Goal: Task Accomplishment & Management: Use online tool/utility

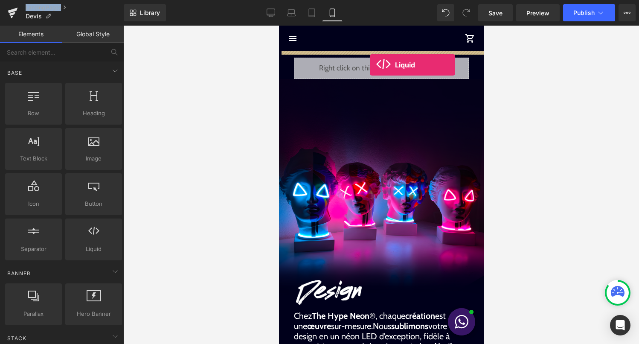
drag, startPoint x: 548, startPoint y: 160, endPoint x: 369, endPoint y: 65, distance: 202.4
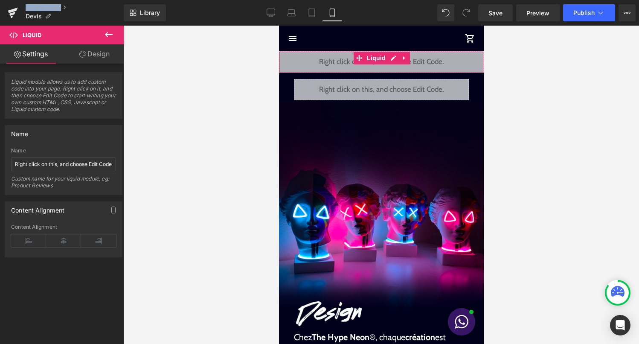
click at [393, 60] on div "Liquid" at bounding box center [381, 61] width 205 height 21
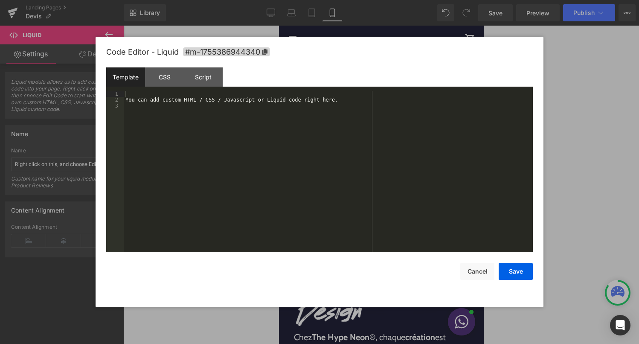
click at [317, 151] on div "You can add custom HTML / CSS / Javascript or Liquid code right here." at bounding box center [328, 177] width 409 height 173
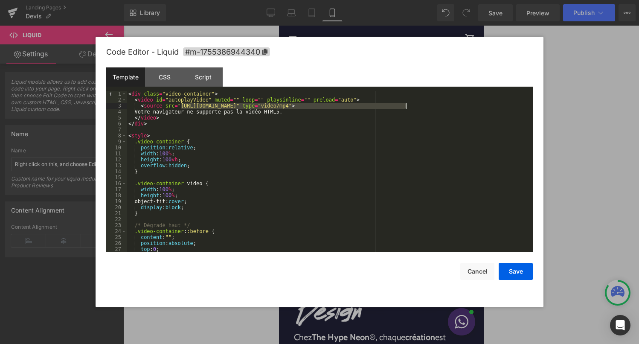
drag, startPoint x: 182, startPoint y: 106, endPoint x: 406, endPoint y: 108, distance: 224.5
click at [406, 108] on div "< div class = "video-container" > < video id = "autoplayVideo" muted = "" loop …" at bounding box center [328, 177] width 403 height 173
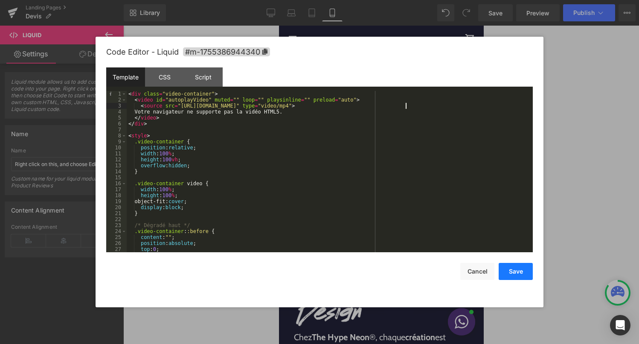
click at [506, 268] on button "Save" at bounding box center [516, 271] width 34 height 17
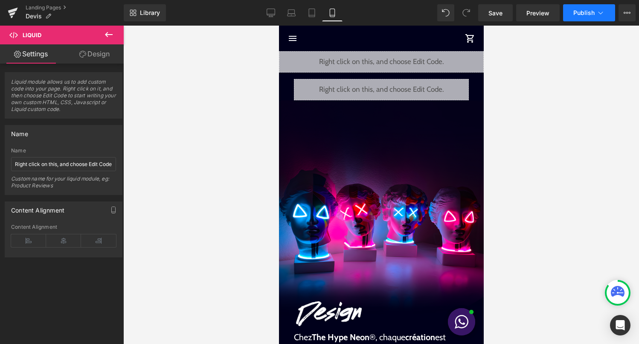
click at [588, 14] on span "Publish" at bounding box center [584, 12] width 21 height 7
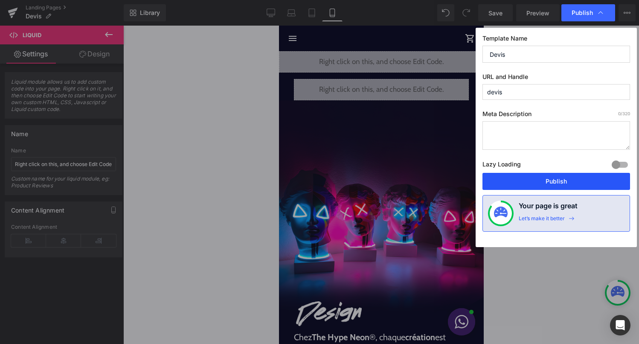
click at [545, 177] on button "Publish" at bounding box center [557, 181] width 148 height 17
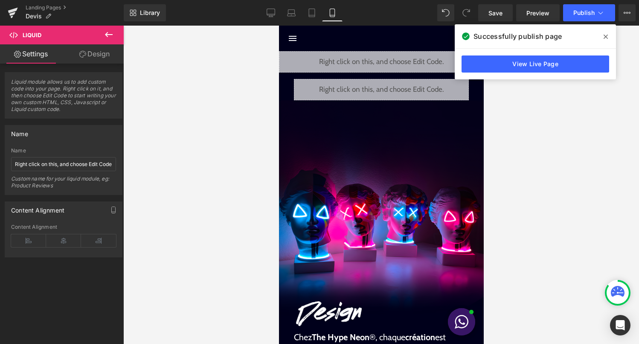
click at [607, 36] on icon at bounding box center [606, 37] width 4 height 4
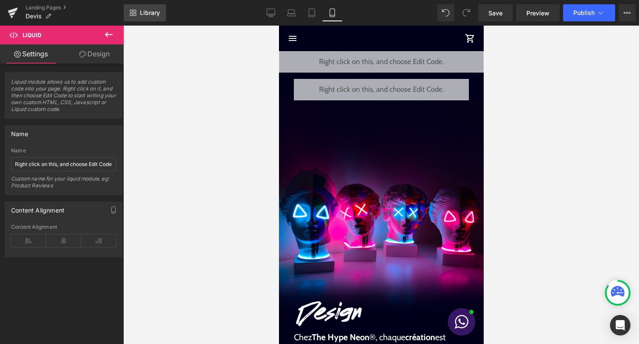
click at [150, 16] on span "Library" at bounding box center [150, 13] width 20 height 8
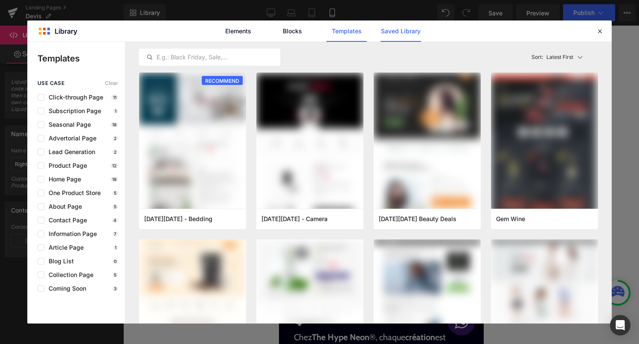
click at [401, 32] on link "Saved Library" at bounding box center [401, 30] width 41 height 21
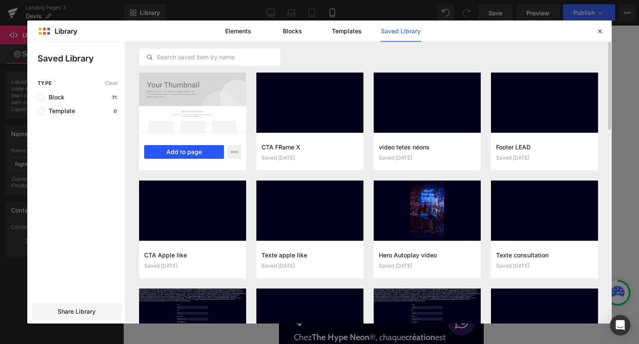
click at [200, 155] on button "Add to page" at bounding box center [184, 152] width 80 height 14
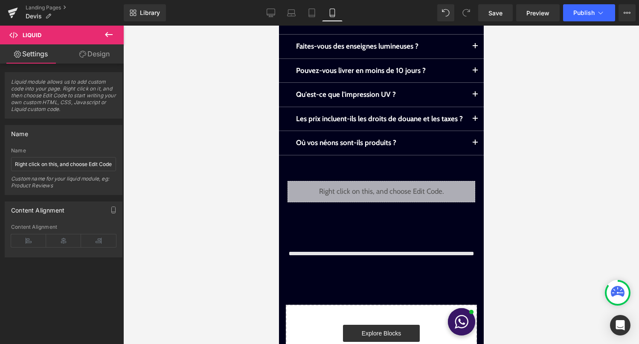
scroll to position [948, 0]
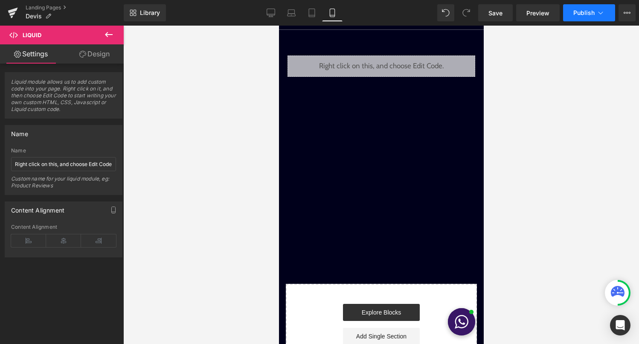
click at [591, 20] on button "Publish" at bounding box center [589, 12] width 52 height 17
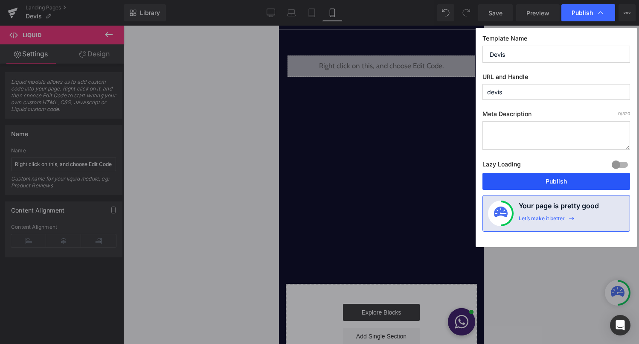
click at [551, 180] on button "Publish" at bounding box center [557, 181] width 148 height 17
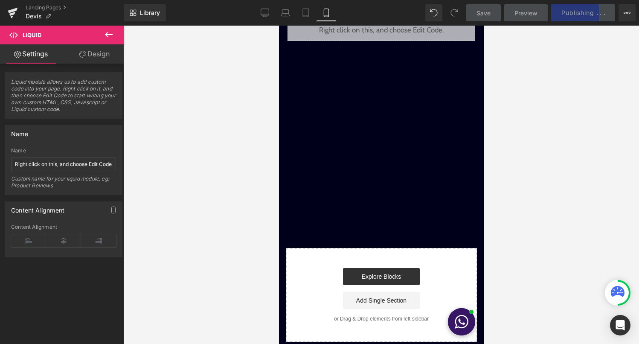
scroll to position [1053, 0]
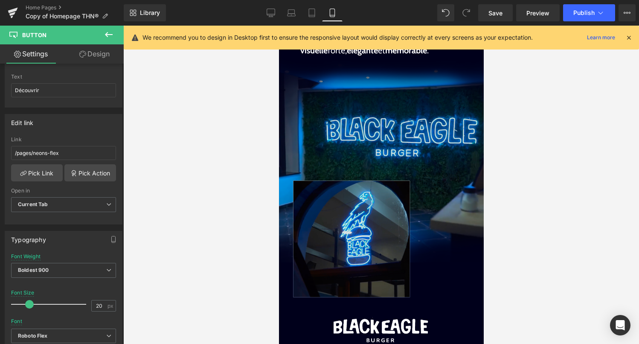
scroll to position [371, 0]
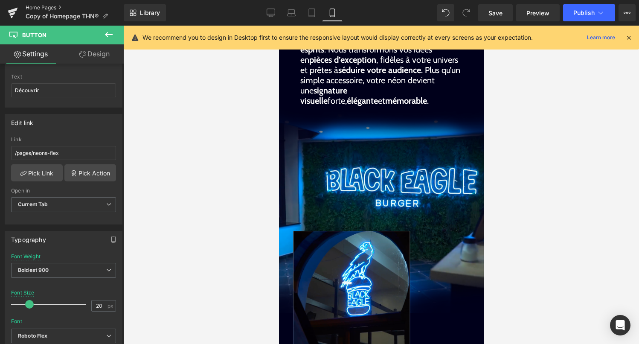
click at [45, 6] on link "Home Pages" at bounding box center [75, 7] width 98 height 7
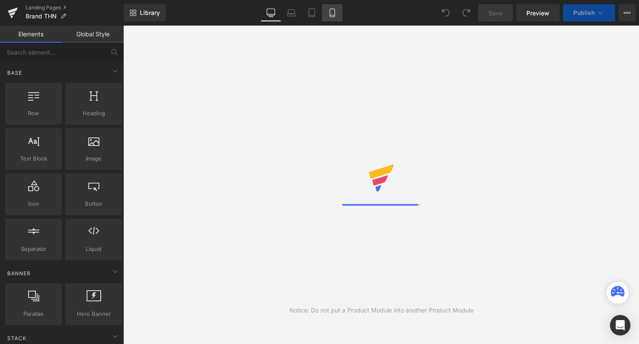
click at [337, 19] on link "Mobile" at bounding box center [332, 12] width 20 height 17
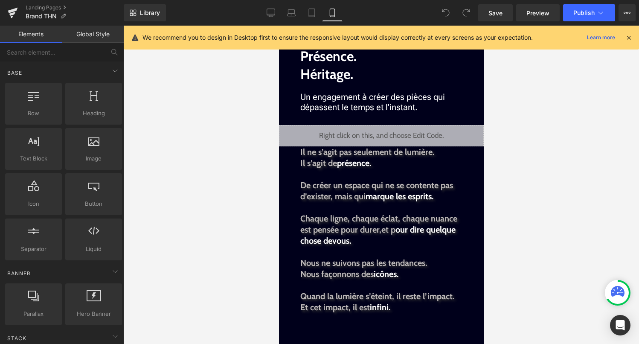
scroll to position [750, 0]
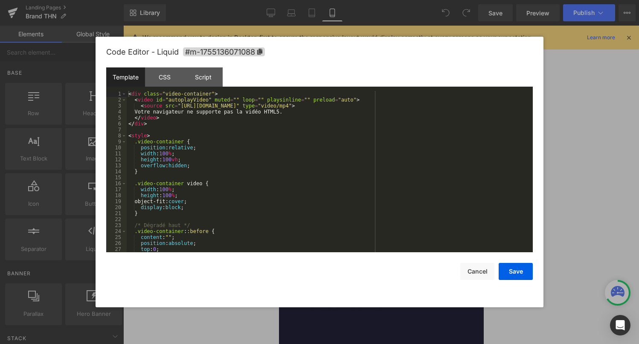
click at [395, 128] on div "Liquid" at bounding box center [381, 129] width 205 height 21
click at [300, 179] on div "< div class = "video-container" > < video id = "autoplayVideo" muted = "" loop …" at bounding box center [328, 177] width 403 height 173
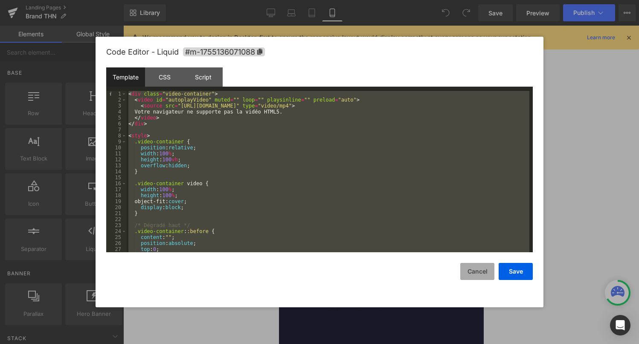
click at [470, 269] on button "Cancel" at bounding box center [478, 271] width 34 height 17
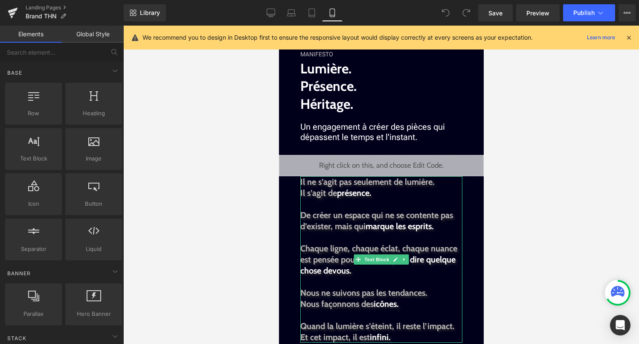
scroll to position [712, 0]
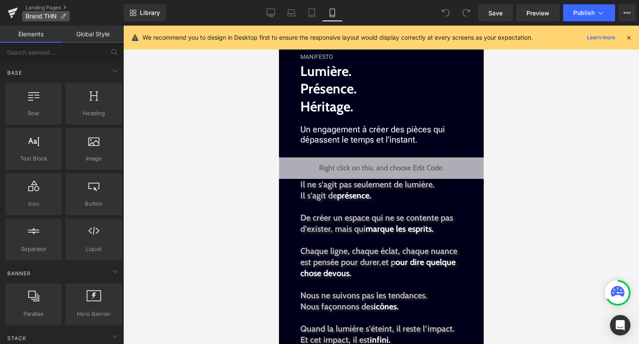
click at [38, 12] on p "Brand THN" at bounding box center [45, 16] width 47 height 10
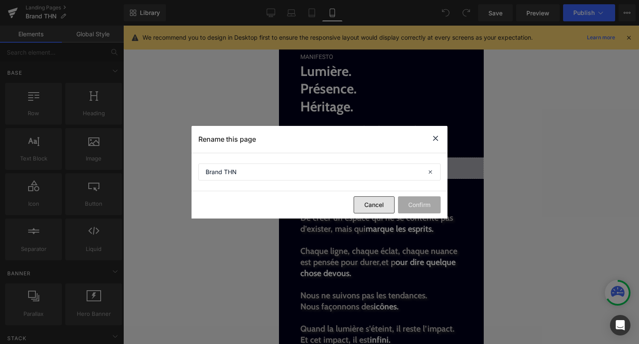
click at [370, 200] on button "Cancel" at bounding box center [374, 204] width 41 height 17
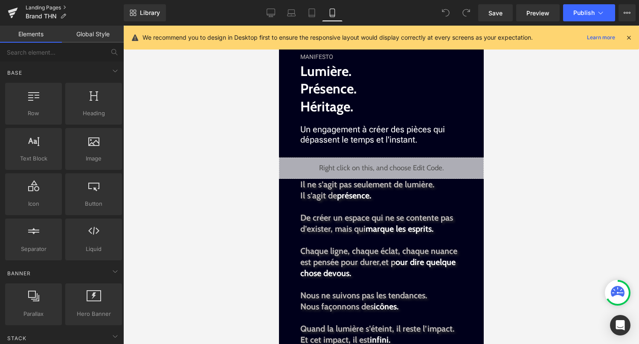
click at [56, 9] on link "Landing Pages" at bounding box center [75, 7] width 98 height 7
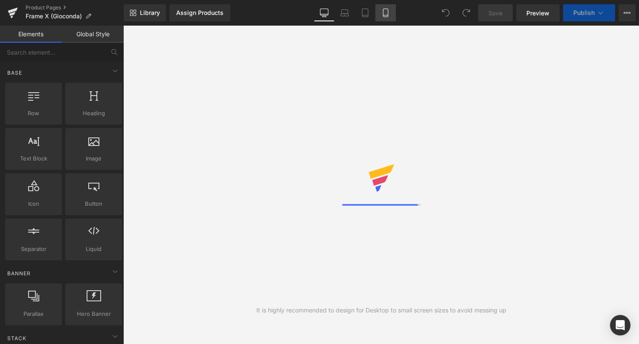
click at [388, 15] on icon at bounding box center [385, 15] width 5 height 0
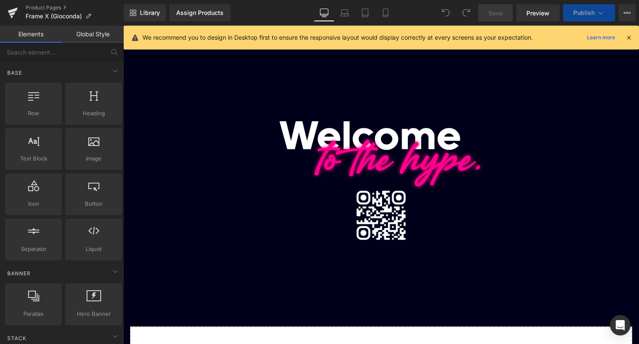
click at [630, 39] on icon at bounding box center [629, 38] width 8 height 8
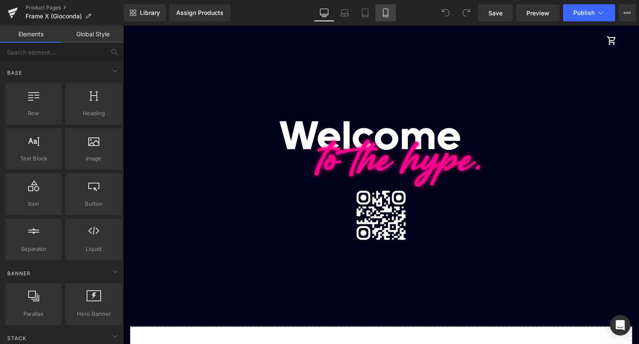
click at [387, 13] on icon at bounding box center [386, 13] width 9 height 9
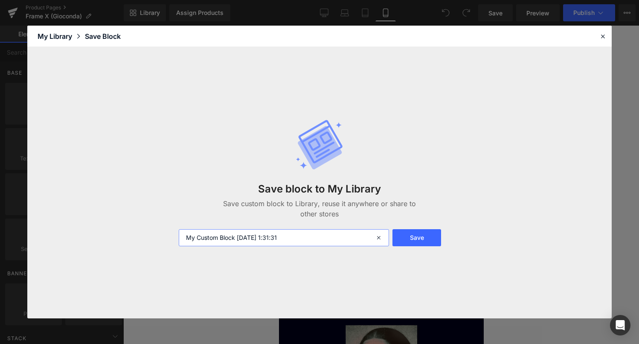
drag, startPoint x: 331, startPoint y: 236, endPoint x: 195, endPoint y: 241, distance: 136.6
click at [195, 241] on input "My Custom Block 2025-08-17 1:31:31" at bounding box center [284, 237] width 211 height 17
type input "image side décalée"
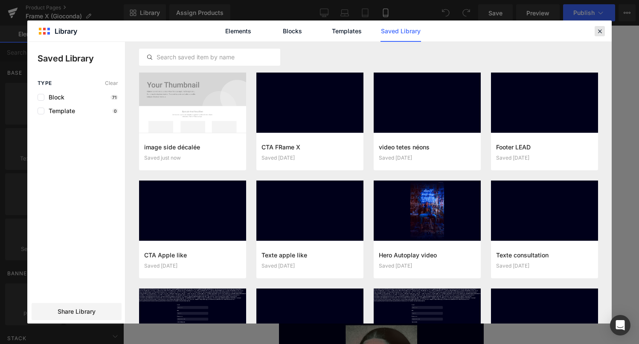
click at [602, 32] on icon at bounding box center [600, 31] width 8 height 8
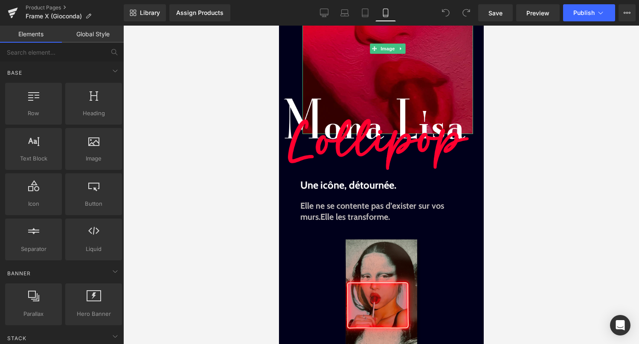
scroll to position [88, 0]
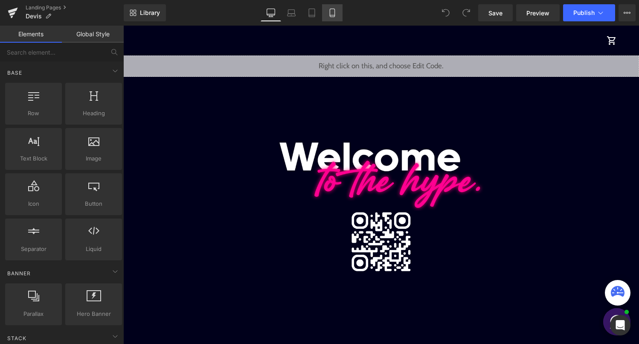
click at [336, 14] on icon at bounding box center [332, 13] width 9 height 9
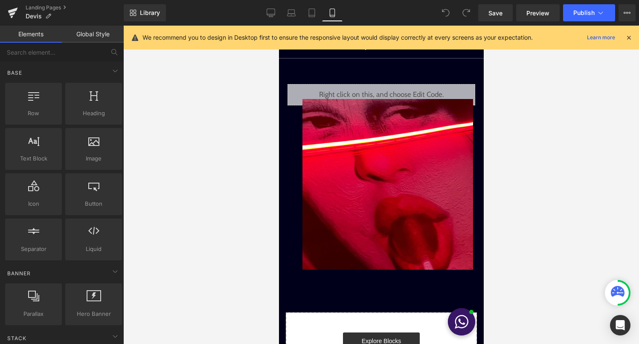
scroll to position [871, 0]
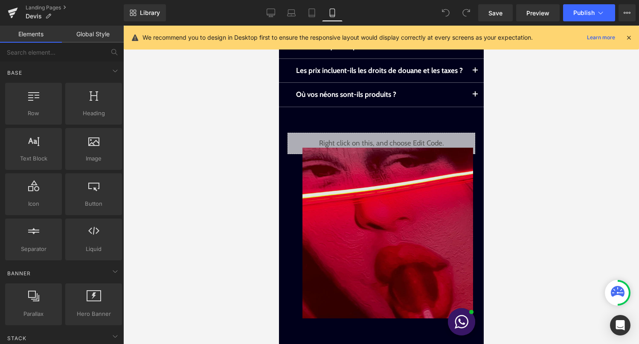
click at [383, 246] on img at bounding box center [387, 233] width 171 height 171
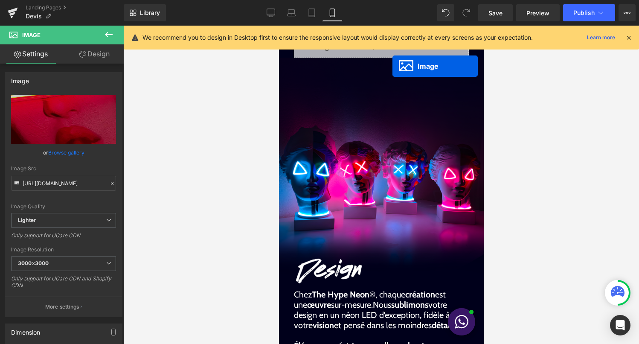
scroll to position [0, 0]
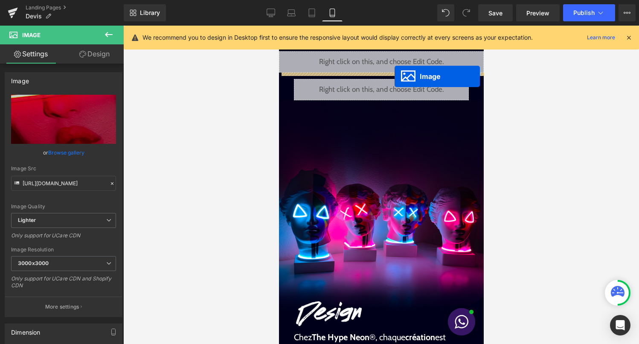
drag, startPoint x: 387, startPoint y: 231, endPoint x: 394, endPoint y: 76, distance: 154.7
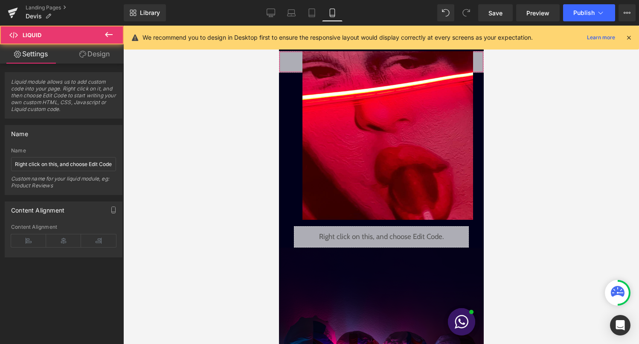
click at [289, 66] on div "Liquid" at bounding box center [381, 61] width 205 height 21
click at [101, 56] on link "Design" at bounding box center [95, 53] width 62 height 19
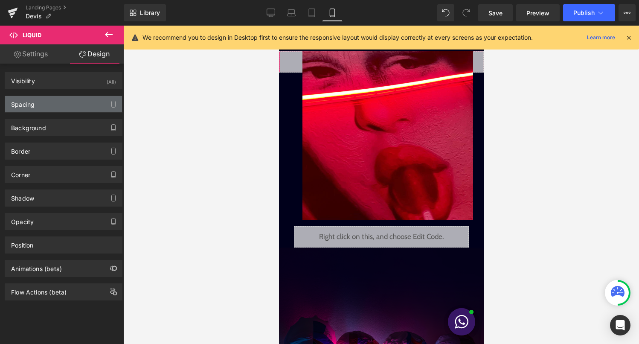
click at [65, 99] on div "Spacing" at bounding box center [63, 104] width 117 height 16
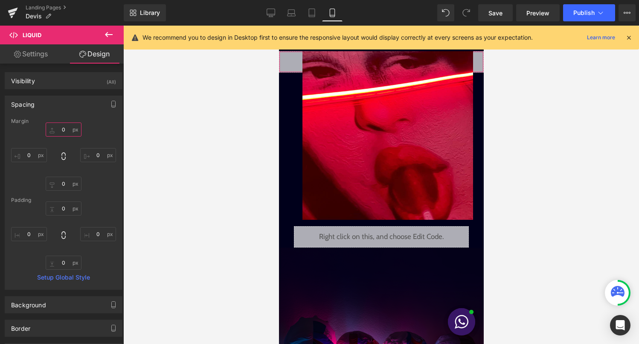
click at [60, 131] on input "0" at bounding box center [64, 129] width 36 height 14
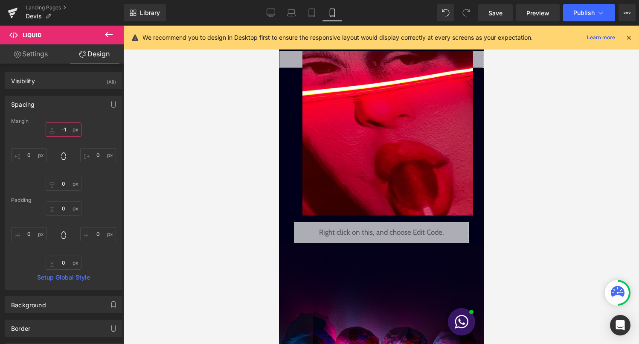
type input "-"
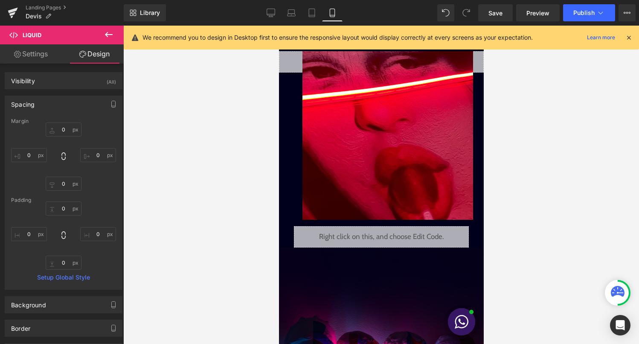
click at [629, 37] on icon at bounding box center [629, 38] width 8 height 8
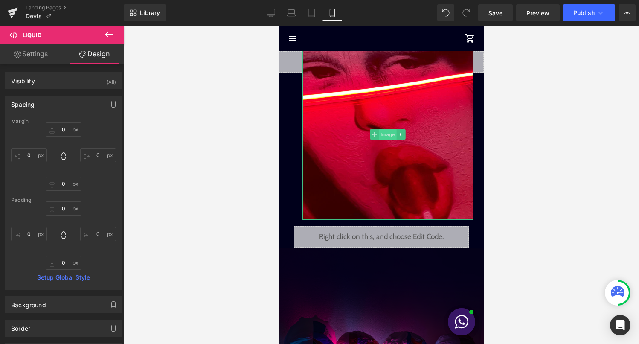
click at [388, 133] on span "Image" at bounding box center [388, 134] width 18 height 10
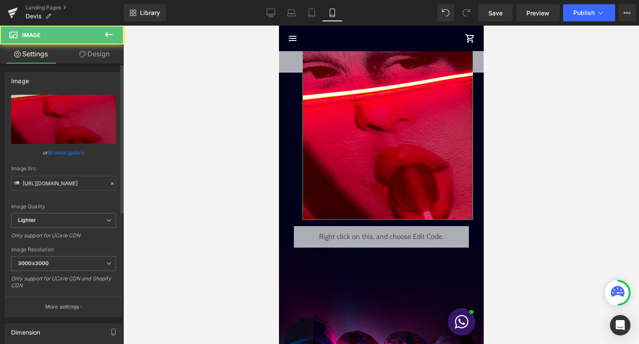
click at [68, 148] on link "Browse gallery" at bounding box center [66, 152] width 36 height 15
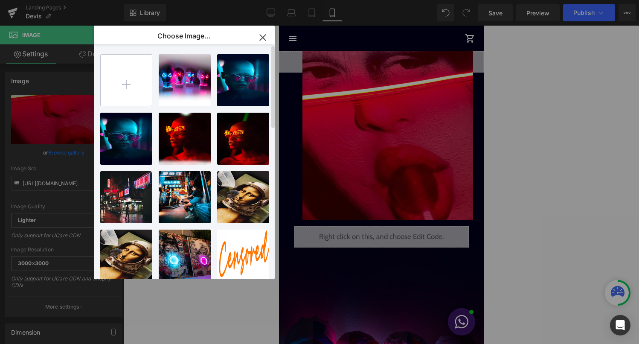
click at [135, 76] on input "file" at bounding box center [126, 80] width 51 height 51
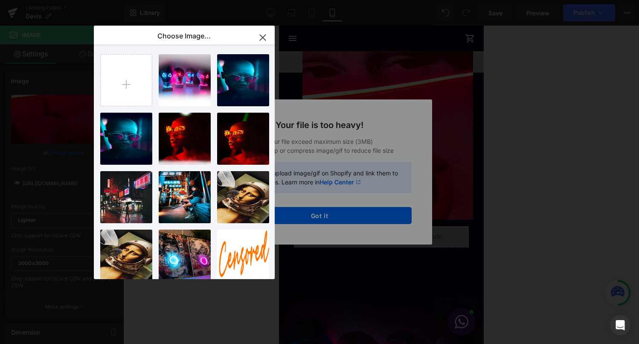
click at [335, 0] on div "Text Color Highlight Color #333333 Choose Image... Back to Library Insert art..…" at bounding box center [319, 0] width 639 height 0
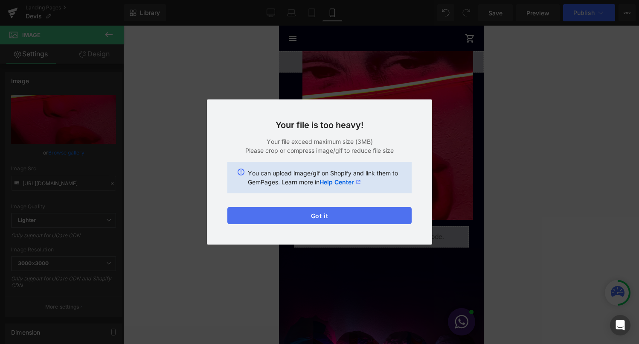
click at [311, 208] on button "Got it" at bounding box center [319, 215] width 184 height 17
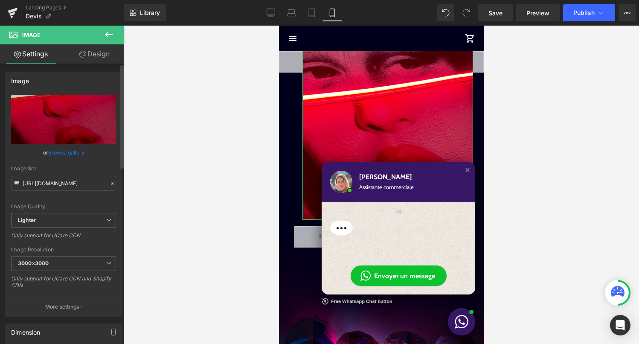
click at [70, 155] on link "Browse gallery" at bounding box center [66, 152] width 36 height 15
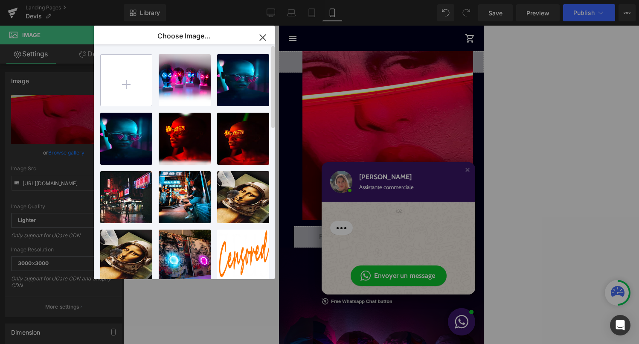
click at [124, 67] on input "file" at bounding box center [126, 80] width 51 height 51
type input "C:\fakepath\420506684_1349050599078718_1739767081306160057_n.jpeg"
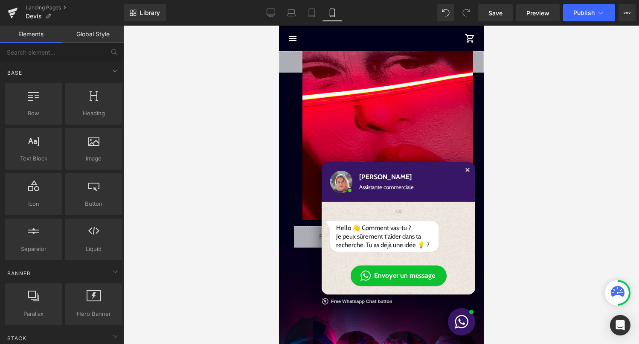
click at [467, 170] on div "Close chat window" at bounding box center [467, 170] width 9 height 9
click at [469, 170] on div "Close chat window" at bounding box center [467, 170] width 9 height 9
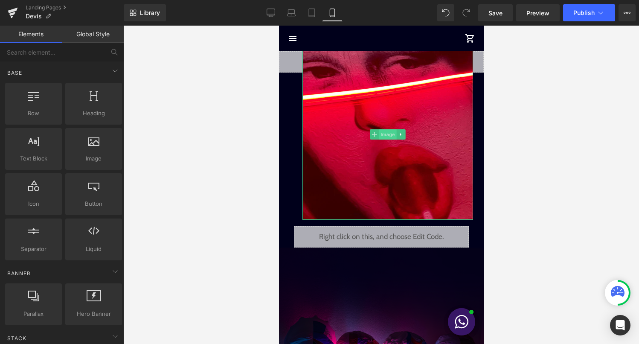
click at [381, 137] on span "Image" at bounding box center [388, 134] width 18 height 10
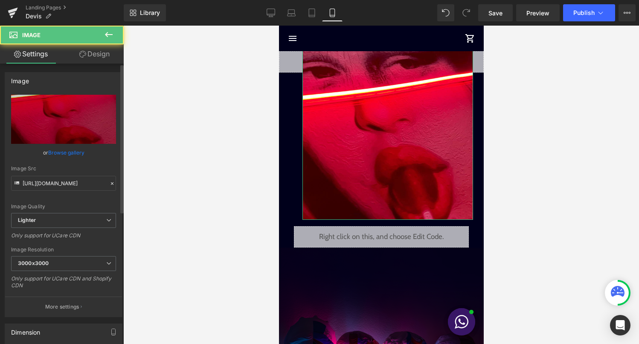
click at [73, 148] on link "Browse gallery" at bounding box center [66, 152] width 36 height 15
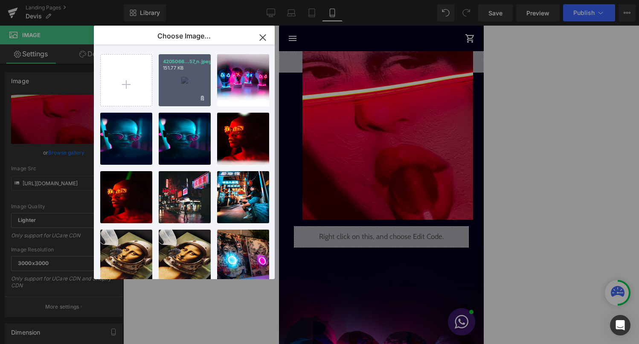
click at [178, 96] on div "4205066...57_n.jpeg 151.77 KB" at bounding box center [185, 80] width 52 height 52
type input "https://ucarecdn.com/8283bdee-d2fa-49fb-b831-c70defea8048/-/format/auto/-/previ…"
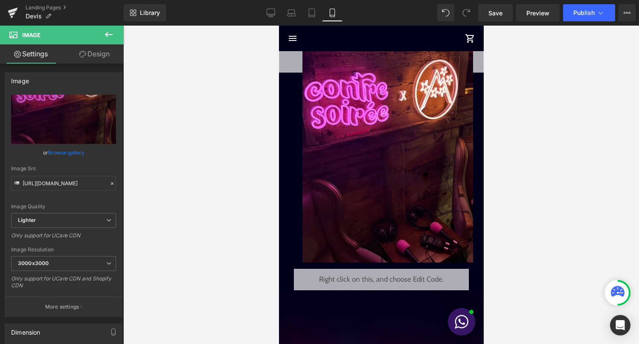
click at [590, 22] on div "Library Mobile Desktop Laptop Tablet Mobile Save Preview Publish Scheduled View…" at bounding box center [382, 13] width 516 height 26
click at [589, 17] on button "Publish" at bounding box center [589, 12] width 52 height 17
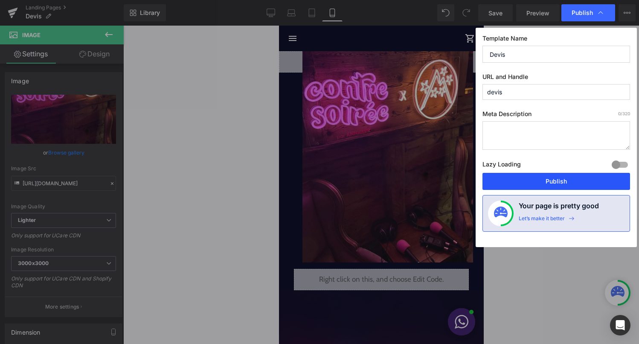
click at [553, 186] on button "Publish" at bounding box center [557, 181] width 148 height 17
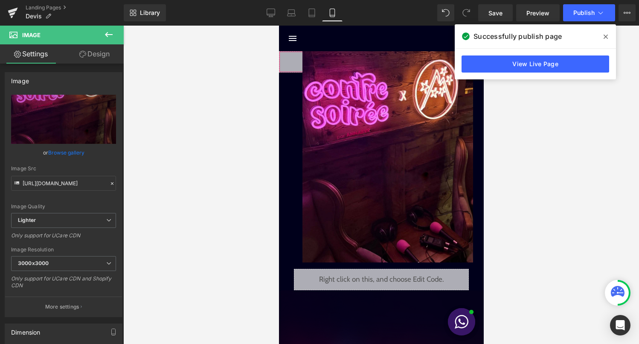
click at [295, 66] on div "Liquid" at bounding box center [381, 61] width 205 height 21
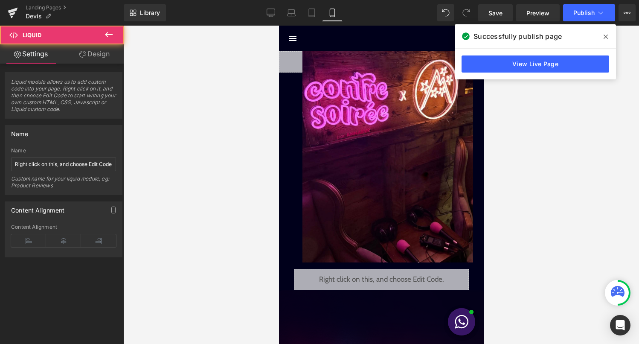
click at [287, 67] on div "Liquid" at bounding box center [381, 61] width 205 height 21
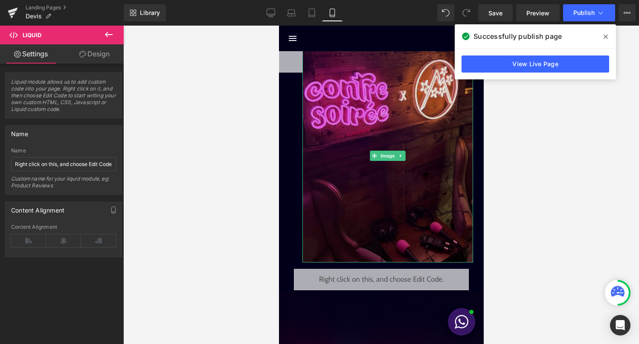
click at [349, 76] on img at bounding box center [387, 155] width 171 height 213
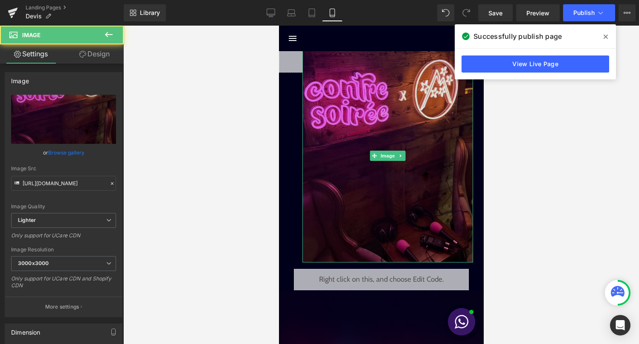
click at [388, 146] on img at bounding box center [387, 155] width 171 height 213
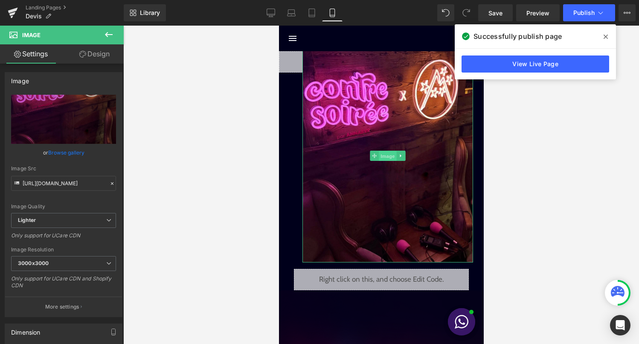
click at [385, 157] on span "Image" at bounding box center [388, 156] width 18 height 10
click at [100, 55] on link "Design" at bounding box center [95, 53] width 62 height 19
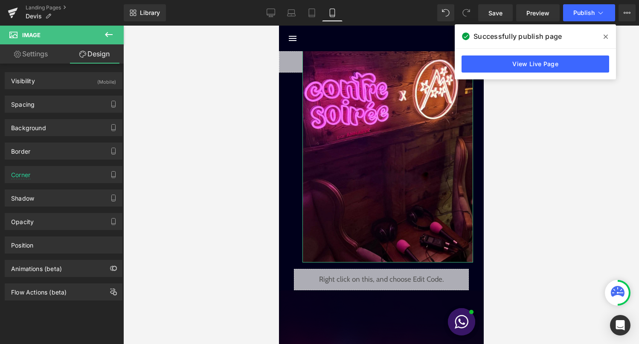
type input "-55"
type input "25"
type input "0"
type input "55"
type input "0"
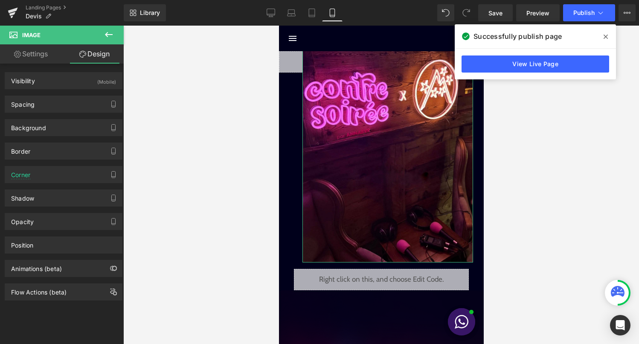
type input "0"
click at [93, 105] on div "Spacing" at bounding box center [63, 104] width 117 height 16
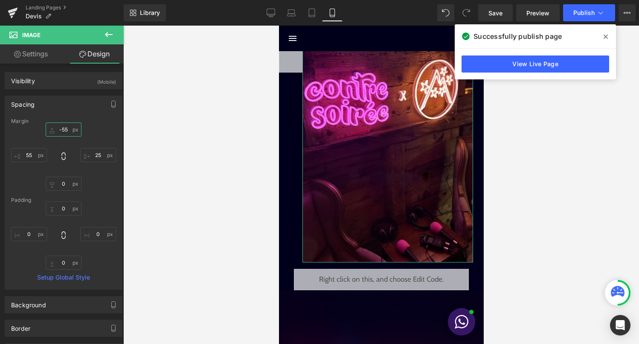
click at [63, 129] on input "-55" at bounding box center [64, 129] width 36 height 14
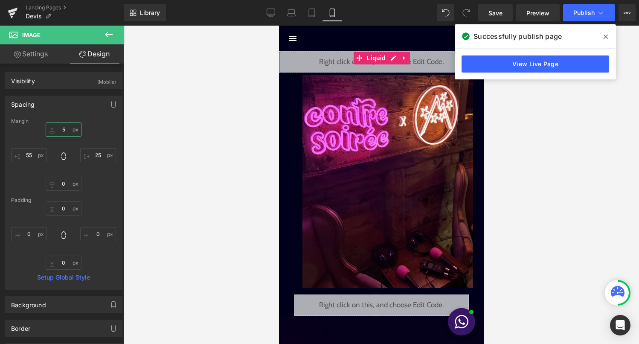
click at [394, 58] on div "Liquid" at bounding box center [381, 61] width 205 height 21
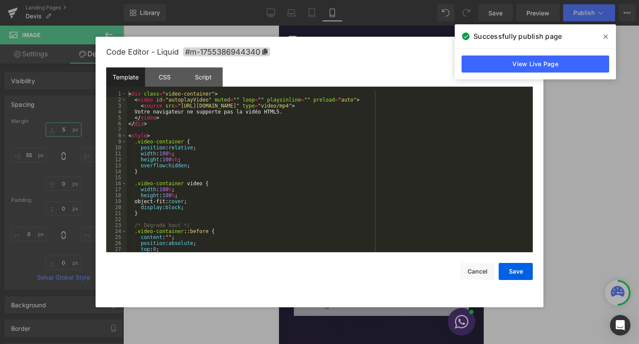
type input "5"
click at [330, 130] on div "< div class = "video-container" > < video id = "autoplayVideo" muted = "" loop …" at bounding box center [328, 177] width 403 height 173
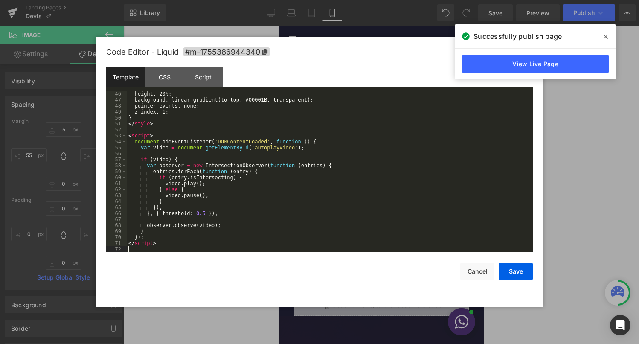
scroll to position [269, 0]
click at [518, 275] on button "Save" at bounding box center [516, 271] width 34 height 17
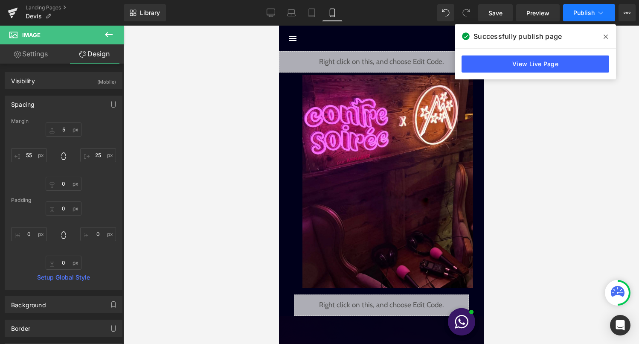
click at [586, 9] on span "Publish" at bounding box center [584, 12] width 21 height 7
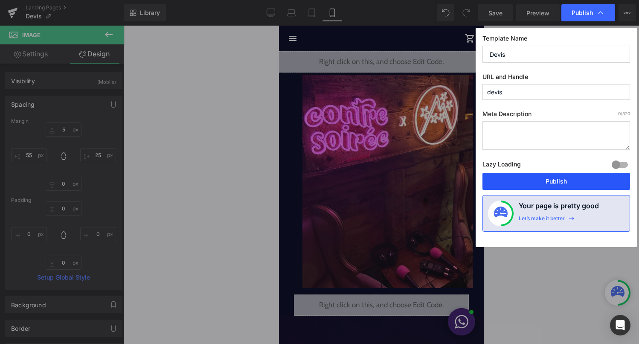
click at [545, 184] on button "Publish" at bounding box center [557, 181] width 148 height 17
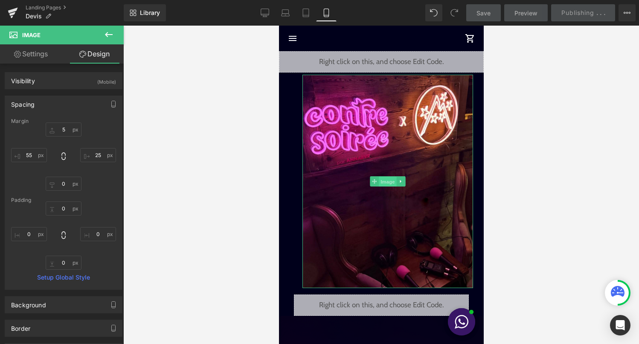
click at [391, 179] on span "Image" at bounding box center [388, 182] width 18 height 10
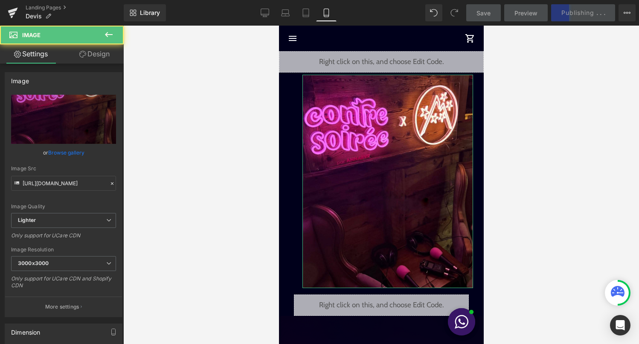
click at [99, 50] on link "Design" at bounding box center [95, 53] width 62 height 19
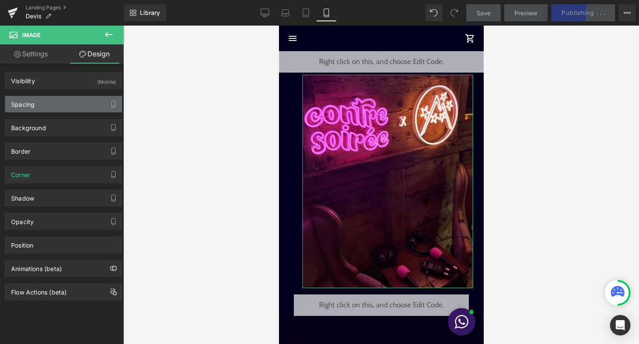
click at [74, 102] on div "Spacing" at bounding box center [63, 104] width 117 height 16
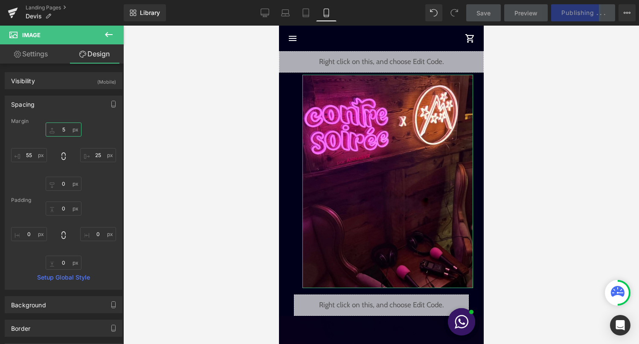
click at [62, 131] on input "5" at bounding box center [64, 129] width 36 height 14
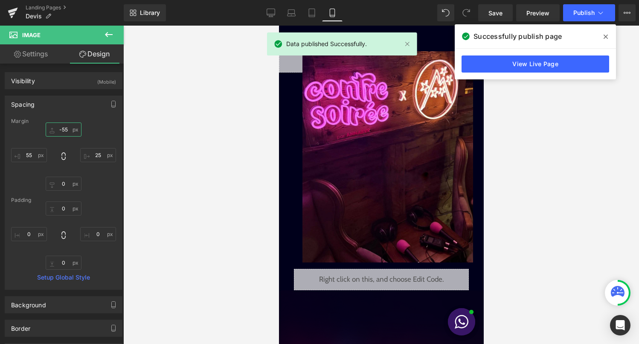
type input "-55"
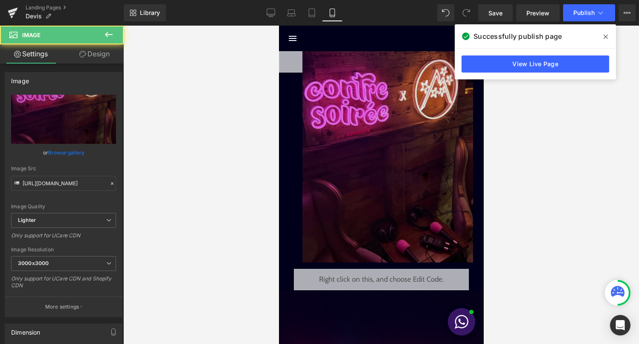
click at [459, 120] on img at bounding box center [387, 155] width 171 height 213
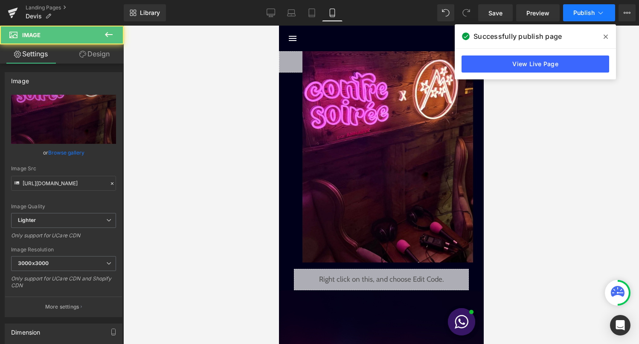
click at [599, 12] on icon at bounding box center [601, 13] width 5 height 3
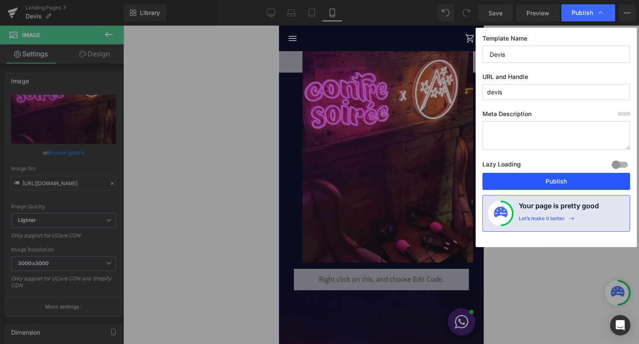
click at [574, 180] on button "Publish" at bounding box center [557, 181] width 148 height 17
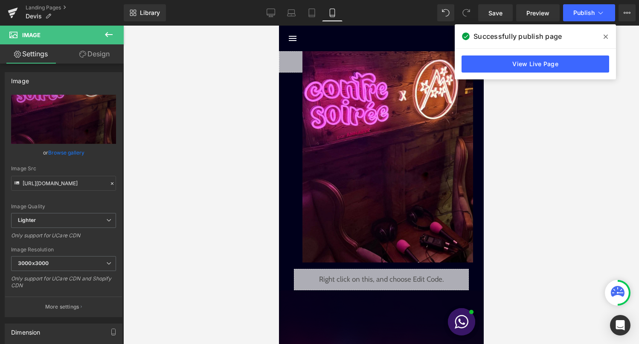
click at [544, 131] on div at bounding box center [381, 185] width 516 height 318
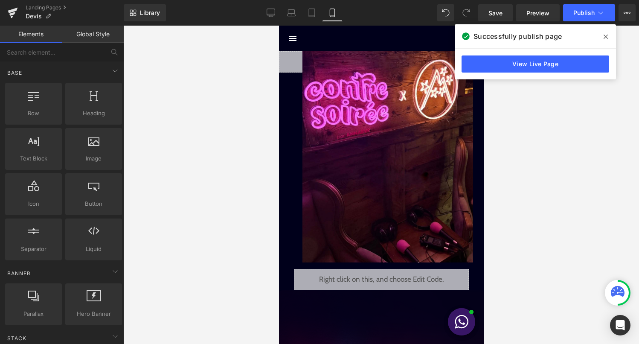
click at [533, 121] on div at bounding box center [381, 185] width 516 height 318
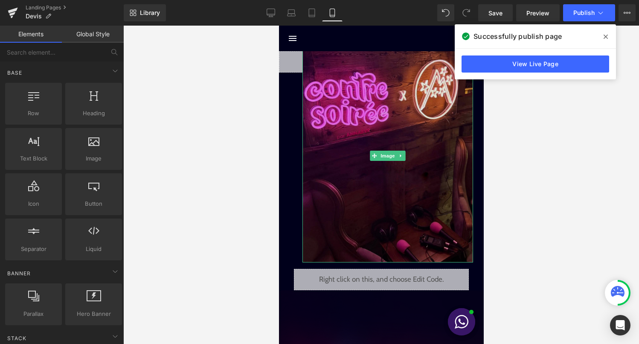
click at [366, 65] on img at bounding box center [387, 155] width 171 height 213
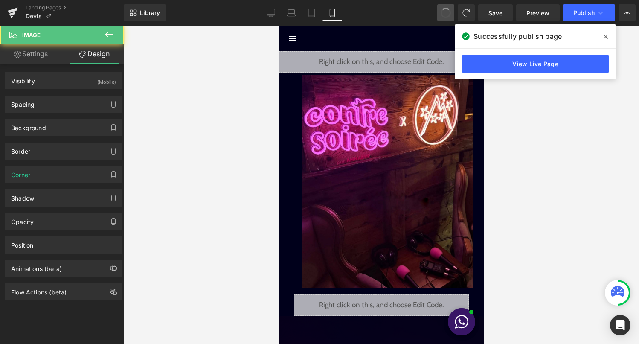
type input "5"
type input "25"
type input "0"
type input "55"
type input "0"
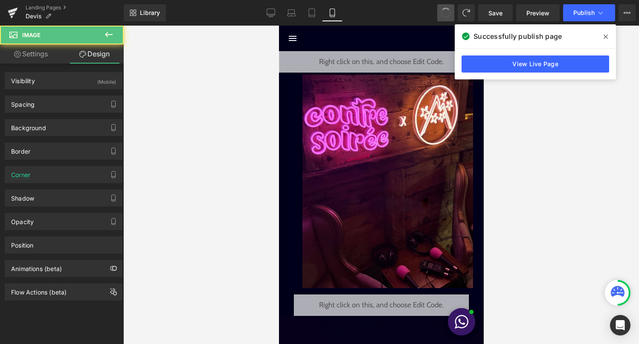
type input "0"
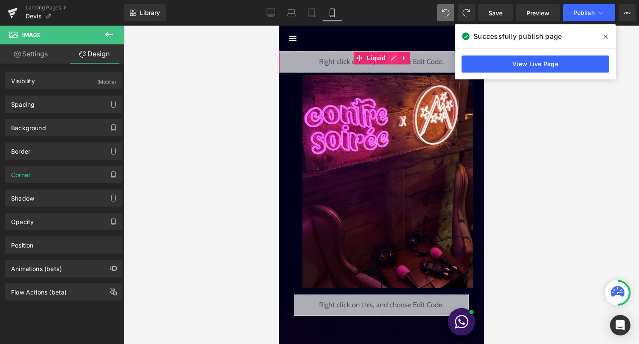
click at [394, 61] on div "Liquid" at bounding box center [381, 61] width 205 height 21
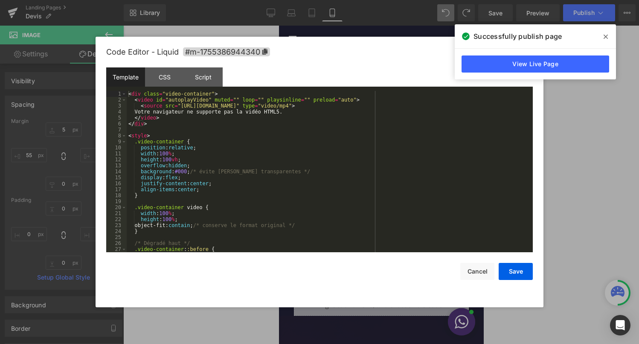
click at [297, 167] on div "< div class = "video-container" > < video id = "autoplayVideo" muted = "" loop …" at bounding box center [328, 177] width 403 height 173
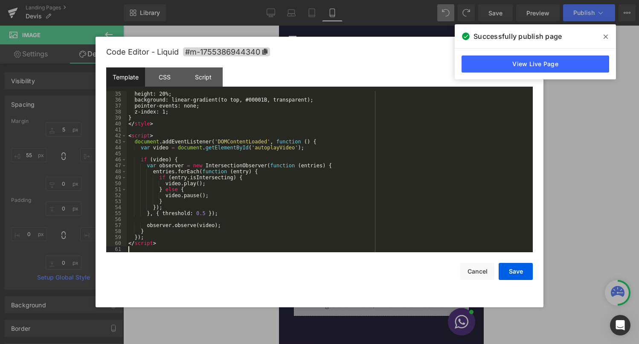
scroll to position [203, 0]
click at [511, 270] on button "Save" at bounding box center [516, 271] width 34 height 17
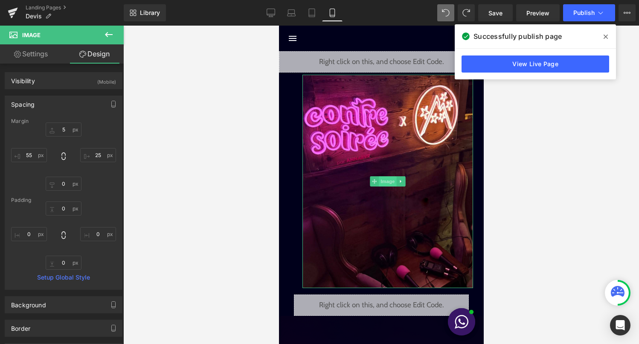
click at [384, 177] on span "Image" at bounding box center [388, 181] width 18 height 10
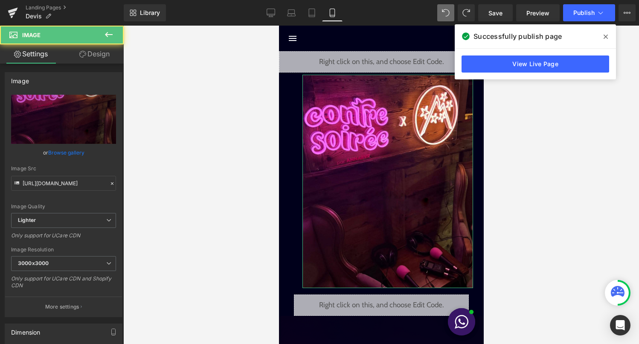
click at [106, 52] on link "Design" at bounding box center [95, 53] width 62 height 19
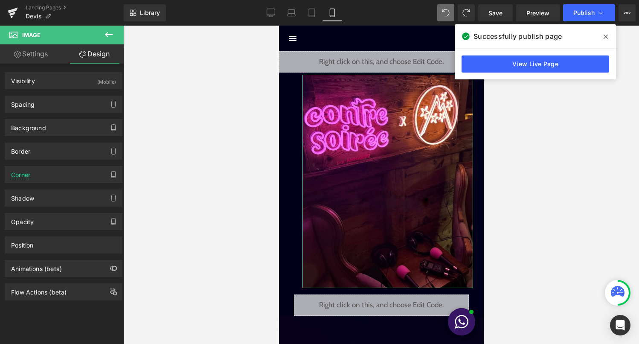
click at [62, 115] on div "Background Color & Image color transparent Color transparent 0 % Image Replace …" at bounding box center [64, 124] width 128 height 23
click at [65, 113] on div "Background Color & Image color transparent Color transparent 0 % Image Replace …" at bounding box center [64, 124] width 128 height 23
click at [68, 108] on div "Spacing" at bounding box center [63, 104] width 117 height 16
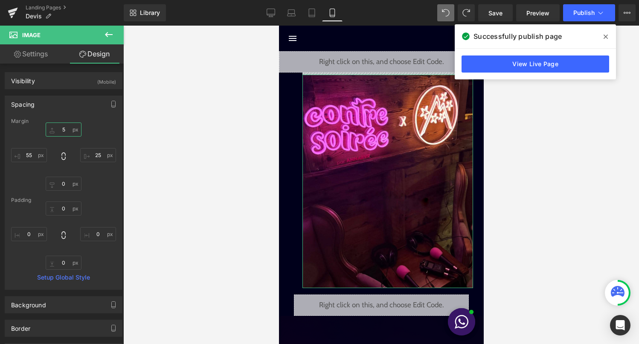
click at [62, 131] on input "5" at bounding box center [64, 129] width 36 height 14
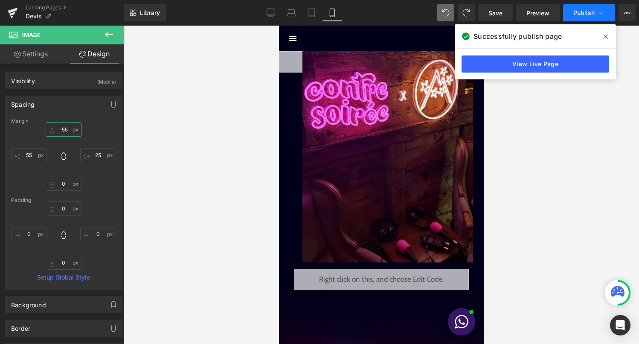
type input "-55"
click at [590, 17] on button "Publish" at bounding box center [589, 12] width 52 height 17
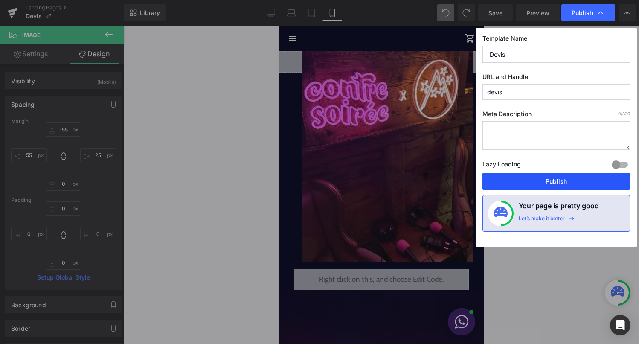
click at [551, 178] on button "Publish" at bounding box center [557, 181] width 148 height 17
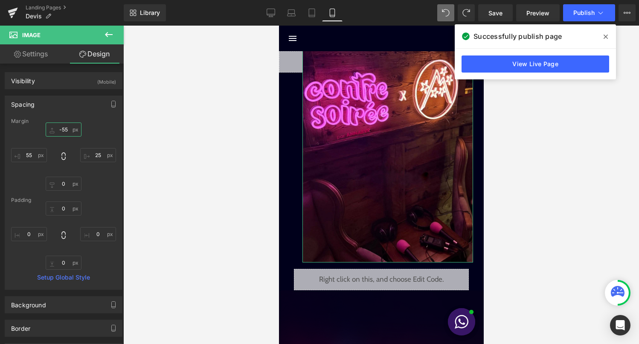
click at [64, 133] on input "-55" at bounding box center [64, 129] width 36 height 14
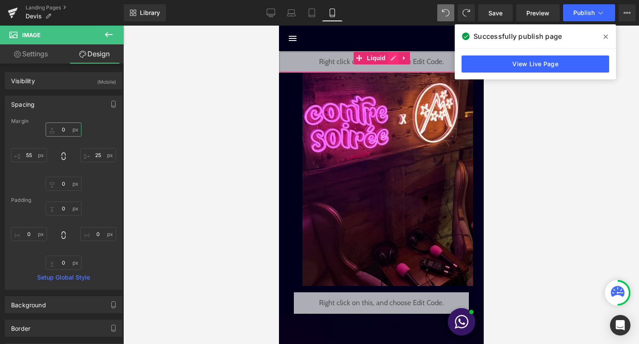
click at [390, 60] on div "Liquid" at bounding box center [381, 61] width 205 height 21
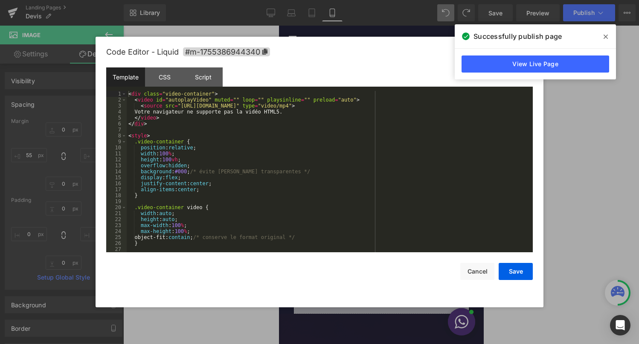
click at [292, 145] on div "< div class = "video-container" > < video id = "autoplayVideo" muted = "" loop …" at bounding box center [328, 177] width 403 height 173
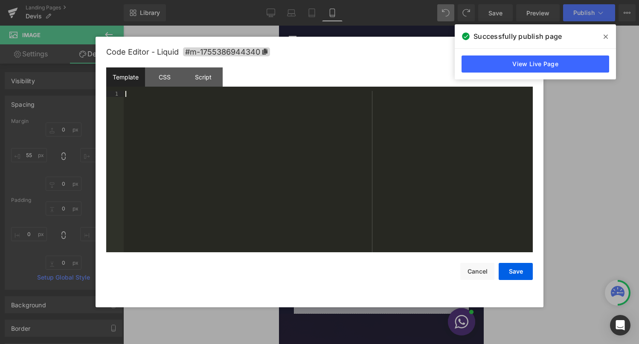
scroll to position [197, 0]
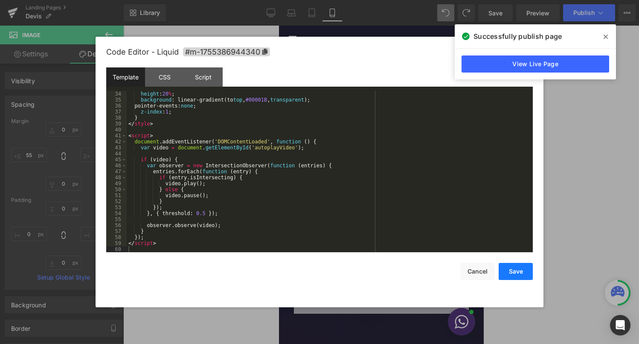
click at [519, 272] on button "Save" at bounding box center [516, 271] width 34 height 17
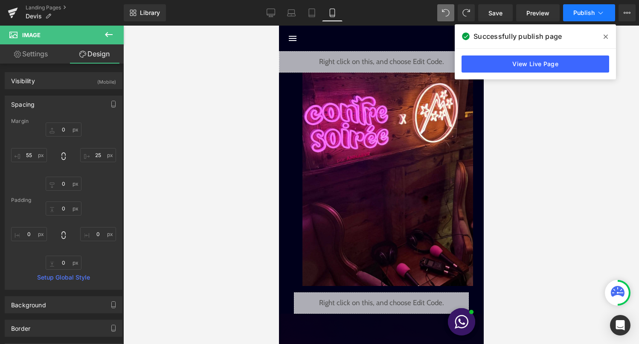
click at [589, 12] on span "Publish" at bounding box center [584, 12] width 21 height 7
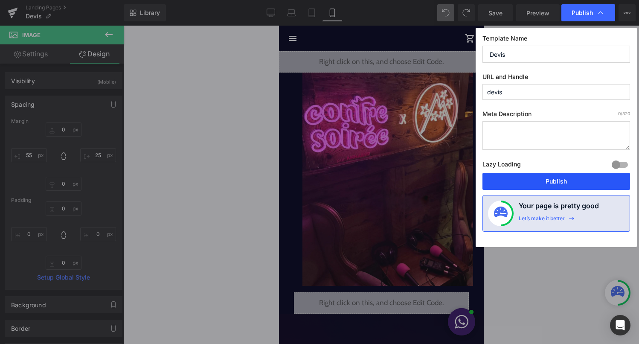
click at [562, 184] on button "Publish" at bounding box center [557, 181] width 148 height 17
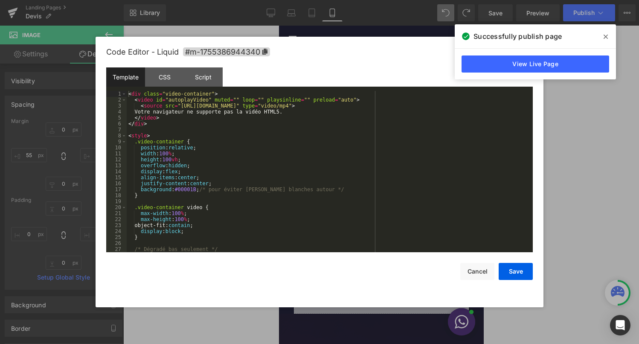
click at [393, 62] on div "Liquid" at bounding box center [381, 61] width 205 height 21
click at [323, 154] on div "< div class = "video-container" > < video id = "autoplayVideo" muted = "" loop …" at bounding box center [328, 177] width 403 height 173
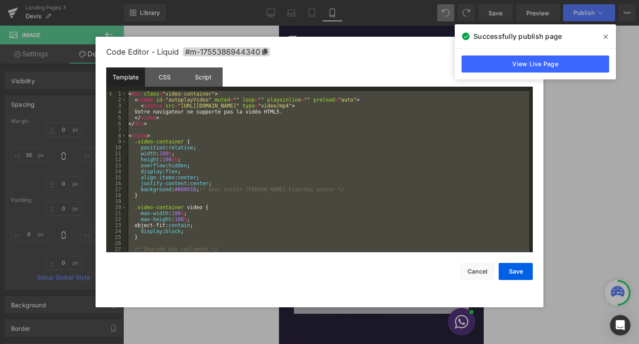
scroll to position [173, 0]
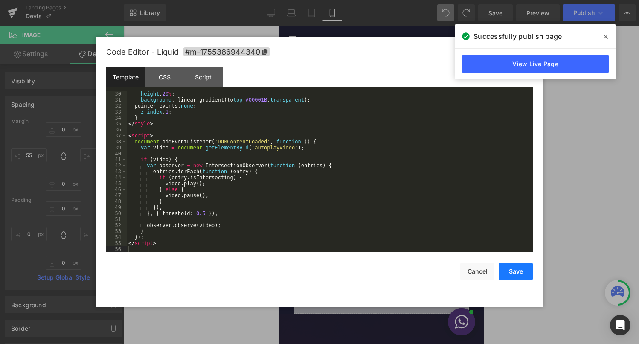
click at [510, 269] on button "Save" at bounding box center [516, 271] width 34 height 17
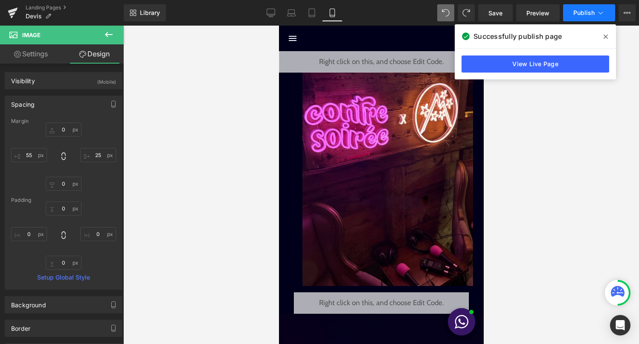
click at [580, 18] on button "Publish" at bounding box center [589, 12] width 52 height 17
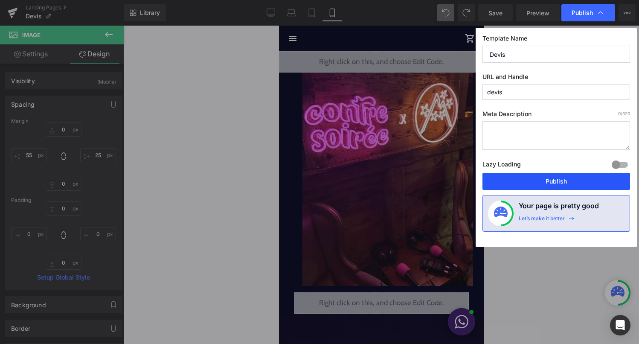
click at [548, 190] on button "Publish" at bounding box center [557, 181] width 148 height 17
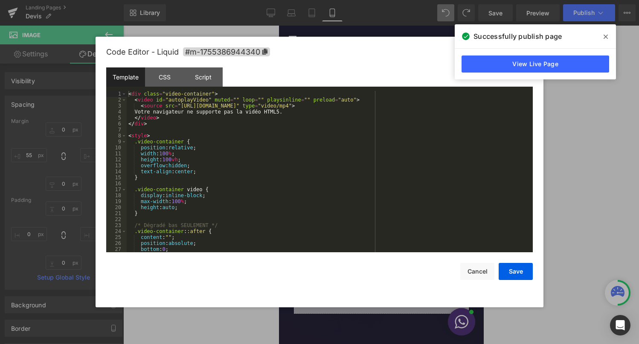
click at [392, 59] on div "Liquid" at bounding box center [381, 61] width 205 height 21
click at [344, 152] on div "< div class = "video-container" > < video id = "autoplayVideo" muted = "" loop …" at bounding box center [328, 177] width 403 height 173
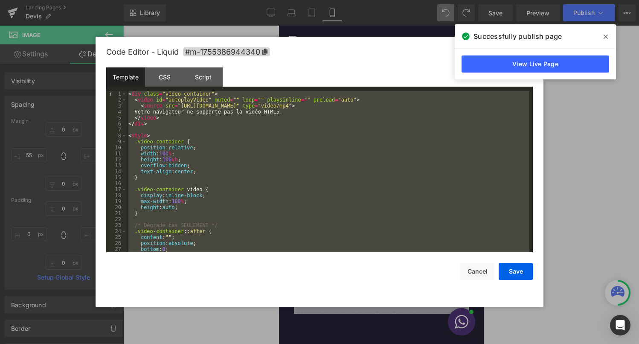
scroll to position [239, 0]
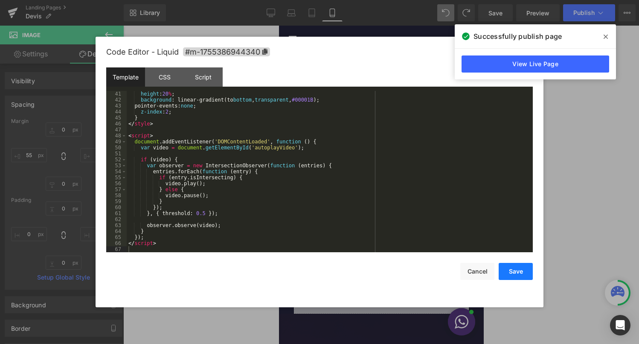
click at [511, 272] on button "Save" at bounding box center [516, 271] width 34 height 17
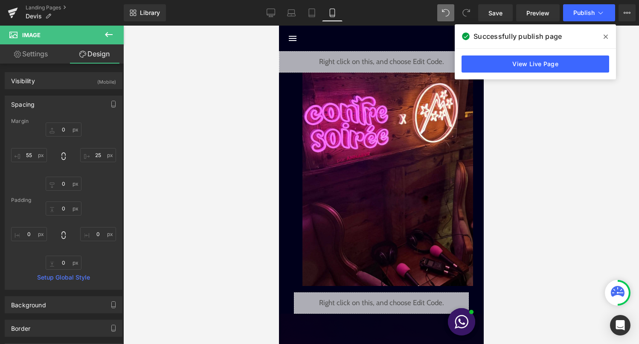
click at [579, 23] on div "Library Mobile Desktop Laptop Tablet Mobile Save Preview Publish Scheduled View…" at bounding box center [382, 13] width 516 height 26
click at [581, 15] on span "Publish" at bounding box center [584, 12] width 21 height 7
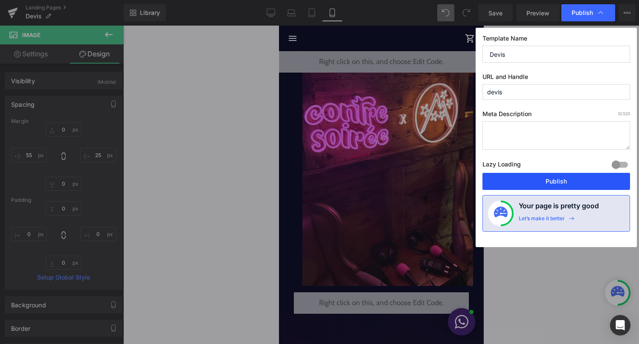
click at [561, 178] on button "Publish" at bounding box center [557, 181] width 148 height 17
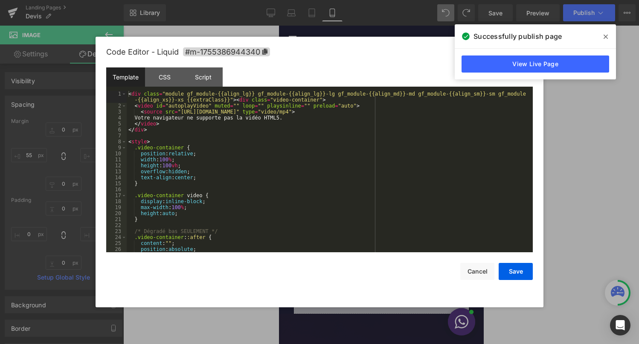
click at [395, 58] on div "Liquid" at bounding box center [381, 61] width 205 height 21
click at [344, 146] on div "< div class = "module gf_module-{{align_lg}} gf_module-{{align_lg}}-lg gf_modul…" at bounding box center [328, 180] width 403 height 179
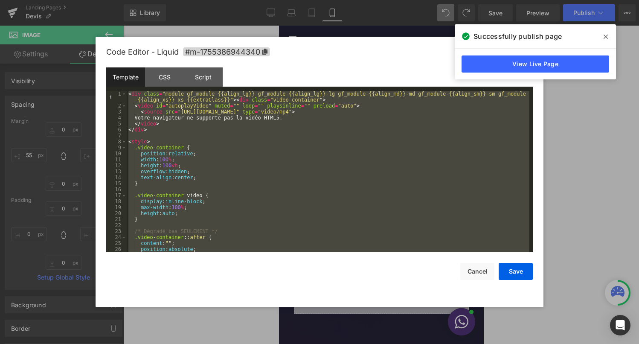
scroll to position [191, 0]
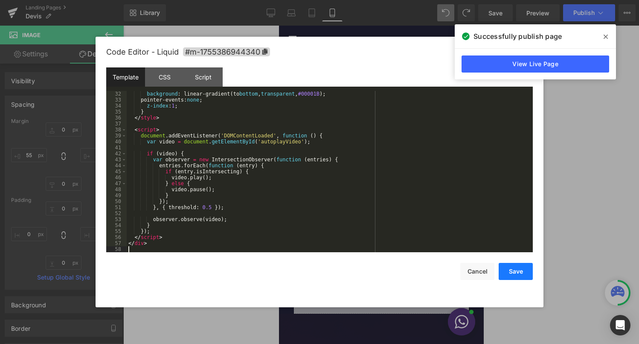
click at [506, 271] on button "Save" at bounding box center [516, 271] width 34 height 17
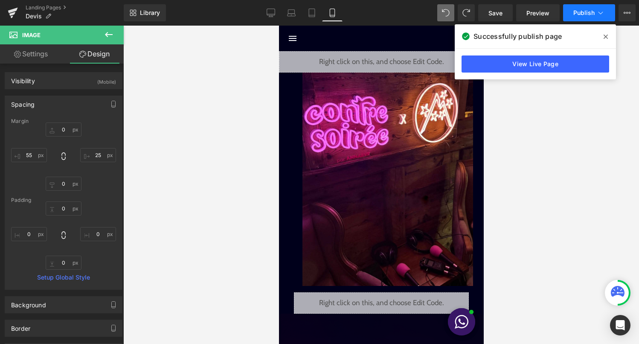
click at [580, 13] on span "Publish" at bounding box center [584, 12] width 21 height 7
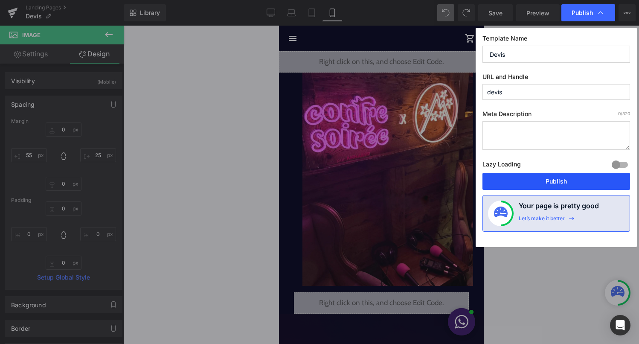
click at [540, 183] on button "Publish" at bounding box center [557, 181] width 148 height 17
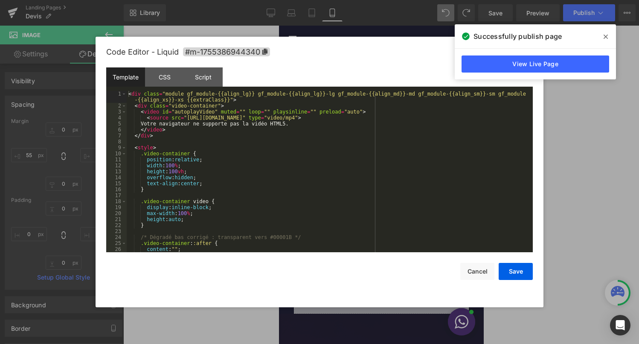
drag, startPoint x: 394, startPoint y: 61, endPoint x: 663, endPoint y: 104, distance: 272.3
click at [394, 61] on div "Liquid" at bounding box center [381, 61] width 205 height 21
click at [303, 173] on div "< div class = "module gf_module-{{align_lg}} gf_module-{{align_lg}}-lg gf_modul…" at bounding box center [328, 180] width 403 height 179
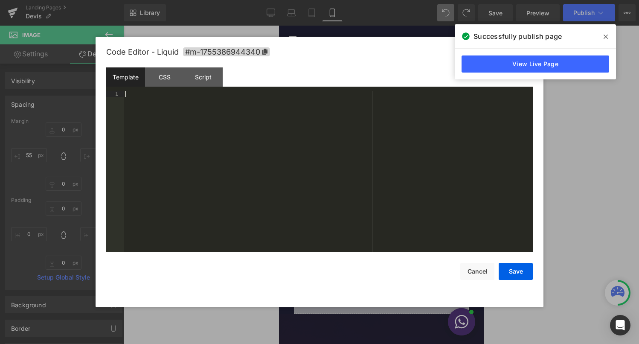
scroll to position [203, 0]
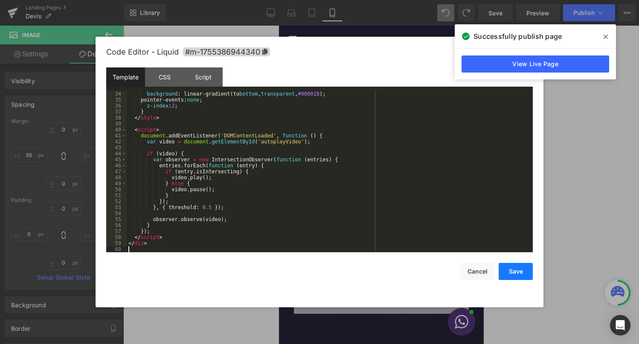
click at [511, 271] on button "Save" at bounding box center [516, 271] width 34 height 17
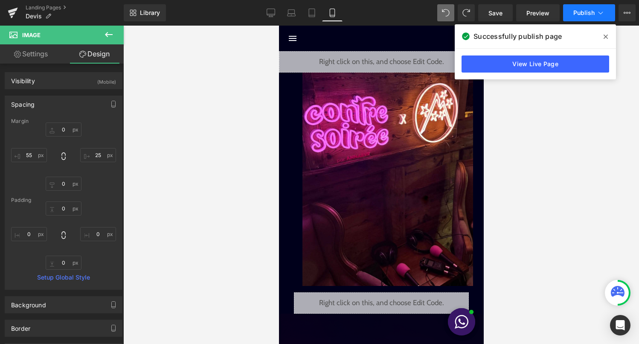
click at [583, 15] on span "Publish" at bounding box center [584, 12] width 21 height 7
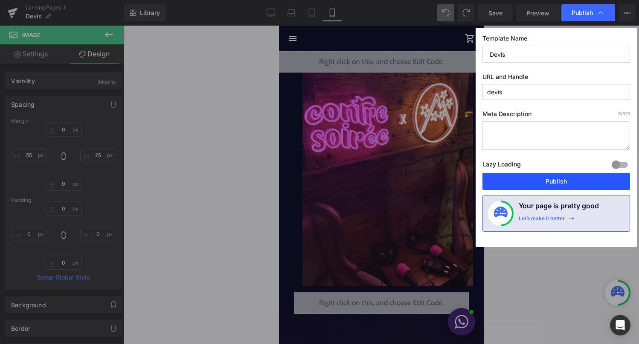
click at [536, 184] on button "Publish" at bounding box center [557, 181] width 148 height 17
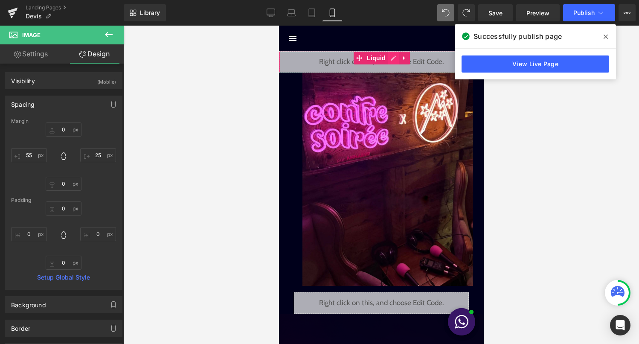
click at [391, 60] on div "Liquid" at bounding box center [381, 61] width 205 height 21
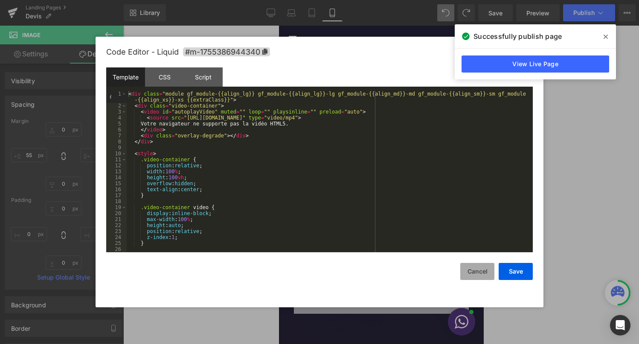
click at [472, 270] on button "Cancel" at bounding box center [478, 271] width 34 height 17
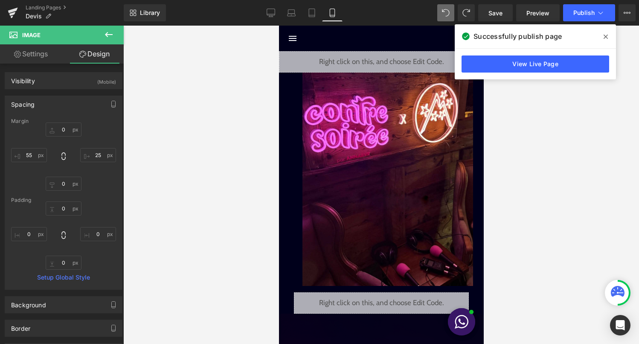
click at [391, 59] on div "Liquid" at bounding box center [381, 61] width 205 height 21
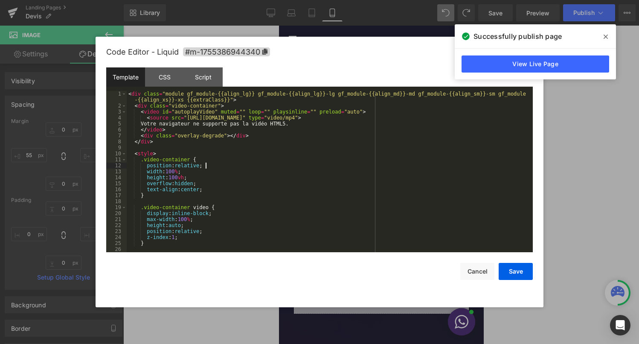
click at [338, 163] on div "< div class = "module gf_module-{{align_lg}} gf_module-{{align_lg}}-lg gf_modul…" at bounding box center [328, 180] width 403 height 179
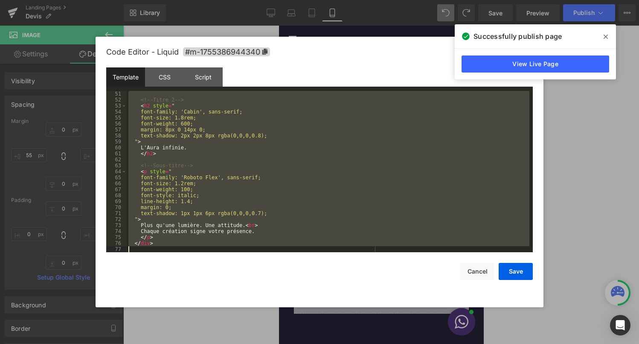
scroll to position [311, 0]
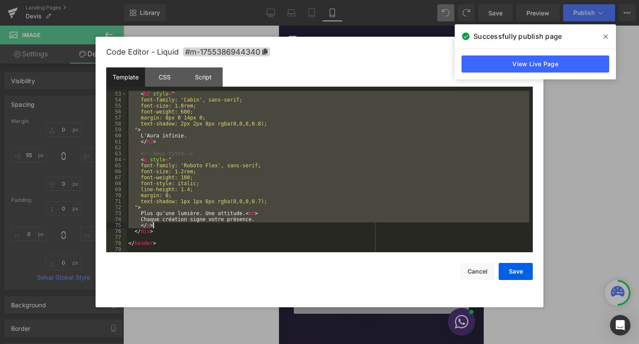
drag, startPoint x: 140, startPoint y: 170, endPoint x: 155, endPoint y: 224, distance: 56.1
click at [155, 225] on div "< h2 style = " font-family: 'Cabin', sans-serif; font-size: 1.8rem; font-weight…" at bounding box center [328, 177] width 403 height 173
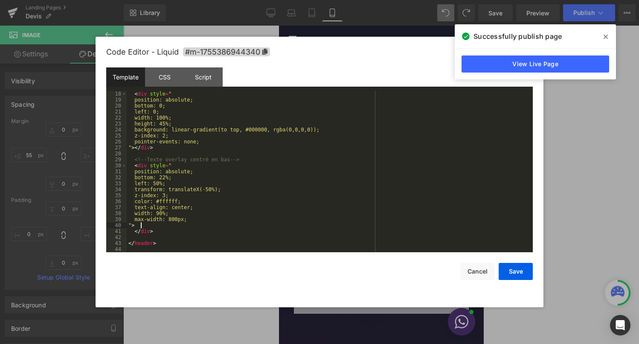
scroll to position [0, 0]
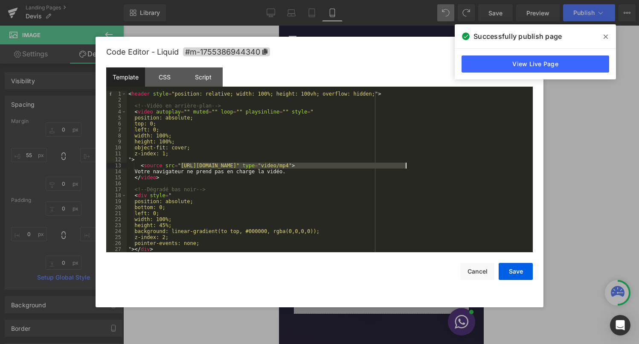
drag, startPoint x: 182, startPoint y: 166, endPoint x: 405, endPoint y: 168, distance: 222.4
click at [405, 168] on div "< header style = "position: relative; width: 100%; height: 100vh; overflow: hid…" at bounding box center [328, 177] width 403 height 173
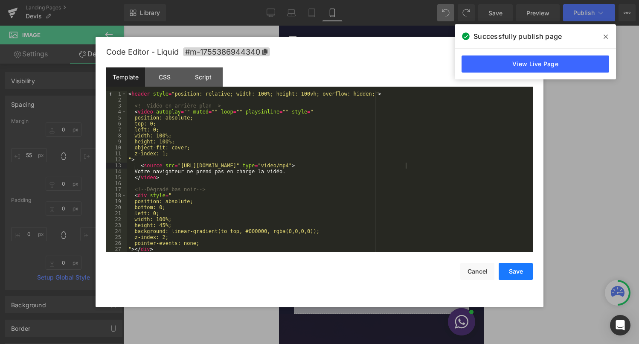
click at [518, 273] on button "Save" at bounding box center [516, 271] width 34 height 17
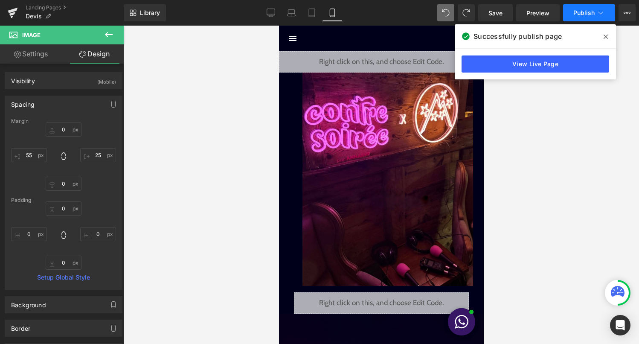
click at [586, 20] on button "Publish" at bounding box center [589, 12] width 52 height 17
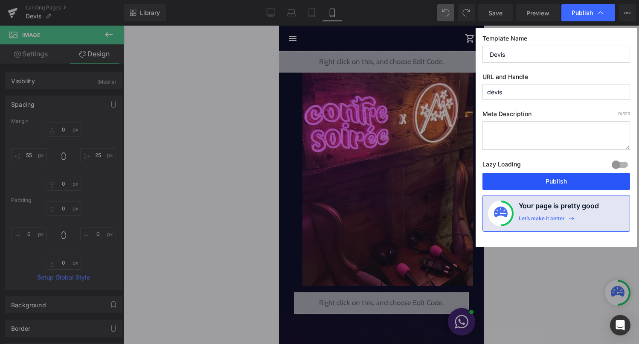
click at [545, 186] on button "Publish" at bounding box center [557, 181] width 148 height 17
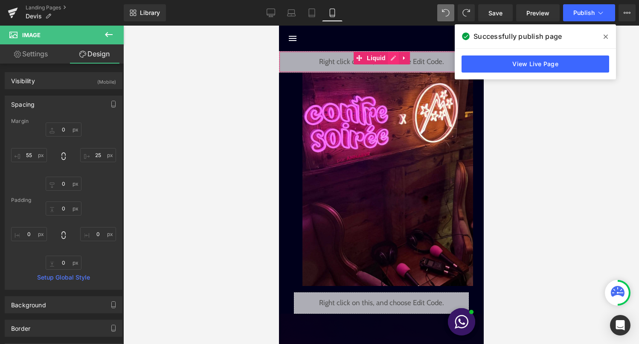
click at [394, 60] on div "Liquid" at bounding box center [381, 61] width 205 height 21
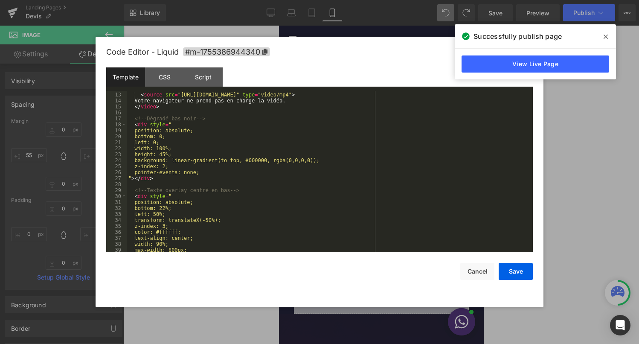
scroll to position [102, 0]
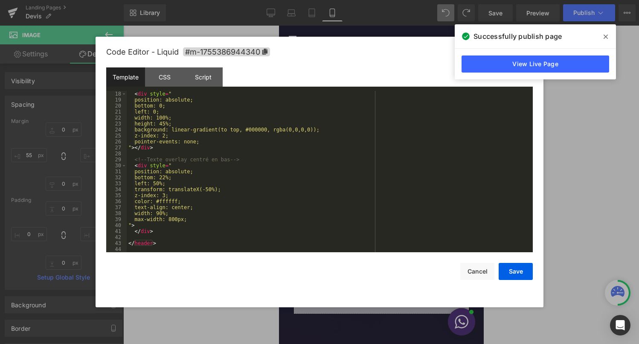
click at [269, 131] on div "< div style = " position: absolute; bottom: 0; left: 0; width: 100%; height: 45…" at bounding box center [328, 177] width 403 height 173
click at [270, 131] on div "< div style = " position: absolute; bottom: 0; left: 0; width: 100%; height: 45…" at bounding box center [328, 177] width 403 height 173
click at [272, 132] on div "< div style = " position: absolute; bottom: 0; left: 0; width: 100%; height: 45…" at bounding box center [328, 177] width 403 height 173
click at [509, 270] on button "Save" at bounding box center [516, 271] width 34 height 17
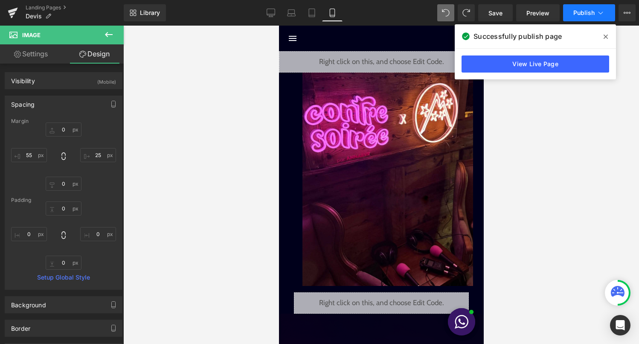
click at [583, 18] on button "Publish" at bounding box center [589, 12] width 52 height 17
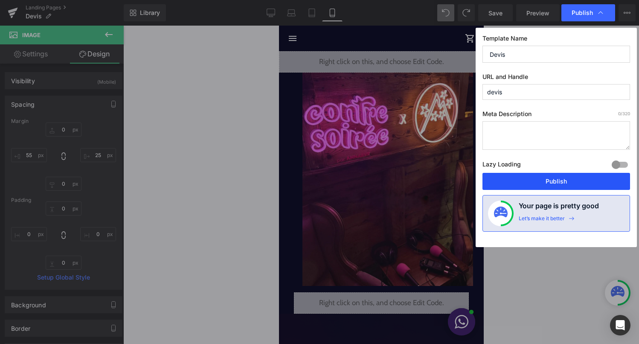
click at [572, 182] on button "Publish" at bounding box center [557, 181] width 148 height 17
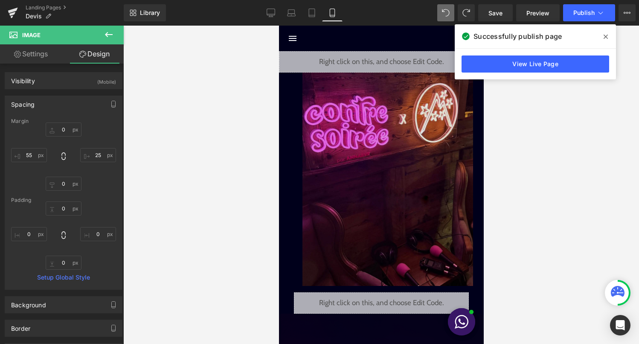
click at [420, 171] on img at bounding box center [387, 179] width 171 height 213
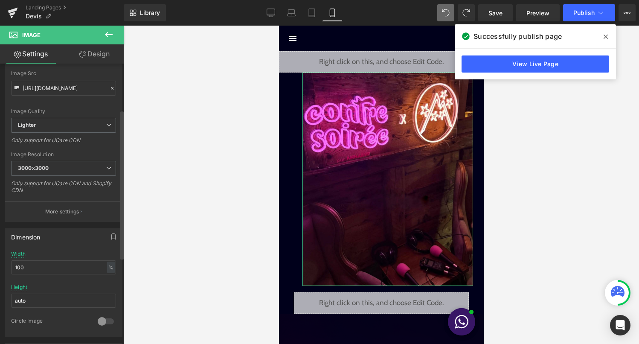
scroll to position [97, 0]
click at [27, 260] on input "100" at bounding box center [63, 265] width 105 height 14
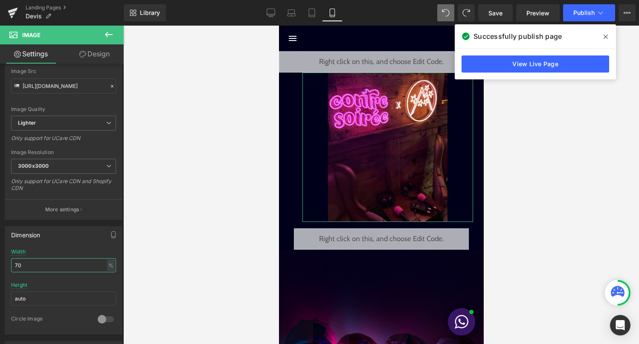
type input "70"
click at [90, 60] on link "Design" at bounding box center [95, 53] width 62 height 19
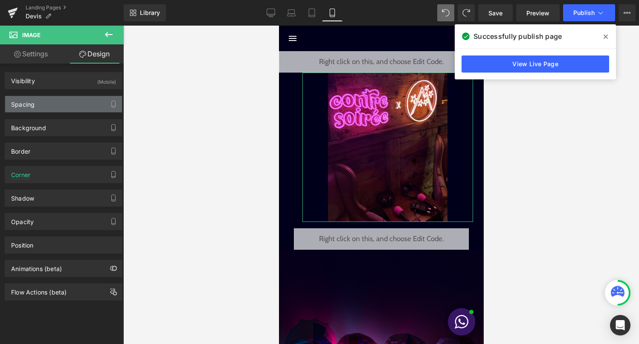
type input "0"
type input "25"
type input "0"
type input "55"
type input "0"
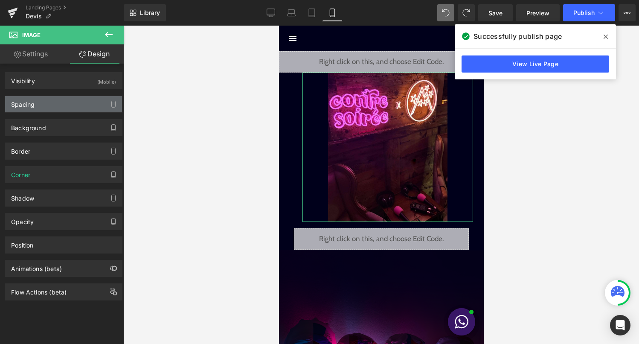
type input "0"
click at [72, 106] on div "Spacing" at bounding box center [63, 104] width 117 height 16
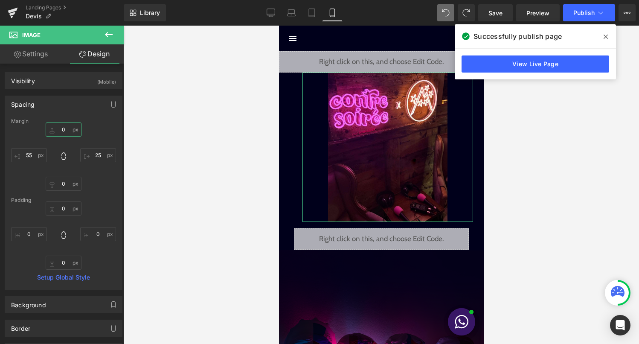
click at [67, 131] on input "0" at bounding box center [64, 129] width 36 height 14
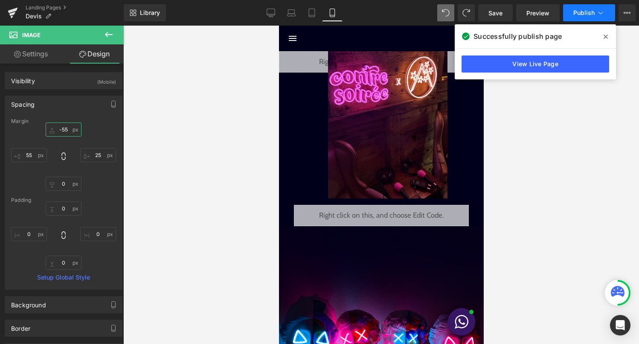
type input "-55"
click at [593, 20] on button "Publish" at bounding box center [589, 12] width 52 height 17
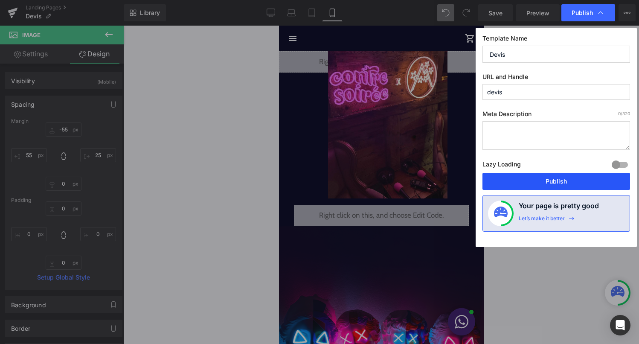
click at [569, 184] on button "Publish" at bounding box center [557, 181] width 148 height 17
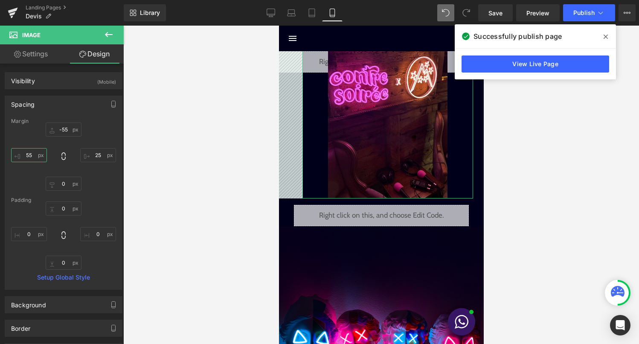
click at [29, 157] on input "55" at bounding box center [29, 155] width 36 height 14
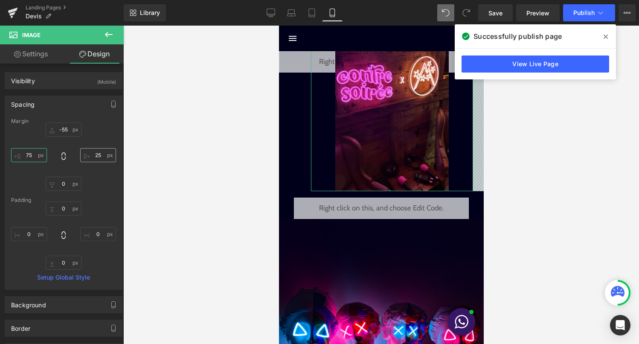
type input "75"
click at [93, 157] on input "25" at bounding box center [98, 155] width 36 height 14
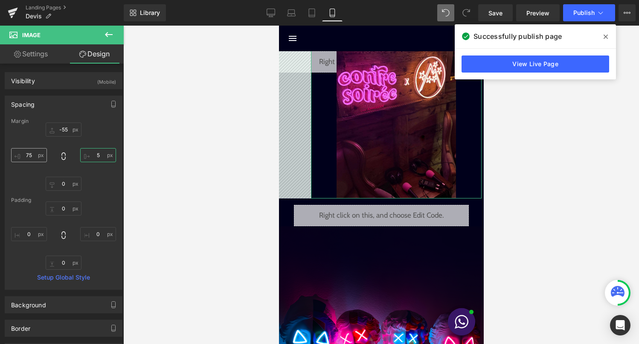
type input "5"
click at [30, 157] on input "75" at bounding box center [29, 155] width 36 height 14
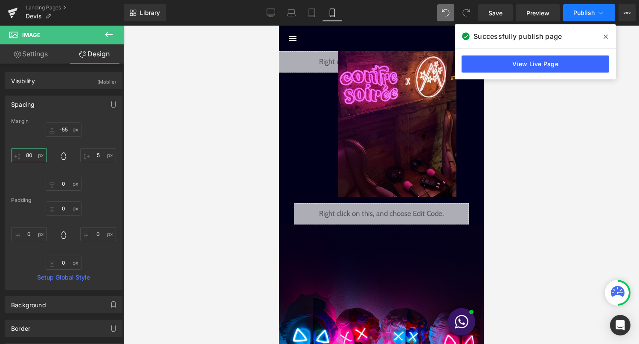
type input "80"
click at [583, 17] on button "Publish" at bounding box center [589, 12] width 52 height 17
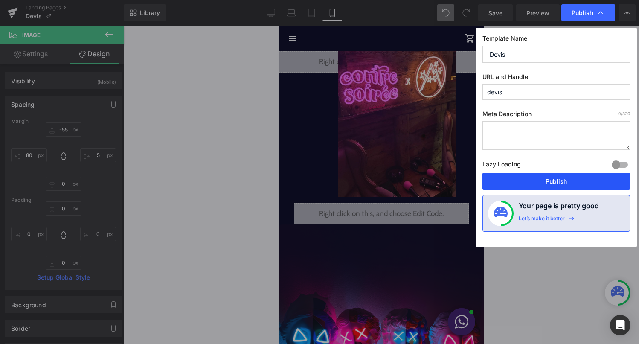
click at [572, 181] on button "Publish" at bounding box center [557, 181] width 148 height 17
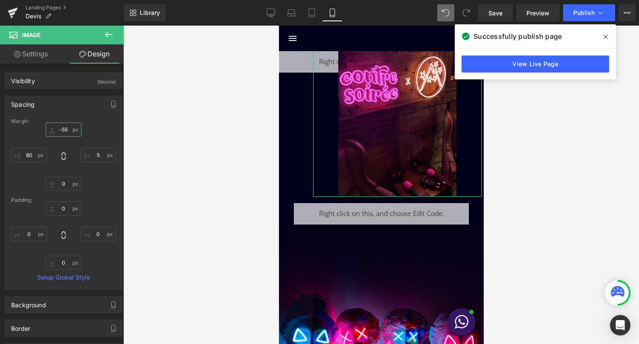
click at [63, 129] on input "-55" at bounding box center [64, 129] width 36 height 14
click at [63, 131] on input "-55" at bounding box center [64, 129] width 36 height 14
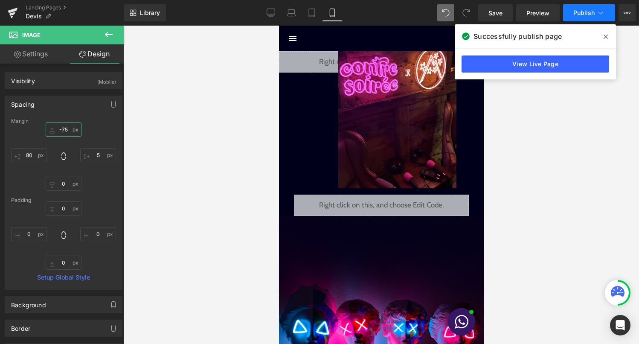
type input "-75"
click at [591, 15] on span "Publish" at bounding box center [584, 12] width 21 height 7
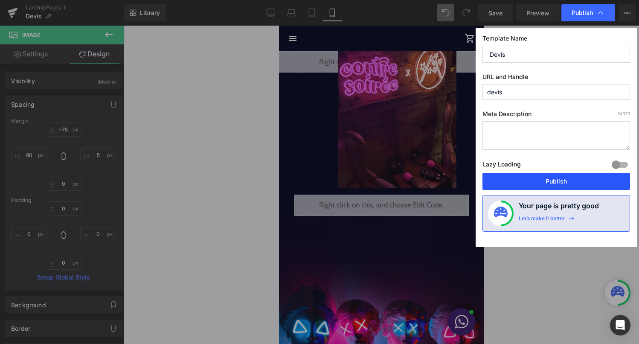
click at [547, 183] on button "Publish" at bounding box center [557, 181] width 148 height 17
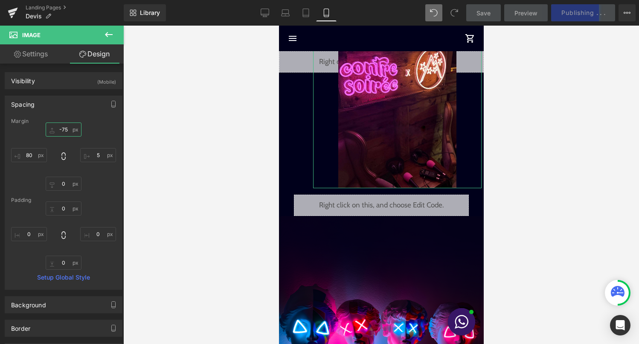
click at [65, 131] on input "-75" at bounding box center [64, 129] width 36 height 14
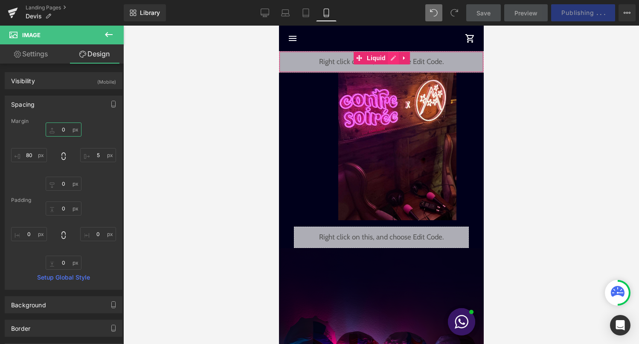
click at [391, 58] on div "Liquid" at bounding box center [381, 61] width 205 height 21
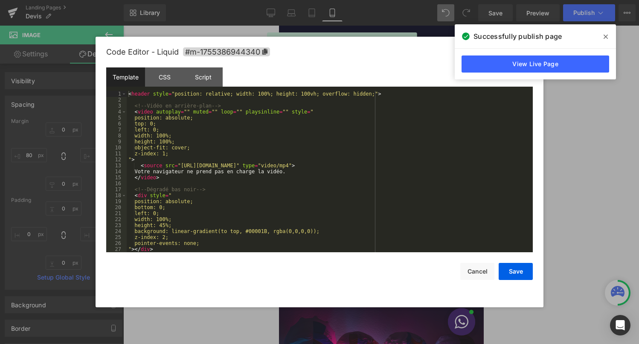
click at [324, 144] on div "< header style = "position: relative; width: 100%; height: 100vh; overflow: hid…" at bounding box center [328, 177] width 403 height 173
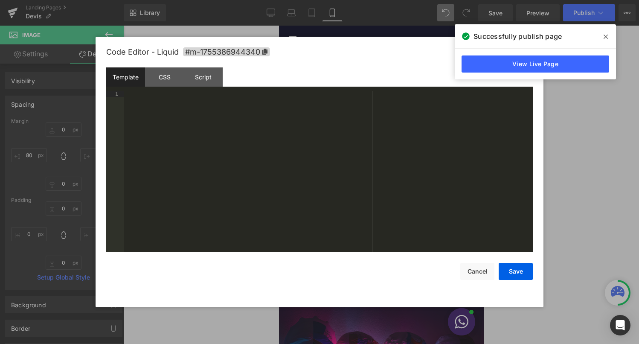
scroll to position [108, 0]
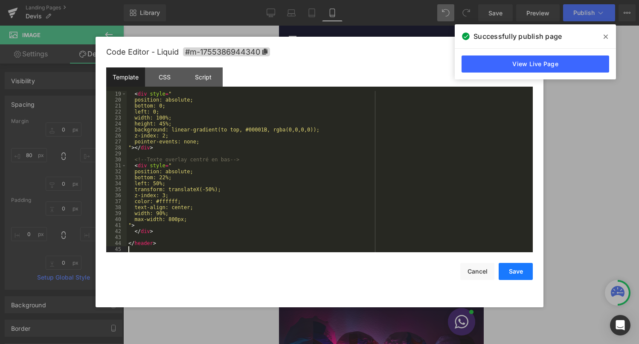
click at [510, 271] on button "Save" at bounding box center [516, 271] width 34 height 17
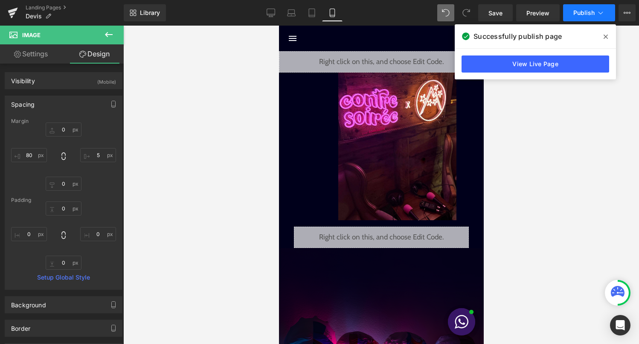
click at [588, 11] on span "Publish" at bounding box center [584, 12] width 21 height 7
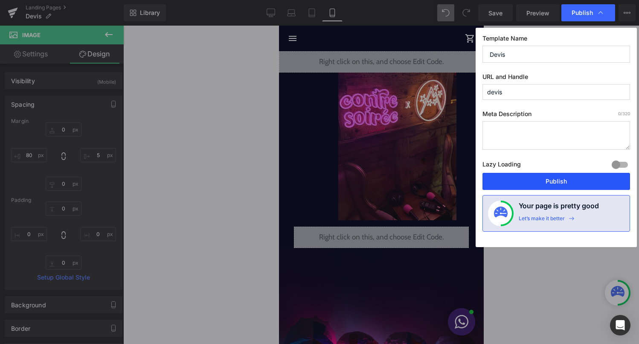
click at [537, 182] on button "Publish" at bounding box center [557, 181] width 148 height 17
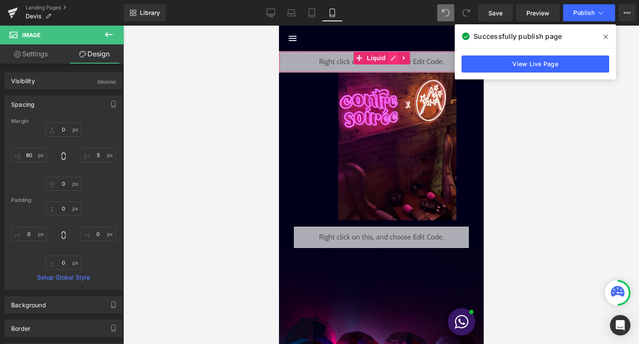
click at [395, 60] on div "Liquid" at bounding box center [381, 61] width 205 height 21
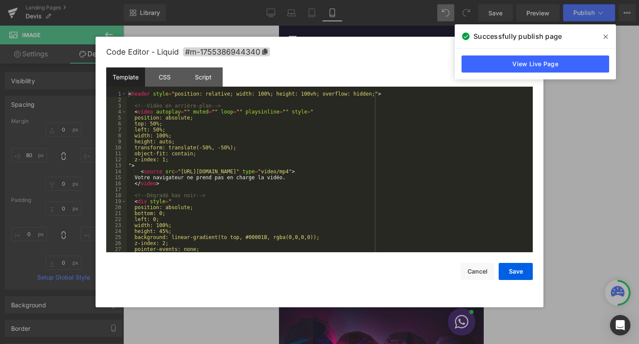
click at [308, 180] on div "< header style = "position: relative; width: 100%; height: 100vh; overflow: hid…" at bounding box center [328, 177] width 403 height 173
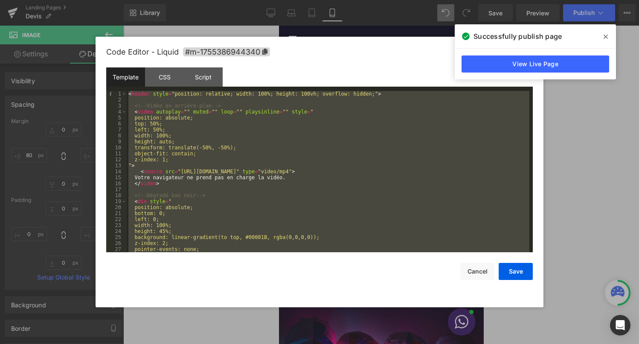
scroll to position [102, 0]
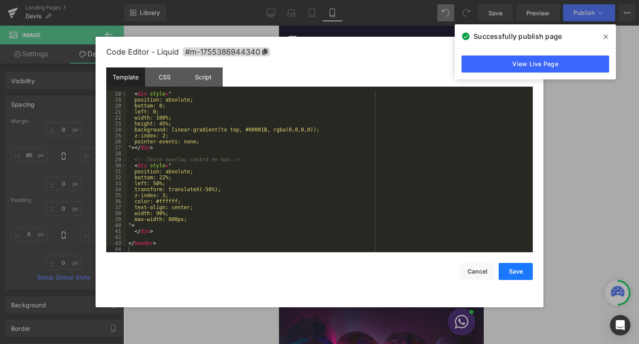
click at [521, 273] on button "Save" at bounding box center [516, 271] width 34 height 17
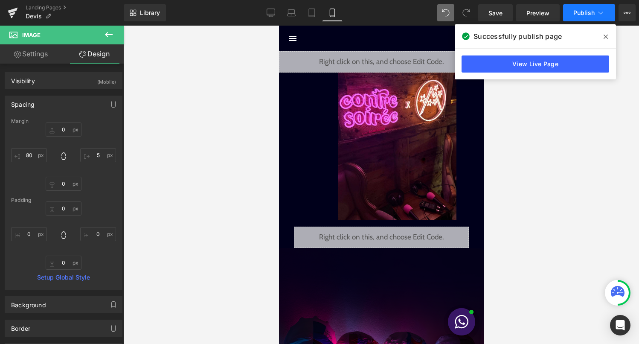
click at [599, 19] on button "Publish" at bounding box center [589, 12] width 52 height 17
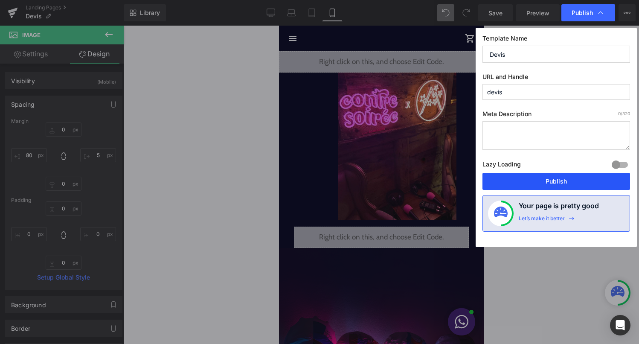
click at [543, 183] on button "Publish" at bounding box center [557, 181] width 148 height 17
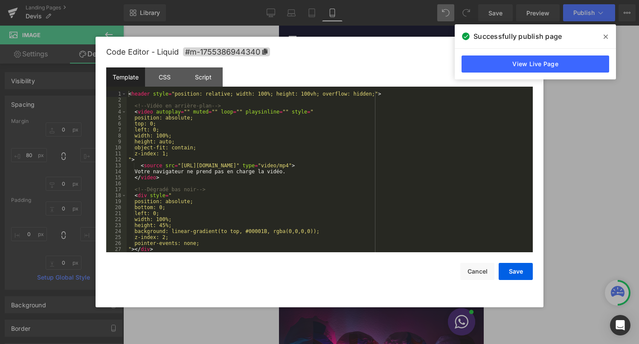
click at [394, 59] on div "Liquid" at bounding box center [381, 61] width 205 height 21
click at [338, 137] on div "< header style = "position: relative; width: 100%; height: 100vh; overflow: hid…" at bounding box center [328, 177] width 403 height 173
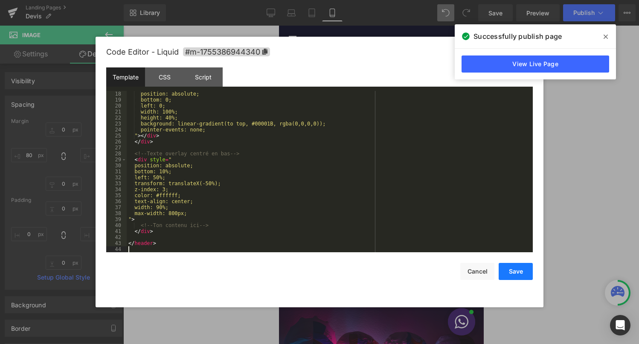
click at [514, 276] on button "Save" at bounding box center [516, 271] width 34 height 17
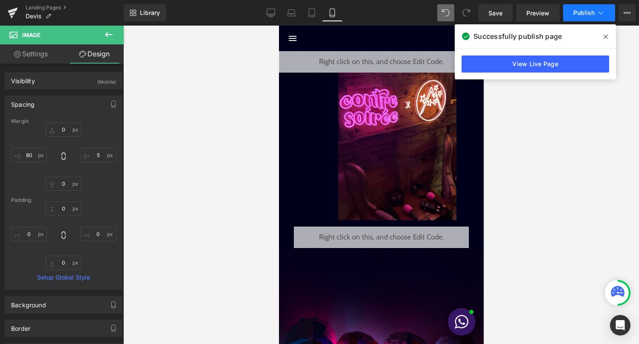
click at [597, 15] on icon at bounding box center [601, 13] width 9 height 9
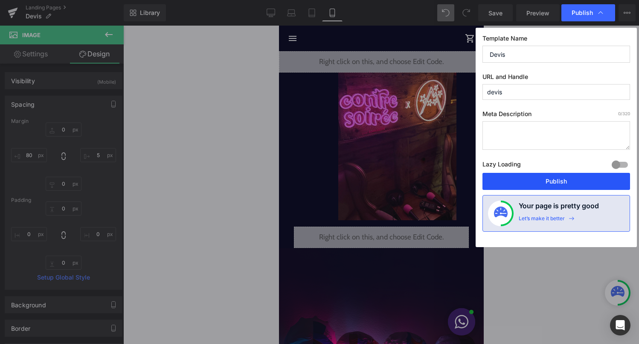
click at [550, 186] on button "Publish" at bounding box center [557, 181] width 148 height 17
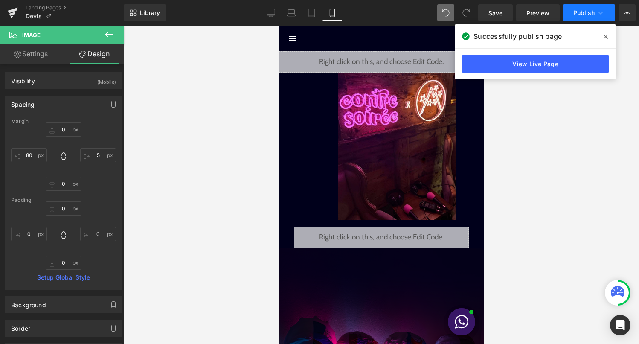
click at [587, 5] on button "Publish" at bounding box center [589, 12] width 52 height 17
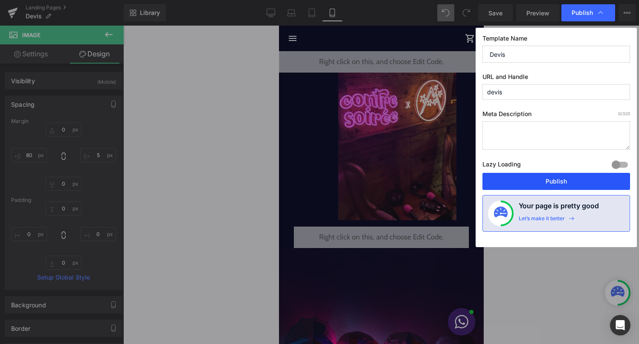
click at [534, 184] on button "Publish" at bounding box center [557, 181] width 148 height 17
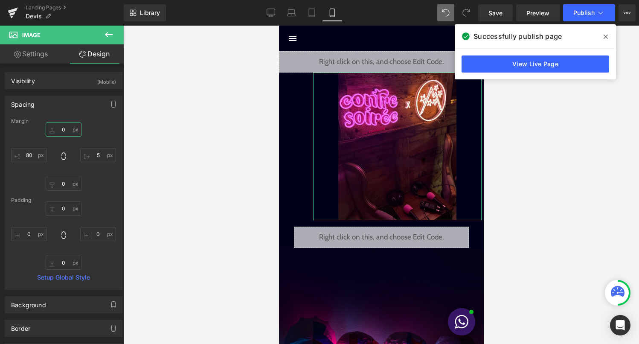
click at [64, 128] on input "text" at bounding box center [64, 129] width 36 height 14
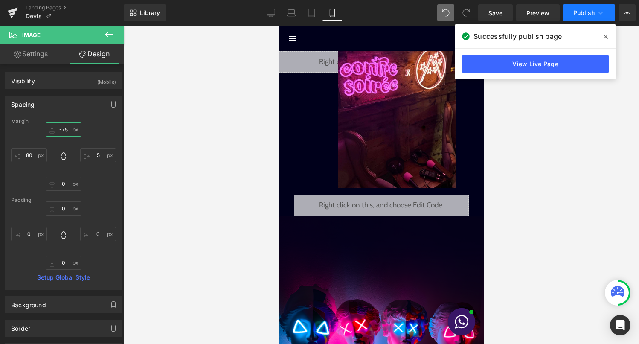
type input "-75"
click at [583, 12] on span "Publish" at bounding box center [584, 12] width 21 height 7
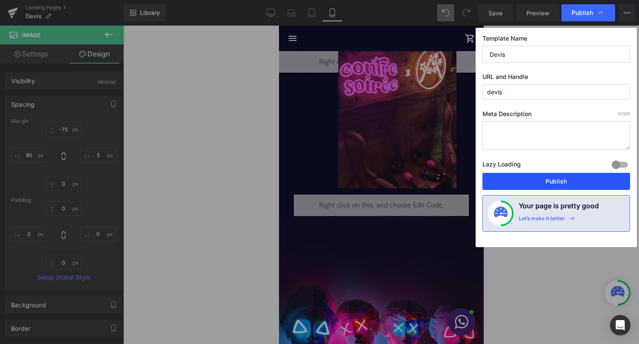
click at [541, 184] on button "Publish" at bounding box center [557, 181] width 148 height 17
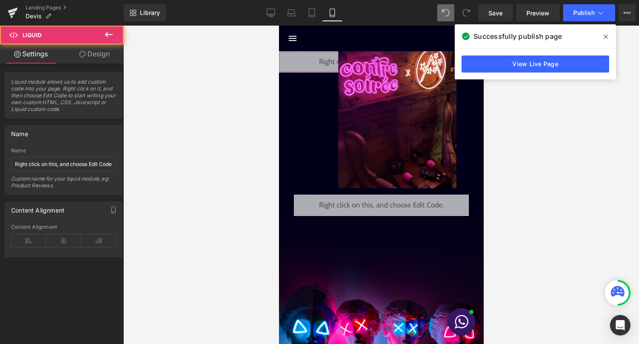
click at [302, 64] on div "Liquid" at bounding box center [381, 61] width 205 height 21
click at [84, 61] on link "Design" at bounding box center [95, 53] width 62 height 19
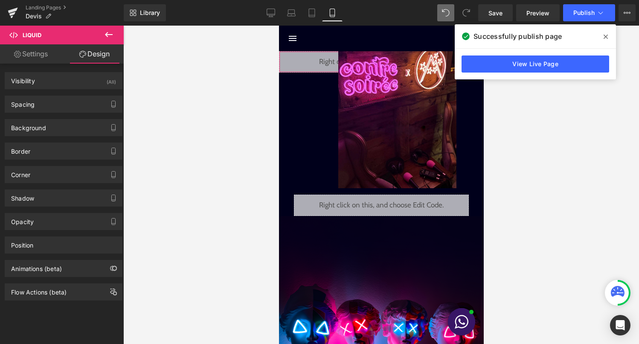
type input "0"
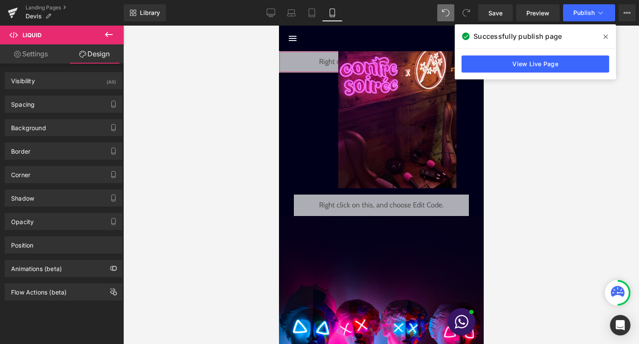
type input "0"
click at [66, 115] on div "Background Color & Image color rgba(247, 247, 247, 0.7) Color #f7f7f7 70 % Imag…" at bounding box center [64, 124] width 128 height 23
click at [75, 100] on div "Spacing" at bounding box center [63, 104] width 117 height 16
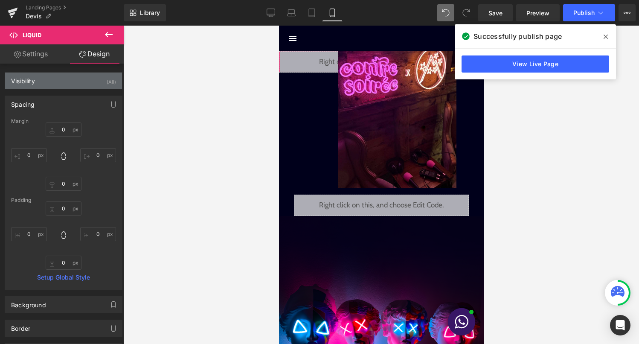
click at [85, 82] on div "Visibility (All)" at bounding box center [63, 81] width 117 height 16
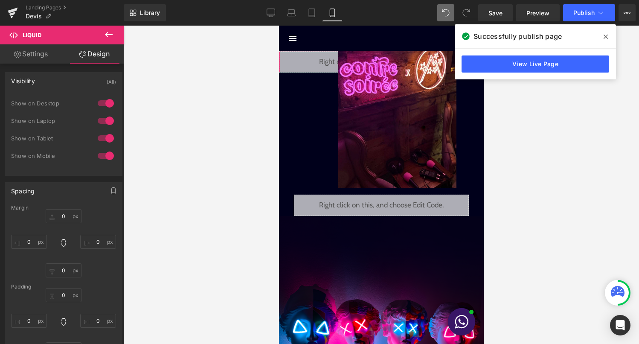
click at [98, 99] on div at bounding box center [106, 103] width 20 height 14
click at [106, 124] on div at bounding box center [106, 121] width 20 height 14
click at [105, 134] on div at bounding box center [106, 138] width 20 height 14
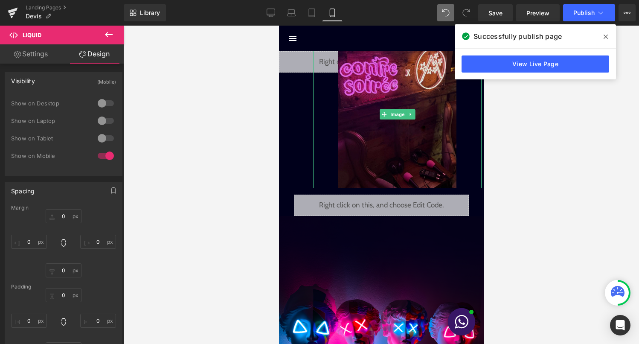
click at [357, 64] on img at bounding box center [397, 115] width 118 height 148
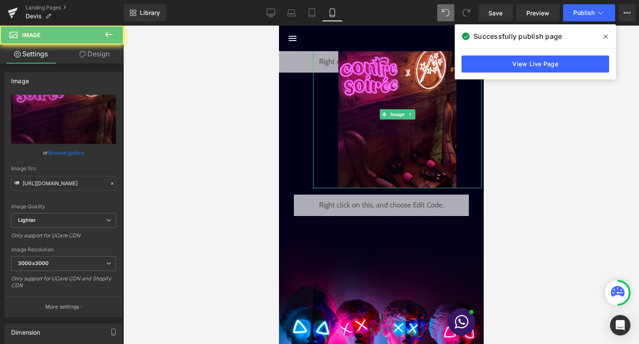
click at [316, 67] on div at bounding box center [397, 115] width 169 height 148
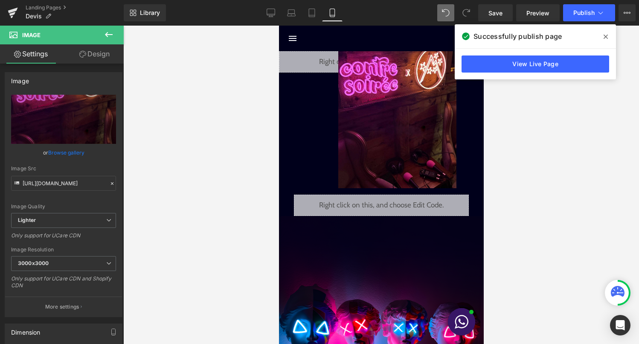
click at [290, 66] on div "Liquid" at bounding box center [381, 61] width 205 height 21
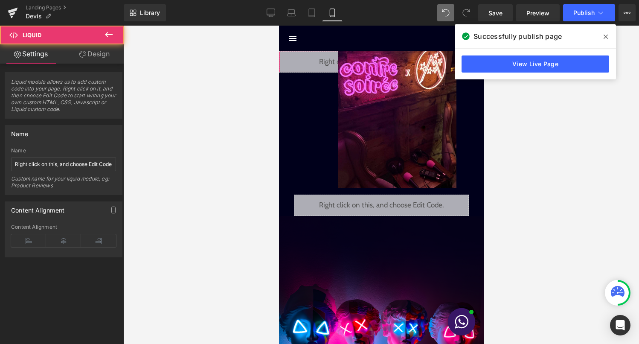
click at [98, 64] on div "Liquid module allows us to add custom code into your page. Right click on it, a…" at bounding box center [64, 161] width 128 height 194
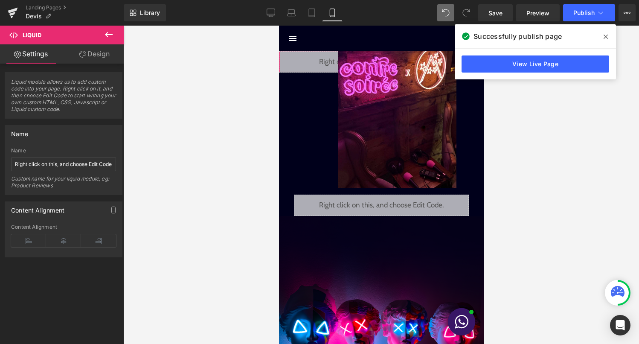
click at [100, 56] on link "Design" at bounding box center [95, 53] width 62 height 19
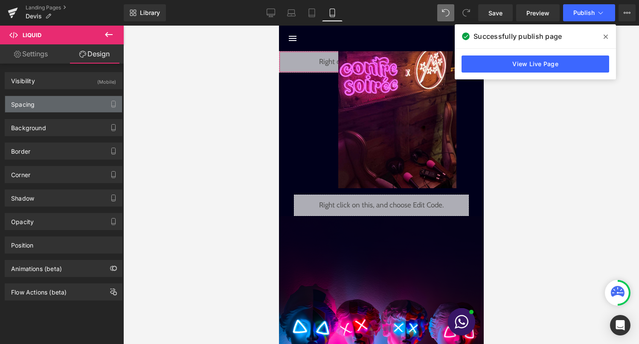
click at [88, 99] on div "Spacing" at bounding box center [63, 104] width 117 height 16
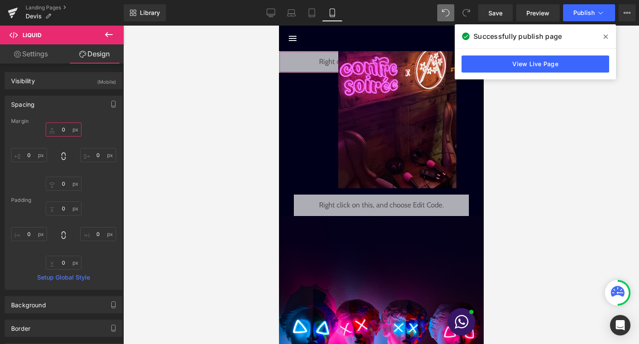
click at [59, 131] on input "0" at bounding box center [64, 129] width 36 height 14
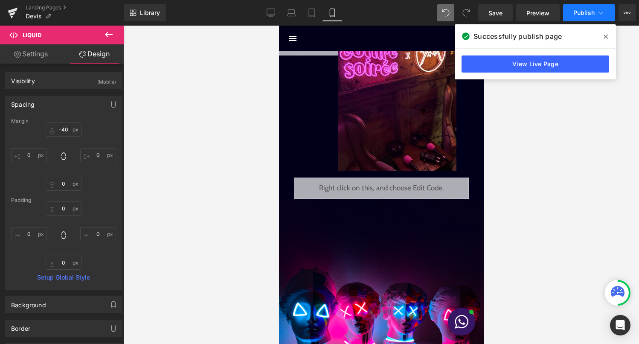
click at [583, 18] on button "Publish" at bounding box center [589, 12] width 52 height 17
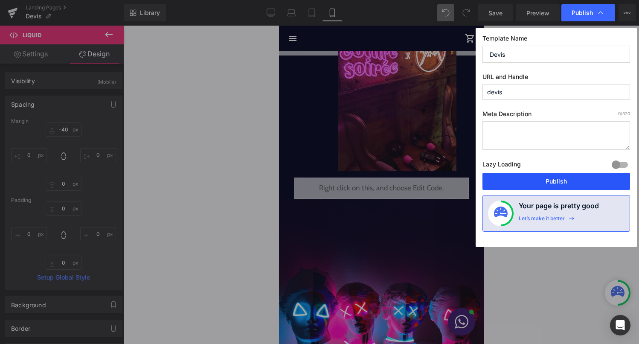
click at [543, 181] on button "Publish" at bounding box center [557, 181] width 148 height 17
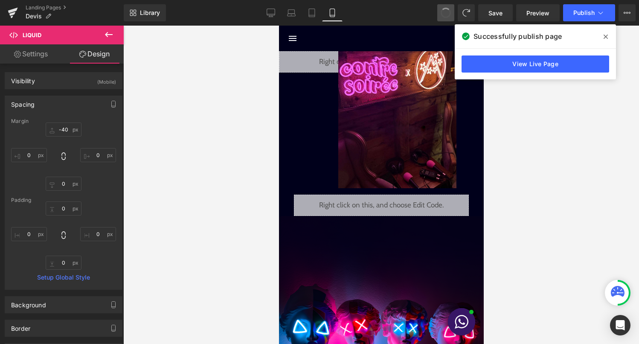
type input "0"
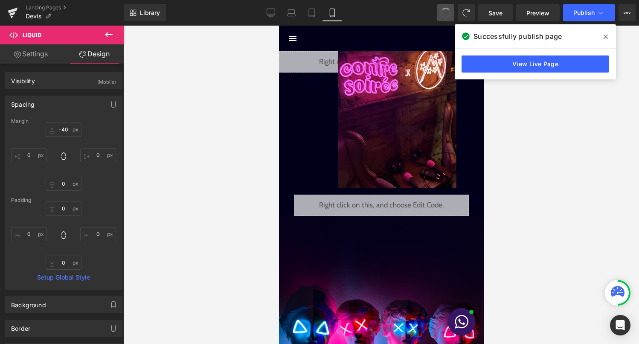
type input "0"
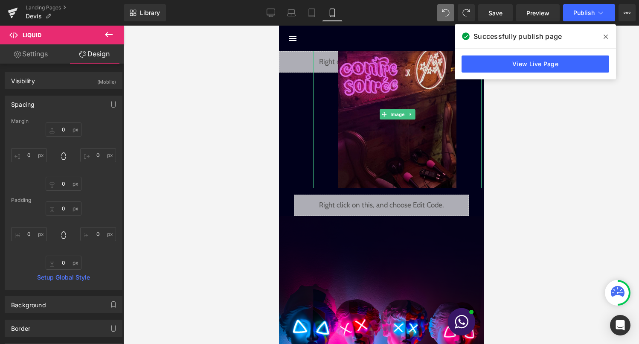
click at [376, 90] on img at bounding box center [397, 115] width 118 height 148
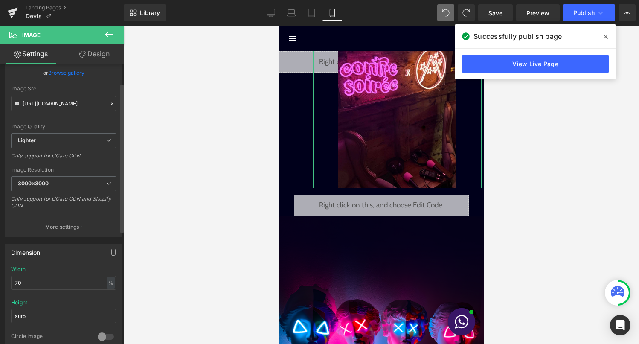
scroll to position [83, 0]
click at [49, 275] on input "70" at bounding box center [63, 280] width 105 height 14
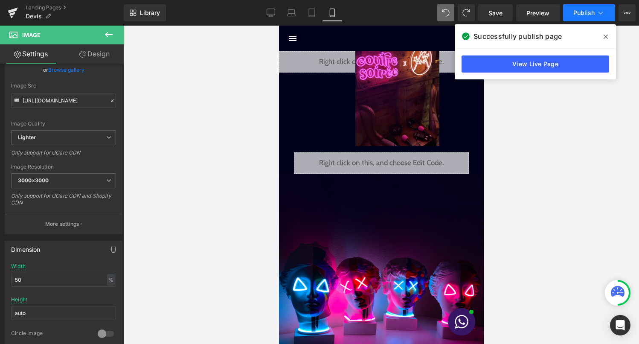
click at [590, 12] on span "Publish" at bounding box center [584, 12] width 21 height 7
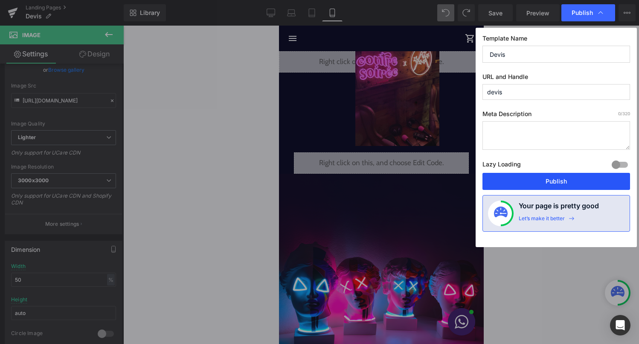
click at [544, 189] on button "Publish" at bounding box center [557, 181] width 148 height 17
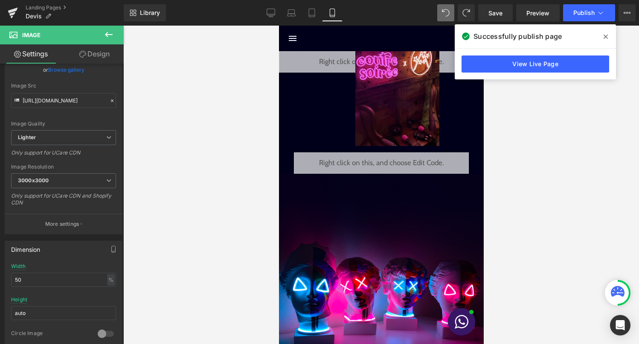
type input "70"
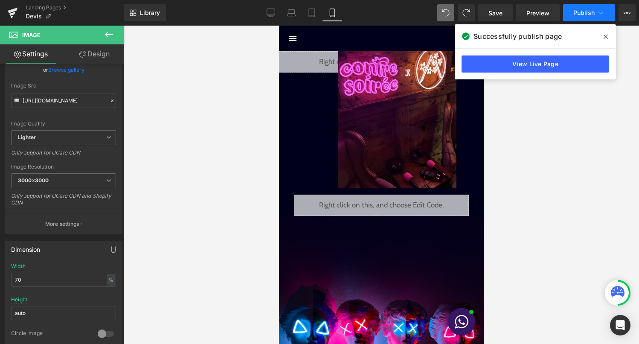
click at [592, 11] on span "Publish" at bounding box center [584, 12] width 21 height 7
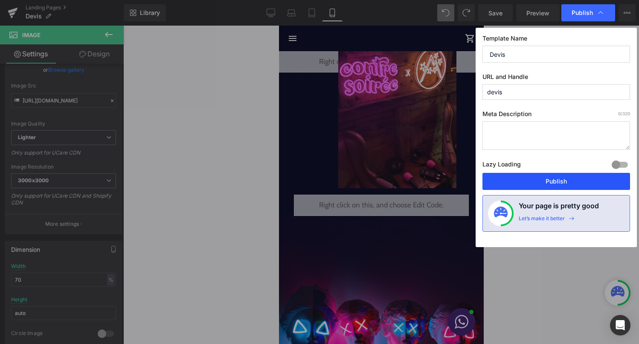
click at [525, 182] on button "Publish" at bounding box center [557, 181] width 148 height 17
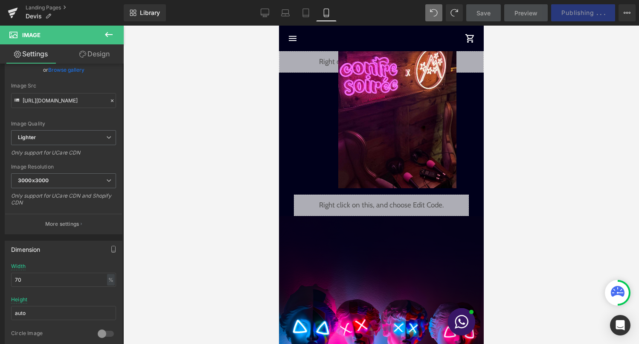
click at [111, 41] on button at bounding box center [109, 35] width 30 height 19
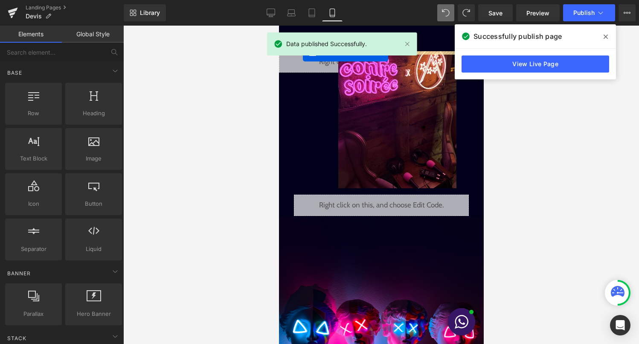
drag, startPoint x: 30, startPoint y: 112, endPoint x: 303, endPoint y: 51, distance: 279.5
click at [303, 51] on div "Row You are previewing how the will restyle your page. You can not edit Element…" at bounding box center [319, 179] width 639 height 359
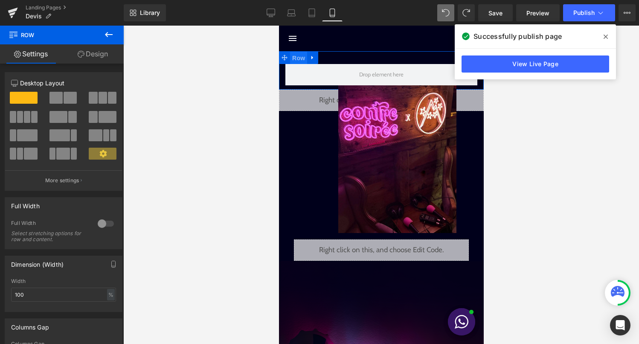
click at [303, 58] on span "Row" at bounding box center [298, 58] width 17 height 13
click at [103, 219] on div at bounding box center [106, 224] width 20 height 14
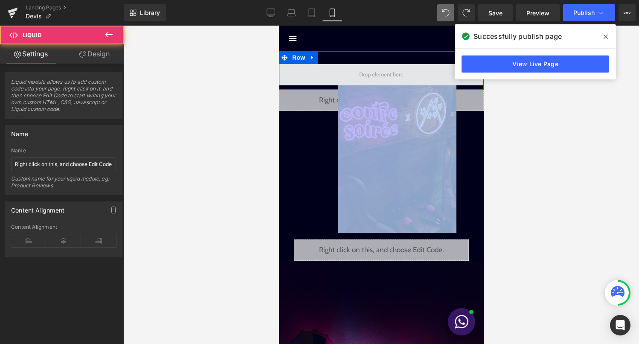
drag, startPoint x: 295, startPoint y: 99, endPoint x: 297, endPoint y: 75, distance: 24.4
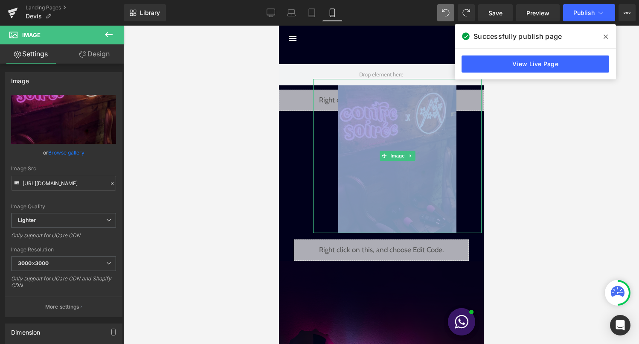
drag, startPoint x: 383, startPoint y: 102, endPoint x: 344, endPoint y: 96, distance: 39.3
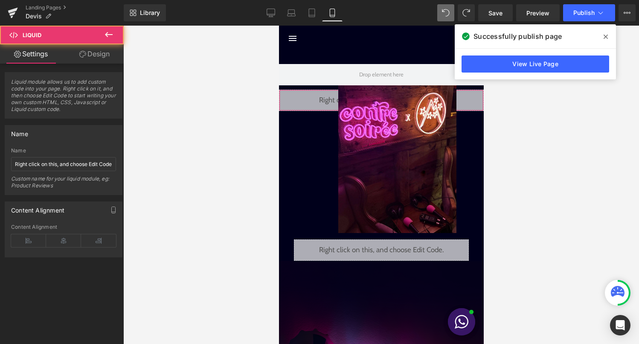
click at [291, 96] on div "Liquid" at bounding box center [381, 100] width 205 height 21
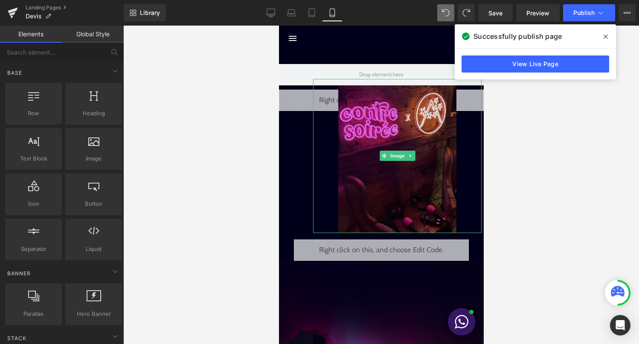
click at [399, 134] on img at bounding box center [397, 159] width 118 height 148
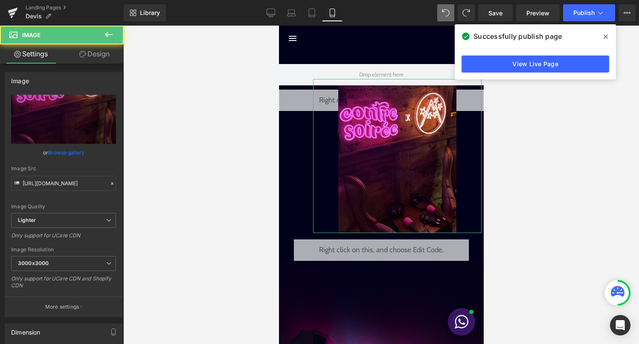
click at [104, 58] on link "Design" at bounding box center [95, 53] width 62 height 19
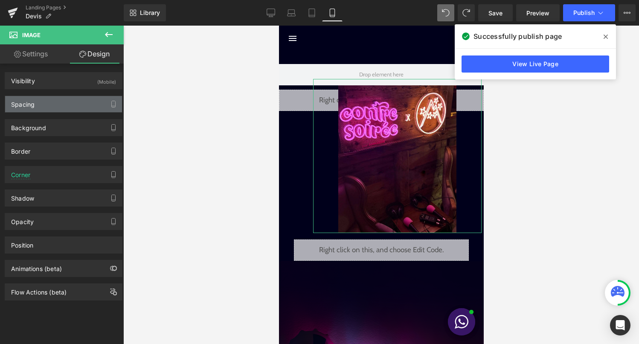
click at [86, 105] on div "Spacing" at bounding box center [63, 104] width 117 height 16
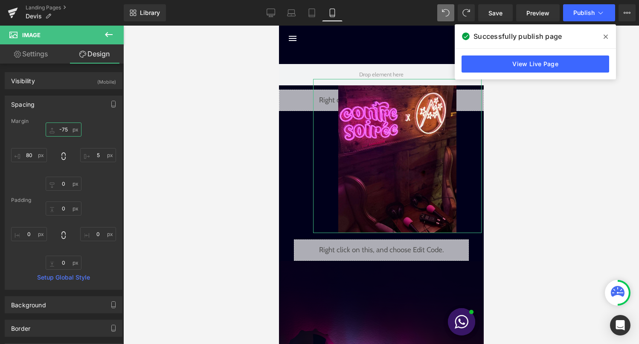
click at [64, 129] on input "-75" at bounding box center [64, 129] width 36 height 14
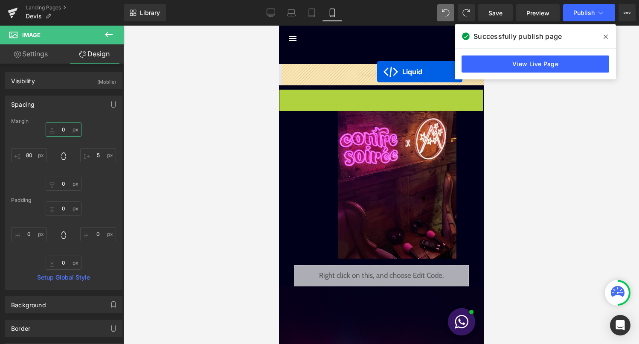
drag, startPoint x: 383, startPoint y: 97, endPoint x: 377, endPoint y: 72, distance: 26.3
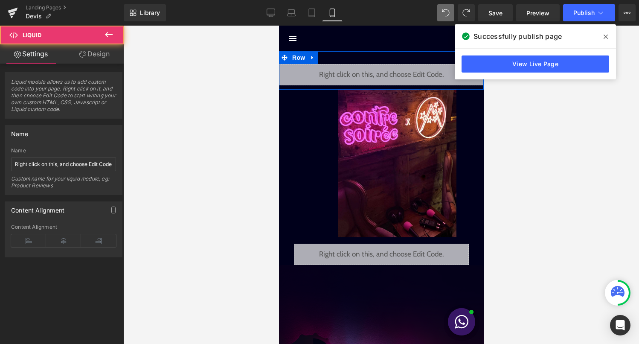
drag, startPoint x: 379, startPoint y: 63, endPoint x: 379, endPoint y: 57, distance: 6.4
click at [379, 57] on div "Liquid Row" at bounding box center [381, 70] width 205 height 38
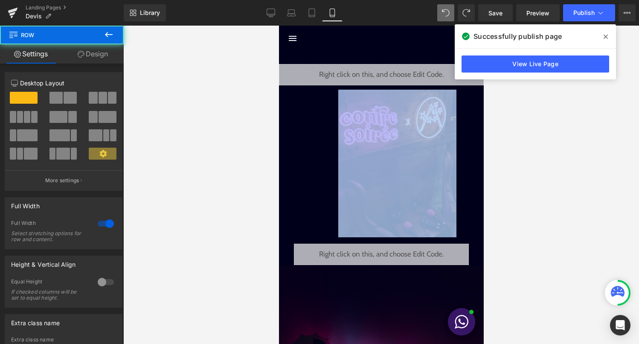
drag, startPoint x: 379, startPoint y: 62, endPoint x: 379, endPoint y: 47, distance: 14.9
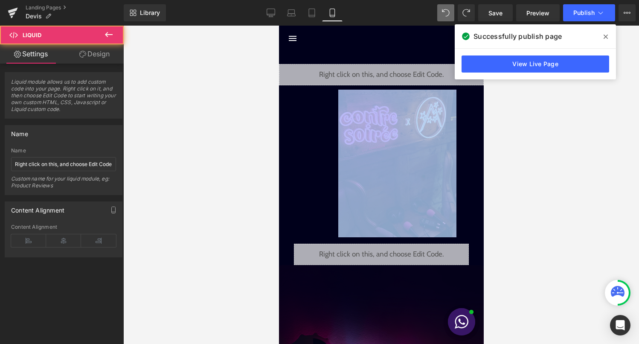
drag, startPoint x: 378, startPoint y: 64, endPoint x: 378, endPoint y: 47, distance: 16.6
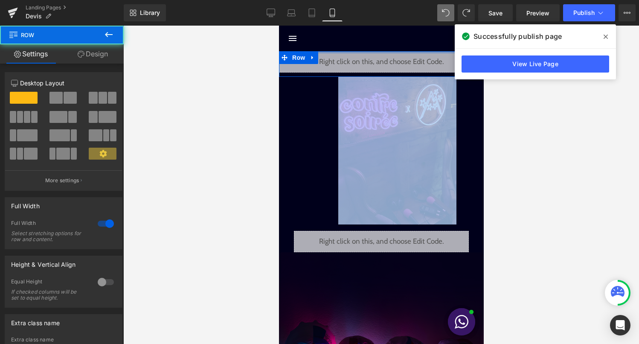
drag, startPoint x: 377, startPoint y: 61, endPoint x: 376, endPoint y: 45, distance: 15.4
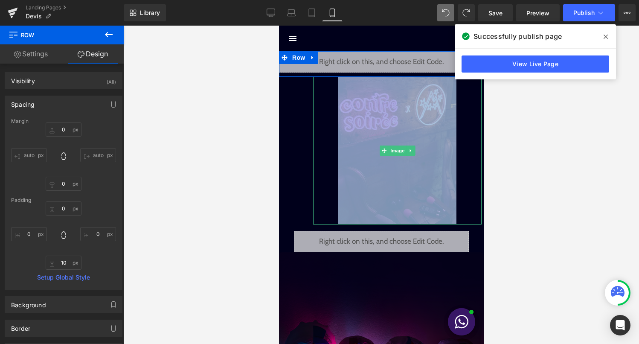
click at [382, 158] on img at bounding box center [397, 151] width 118 height 148
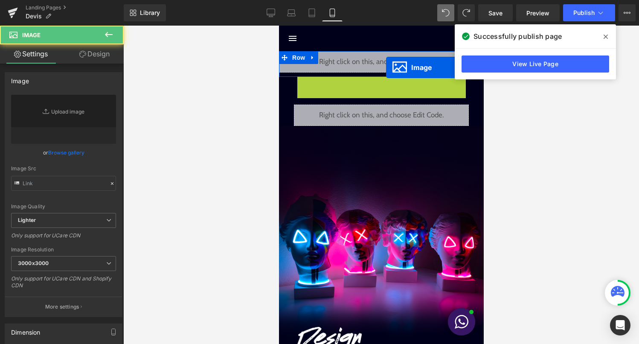
type input "https://ucarecdn.com/8283bdee-d2fa-49fb-b831-c70defea8048/-/format/auto/-/previ…"
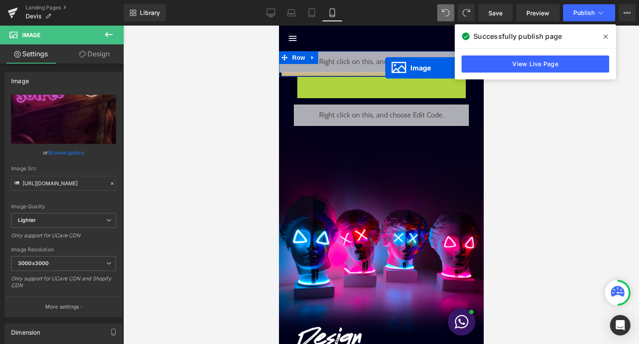
drag, startPoint x: 390, startPoint y: 153, endPoint x: 385, endPoint y: 68, distance: 85.1
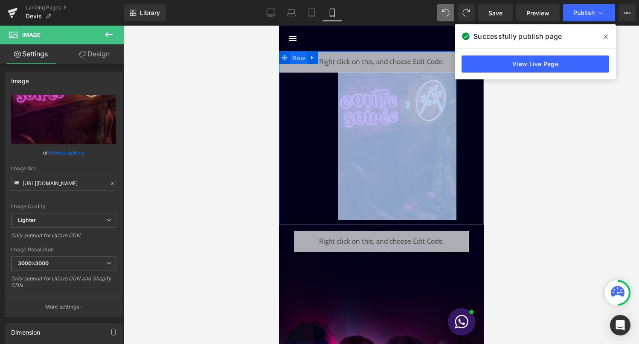
click at [293, 58] on span "Row" at bounding box center [298, 58] width 17 height 13
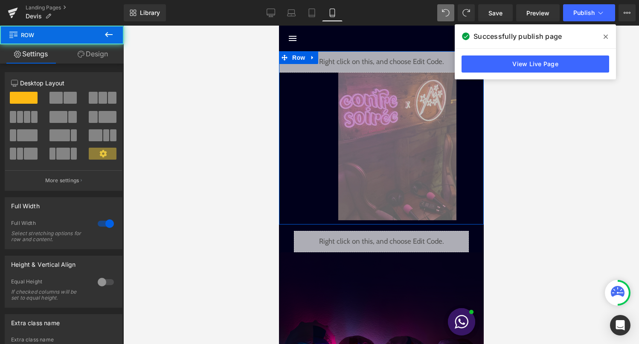
click at [108, 50] on link "Design" at bounding box center [93, 53] width 62 height 19
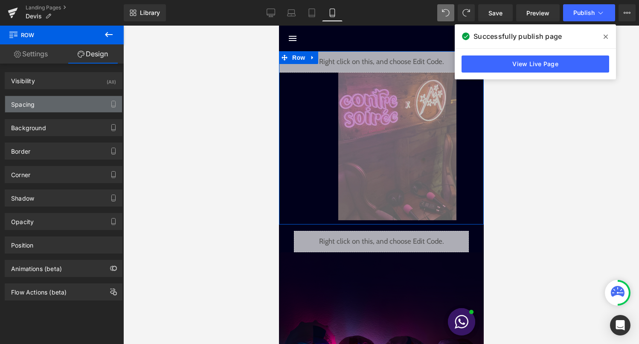
click at [83, 107] on div "Spacing" at bounding box center [63, 104] width 117 height 16
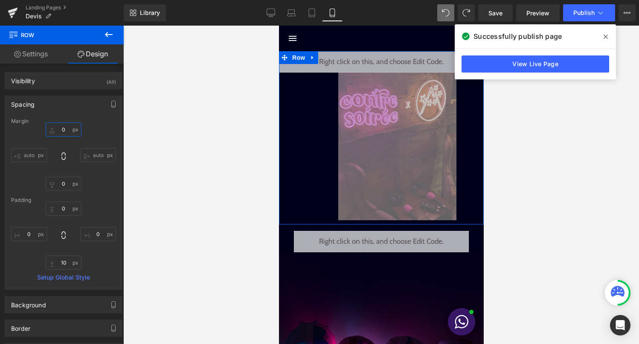
click at [64, 136] on input "0" at bounding box center [64, 129] width 36 height 14
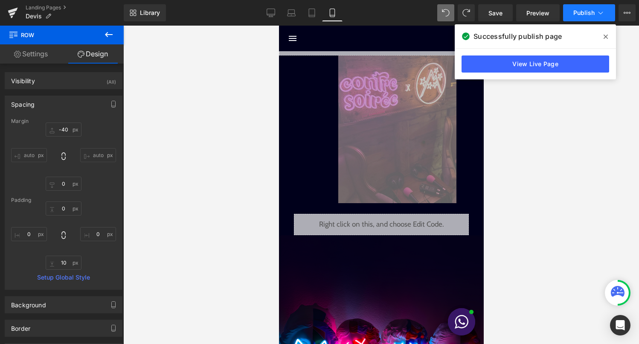
click at [592, 14] on span "Publish" at bounding box center [584, 12] width 21 height 7
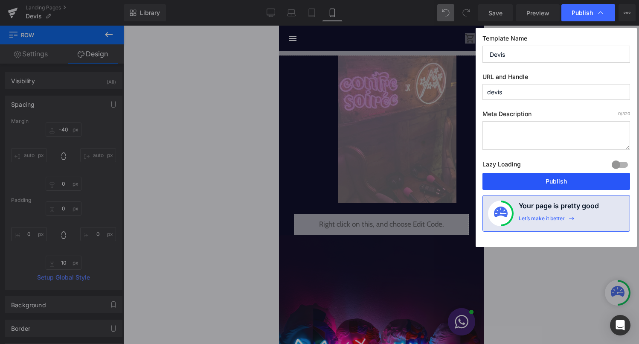
click at [556, 173] on button "Publish" at bounding box center [557, 181] width 148 height 17
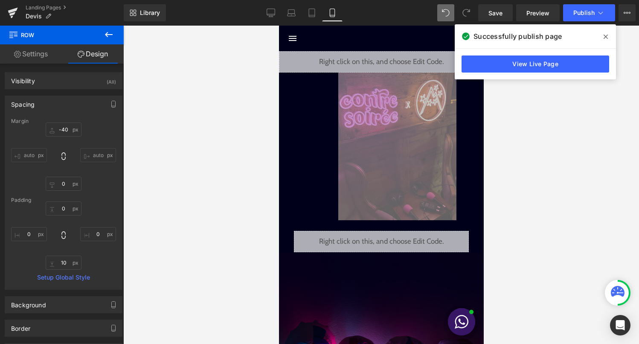
type input "0"
type input "10"
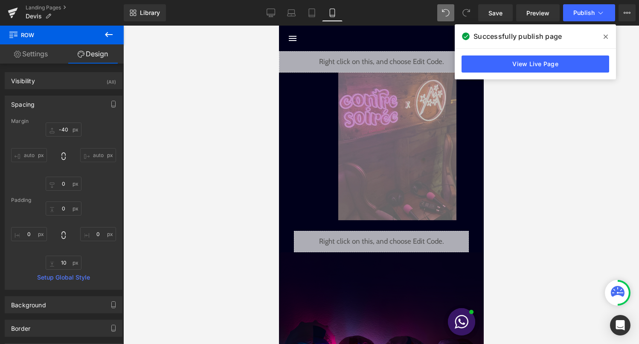
type input "0"
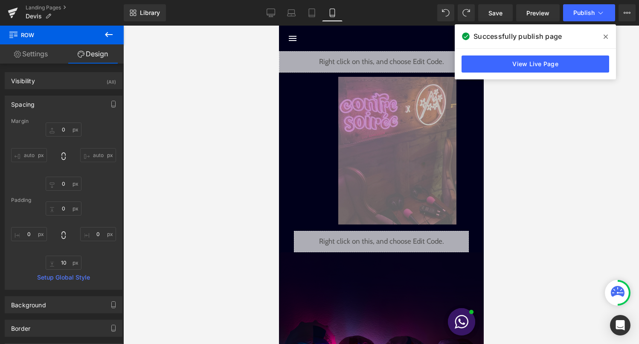
type input "0"
type input "26"
type input "0"
type input "10"
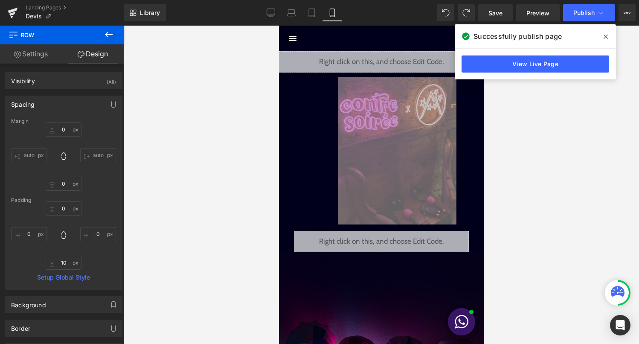
type input "0"
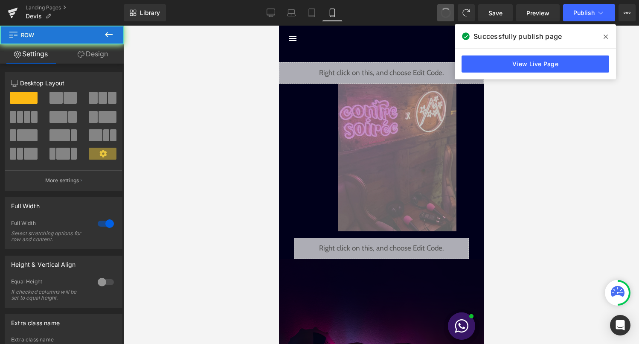
click at [448, 15] on span at bounding box center [446, 12] width 13 height 13
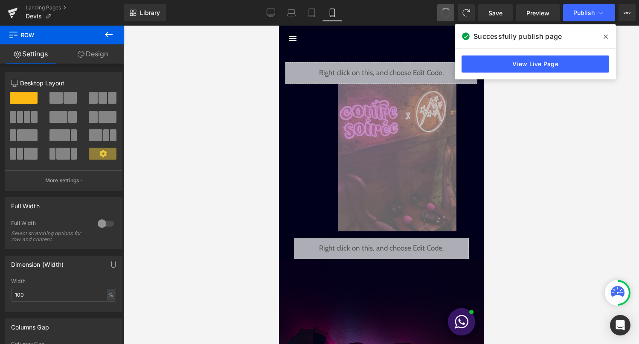
type input "15"
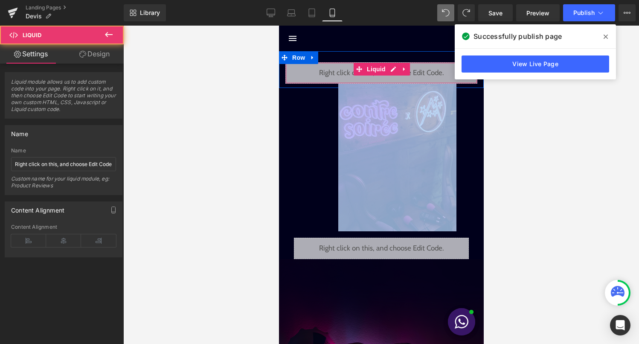
click at [300, 70] on div "Liquid" at bounding box center [381, 72] width 192 height 21
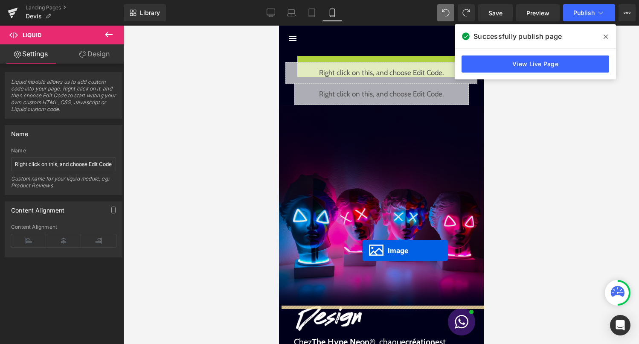
drag, startPoint x: 394, startPoint y: 139, endPoint x: 362, endPoint y: 250, distance: 115.9
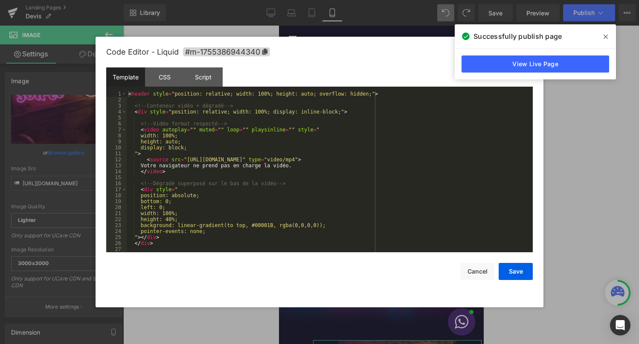
drag, startPoint x: 387, startPoint y: 71, endPoint x: 387, endPoint y: 88, distance: 17.1
click at [474, 263] on button "Cancel" at bounding box center [478, 271] width 34 height 17
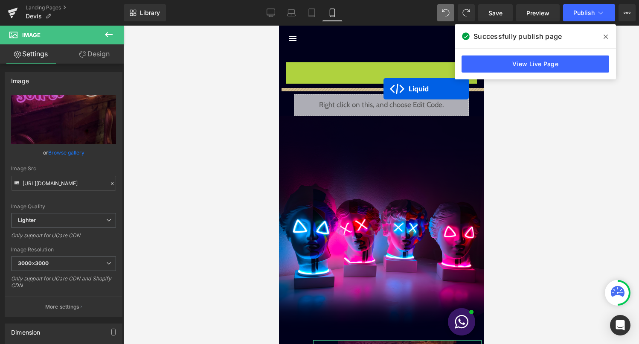
drag, startPoint x: 383, startPoint y: 70, endPoint x: 383, endPoint y: 89, distance: 18.8
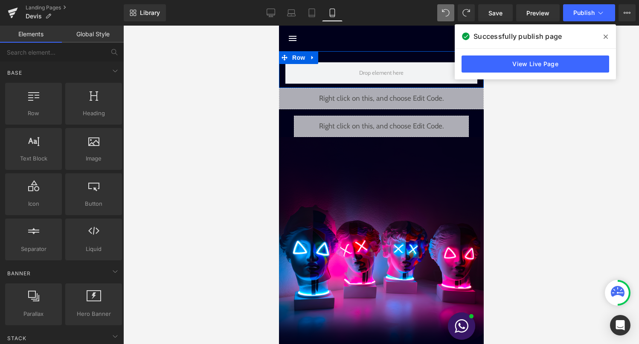
click at [268, 150] on div "Liquid You are previewing how the will restyle your page. You can not edit Elem…" at bounding box center [319, 179] width 639 height 359
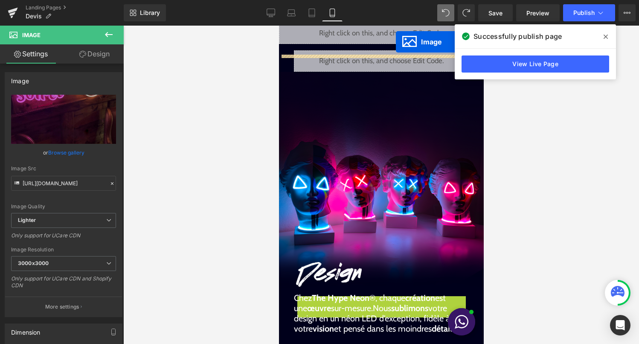
scroll to position [0, 0]
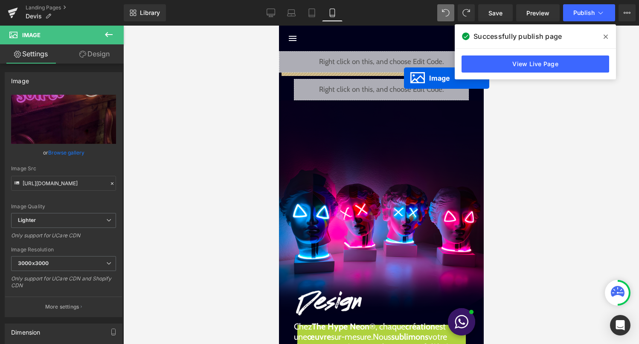
drag, startPoint x: 394, startPoint y: 283, endPoint x: 404, endPoint y: 78, distance: 205.6
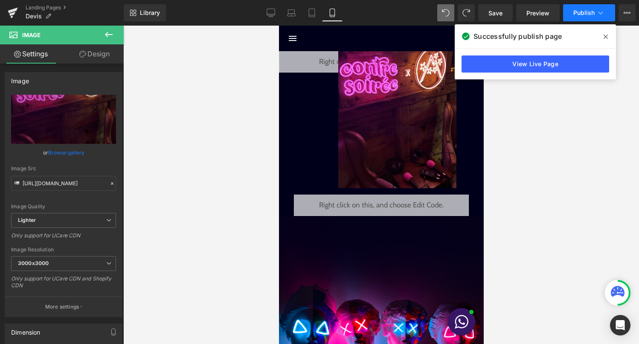
click at [589, 15] on span "Publish" at bounding box center [584, 12] width 21 height 7
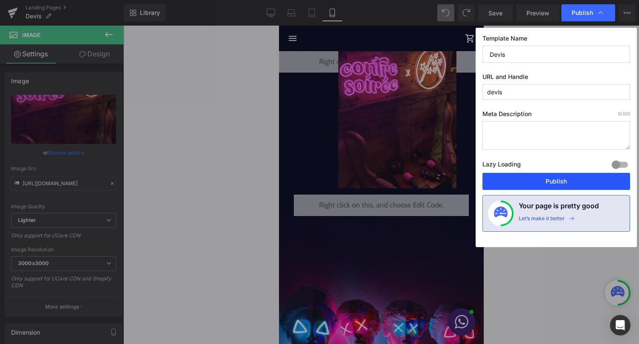
click at [565, 178] on button "Publish" at bounding box center [557, 181] width 148 height 17
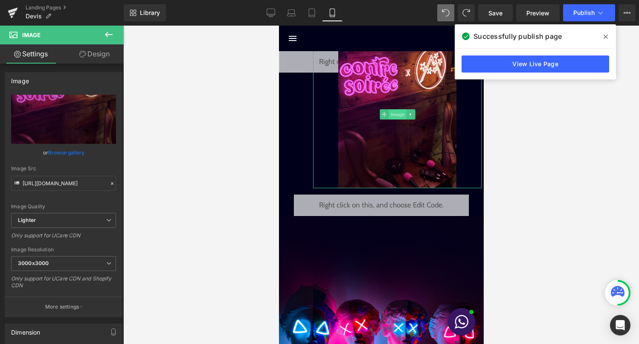
click at [388, 110] on span "Image" at bounding box center [397, 114] width 18 height 10
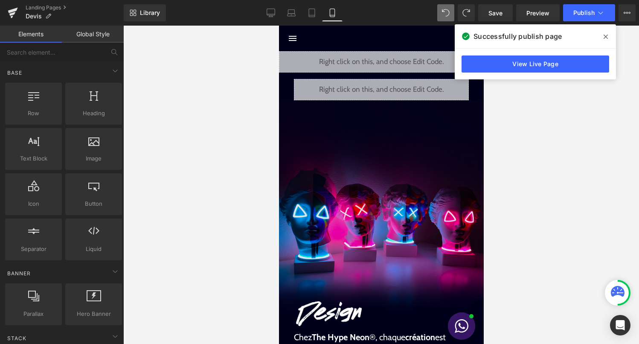
drag, startPoint x: 647, startPoint y: 233, endPoint x: 368, endPoint y: 207, distance: 279.9
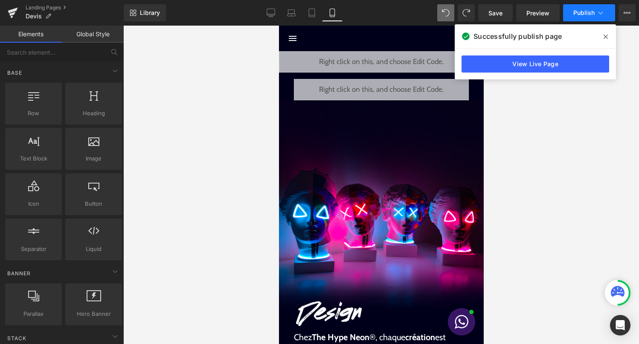
click at [578, 13] on span "Publish" at bounding box center [584, 12] width 21 height 7
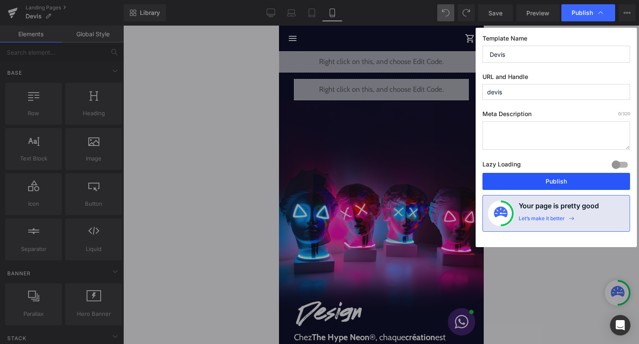
click at [531, 177] on button "Publish" at bounding box center [557, 181] width 148 height 17
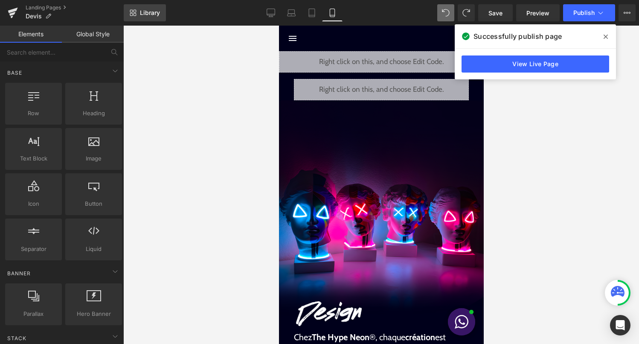
click at [152, 19] on link "Library" at bounding box center [145, 12] width 42 height 17
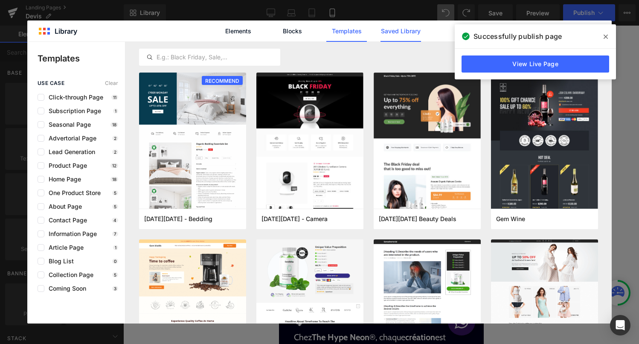
click at [407, 33] on link "Saved Library" at bounding box center [401, 30] width 41 height 21
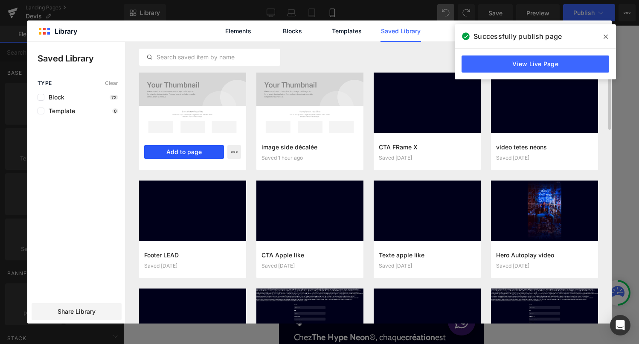
click at [187, 155] on button "Add to page" at bounding box center [184, 152] width 80 height 14
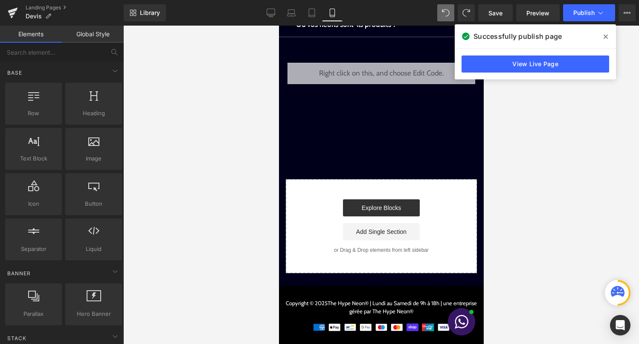
scroll to position [941, 0]
click at [279, 26] on div at bounding box center [279, 26] width 0 height 0
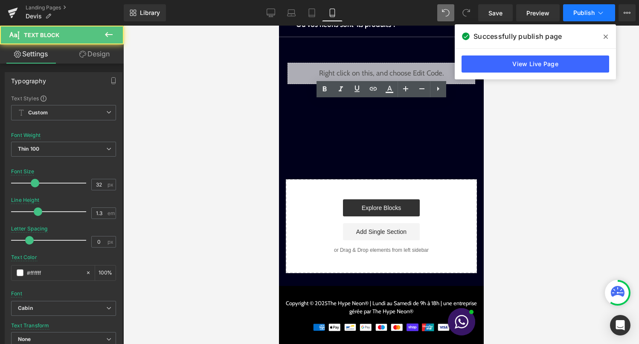
click at [586, 11] on span "Publish" at bounding box center [584, 12] width 21 height 7
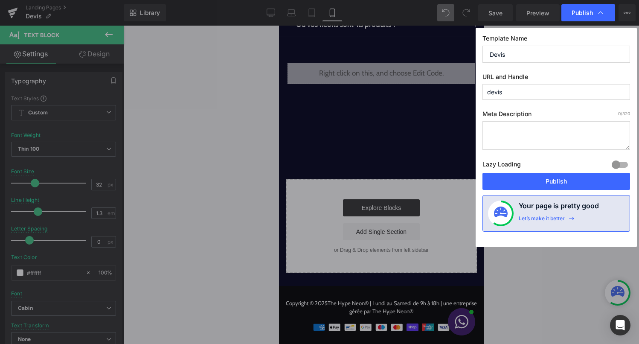
click at [508, 192] on div "Template Name [PERSON_NAME] URL and Handle devis Meta Description 0 /320 Lazy L…" at bounding box center [556, 137] width 161 height 219
click at [515, 182] on button "Publish" at bounding box center [557, 181] width 148 height 17
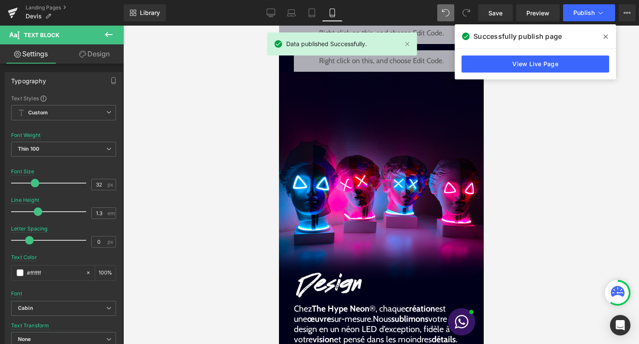
scroll to position [0, 0]
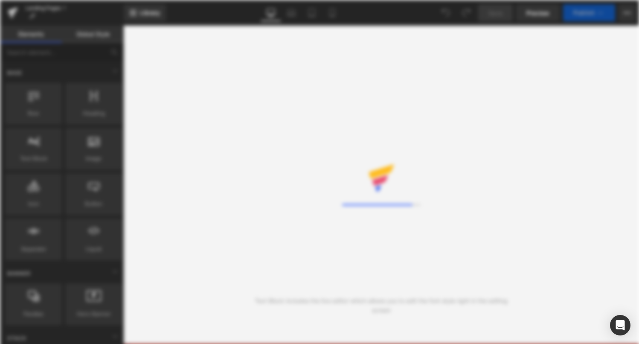
click at [55, 8] on link "Landing Pages" at bounding box center [75, 8] width 98 height 7
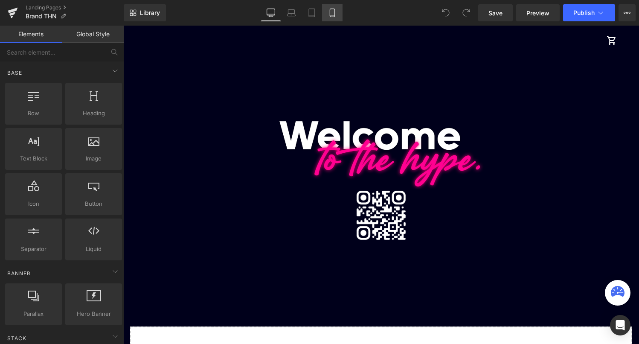
click at [328, 17] on icon at bounding box center [332, 13] width 9 height 9
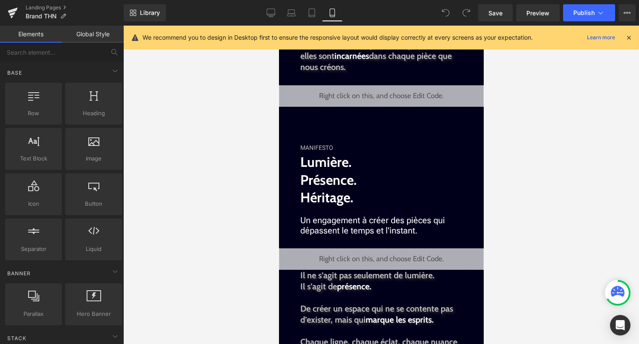
scroll to position [621, 0]
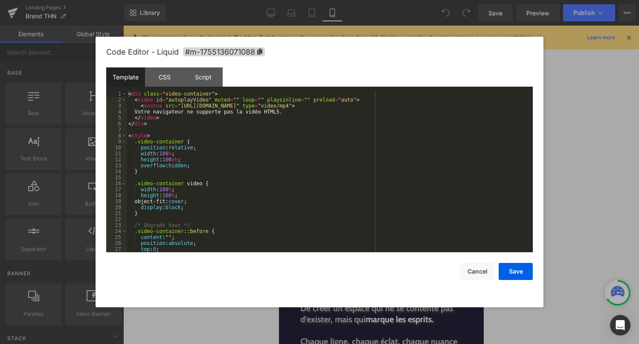
click at [392, 256] on div "Liquid" at bounding box center [381, 258] width 205 height 21
click at [340, 212] on div "< div class = "video-container" > < video id = "autoplayVideo" muted = "" loop …" at bounding box center [328, 177] width 403 height 173
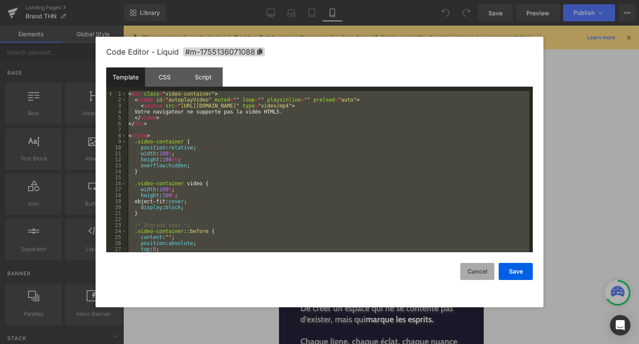
click at [483, 265] on button "Cancel" at bounding box center [478, 271] width 34 height 17
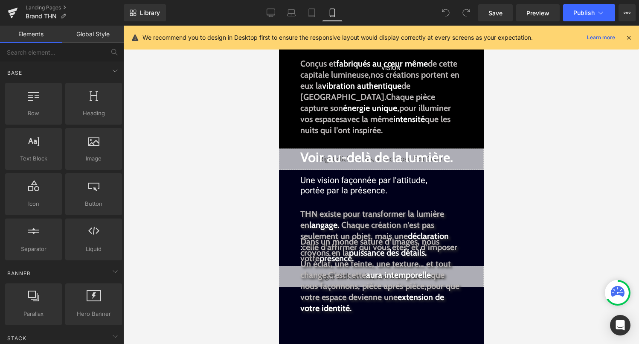
scroll to position [0, 0]
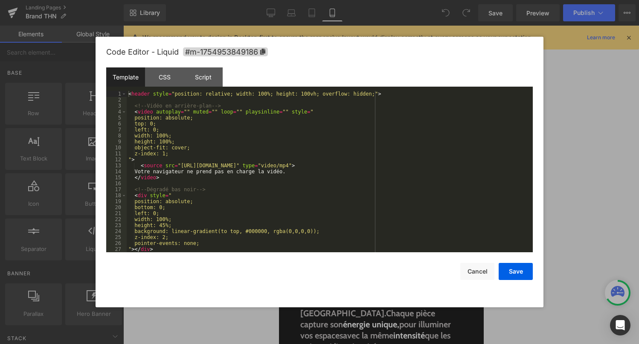
click at [396, 57] on div "Liquid" at bounding box center [381, 61] width 205 height 21
click at [338, 145] on div "< header style = "position: relative; width: 100%; height: 100vh; overflow: hid…" at bounding box center [328, 177] width 403 height 173
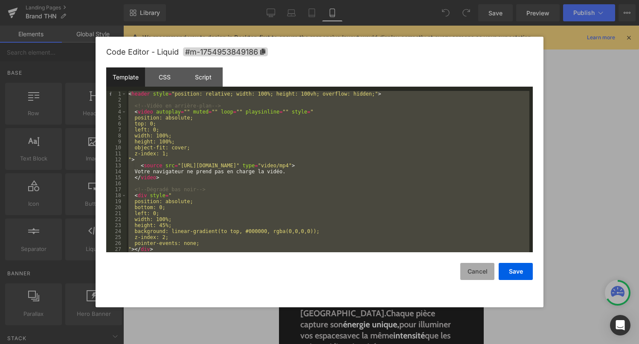
click at [478, 274] on button "Cancel" at bounding box center [478, 271] width 34 height 17
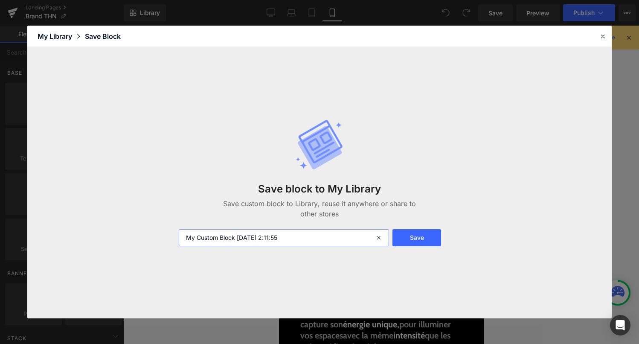
drag, startPoint x: 305, startPoint y: 232, endPoint x: 113, endPoint y: 228, distance: 192.5
click at [113, 228] on div "Save block to My Library Save custom block to Library, reuse it anywhere or sha…" at bounding box center [319, 182] width 585 height 271
click at [210, 235] on input "My Custom Block 2025-08-17 2:11:55" at bounding box center [284, 237] width 211 height 17
type input "title brand"
drag, startPoint x: 299, startPoint y: 241, endPoint x: 136, endPoint y: 240, distance: 163.0
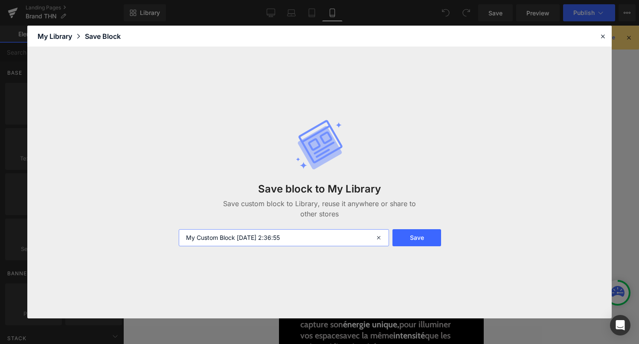
click at [140, 241] on div "Save block to My Library Save custom block to Library, reuse it anywhere or sha…" at bounding box center [319, 182] width 585 height 271
type input "Text apple like"
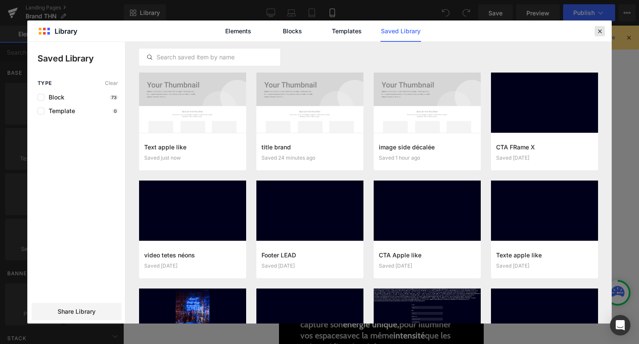
click at [601, 29] on icon at bounding box center [600, 31] width 8 height 8
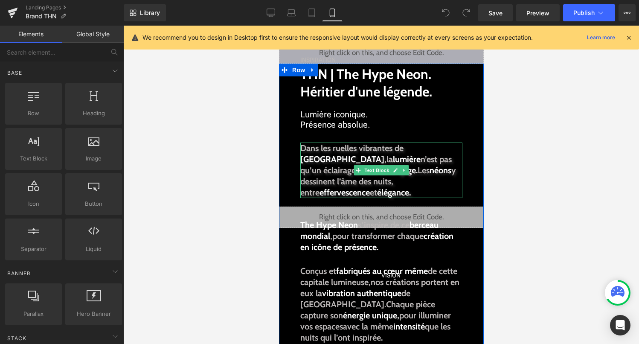
scroll to position [5, 0]
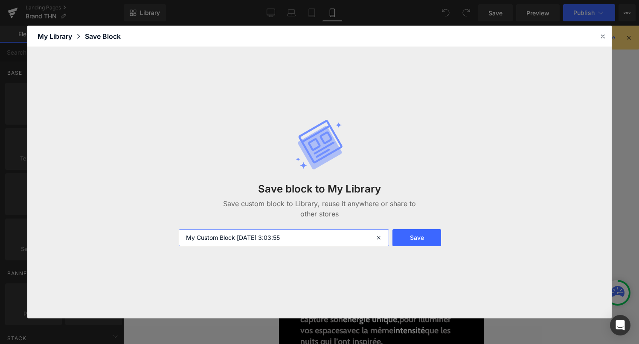
drag, startPoint x: 306, startPoint y: 239, endPoint x: 74, endPoint y: 239, distance: 232.6
click at [76, 239] on div "Save block to My Library Save custom block to Library, reuse it anywhere or sha…" at bounding box center [319, 182] width 585 height 271
type input "texte apple like sous titre"
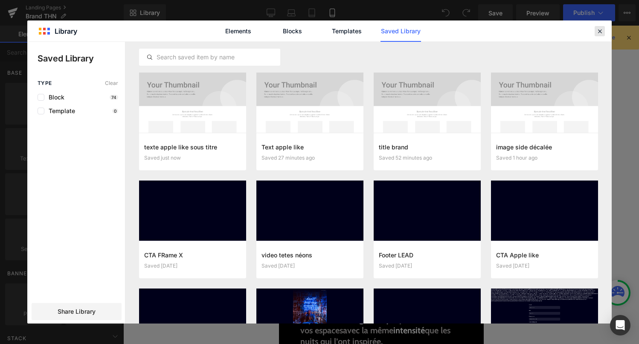
click at [601, 32] on icon at bounding box center [600, 31] width 8 height 8
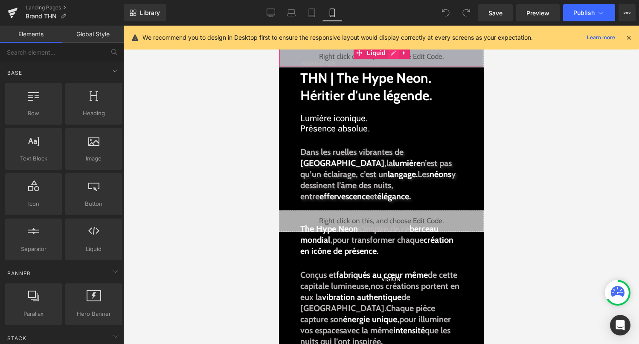
click at [394, 55] on div "Liquid" at bounding box center [381, 56] width 205 height 21
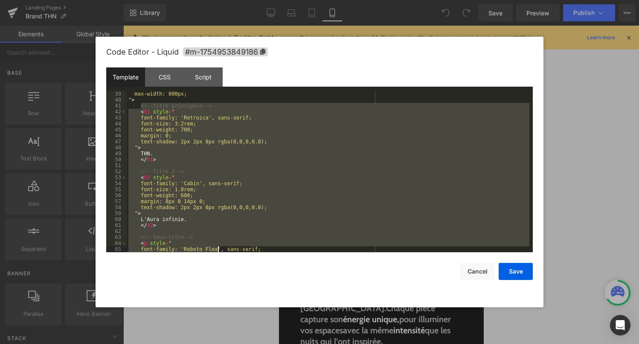
scroll to position [311, 0]
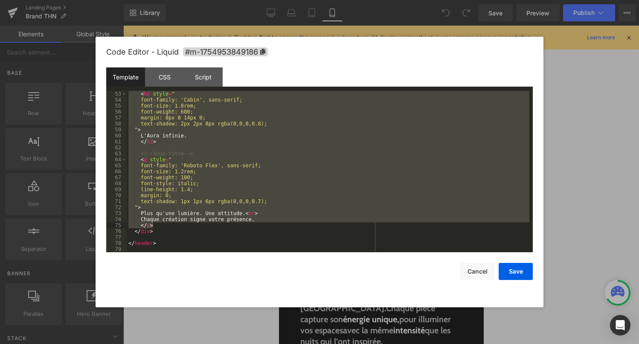
drag, startPoint x: 140, startPoint y: 144, endPoint x: 218, endPoint y: 225, distance: 111.4
click at [218, 225] on div "< h2 style = " font-family: 'Cabin', sans-serif; font-size: 1.8rem; font-weight…" at bounding box center [328, 177] width 403 height 173
click at [485, 265] on button "Cancel" at bounding box center [478, 271] width 34 height 17
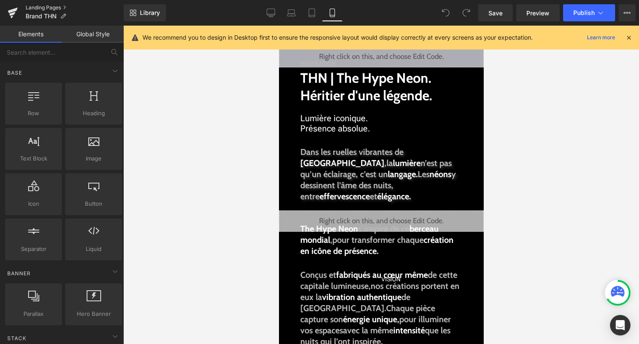
click at [58, 5] on link "Landing Pages" at bounding box center [75, 7] width 98 height 7
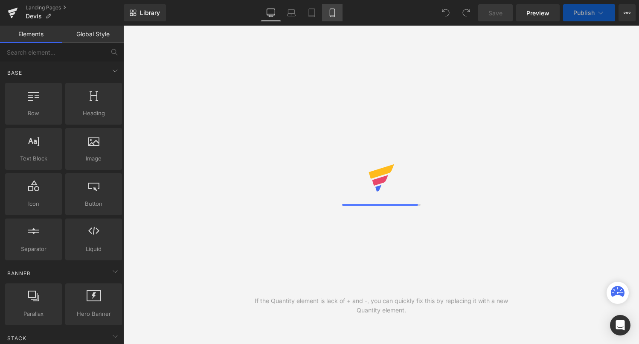
click at [335, 15] on icon at bounding box center [332, 13] width 9 height 9
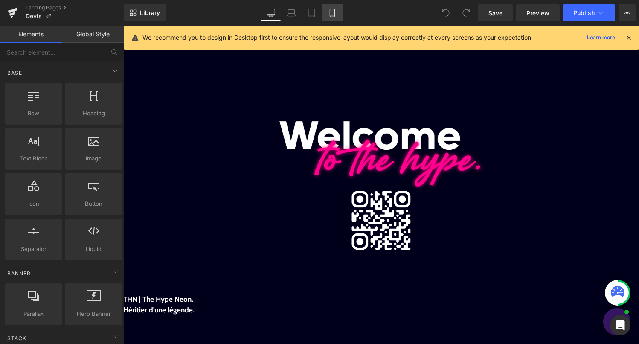
click at [334, 6] on link "Mobile" at bounding box center [332, 12] width 20 height 17
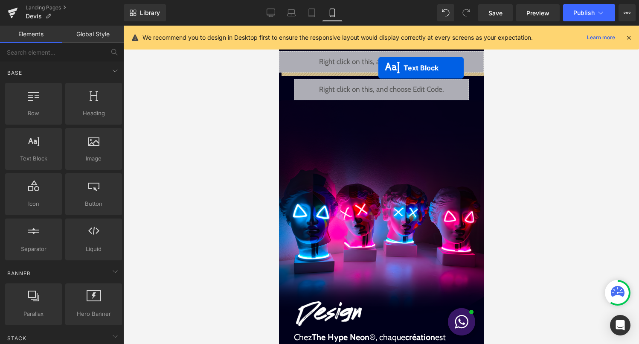
drag, startPoint x: 373, startPoint y: 118, endPoint x: 378, endPoint y: 69, distance: 49.3
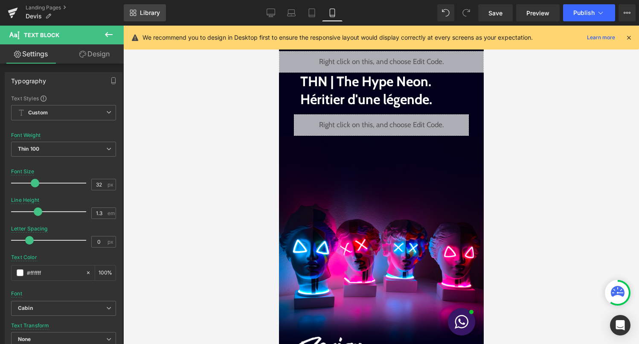
click at [140, 15] on link "Library" at bounding box center [145, 12] width 42 height 17
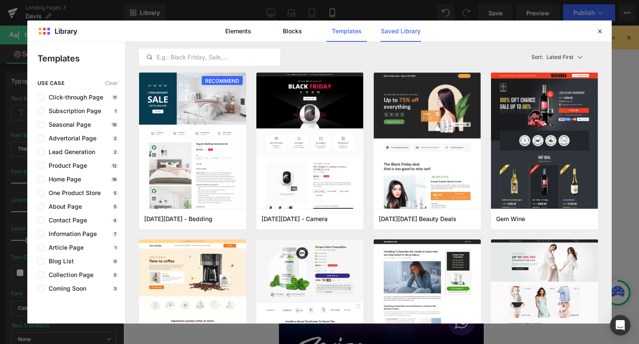
click at [404, 32] on link "Saved Library" at bounding box center [401, 30] width 41 height 21
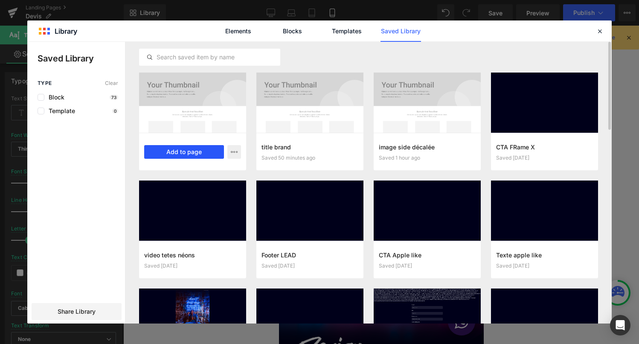
click at [183, 155] on button "Add to page" at bounding box center [184, 152] width 80 height 14
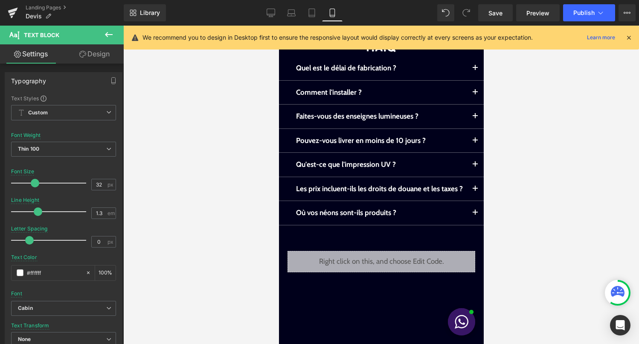
scroll to position [983, 0]
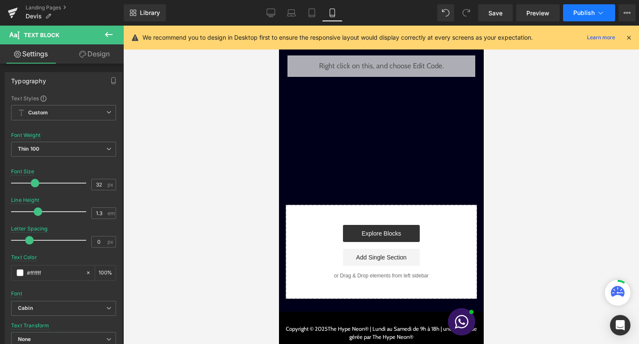
click at [586, 9] on span "Publish" at bounding box center [584, 12] width 21 height 7
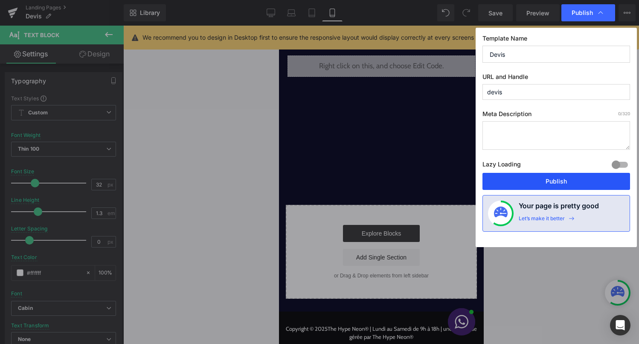
click at [531, 187] on button "Publish" at bounding box center [557, 181] width 148 height 17
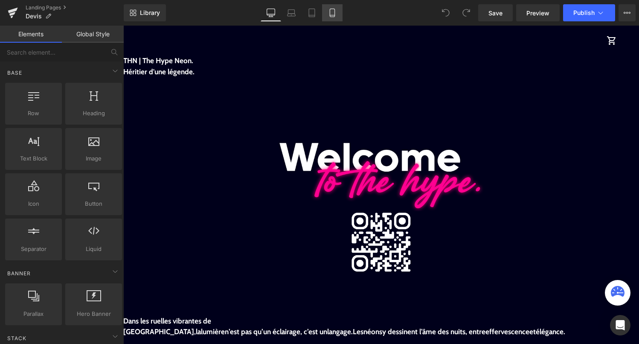
click at [334, 18] on link "Mobile" at bounding box center [332, 12] width 20 height 17
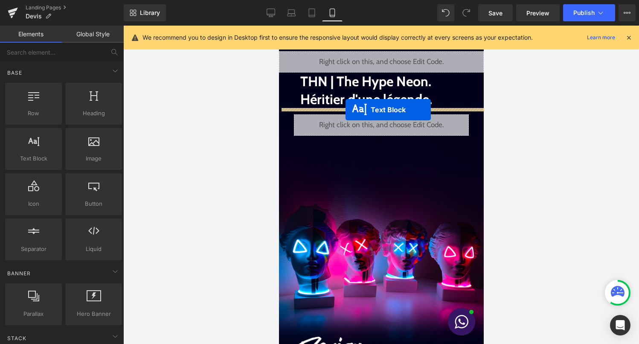
drag, startPoint x: 361, startPoint y: 96, endPoint x: 345, endPoint y: 110, distance: 21.2
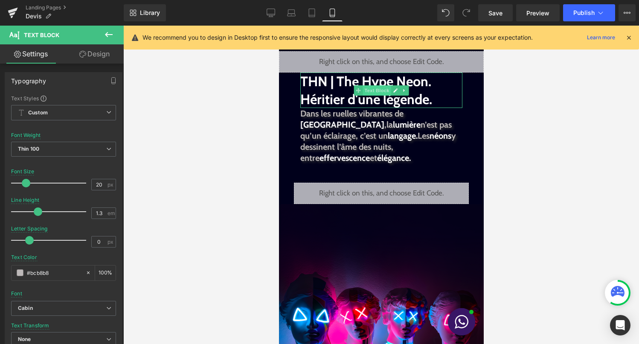
click at [373, 88] on span "Text Block" at bounding box center [376, 90] width 28 height 10
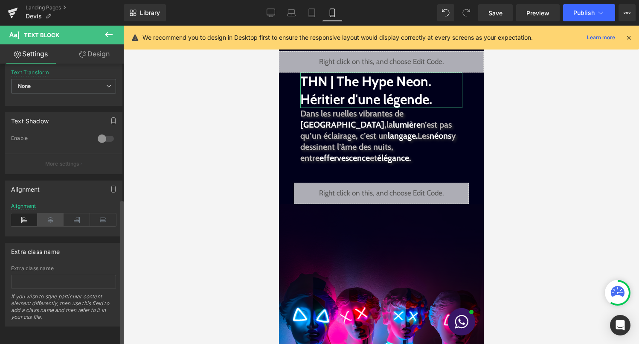
click at [47, 216] on icon at bounding box center [51, 219] width 26 height 13
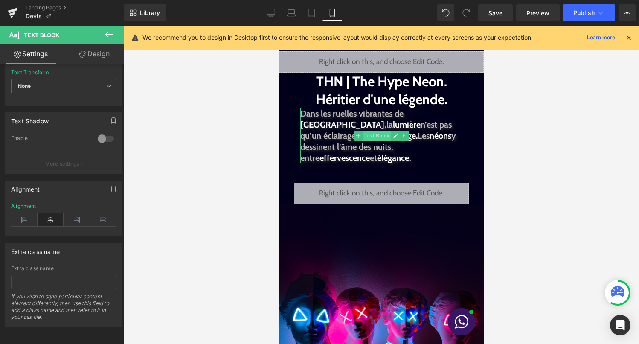
click at [373, 134] on span "Text Block" at bounding box center [376, 136] width 28 height 10
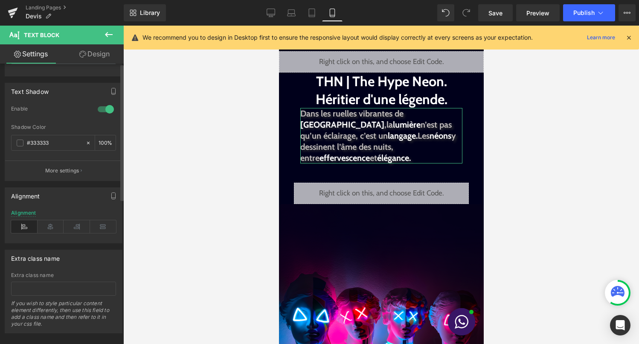
scroll to position [296, 0]
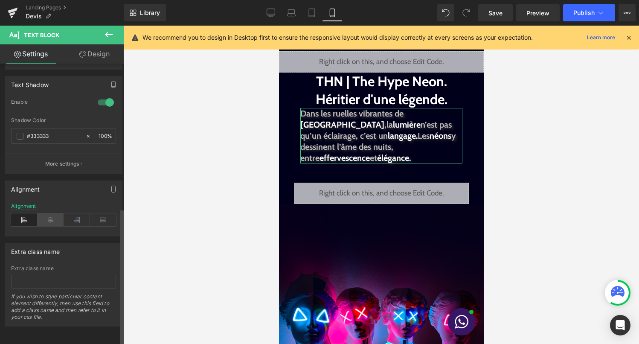
click at [53, 213] on icon at bounding box center [51, 219] width 26 height 13
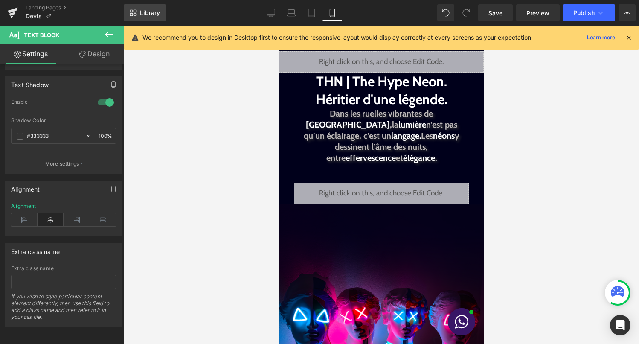
click at [152, 10] on span "Library" at bounding box center [150, 13] width 20 height 8
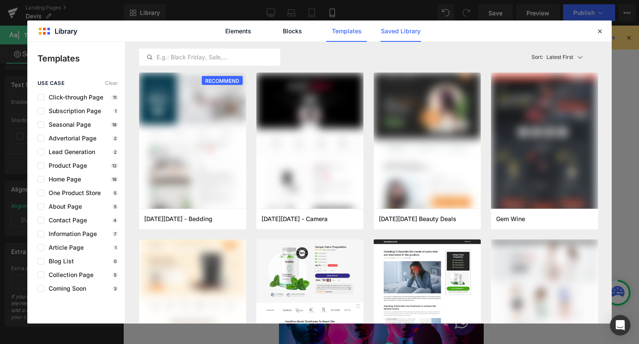
click at [402, 32] on link "Saved Library" at bounding box center [401, 30] width 41 height 21
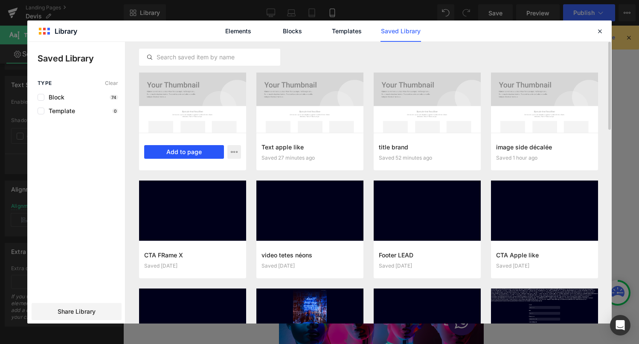
click at [201, 153] on button "Add to page" at bounding box center [184, 152] width 80 height 14
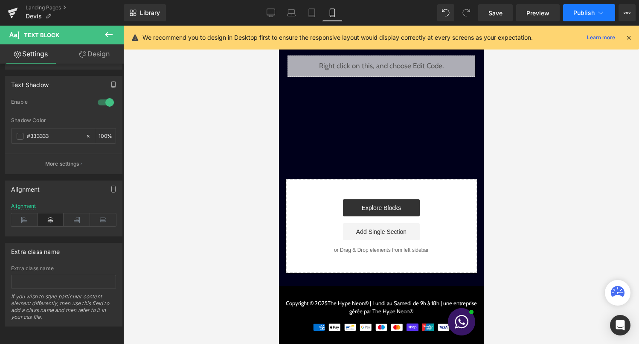
scroll to position [1051, 0]
click at [586, 11] on span "Publish" at bounding box center [584, 12] width 21 height 7
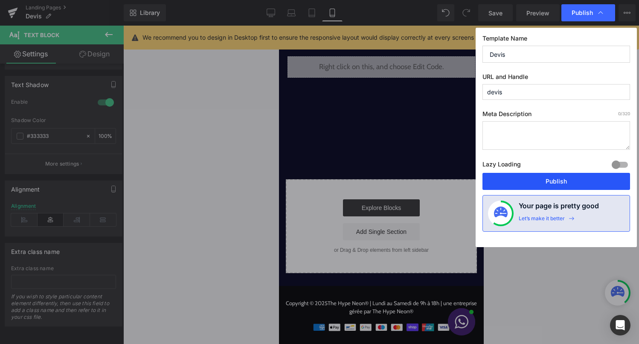
click at [551, 186] on button "Publish" at bounding box center [557, 181] width 148 height 17
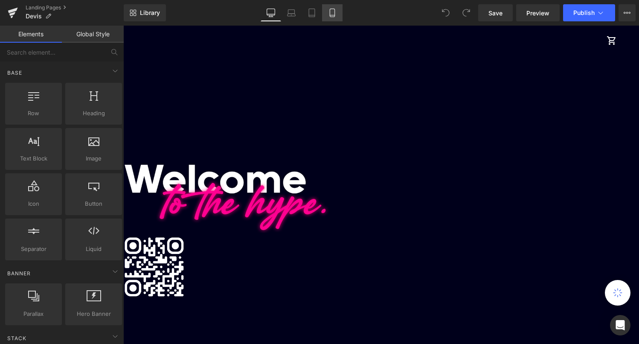
click at [335, 19] on link "Mobile" at bounding box center [332, 12] width 20 height 17
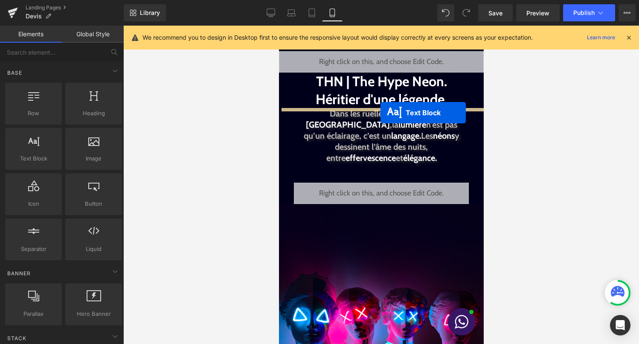
drag, startPoint x: 370, startPoint y: 112, endPoint x: 380, endPoint y: 113, distance: 9.9
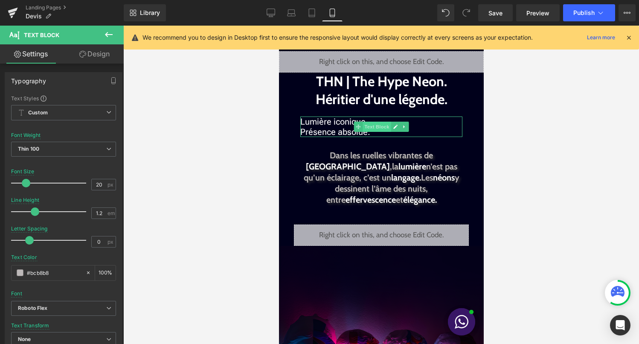
click at [371, 127] on span "Text Block" at bounding box center [376, 127] width 28 height 10
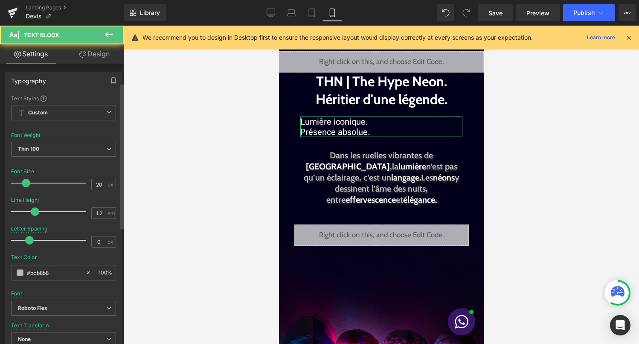
scroll to position [260, 0]
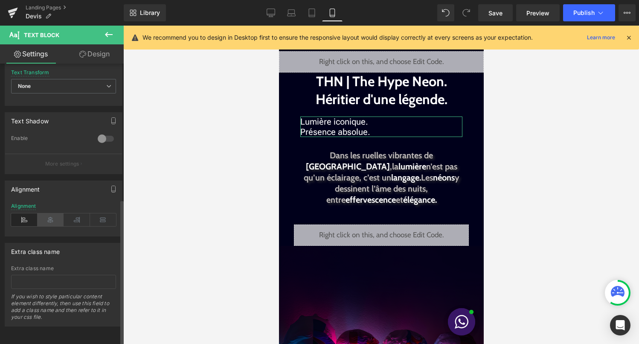
click at [50, 215] on icon at bounding box center [51, 219] width 26 height 13
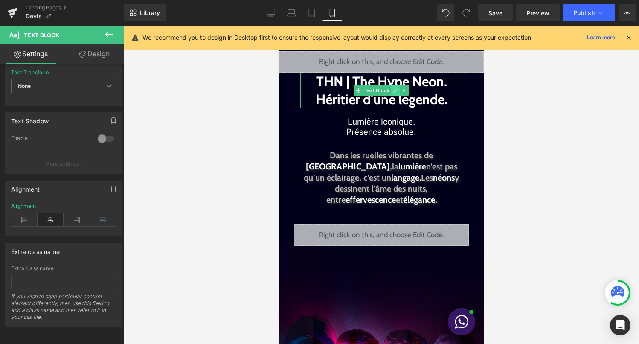
click at [396, 91] on icon at bounding box center [395, 90] width 5 height 5
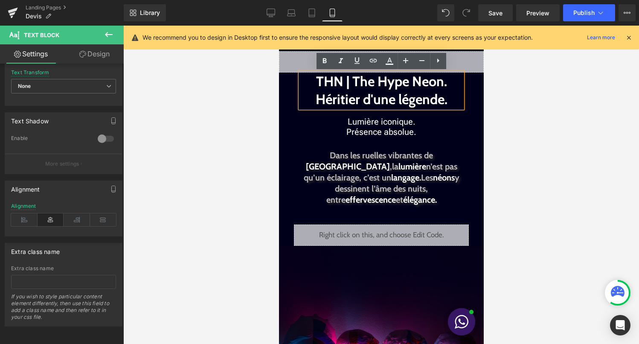
click at [392, 101] on strong "THN | The Hype Neon. Héritier d'une légende." at bounding box center [381, 90] width 132 height 35
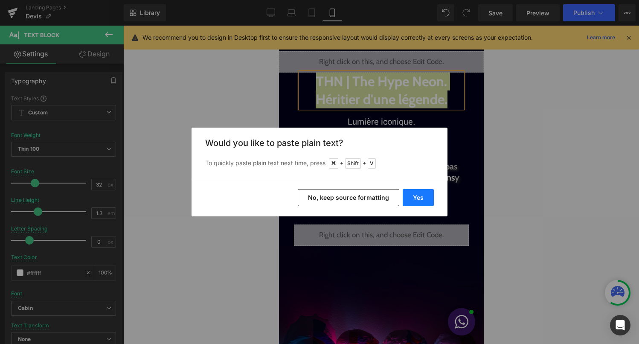
click at [420, 203] on button "Yes" at bounding box center [418, 197] width 31 height 17
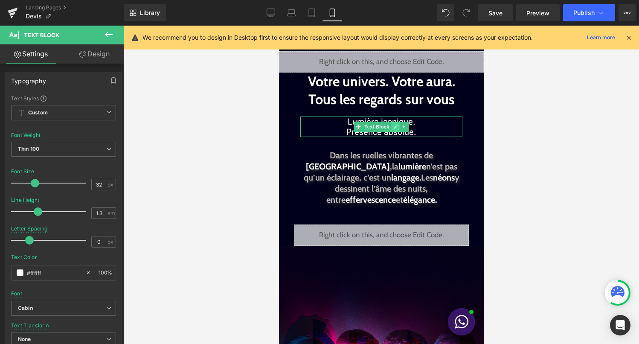
click at [393, 126] on icon at bounding box center [395, 126] width 5 height 5
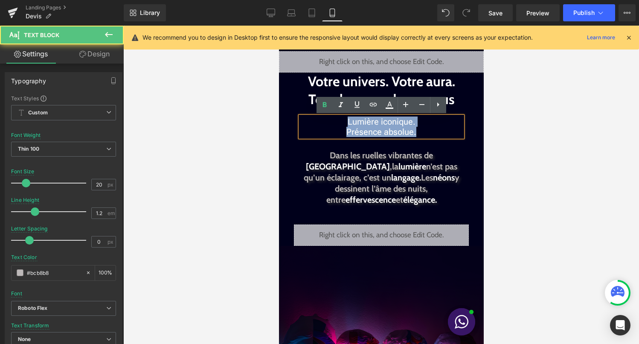
drag, startPoint x: 415, startPoint y: 132, endPoint x: 344, endPoint y: 120, distance: 72.6
click at [344, 120] on div "Lumière iconique. Présence absolue." at bounding box center [381, 127] width 162 height 20
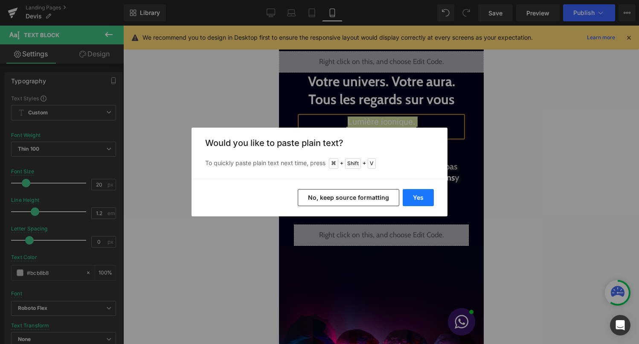
click at [412, 199] on button "Yes" at bounding box center [418, 197] width 31 height 17
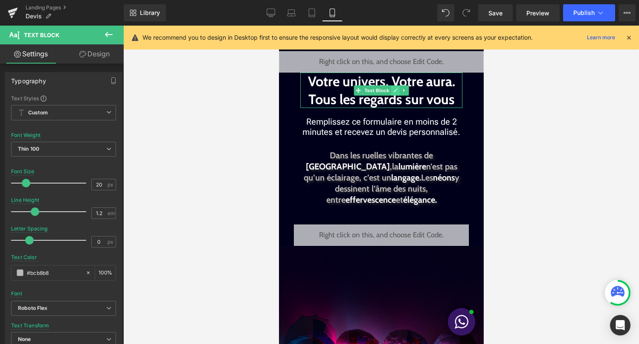
click at [392, 92] on link at bounding box center [395, 90] width 9 height 10
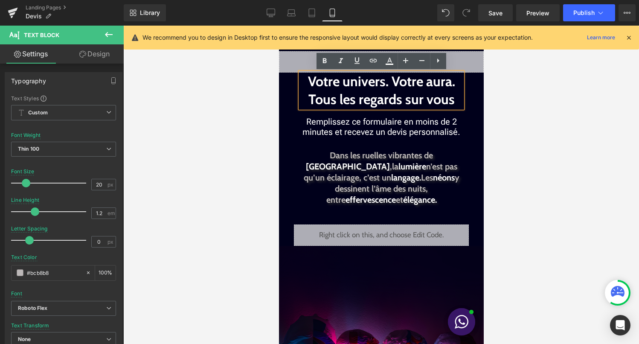
click at [391, 99] on b "Votre univers. Votre aura. Tous les regards sur vous" at bounding box center [381, 90] width 147 height 35
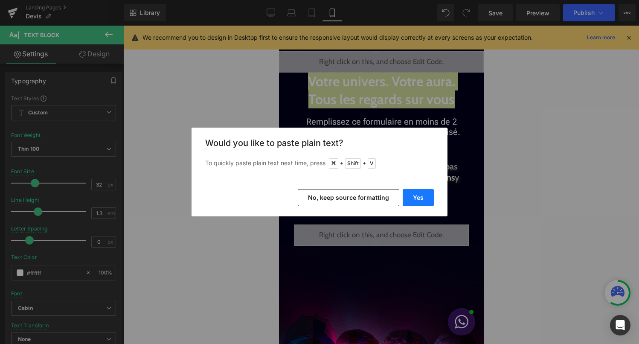
click at [421, 195] on button "Yes" at bounding box center [418, 197] width 31 height 17
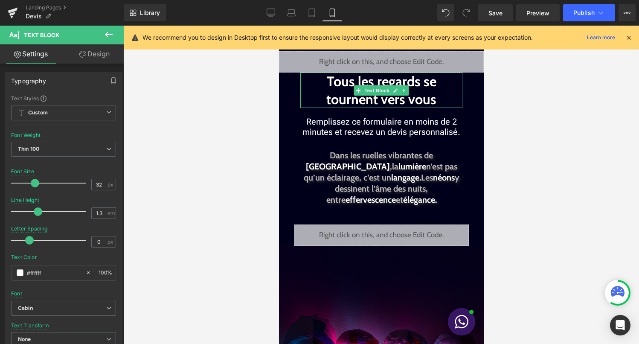
click at [439, 100] on p "Tous les regards se tournent vers vous" at bounding box center [381, 90] width 162 height 35
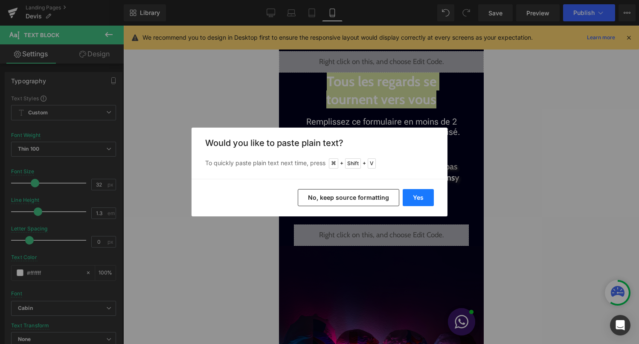
click at [417, 197] on button "Yes" at bounding box center [418, 197] width 31 height 17
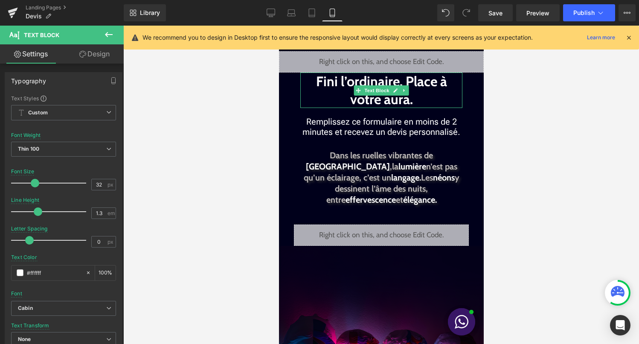
click at [405, 81] on b "Fini l’ordinaire. Place à votre aura." at bounding box center [381, 90] width 131 height 35
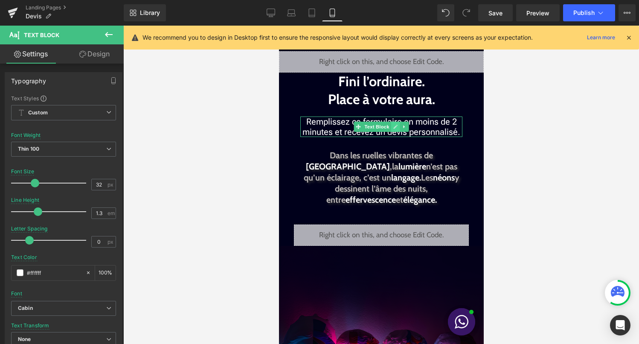
click at [396, 128] on icon at bounding box center [395, 126] width 5 height 5
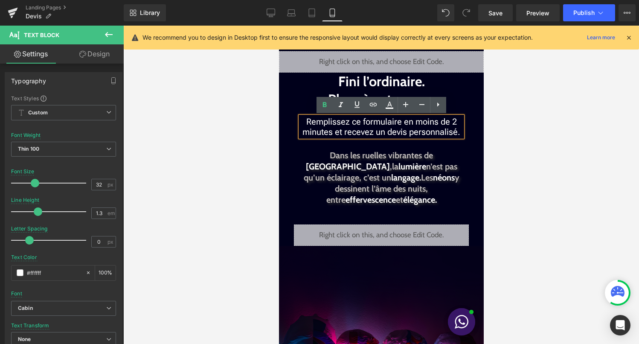
click at [396, 131] on font "Remplissez ce formulaire en moins de 2 minutes et recevez un devis personnalisé." at bounding box center [381, 127] width 158 height 20
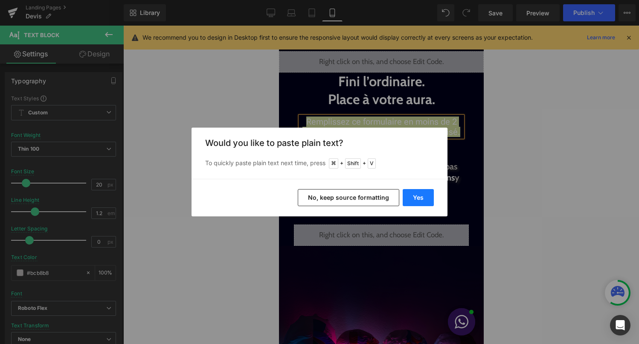
click at [413, 200] on button "Yes" at bounding box center [418, 197] width 31 height 17
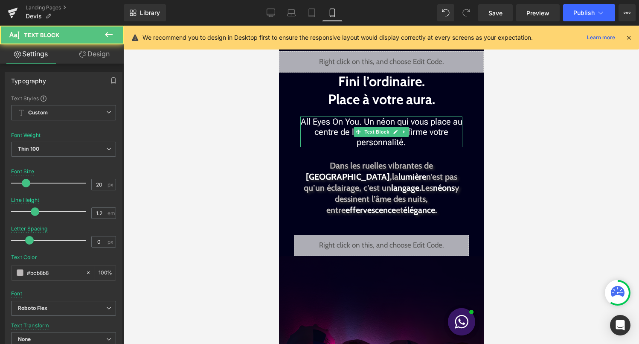
click at [362, 120] on font "All Eyes On You. Un néon qui vous place au centre de l’attention et affirme vot…" at bounding box center [381, 132] width 162 height 31
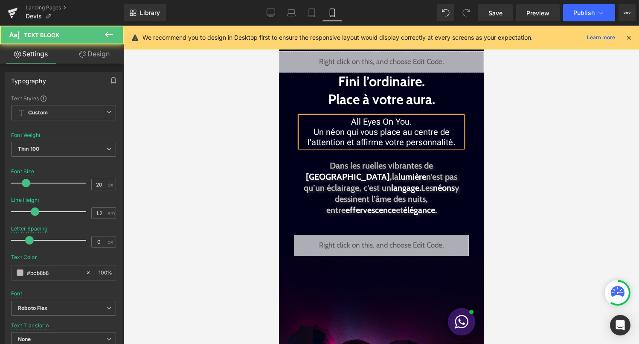
drag, startPoint x: 412, startPoint y: 120, endPoint x: 344, endPoint y: 118, distance: 67.9
click at [344, 118] on p "All Eyes On You." at bounding box center [381, 122] width 162 height 10
click at [314, 130] on p "Un néon qui vous place au centre de l’attention et affirme votre personnalité." at bounding box center [381, 137] width 162 height 20
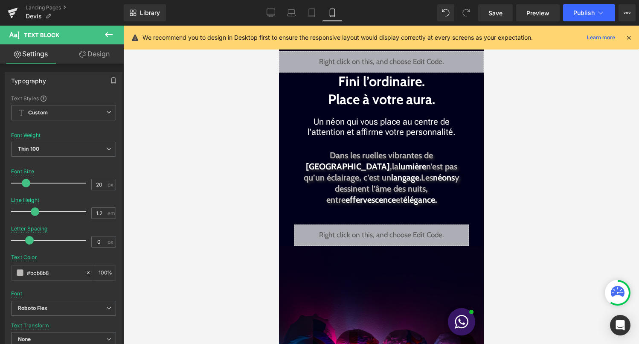
click at [560, 144] on div at bounding box center [381, 185] width 516 height 318
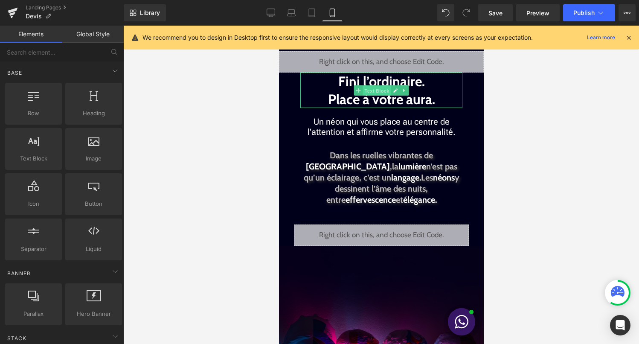
click at [389, 89] on span "Text Block" at bounding box center [376, 90] width 28 height 10
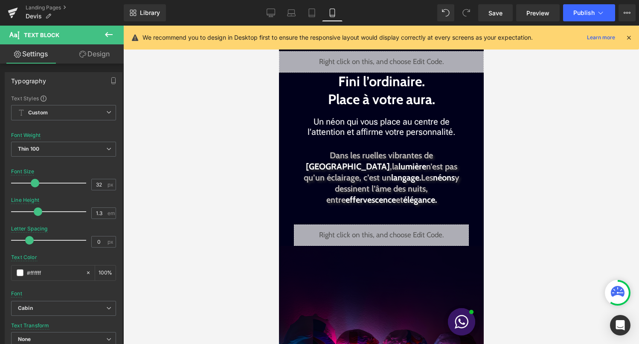
click at [630, 35] on icon at bounding box center [629, 38] width 8 height 8
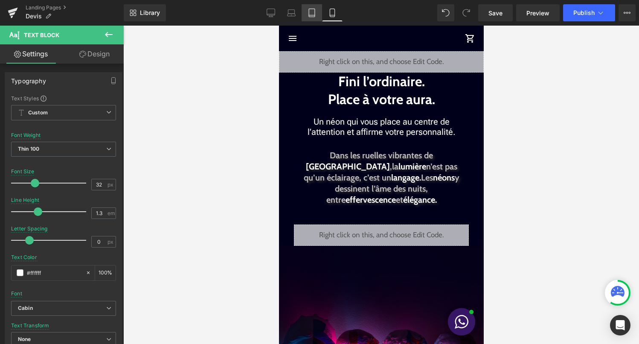
click at [316, 8] on link "Tablet" at bounding box center [312, 12] width 20 height 17
type input "17"
type input "1.5"
type input "100"
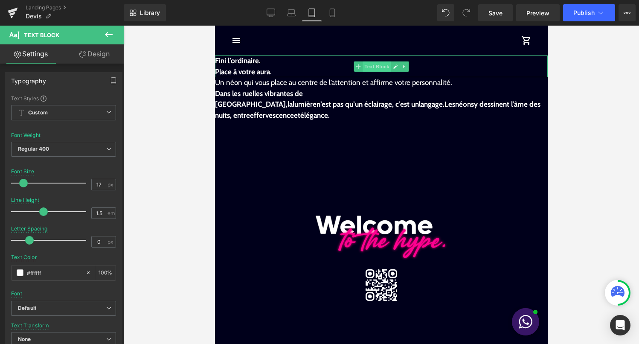
click at [367, 66] on span "Text Block" at bounding box center [376, 66] width 28 height 10
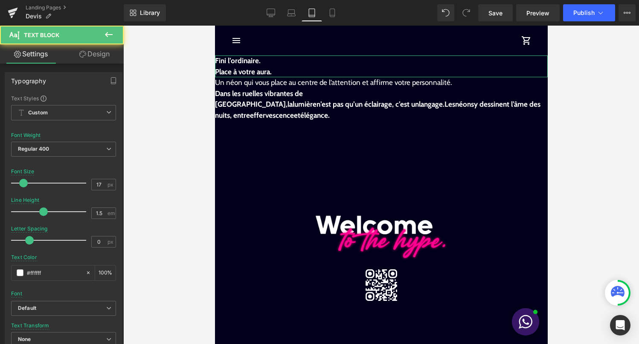
click at [89, 58] on link "Design" at bounding box center [95, 53] width 62 height 19
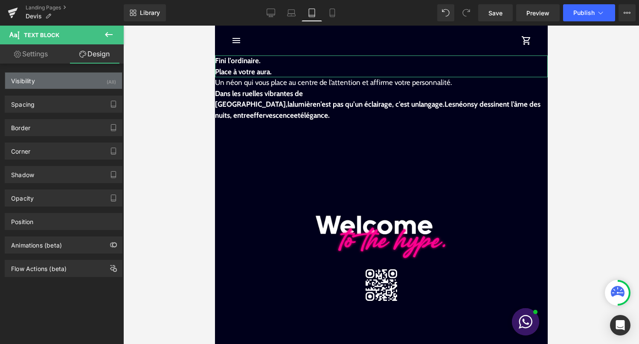
click at [97, 88] on div "Visibility (All)" at bounding box center [63, 81] width 117 height 16
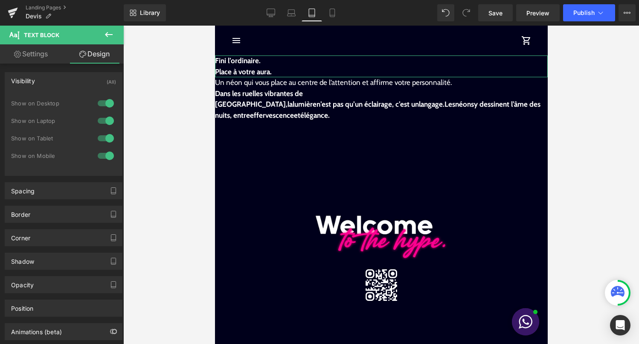
click at [100, 107] on div at bounding box center [106, 103] width 20 height 14
click at [100, 122] on div at bounding box center [106, 121] width 20 height 14
click at [100, 137] on div at bounding box center [106, 138] width 20 height 14
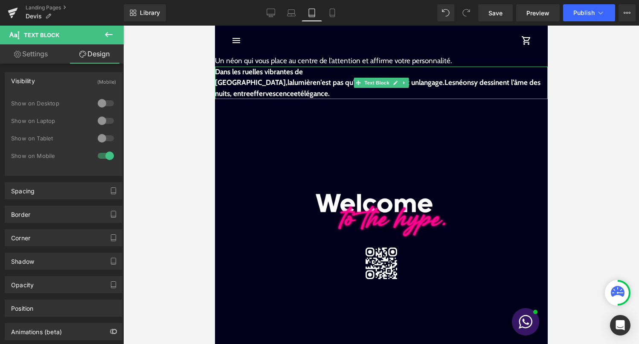
click at [241, 77] on p "Dans les ruelles vibrantes de Hong Kong , la lumière n’est pas qu’un éclairage,…" at bounding box center [381, 83] width 333 height 33
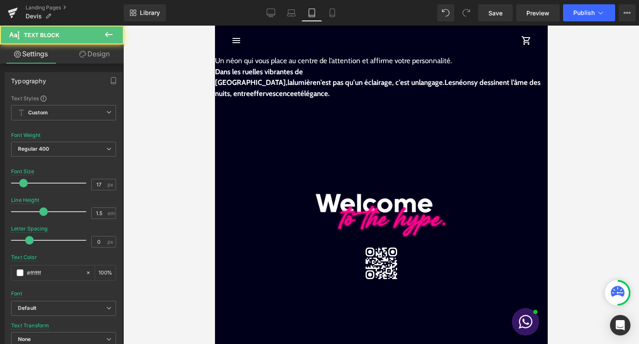
click at [98, 53] on link "Design" at bounding box center [95, 53] width 62 height 19
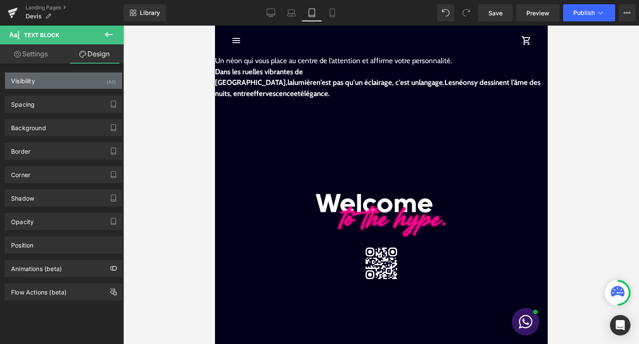
click at [98, 84] on div "Visibility (All)" at bounding box center [63, 81] width 117 height 16
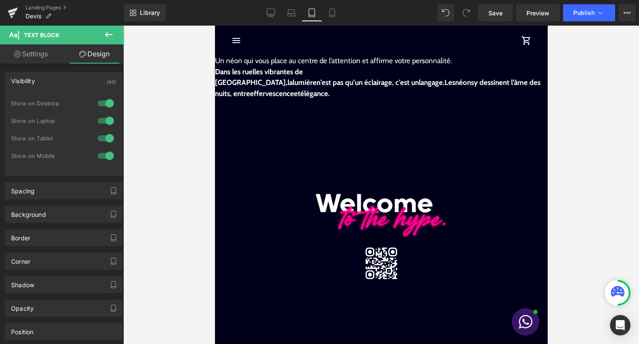
click at [99, 103] on div at bounding box center [106, 103] width 20 height 14
click at [99, 117] on div at bounding box center [106, 121] width 20 height 14
click at [99, 134] on div at bounding box center [106, 138] width 20 height 14
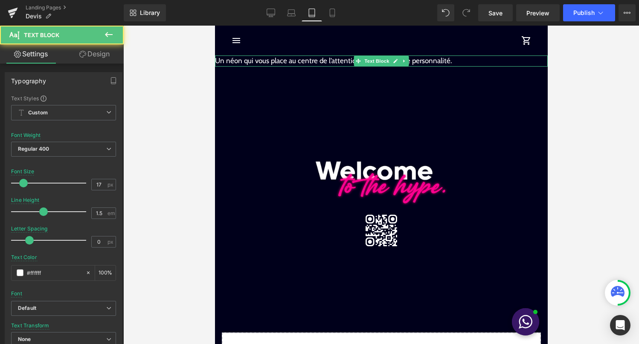
click at [231, 58] on span "Un néon qui vous place au centre de l’attention et affirme votre personnalité." at bounding box center [333, 60] width 237 height 9
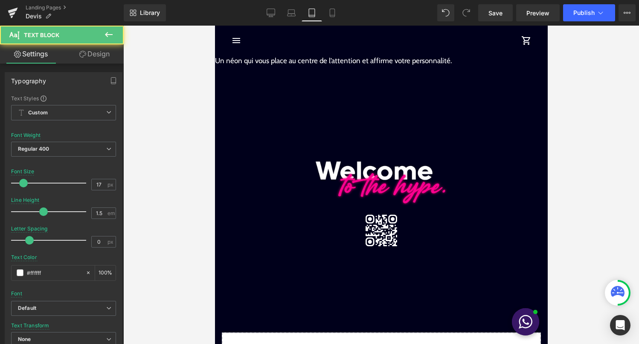
click at [102, 57] on link "Design" at bounding box center [95, 53] width 62 height 19
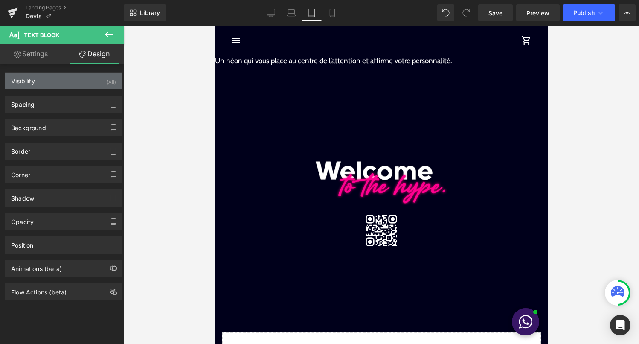
click at [97, 85] on div "Visibility (All)" at bounding box center [63, 81] width 117 height 16
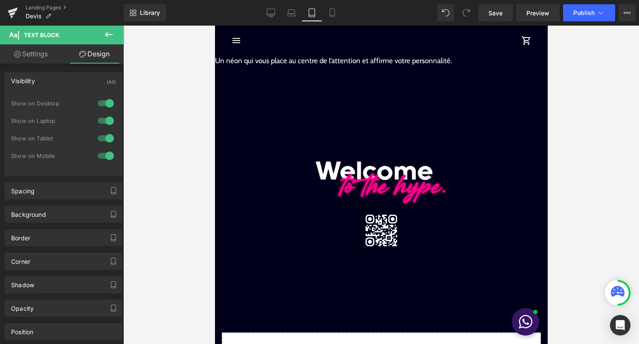
click at [96, 105] on div at bounding box center [106, 103] width 20 height 14
click at [98, 113] on div "Show on Desktop" at bounding box center [63, 107] width 105 height 17
click at [98, 119] on div at bounding box center [106, 121] width 20 height 14
click at [103, 134] on div at bounding box center [106, 138] width 20 height 14
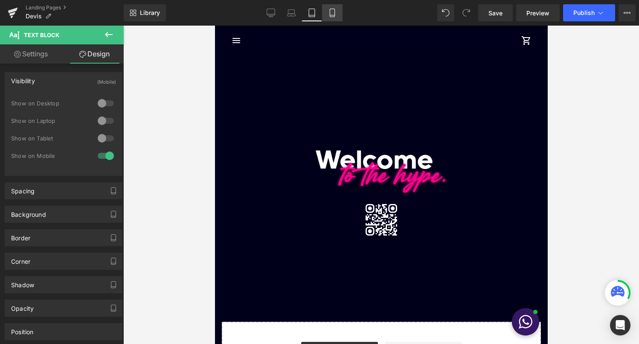
click at [340, 13] on link "Mobile" at bounding box center [332, 12] width 20 height 17
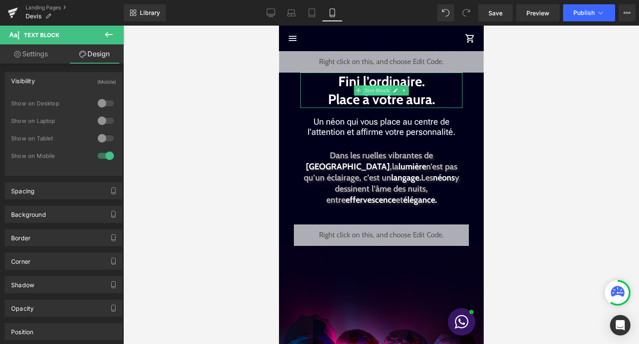
click at [381, 90] on span "Text Block" at bounding box center [376, 90] width 28 height 10
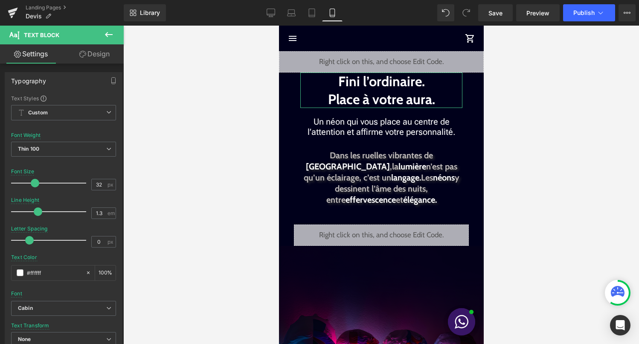
click at [92, 53] on link "Design" at bounding box center [95, 53] width 62 height 19
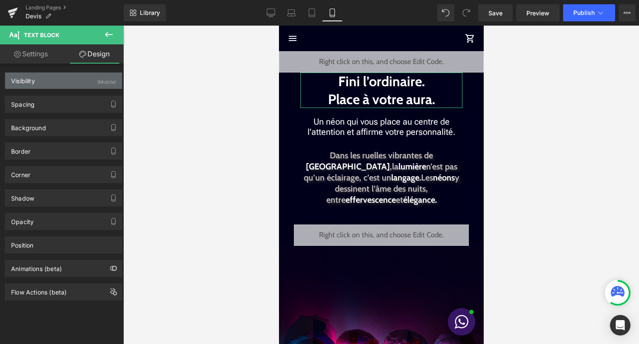
type input "0"
type input "50"
type input "0"
type input "50"
type input "0"
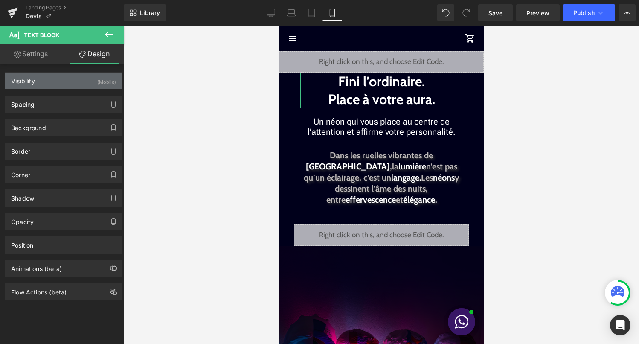
type input "0"
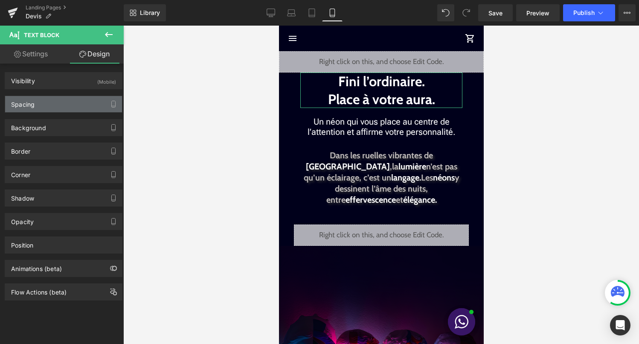
click at [55, 112] on div "Spacing" at bounding box center [63, 104] width 117 height 16
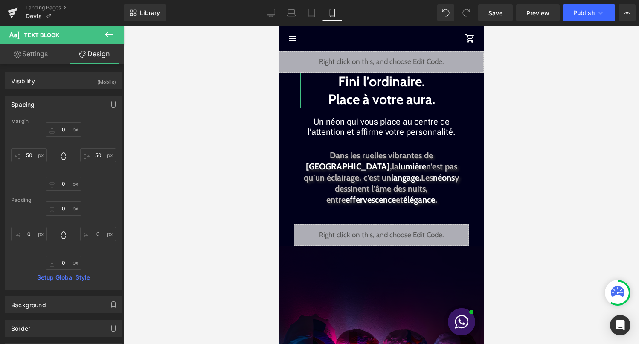
click at [61, 139] on div "0px 0 50px 50 0px 0 50px 50" at bounding box center [63, 156] width 105 height 68
click at [63, 131] on input "0" at bounding box center [64, 129] width 36 height 14
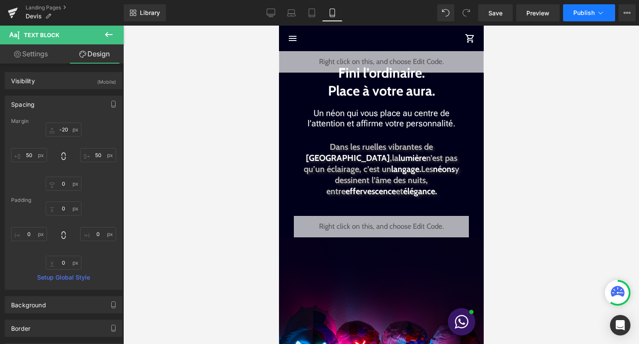
click at [573, 14] on button "Publish" at bounding box center [589, 12] width 52 height 17
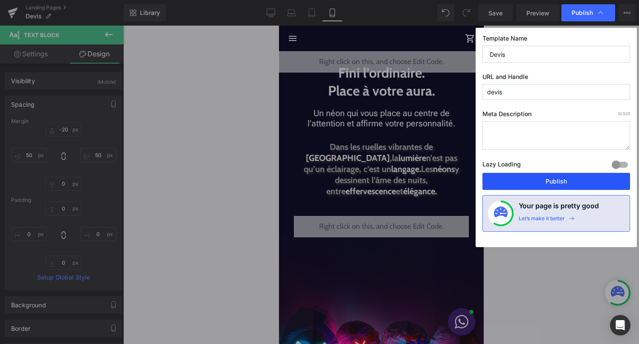
click at [574, 182] on button "Publish" at bounding box center [557, 181] width 148 height 17
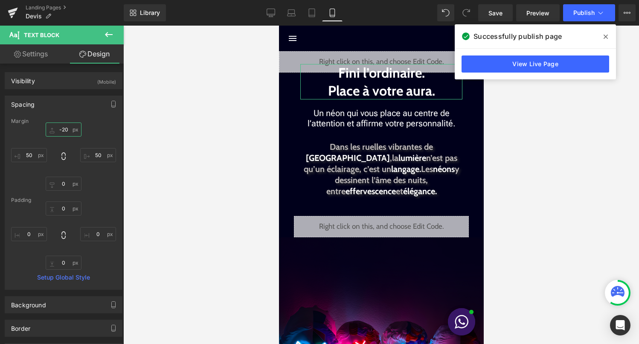
click at [65, 130] on input "-20" at bounding box center [64, 129] width 36 height 14
click at [63, 131] on input "-20" at bounding box center [64, 129] width 36 height 14
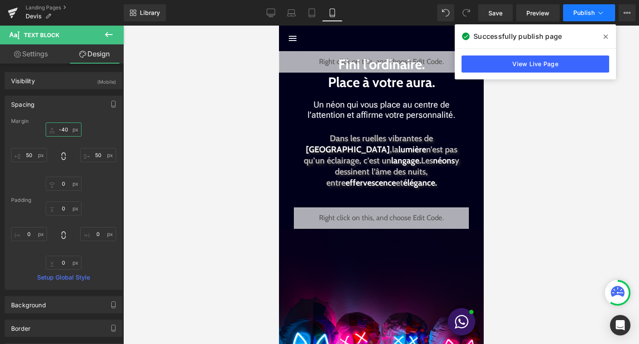
type input "-40"
click at [601, 20] on button "Publish" at bounding box center [589, 12] width 52 height 17
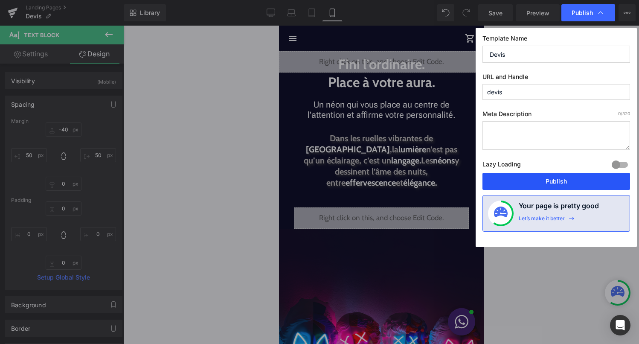
click at [571, 179] on button "Publish" at bounding box center [557, 181] width 148 height 17
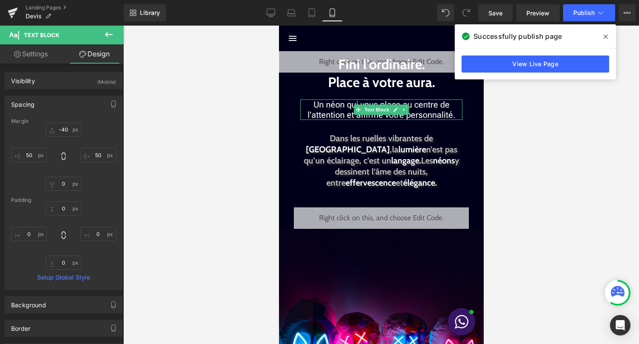
click at [343, 108] on span "Un néon qui vous place au centre de l’attention et affirme votre personnalité." at bounding box center [381, 109] width 148 height 20
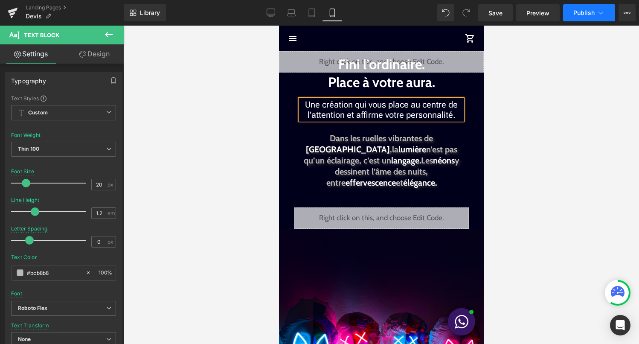
click at [586, 20] on button "Publish" at bounding box center [589, 12] width 52 height 17
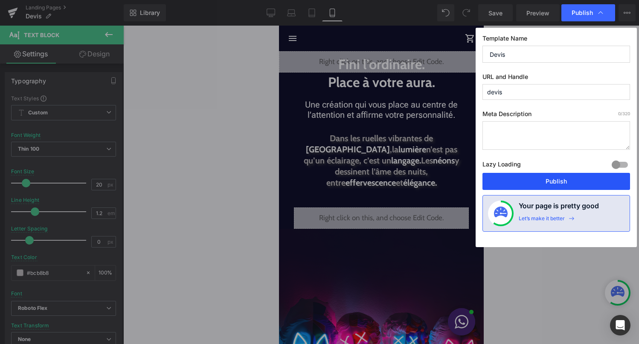
click at [554, 176] on button "Publish" at bounding box center [557, 181] width 148 height 17
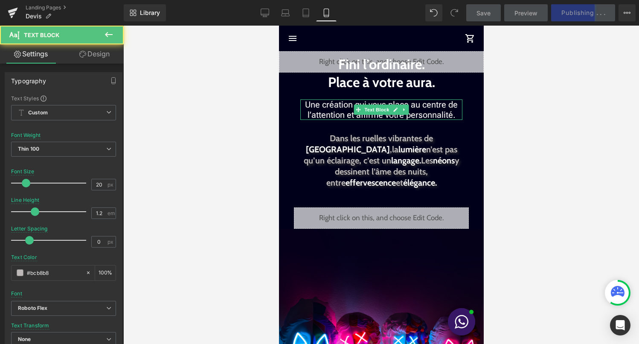
click at [445, 105] on span "Une création qui vous place au centre de l’attention et affirme votre personnal…" at bounding box center [381, 109] width 153 height 20
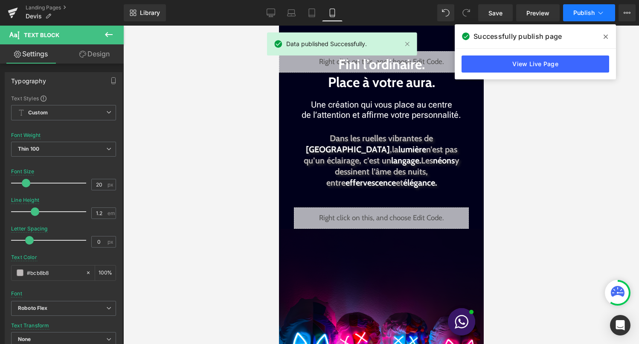
click at [600, 12] on icon at bounding box center [601, 13] width 9 height 9
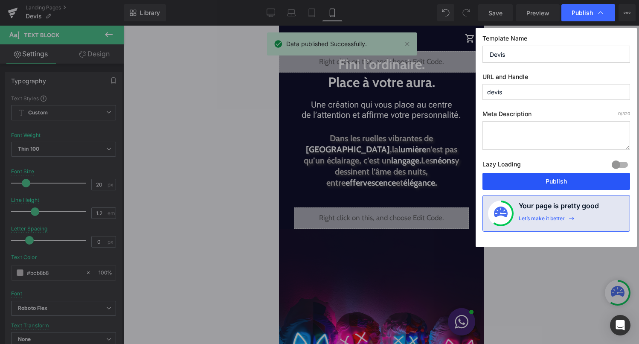
click at [554, 180] on button "Publish" at bounding box center [557, 181] width 148 height 17
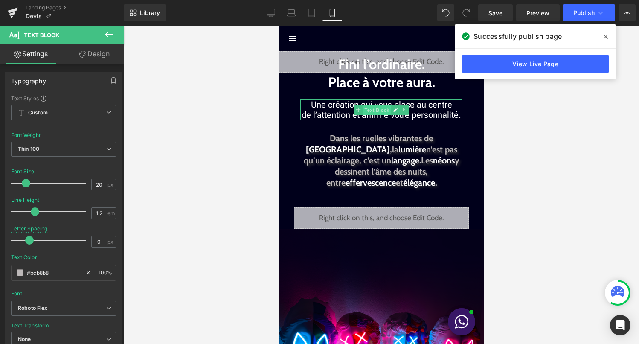
click at [375, 109] on span "Text Block" at bounding box center [376, 110] width 28 height 10
click at [96, 53] on link "Design" at bounding box center [95, 53] width 62 height 19
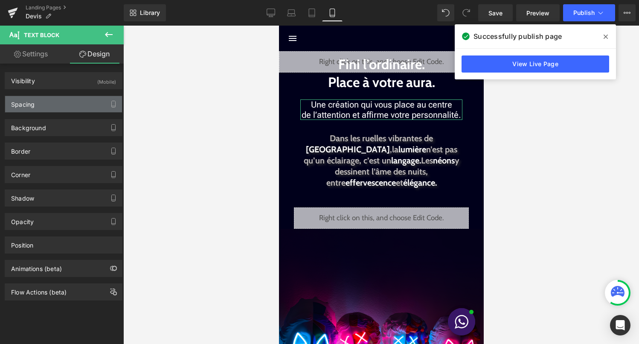
click at [66, 97] on div "Spacing" at bounding box center [63, 104] width 117 height 16
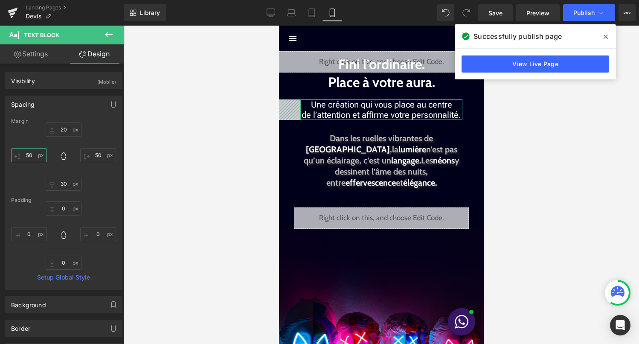
click at [33, 156] on input "50" at bounding box center [29, 155] width 36 height 14
type input "40"
click at [92, 157] on input "50" at bounding box center [98, 155] width 36 height 14
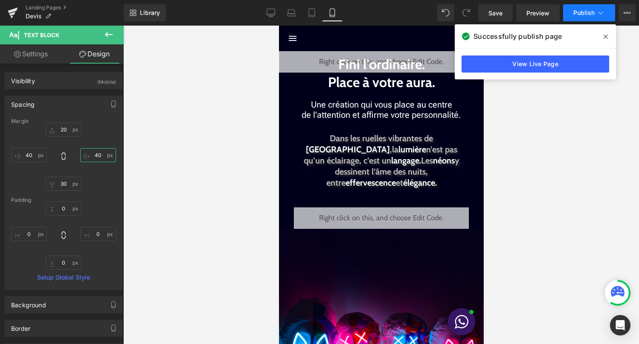
type input "40"
click at [579, 15] on span "Publish" at bounding box center [584, 12] width 21 height 7
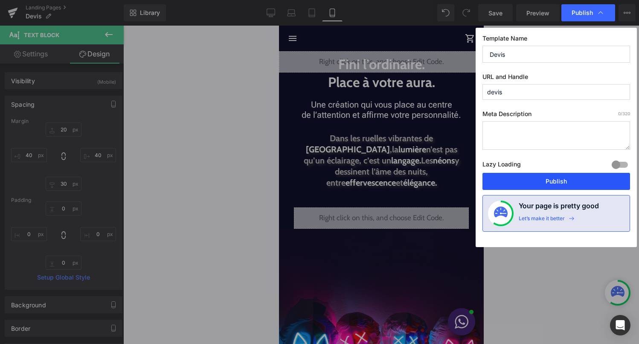
click at [534, 181] on button "Publish" at bounding box center [557, 181] width 148 height 17
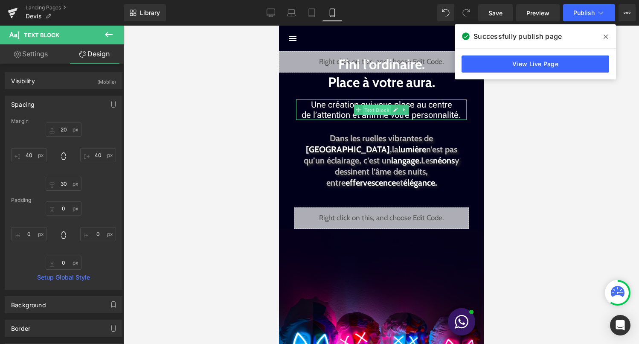
click at [383, 109] on span "Text Block" at bounding box center [376, 110] width 28 height 10
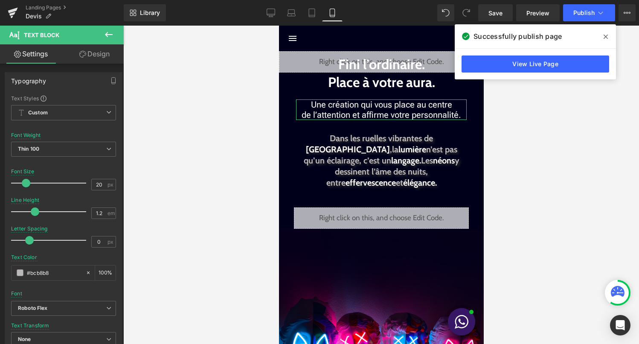
click at [105, 58] on link "Design" at bounding box center [95, 53] width 62 height 19
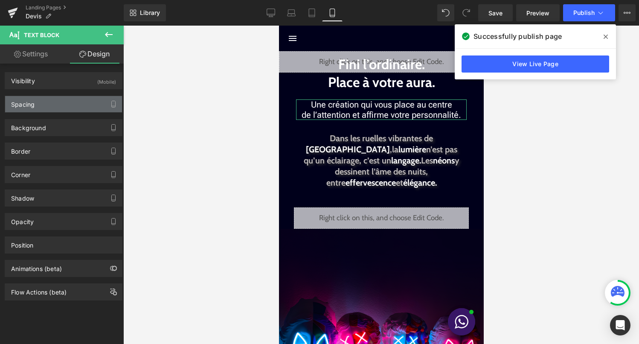
click at [52, 102] on div "Spacing" at bounding box center [63, 104] width 117 height 16
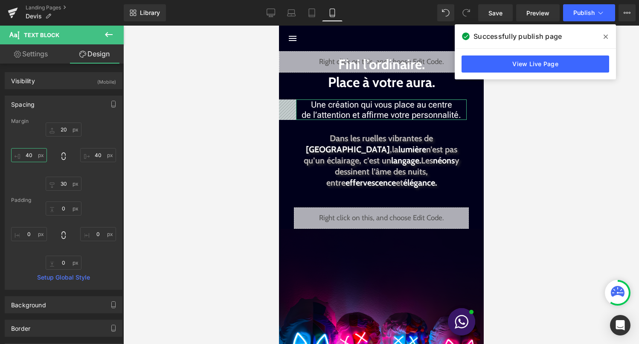
click at [32, 156] on input "40" at bounding box center [29, 155] width 36 height 14
type input "30"
click at [94, 153] on input "40" at bounding box center [98, 155] width 36 height 14
type input "30"
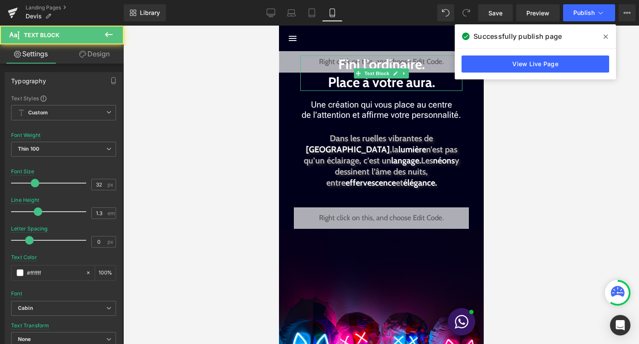
click at [362, 65] on b "Fini l’ordinaire. Place à votre aura." at bounding box center [381, 73] width 107 height 35
click at [85, 55] on link "Design" at bounding box center [95, 53] width 62 height 19
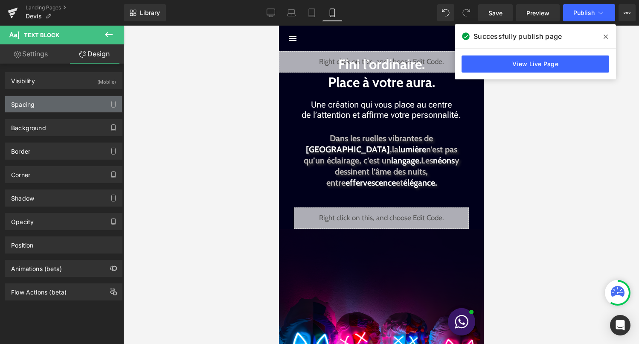
click at [57, 104] on div "Spacing" at bounding box center [63, 104] width 117 height 16
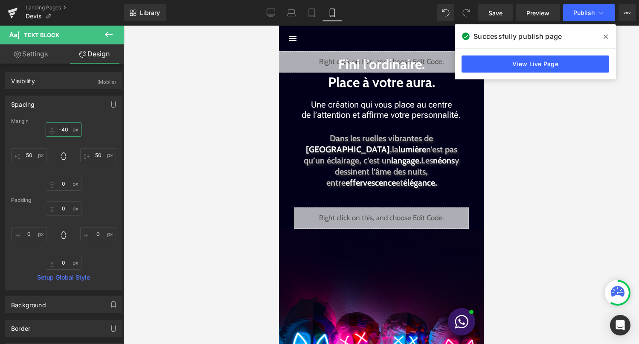
click at [67, 129] on input "-40" at bounding box center [64, 129] width 36 height 14
click at [65, 129] on input "-40" at bounding box center [64, 129] width 36 height 14
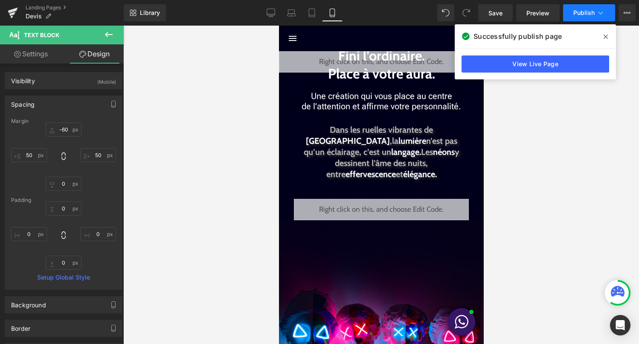
click at [597, 12] on icon at bounding box center [601, 13] width 9 height 9
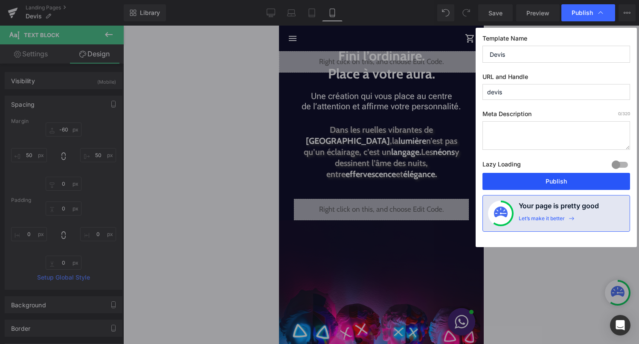
click at [555, 178] on button "Publish" at bounding box center [557, 181] width 148 height 17
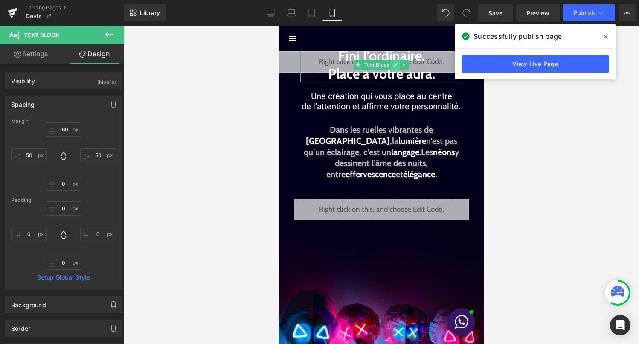
click at [394, 64] on icon at bounding box center [395, 64] width 5 height 5
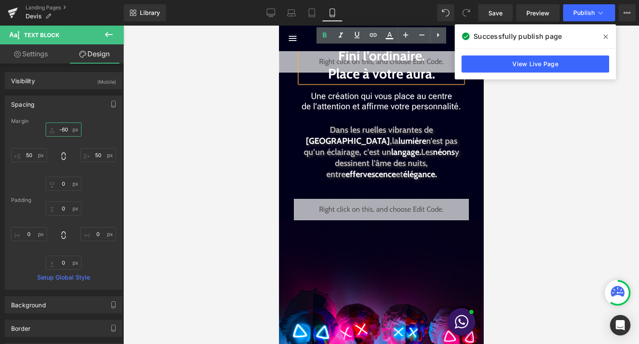
click at [63, 130] on input "-60" at bounding box center [64, 129] width 36 height 14
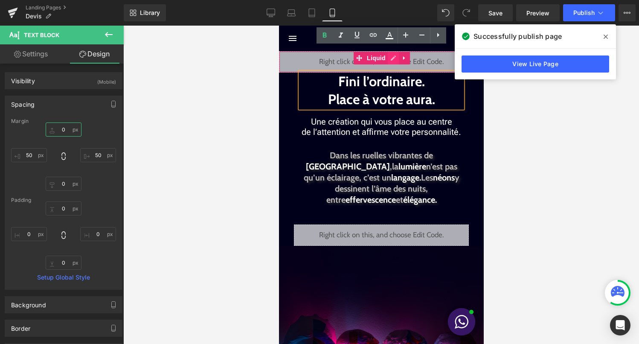
click at [389, 59] on div "Liquid" at bounding box center [381, 61] width 205 height 21
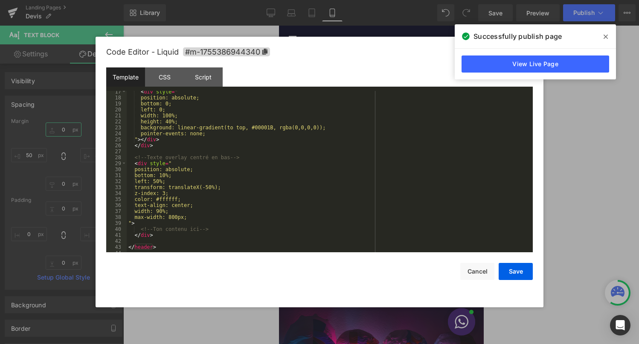
scroll to position [102, 0]
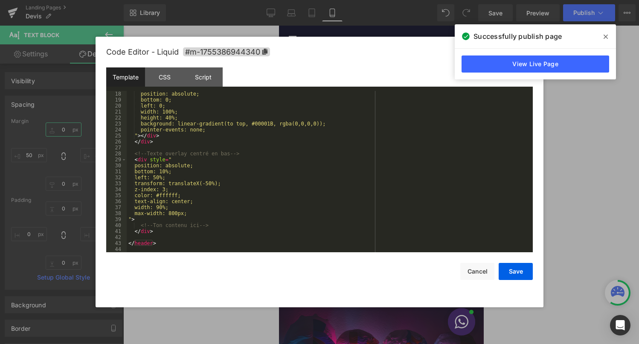
type input "0"
click at [147, 223] on div "position: absolute; bottom: 0; left: 0; width: 100%; height: 40%; background: l…" at bounding box center [328, 177] width 403 height 173
click at [144, 225] on div "position: absolute; bottom: 0; left: 0; width: 100%; height: 40%; background: l…" at bounding box center [328, 177] width 403 height 173
click at [142, 225] on div "position: absolute; bottom: 0; left: 0; width: 100%; height: 40%; background: l…" at bounding box center [328, 177] width 403 height 173
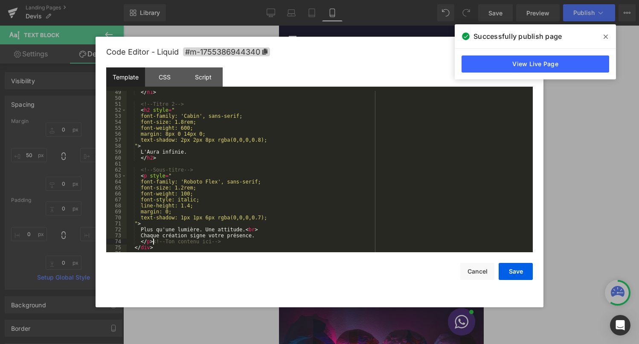
scroll to position [305, 0]
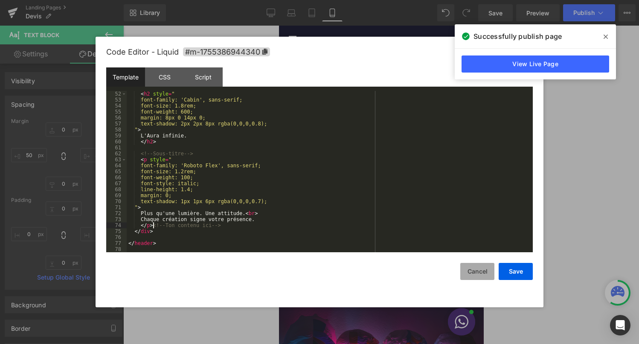
click at [483, 274] on button "Cancel" at bounding box center [478, 271] width 34 height 17
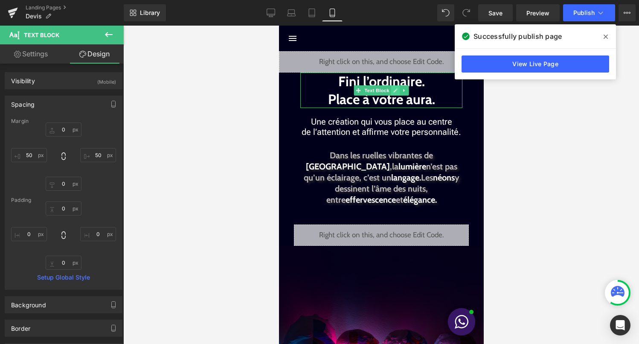
click at [392, 90] on link at bounding box center [395, 90] width 9 height 10
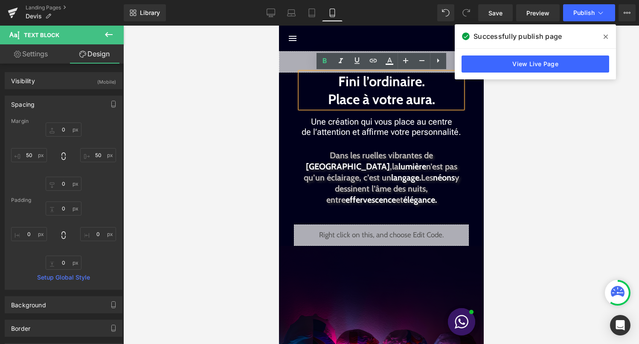
click at [391, 96] on b "Fini l’ordinaire. Place à votre aura." at bounding box center [381, 90] width 107 height 35
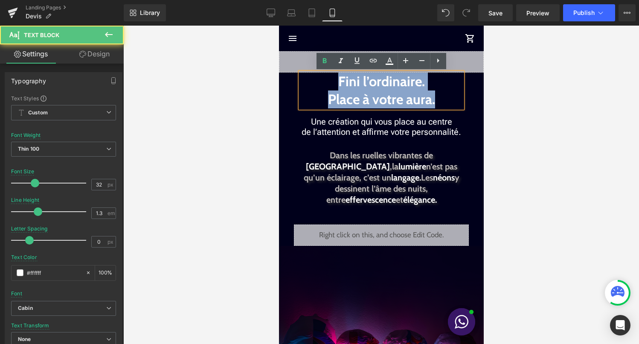
copy b "Fini l’ordinaire. Place à votre aura."
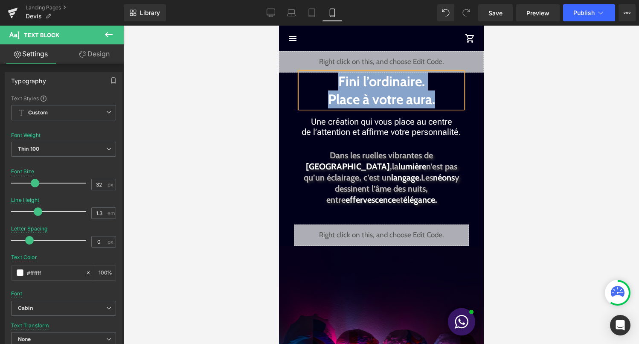
click at [392, 60] on div "Liquid" at bounding box center [381, 61] width 205 height 21
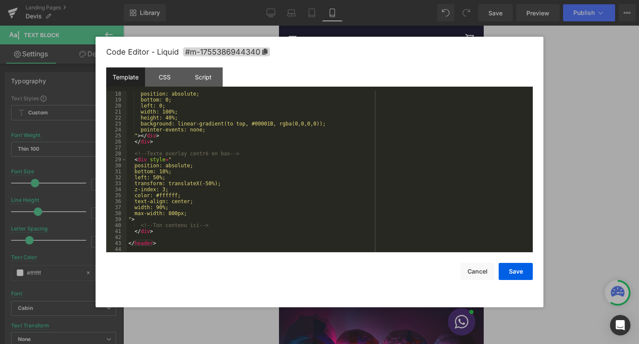
scroll to position [99, 0]
click at [481, 271] on button "Cancel" at bounding box center [478, 271] width 34 height 17
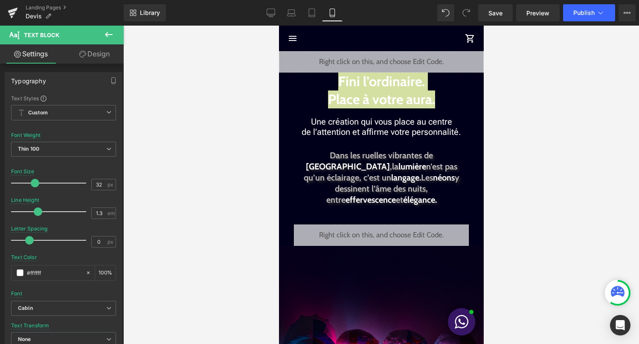
click at [394, 56] on div "Liquid" at bounding box center [381, 61] width 205 height 21
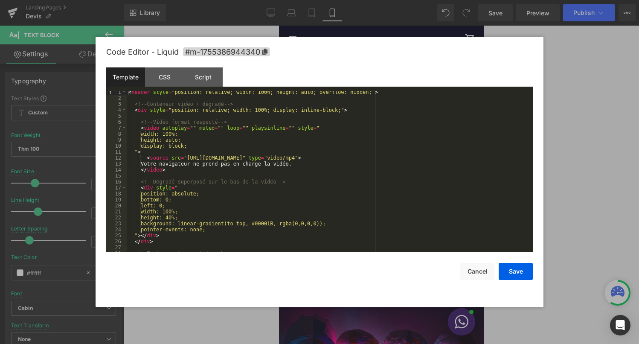
scroll to position [102, 0]
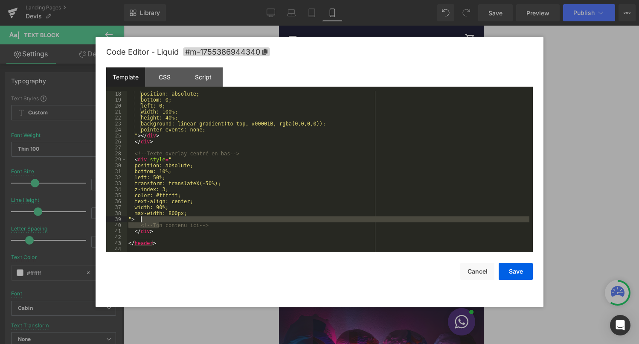
click at [159, 222] on div "position: absolute; bottom: 0; left: 0; width: 100%; height: 40%; background: l…" at bounding box center [328, 177] width 403 height 173
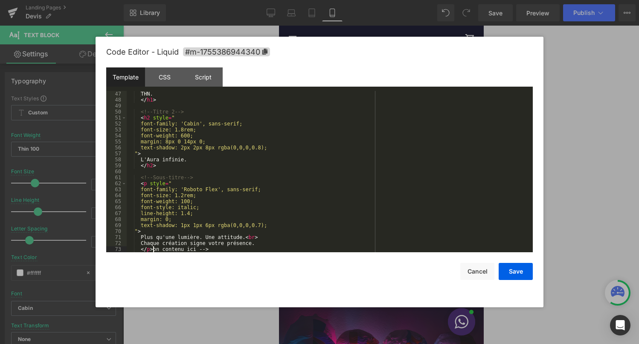
scroll to position [275, 0]
click at [510, 272] on button "Save" at bounding box center [516, 271] width 34 height 17
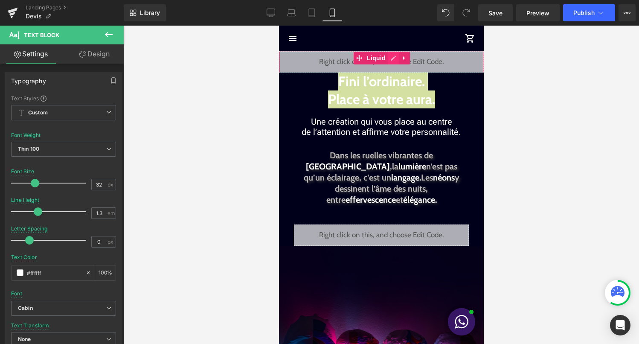
click at [391, 60] on div "Liquid" at bounding box center [381, 61] width 205 height 21
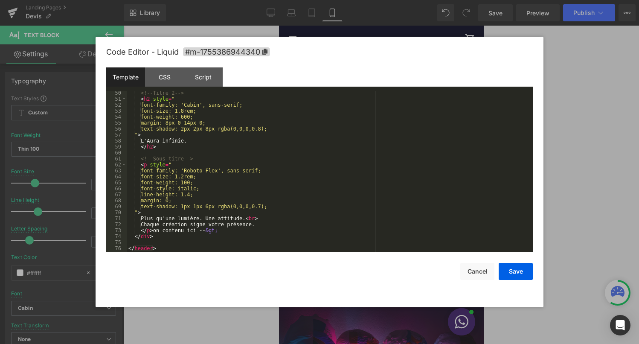
scroll to position [299, 0]
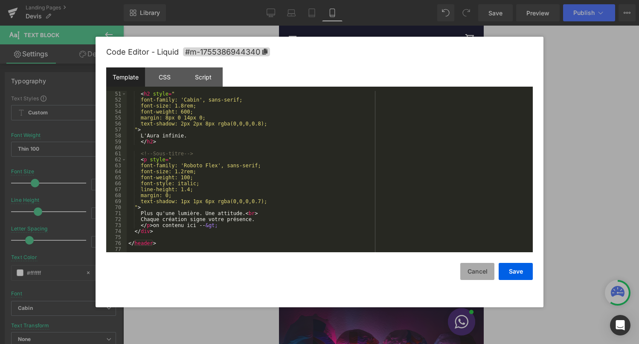
click at [478, 271] on button "Cancel" at bounding box center [478, 271] width 34 height 17
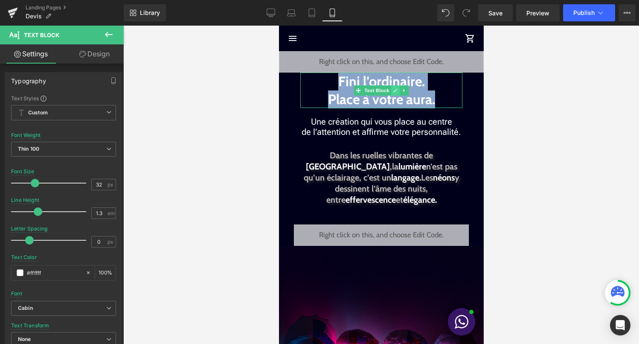
click at [393, 90] on icon at bounding box center [395, 90] width 5 height 5
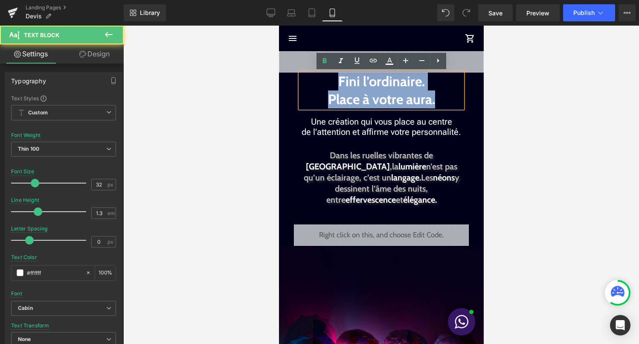
click at [330, 81] on p "Fini l’ordinaire. Place à votre aura." at bounding box center [381, 90] width 162 height 35
drag, startPoint x: 439, startPoint y: 103, endPoint x: 335, endPoint y: 79, distance: 106.1
click at [335, 79] on p "Fini l’ordinaire. Place à votre aura." at bounding box center [381, 90] width 162 height 35
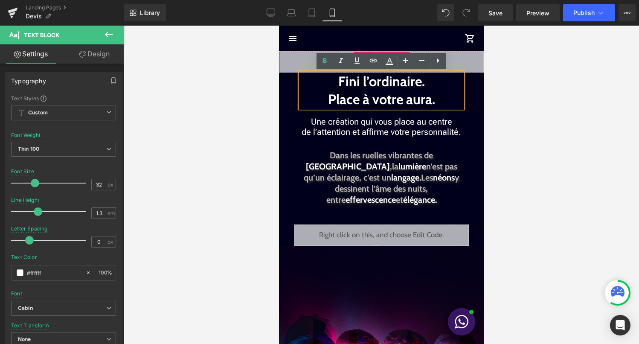
click at [307, 65] on div "Liquid" at bounding box center [381, 61] width 205 height 21
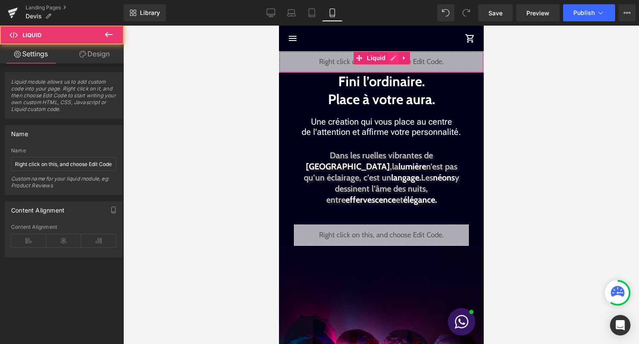
click at [394, 61] on div "Liquid" at bounding box center [381, 61] width 205 height 21
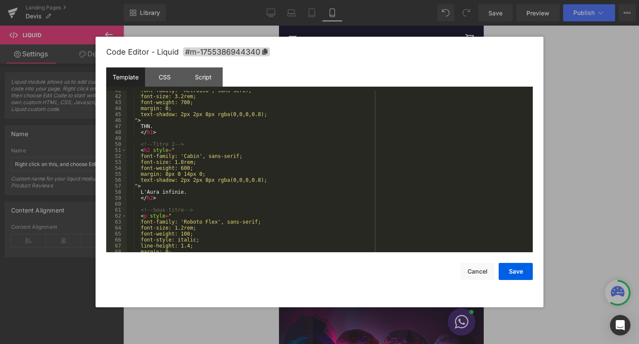
scroll to position [236, 0]
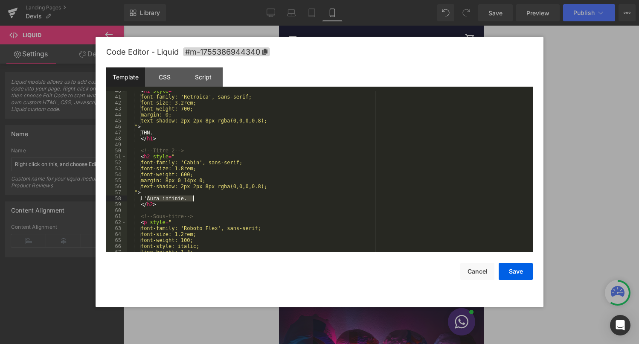
drag, startPoint x: 148, startPoint y: 199, endPoint x: 201, endPoint y: 199, distance: 52.9
click at [201, 199] on div "< h1 style = " font-family: 'Retroica', sans-serif; font-size: 3.2rem; font-wei…" at bounding box center [328, 174] width 403 height 173
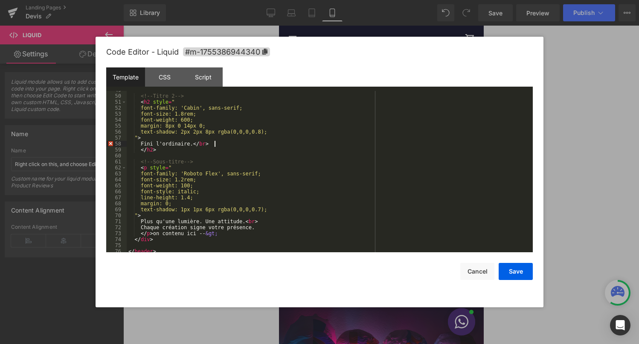
scroll to position [291, 0]
click at [207, 144] on div "<!-- Titre 2 --> < h2 style = " font-family: 'Cabin', sans-serif; font-size: 1.…" at bounding box center [328, 173] width 403 height 173
click at [224, 146] on div "<!-- Titre 2 --> < h2 style = " font-family: 'Cabin', sans-serif; font-size: 1.…" at bounding box center [328, 173] width 403 height 173
click at [213, 145] on div "<!-- Titre 2 --> < h2 style = " font-family: 'Cabin', sans-serif; font-size: 1.…" at bounding box center [328, 173] width 403 height 173
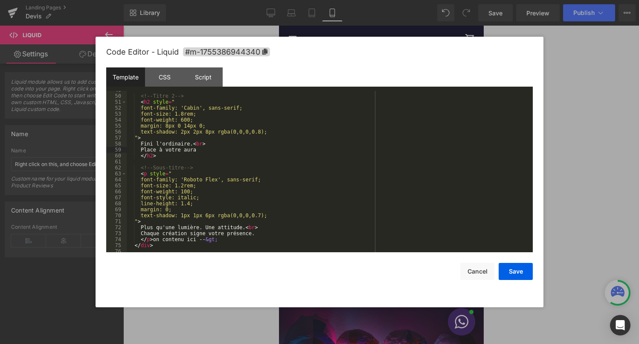
click at [280, 160] on div "<!-- Titre 2 --> < h2 style = " font-family: 'Cabin', sans-serif; font-size: 1.…" at bounding box center [328, 173] width 403 height 173
click at [213, 153] on div "<!-- Titre 2 --> < h2 style = " font-family: 'Cabin', sans-serif; font-size: 1.…" at bounding box center [328, 173] width 403 height 173
click at [207, 152] on div "<!-- Titre 2 --> < h2 style = " font-family: 'Cabin', sans-serif; font-size: 1.…" at bounding box center [328, 173] width 403 height 173
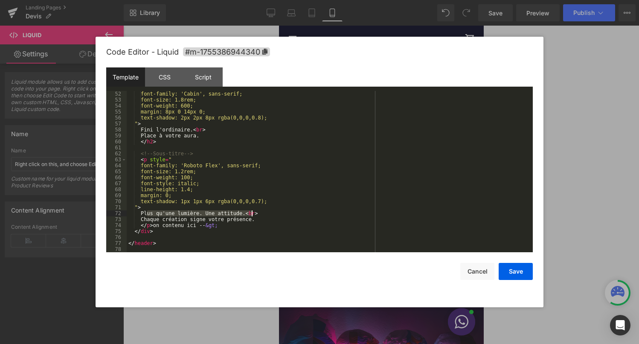
drag, startPoint x: 147, startPoint y: 214, endPoint x: 251, endPoint y: 216, distance: 103.3
click at [251, 216] on div "font-family: 'Cabin', sans-serif; font-size: 1.8rem; font-weight: 600; margin: …" at bounding box center [328, 177] width 403 height 173
click at [278, 214] on div "font-family: 'Cabin', sans-serif; font-size: 1.8rem; font-weight: 600; margin: …" at bounding box center [328, 177] width 403 height 173
drag, startPoint x: 265, startPoint y: 227, endPoint x: 146, endPoint y: 226, distance: 118.7
click at [146, 226] on div "font-family: 'Cabin', sans-serif; font-size: 1.8rem; font-weight: 600; margin: …" at bounding box center [328, 177] width 403 height 173
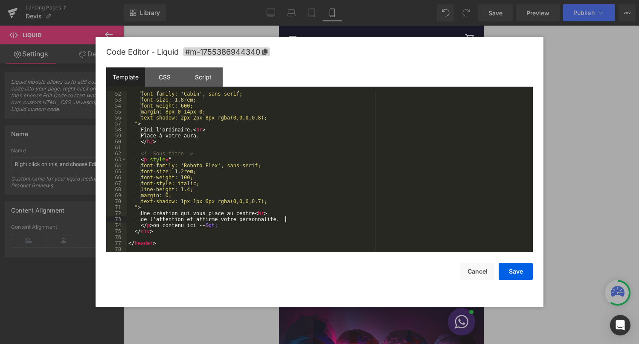
click at [261, 215] on div "font-family: 'Cabin', sans-serif; font-size: 1.8rem; font-weight: 600; margin: …" at bounding box center [328, 177] width 403 height 173
drag, startPoint x: 155, startPoint y: 226, endPoint x: 227, endPoint y: 227, distance: 72.6
click at [227, 227] on div "font-family: 'Cabin', sans-serif; font-size: 1.8rem; font-weight: 600; margin: …" at bounding box center [328, 177] width 403 height 173
click at [522, 279] on button "Save" at bounding box center [516, 271] width 34 height 17
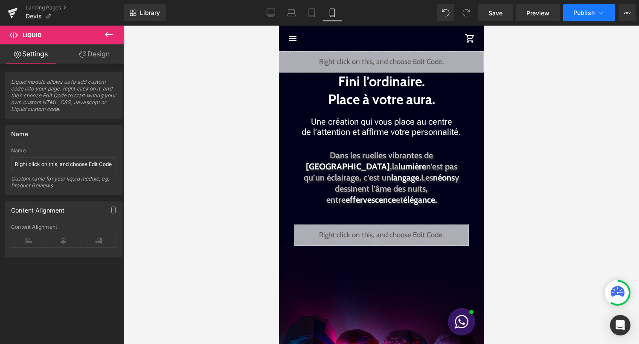
click at [590, 14] on span "Publish" at bounding box center [584, 12] width 21 height 7
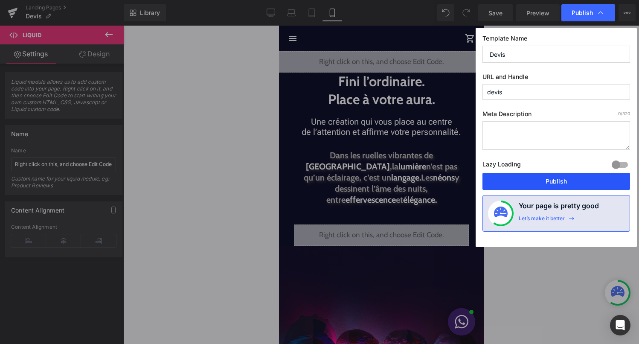
click at [566, 185] on button "Publish" at bounding box center [557, 181] width 148 height 17
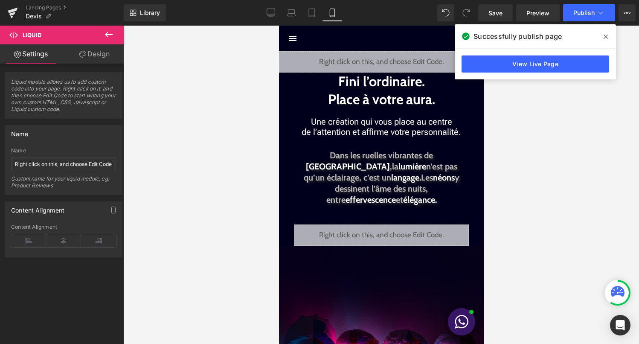
click at [395, 58] on div "Liquid" at bounding box center [381, 61] width 205 height 21
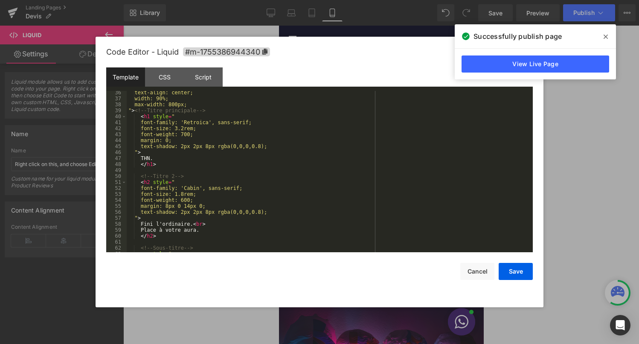
scroll to position [210, 0]
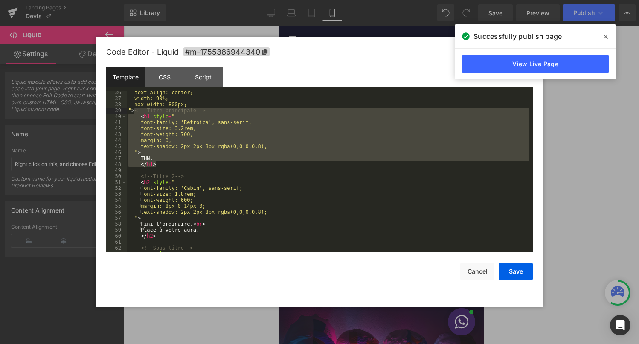
drag, startPoint x: 160, startPoint y: 164, endPoint x: 133, endPoint y: 113, distance: 58.4
click at [133, 113] on div "text-align: center; width: 90%; max-width: 800px; " > <!-- Titre principale -->…" at bounding box center [328, 176] width 403 height 173
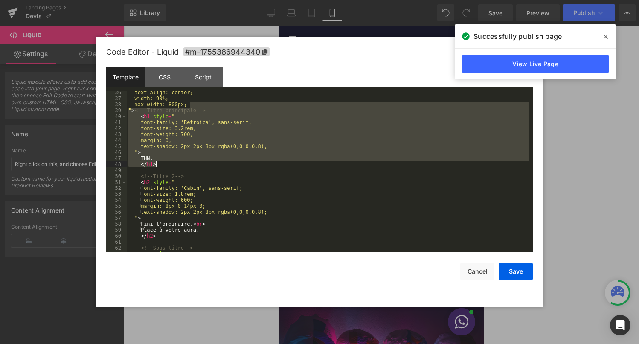
click at [160, 136] on div "text-align: center; width: 90%; max-width: 800px; " > <!-- Titre principale -->…" at bounding box center [328, 176] width 403 height 173
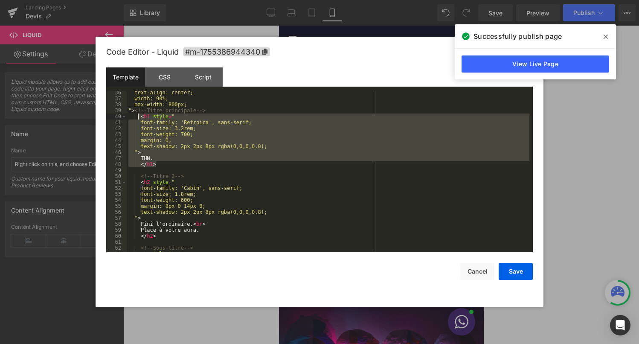
drag, startPoint x: 158, startPoint y: 166, endPoint x: 138, endPoint y: 118, distance: 52.1
click at [138, 118] on div "text-align: center; width: 90%; max-width: 800px; " > <!-- Titre principale -->…" at bounding box center [328, 176] width 403 height 173
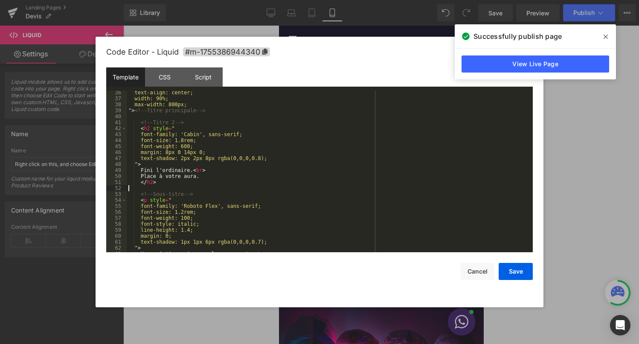
click at [425, 187] on div "text-align: center; width: 90%; max-width: 800px; " > <!-- Titre principale -->…" at bounding box center [328, 176] width 403 height 173
click at [525, 269] on button "Save" at bounding box center [516, 271] width 34 height 17
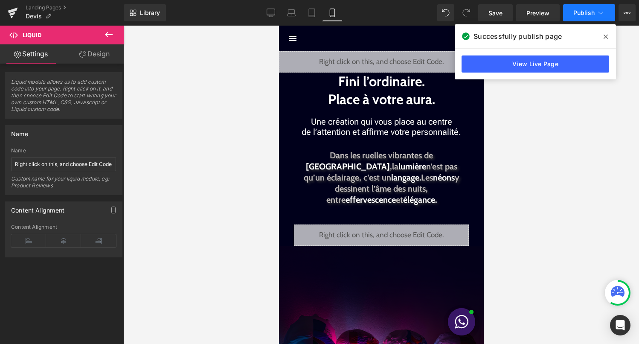
click at [583, 9] on span "Publish" at bounding box center [584, 12] width 21 height 7
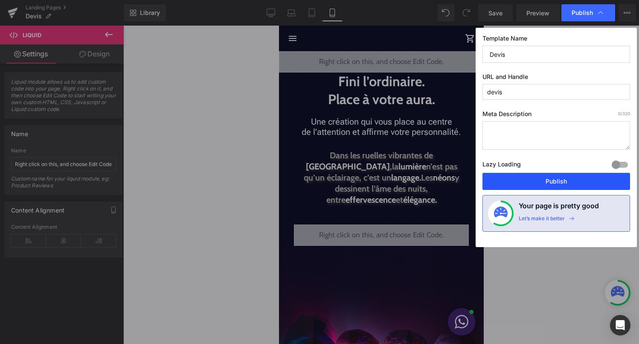
click at [540, 181] on button "Publish" at bounding box center [557, 181] width 148 height 17
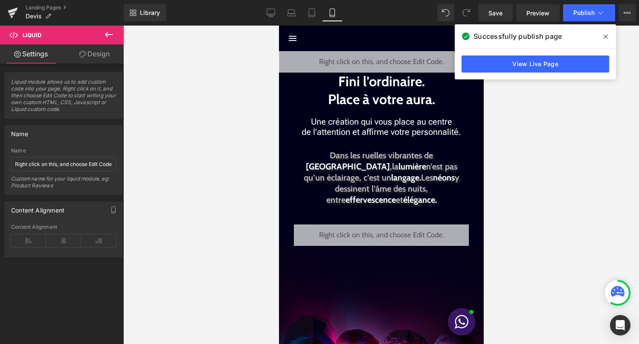
click at [395, 120] on span "Une création qui vous place au centre de l’attention et affirme votre personnal…" at bounding box center [381, 127] width 160 height 20
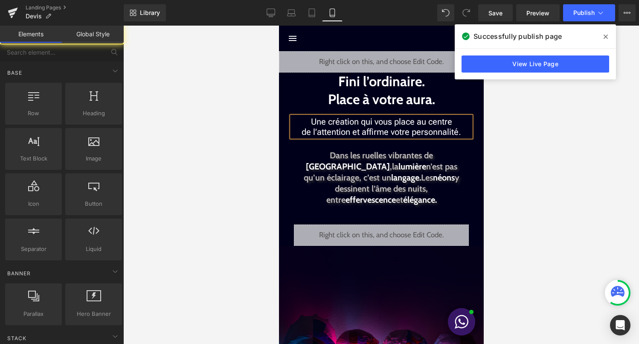
click at [495, 125] on div at bounding box center [381, 185] width 516 height 318
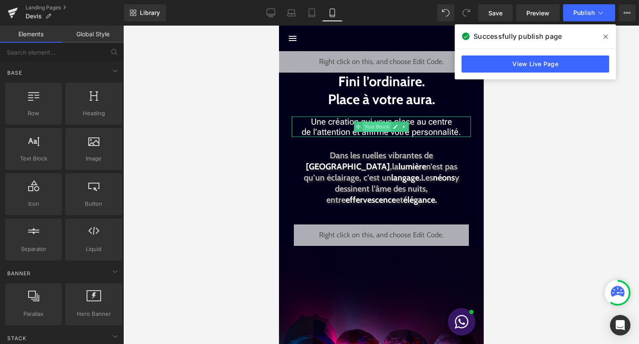
scroll to position [1, 0]
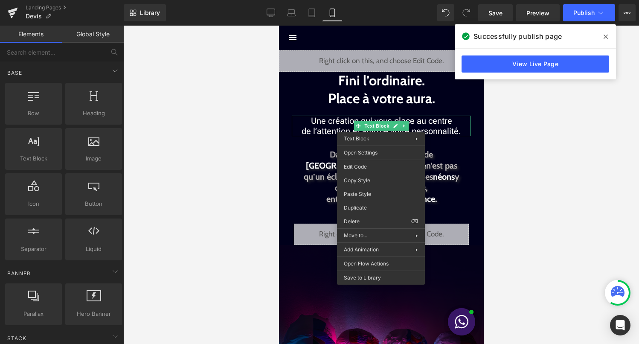
click at [371, 96] on b "Fini l’ordinaire. Place à votre aura." at bounding box center [381, 89] width 107 height 35
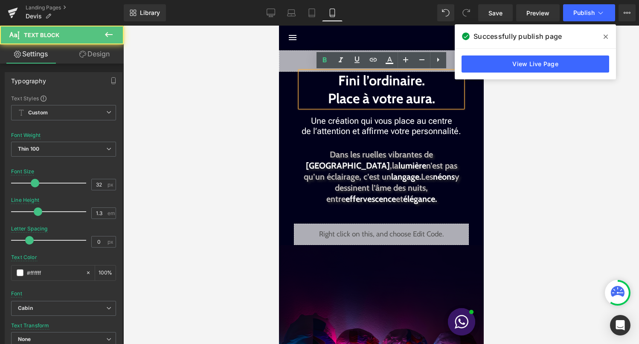
click at [529, 146] on div at bounding box center [381, 185] width 516 height 318
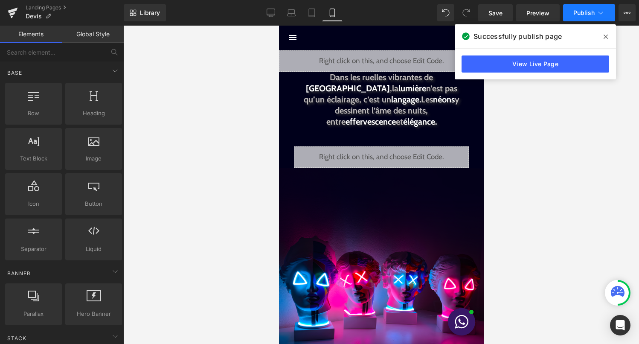
click at [605, 16] on icon at bounding box center [601, 13] width 9 height 9
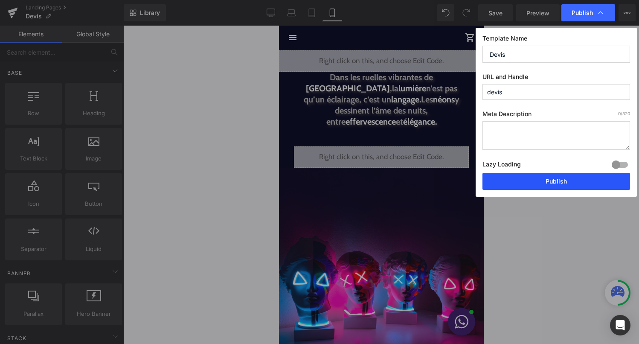
click at [562, 178] on button "Publish" at bounding box center [557, 181] width 148 height 17
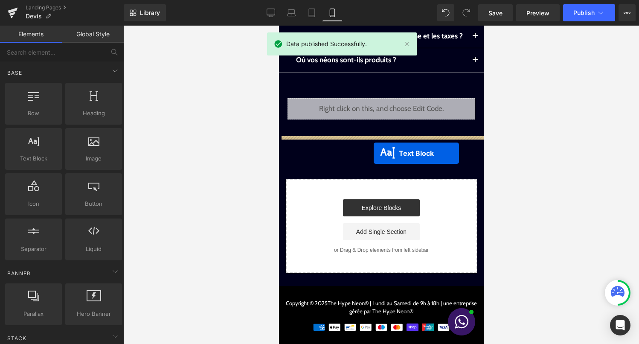
drag, startPoint x: 367, startPoint y: 97, endPoint x: 376, endPoint y: 144, distance: 47.9
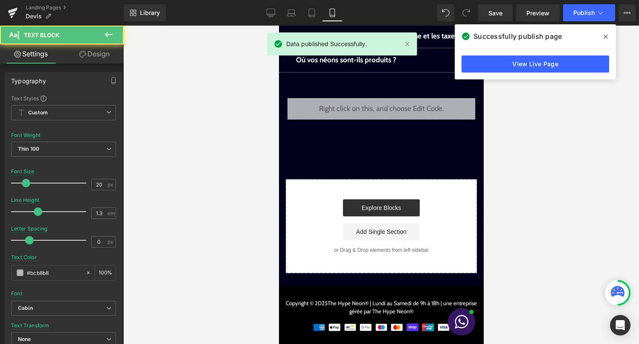
scroll to position [905, 0]
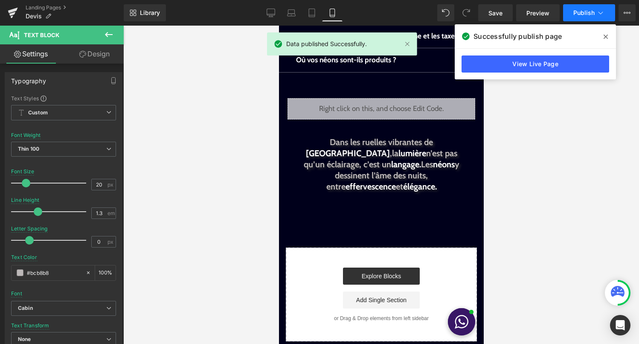
click at [569, 9] on button "Publish" at bounding box center [589, 12] width 52 height 17
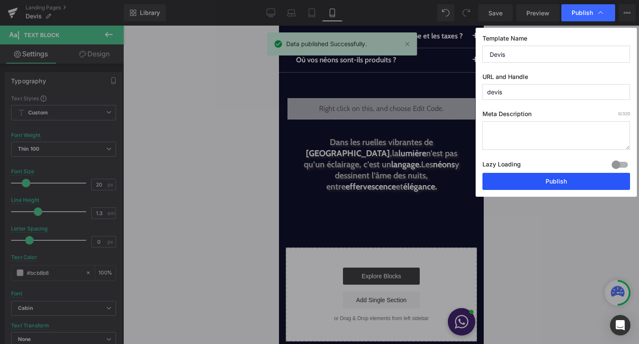
click at [567, 180] on button "Publish" at bounding box center [557, 181] width 148 height 17
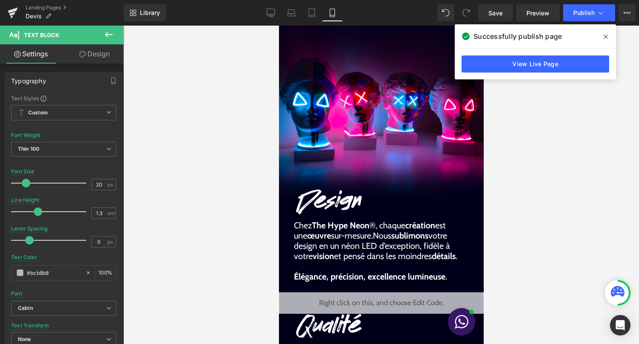
scroll to position [0, 0]
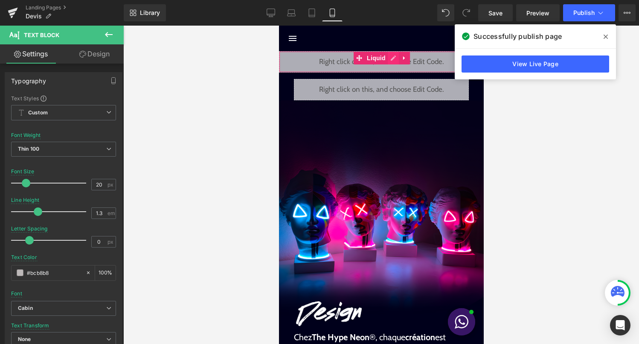
click at [393, 57] on div "Liquid" at bounding box center [381, 61] width 205 height 21
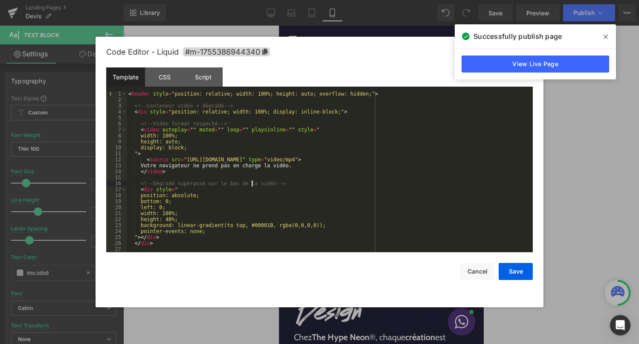
click at [252, 181] on div "< header style = "position: relative; width: 100%; height: auto; overflow: hidd…" at bounding box center [328, 177] width 403 height 173
click at [246, 224] on div "< header style = "position: relative; width: 100%; height: auto; overflow: hidd…" at bounding box center [328, 177] width 403 height 173
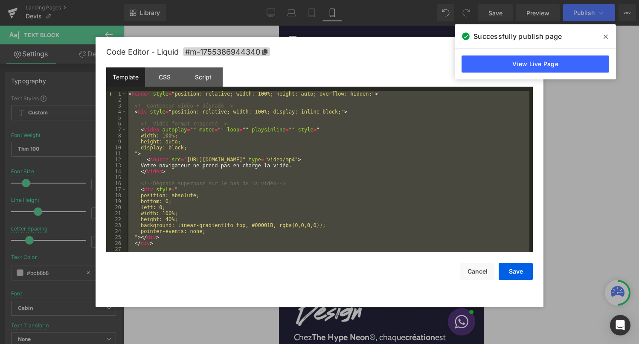
scroll to position [245, 0]
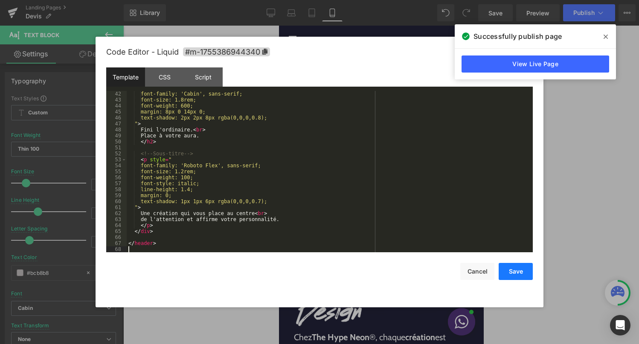
click at [516, 273] on button "Save" at bounding box center [516, 271] width 34 height 17
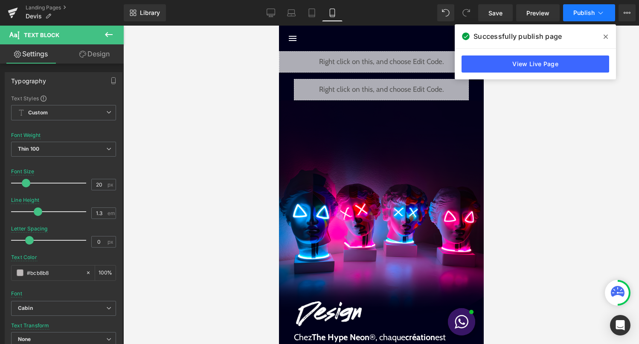
click at [592, 16] on span "Publish" at bounding box center [584, 12] width 21 height 7
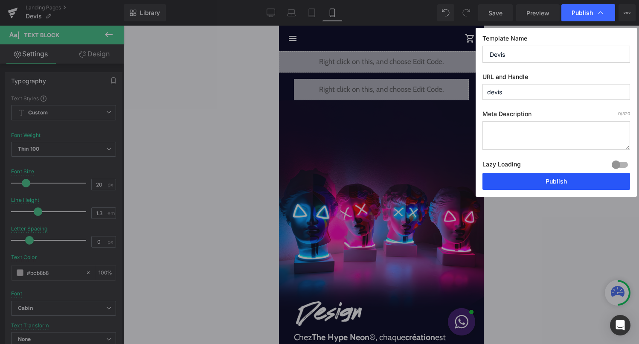
click at [577, 178] on button "Publish" at bounding box center [557, 181] width 148 height 17
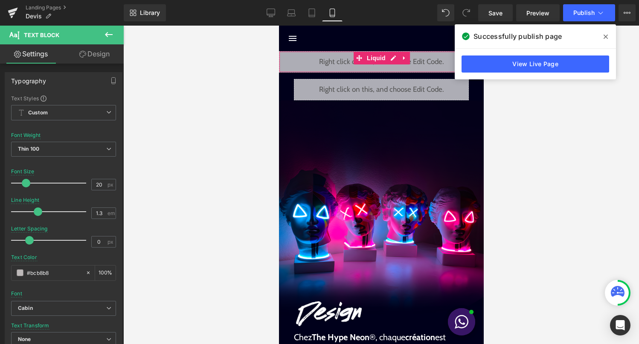
click at [397, 58] on div "Liquid" at bounding box center [381, 61] width 205 height 21
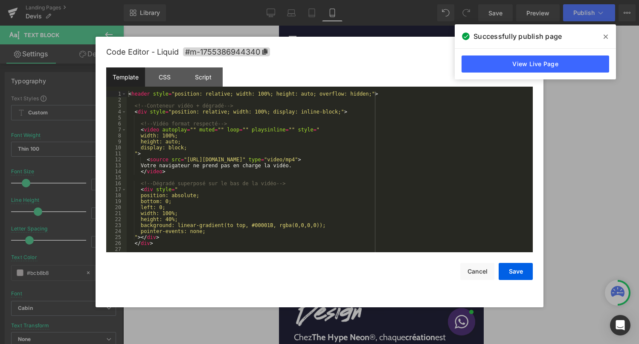
click at [349, 156] on div "< header style = "position: relative; width: 100%; height: auto; overflow: hidd…" at bounding box center [328, 177] width 403 height 173
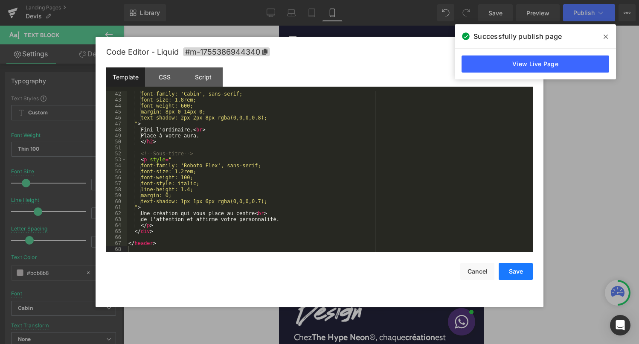
click at [532, 269] on button "Save" at bounding box center [516, 271] width 34 height 17
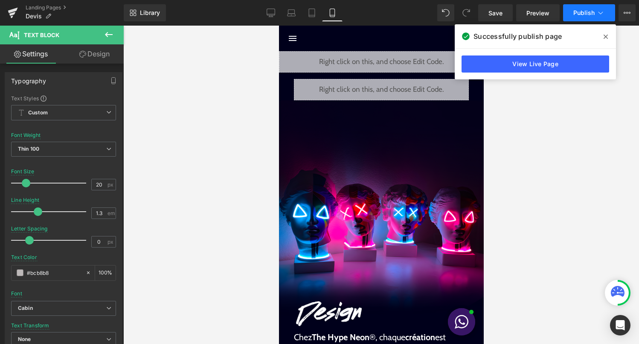
click at [603, 14] on icon at bounding box center [601, 13] width 9 height 9
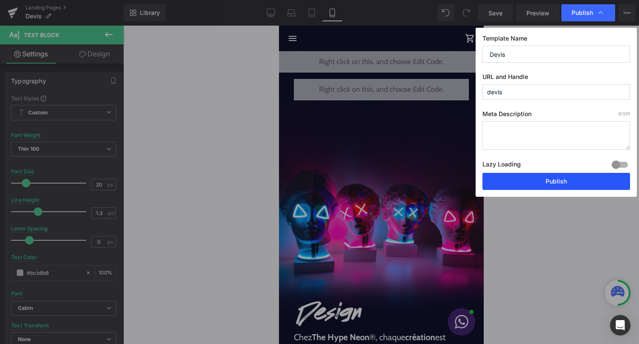
click at [564, 180] on button "Publish" at bounding box center [557, 181] width 148 height 17
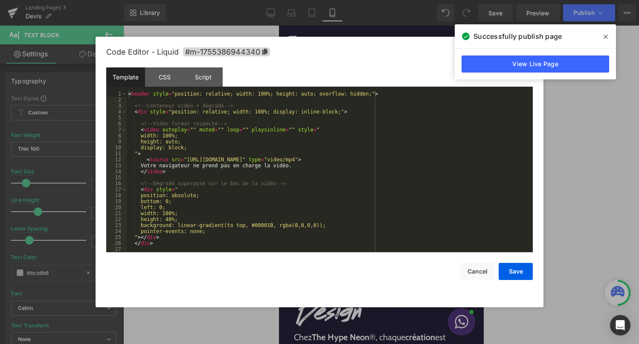
click at [393, 56] on div "Liquid" at bounding box center [381, 61] width 205 height 21
click at [346, 137] on div "< header style = "position: relative; width: 100%; height: auto; overflow: hidd…" at bounding box center [328, 177] width 403 height 173
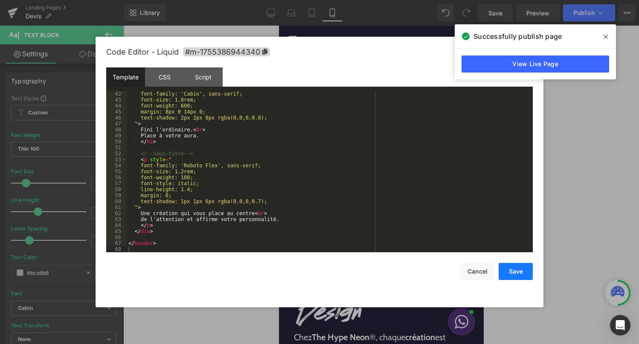
click at [507, 269] on button "Save" at bounding box center [516, 271] width 34 height 17
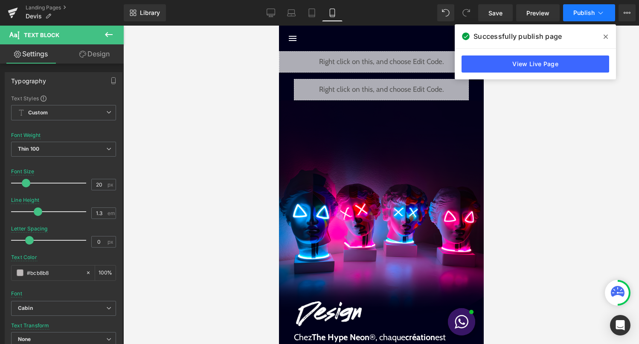
click at [592, 4] on button "Publish" at bounding box center [589, 12] width 52 height 17
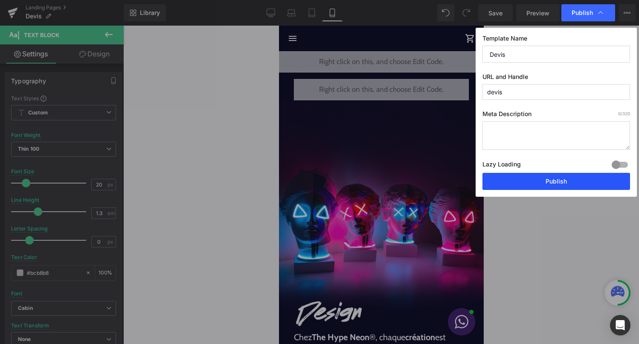
click at [560, 184] on button "Publish" at bounding box center [557, 181] width 148 height 17
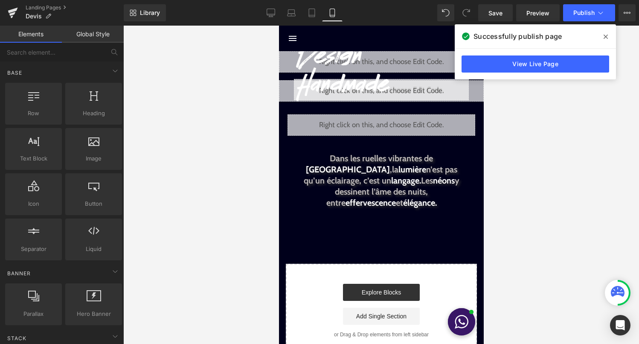
click at [393, 122] on div "Liquid" at bounding box center [381, 124] width 188 height 21
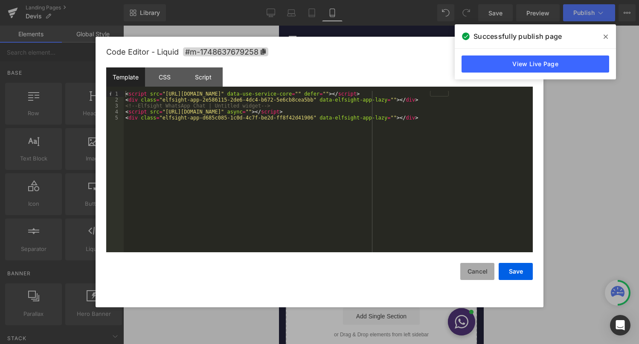
click at [467, 270] on button "Cancel" at bounding box center [478, 271] width 34 height 17
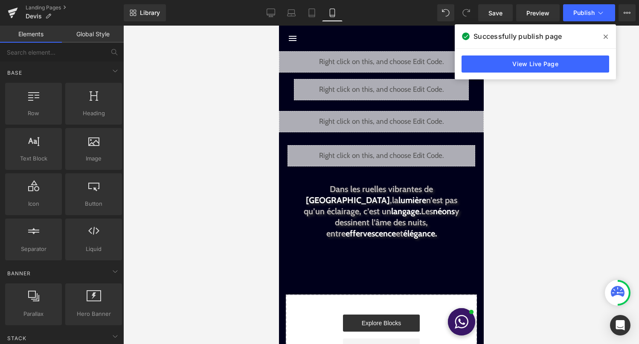
click at [393, 88] on icon at bounding box center [390, 85] width 5 height 5
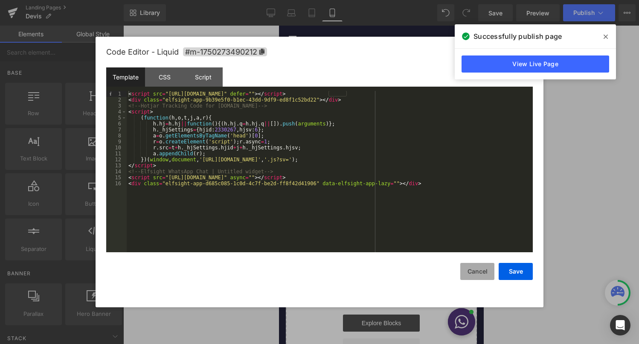
click at [481, 271] on button "Cancel" at bounding box center [478, 271] width 34 height 17
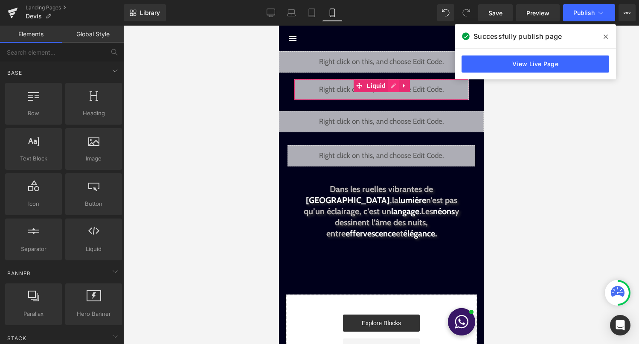
click at [391, 89] on div "Liquid" at bounding box center [381, 89] width 175 height 21
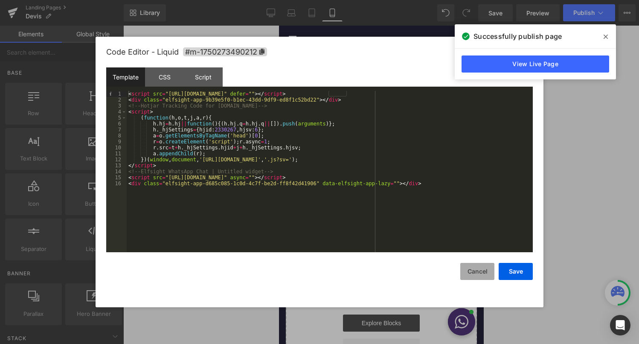
click at [481, 271] on button "Cancel" at bounding box center [478, 271] width 34 height 17
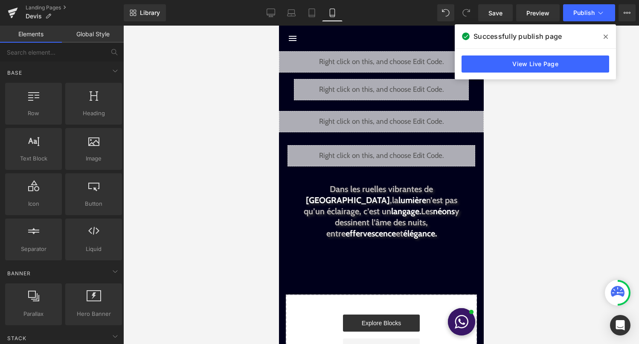
click at [389, 120] on div "Liquid" at bounding box center [381, 121] width 205 height 21
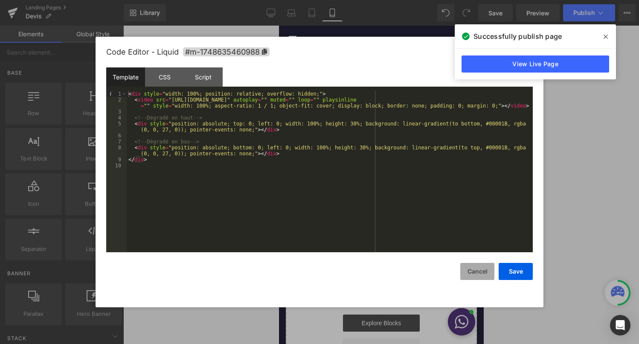
click at [482, 273] on button "Cancel" at bounding box center [478, 271] width 34 height 17
click at [392, 119] on icon at bounding box center [393, 117] width 5 height 5
click at [481, 272] on button "Cancel" at bounding box center [478, 271] width 34 height 17
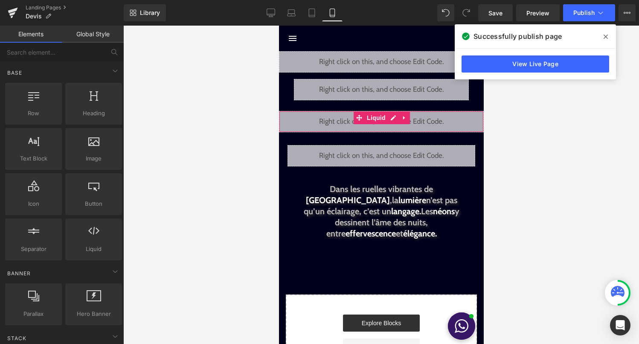
drag, startPoint x: 653, startPoint y: 244, endPoint x: 375, endPoint y: 218, distance: 279.9
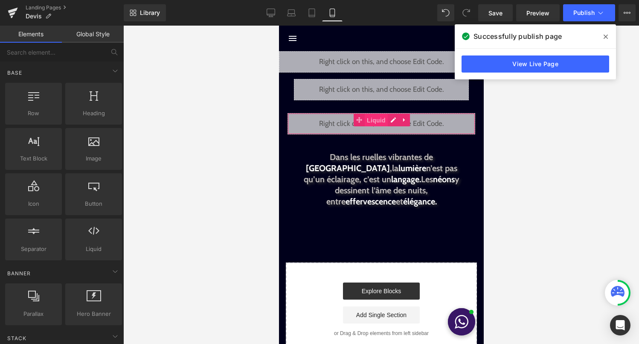
click at [387, 122] on span "Liquid" at bounding box center [376, 120] width 23 height 13
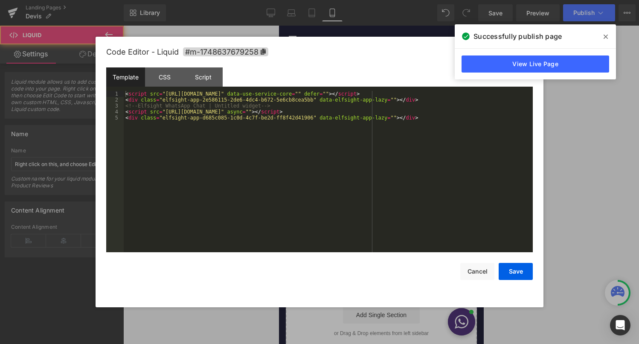
click at [393, 124] on div "Liquid" at bounding box center [381, 123] width 188 height 21
click at [474, 274] on button "Cancel" at bounding box center [478, 271] width 34 height 17
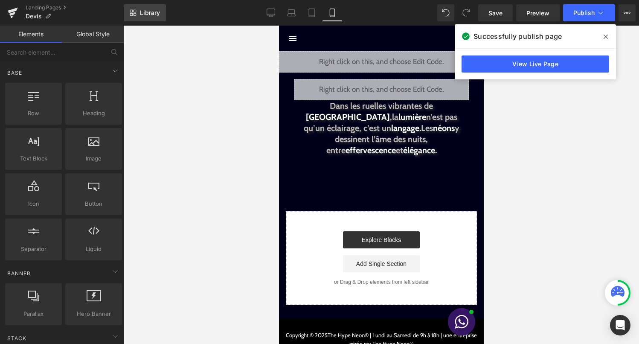
click at [153, 11] on span "Library" at bounding box center [150, 13] width 20 height 8
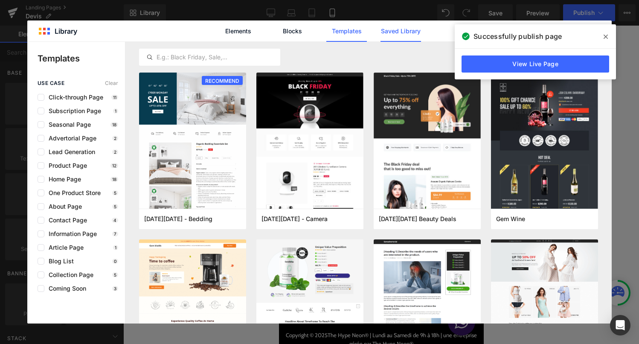
click at [403, 31] on link "Saved Library" at bounding box center [401, 30] width 41 height 21
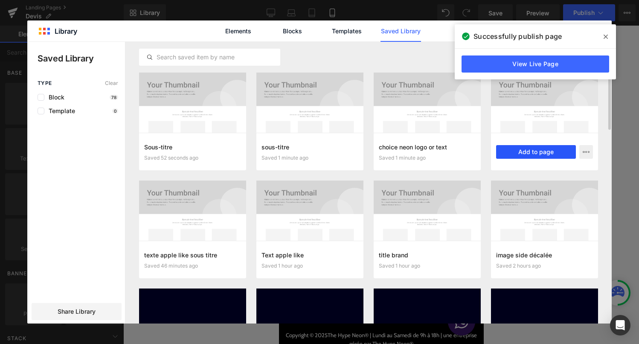
click at [534, 155] on button "Add to page" at bounding box center [536, 152] width 80 height 14
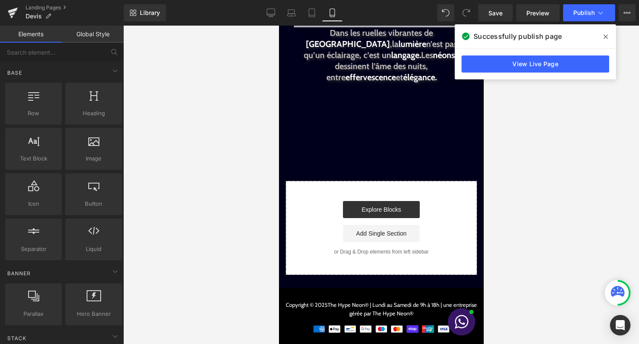
scroll to position [75, 0]
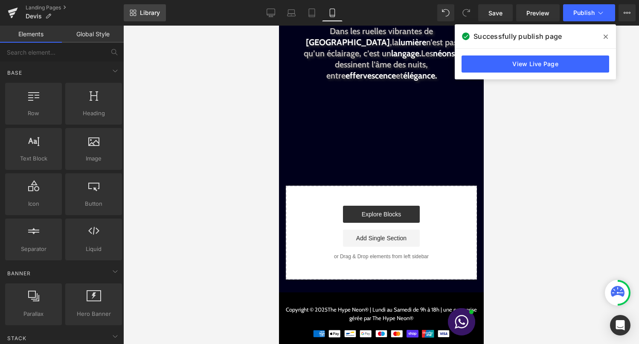
click at [152, 10] on span "Library" at bounding box center [150, 13] width 20 height 8
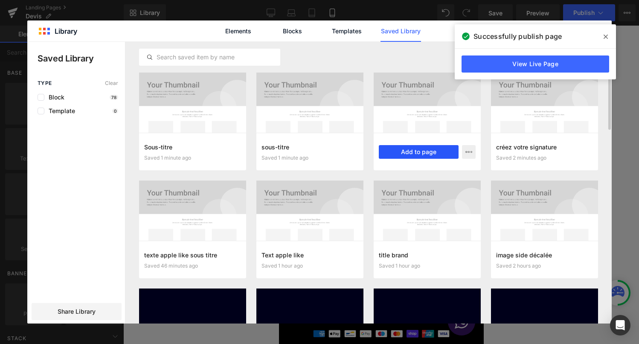
click at [420, 151] on button "Add to page" at bounding box center [419, 152] width 80 height 14
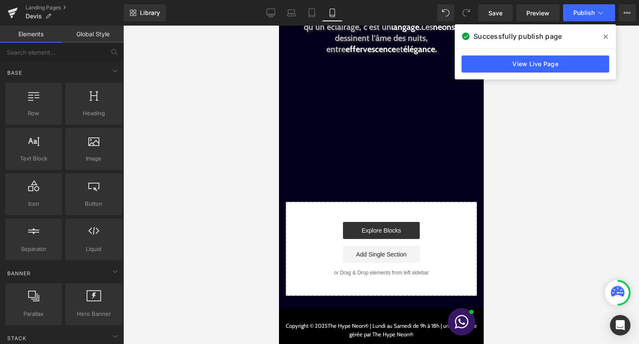
scroll to position [124, 0]
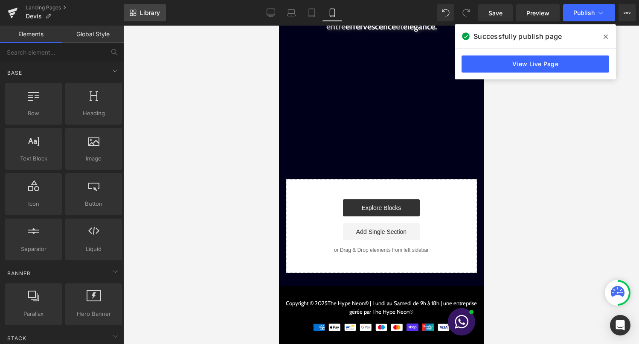
click at [148, 17] on link "Library" at bounding box center [145, 12] width 42 height 17
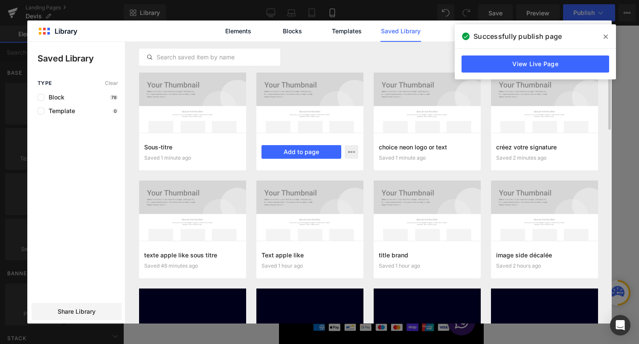
scroll to position [115, 0]
click at [305, 152] on button "Add to page" at bounding box center [302, 152] width 80 height 14
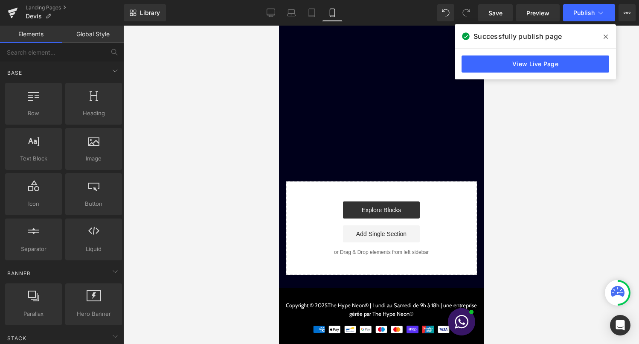
scroll to position [158, 0]
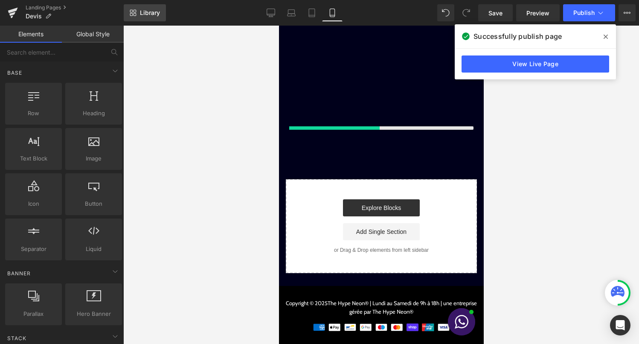
click at [160, 12] on link "Library" at bounding box center [145, 12] width 42 height 17
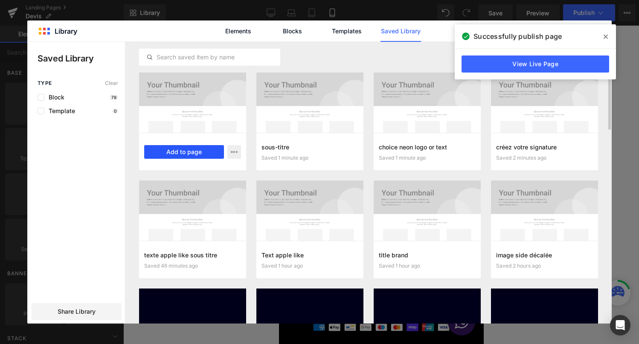
click at [200, 149] on button "Add to page" at bounding box center [184, 152] width 80 height 14
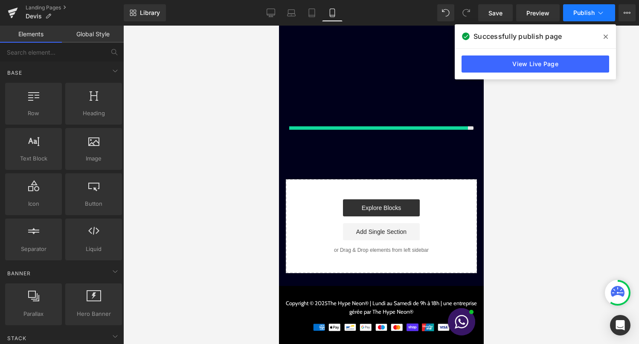
click at [585, 15] on span "Publish" at bounding box center [584, 12] width 21 height 7
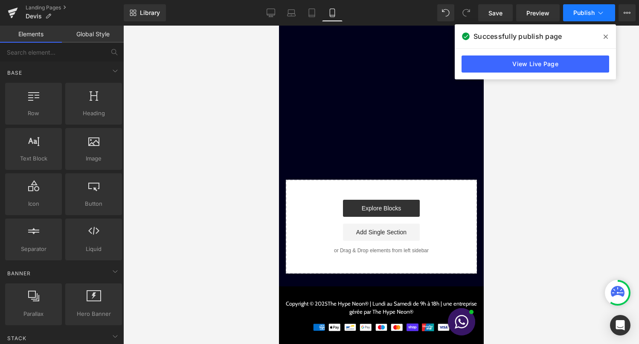
scroll to position [155, 0]
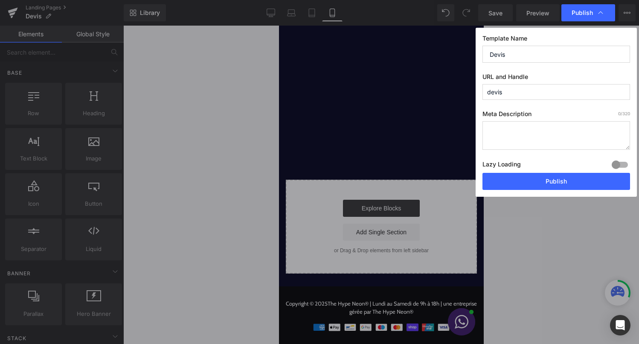
click at [583, 191] on div "Template Name Devis URL and Handle devis Meta Description 0 /320 Lazy Loading B…" at bounding box center [556, 112] width 161 height 169
click at [585, 186] on button "Publish" at bounding box center [557, 181] width 148 height 17
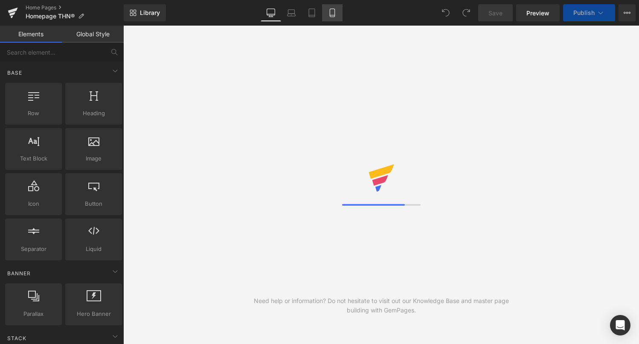
click at [335, 10] on icon at bounding box center [332, 13] width 9 height 9
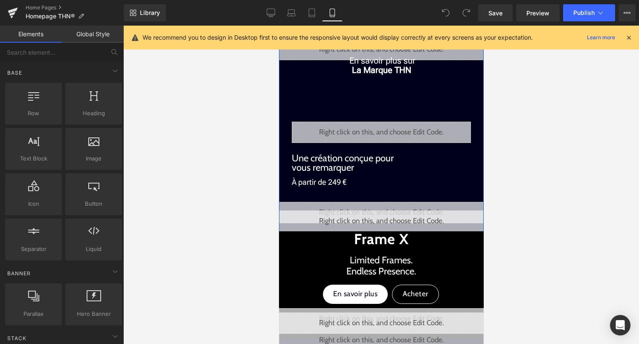
scroll to position [266, 0]
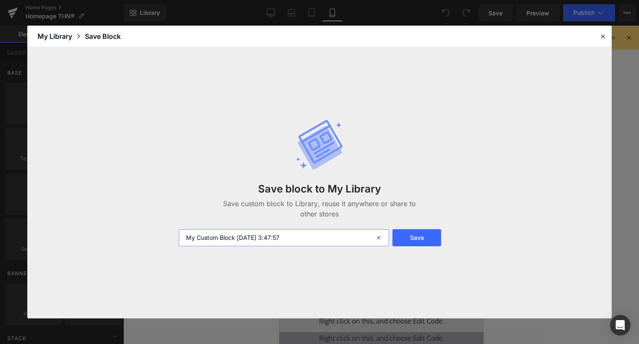
drag, startPoint x: 306, startPoint y: 239, endPoint x: 177, endPoint y: 248, distance: 128.8
click at [177, 248] on div "Save block to My Library Save custom block to Library, reuse it anywhere or sha…" at bounding box center [320, 182] width 292 height 161
type input "créez votre signature"
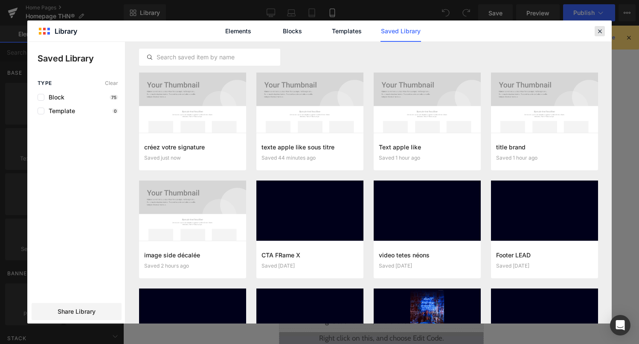
click at [600, 33] on icon at bounding box center [600, 31] width 8 height 8
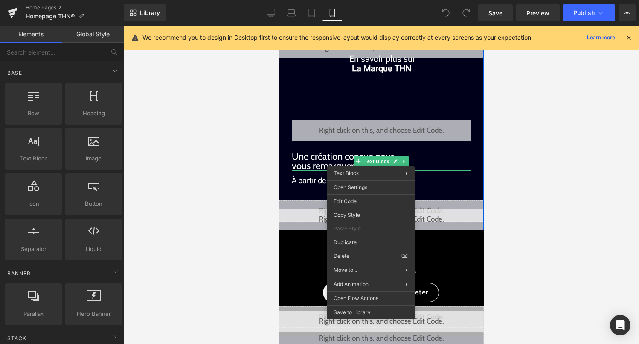
click at [445, 179] on p "À partir de 249 €" at bounding box center [381, 180] width 179 height 13
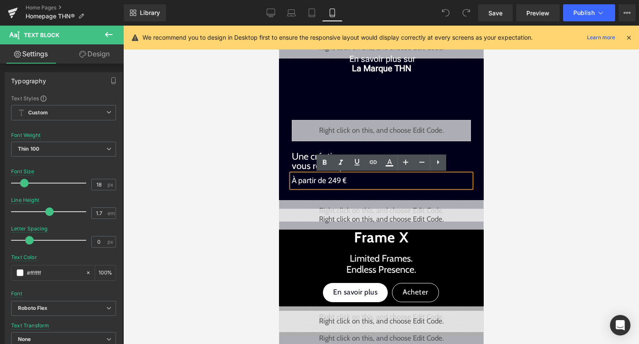
click at [389, 206] on div "Liquid" at bounding box center [381, 210] width 205 height 21
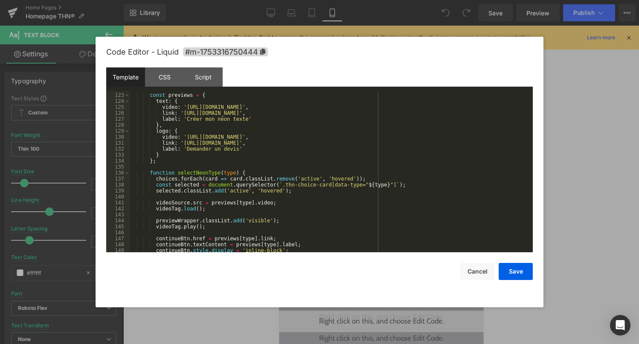
scroll to position [736, 0]
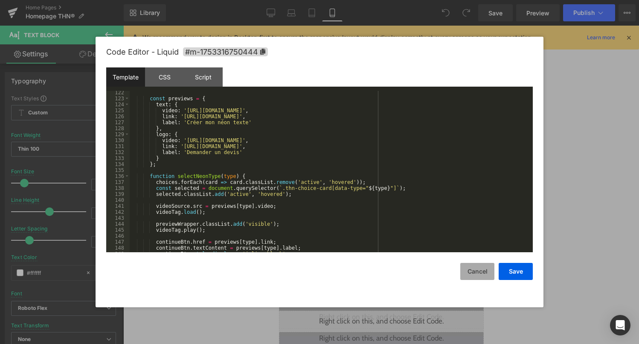
click at [474, 277] on button "Cancel" at bounding box center [478, 271] width 34 height 17
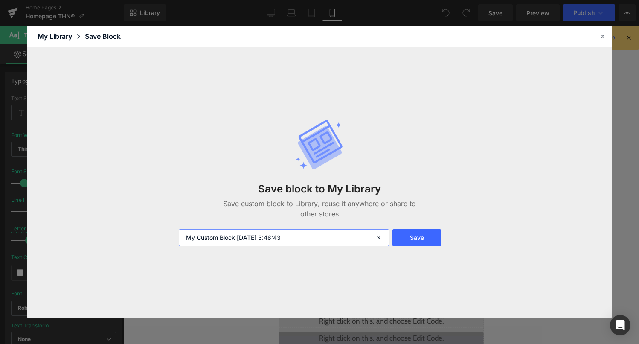
drag, startPoint x: 299, startPoint y: 230, endPoint x: 223, endPoint y: 221, distance: 76.9
click at [223, 221] on div "Save block to My Library Save custom block to Library, reuse it anywhere or sha…" at bounding box center [320, 182] width 292 height 161
click at [235, 243] on input "My Custom Block 2025-08-17 3:48:43" at bounding box center [284, 237] width 211 height 17
type input "choice neon logo or text"
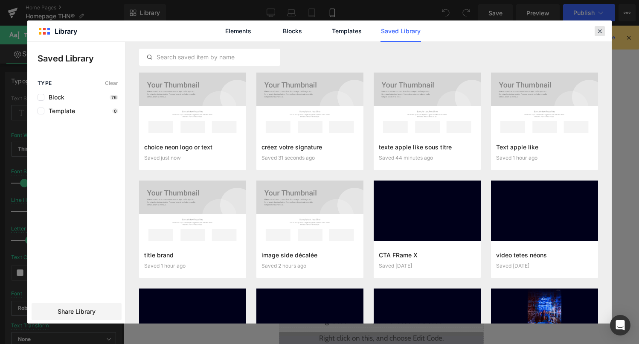
click at [599, 30] on icon at bounding box center [600, 31] width 8 height 8
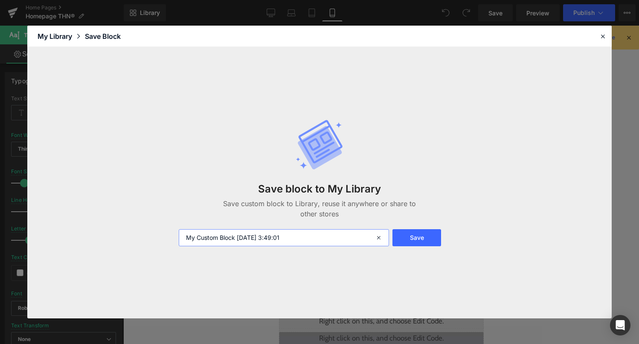
drag, startPoint x: 319, startPoint y: 239, endPoint x: 150, endPoint y: 233, distance: 169.5
click at [151, 233] on div "Save block to My Library Save custom block to Library, reuse it anywhere or sha…" at bounding box center [319, 182] width 585 height 271
type input "sous-titre"
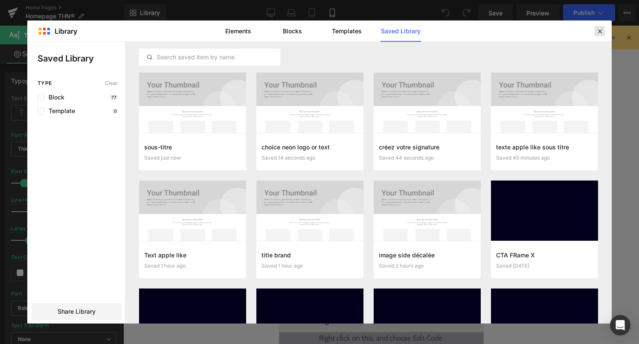
click at [599, 31] on icon at bounding box center [600, 31] width 8 height 8
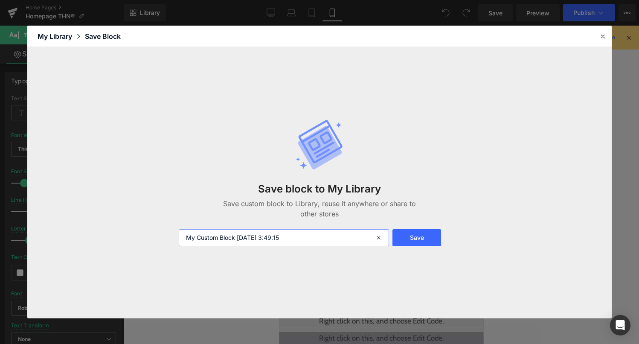
drag, startPoint x: 295, startPoint y: 238, endPoint x: 181, endPoint y: 234, distance: 113.6
click at [181, 235] on input "My Custom Block 2025-08-17 3:49:15" at bounding box center [284, 237] width 211 height 17
type input "Sous-titre"
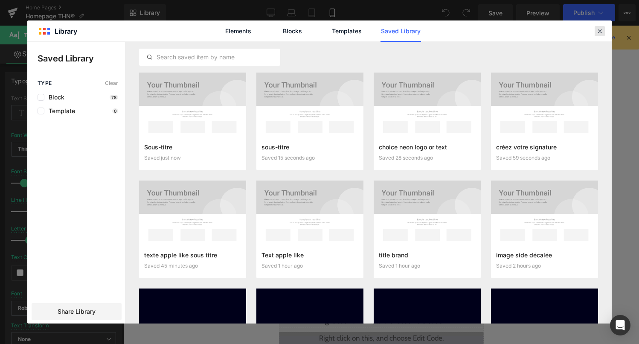
click at [601, 31] on icon at bounding box center [600, 31] width 8 height 8
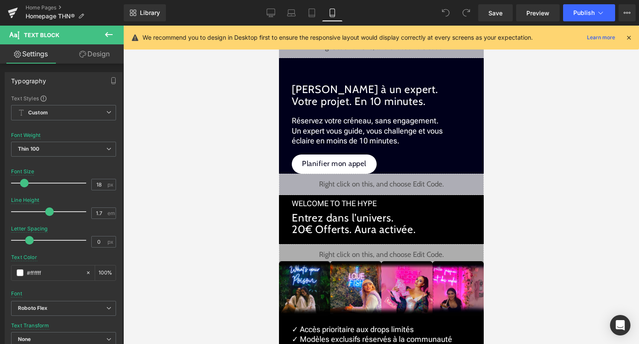
scroll to position [894, 0]
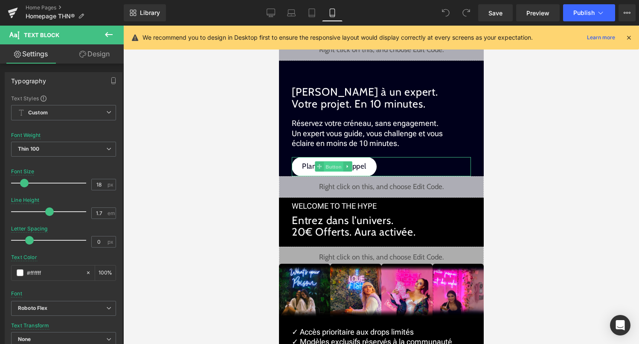
click at [335, 169] on span "Button" at bounding box center [334, 167] width 20 height 10
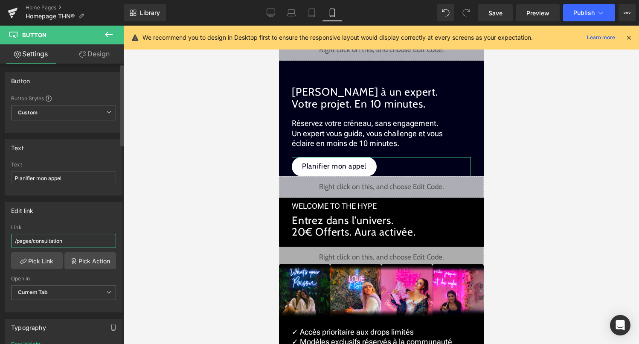
drag, startPoint x: 69, startPoint y: 240, endPoint x: 0, endPoint y: 240, distance: 68.7
click at [0, 240] on div "Edit link /pages/consultation Link /pages/consultation Pick Link Pick Action Cu…" at bounding box center [64, 253] width 128 height 117
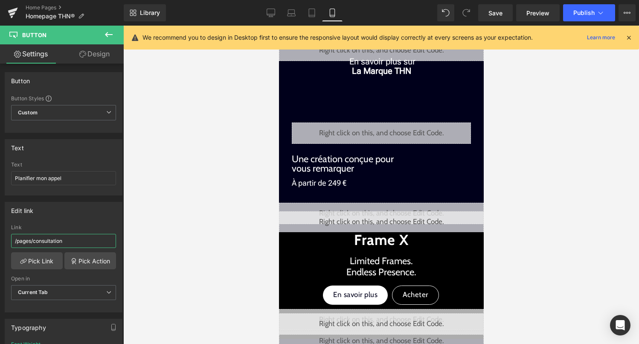
scroll to position [264, 0]
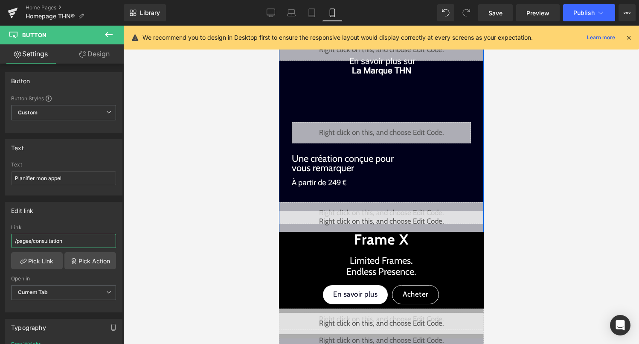
click at [391, 207] on div "Liquid" at bounding box center [381, 212] width 205 height 21
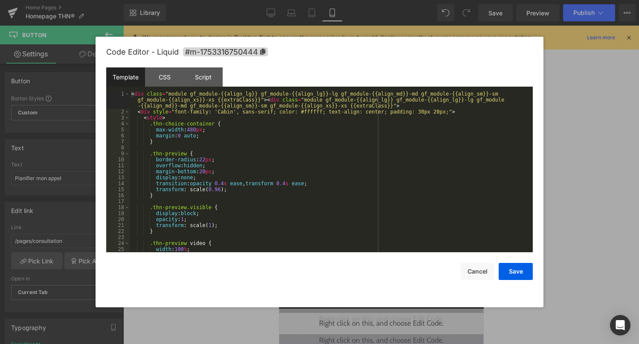
click at [303, 184] on div "< div class = "module gf_module-{{align_lg}} gf_module-{{align_lg}}-lg gf_modul…" at bounding box center [330, 183] width 400 height 185
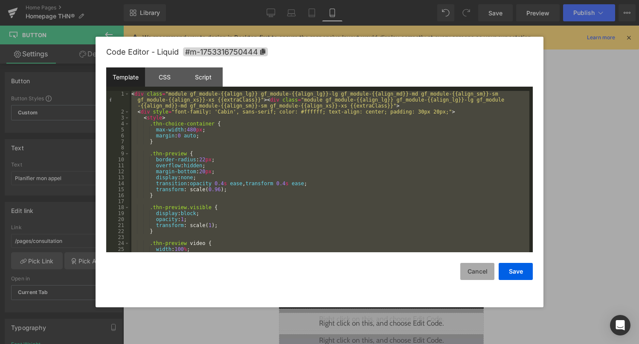
click at [477, 275] on button "Cancel" at bounding box center [478, 271] width 34 height 17
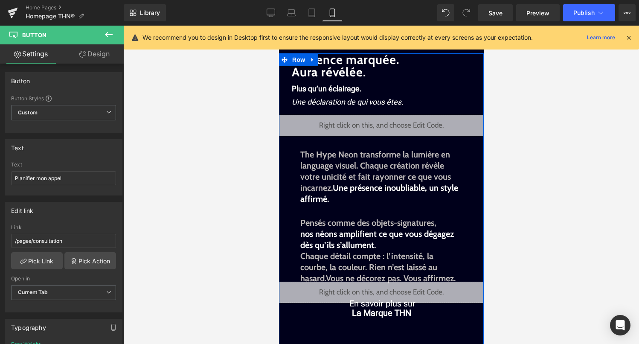
scroll to position [0, 0]
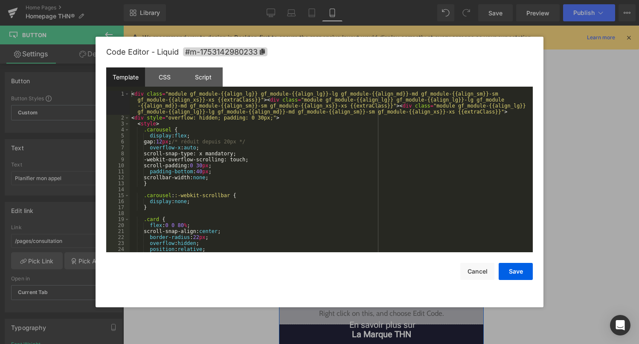
click at [391, 143] on div "Liquid" at bounding box center [381, 146] width 205 height 21
click at [351, 172] on div "< div class = "module gf_module-{{align_lg}} gf_module-{{align_lg}}-lg gf_modul…" at bounding box center [330, 186] width 400 height 191
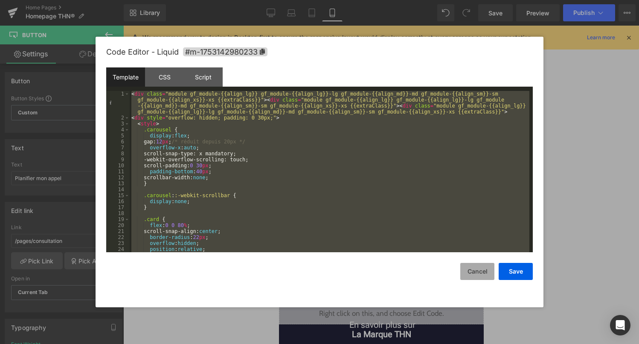
click at [476, 273] on button "Cancel" at bounding box center [478, 271] width 34 height 17
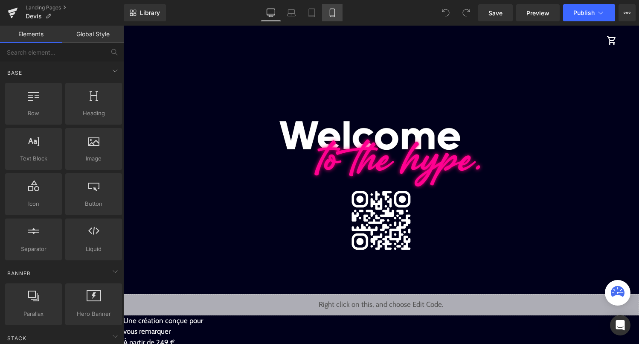
click at [331, 16] on icon at bounding box center [332, 13] width 9 height 9
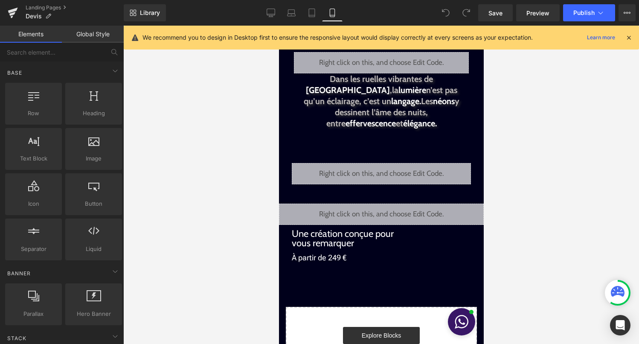
scroll to position [37, 0]
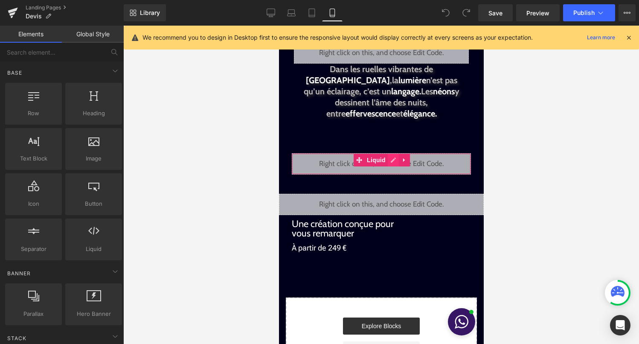
click at [394, 159] on div "Liquid" at bounding box center [381, 163] width 179 height 21
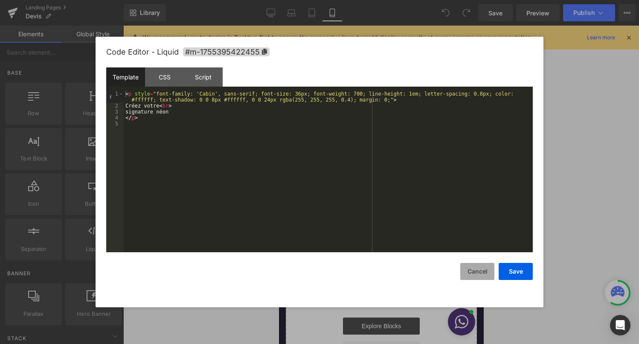
click at [483, 271] on button "Cancel" at bounding box center [478, 271] width 34 height 17
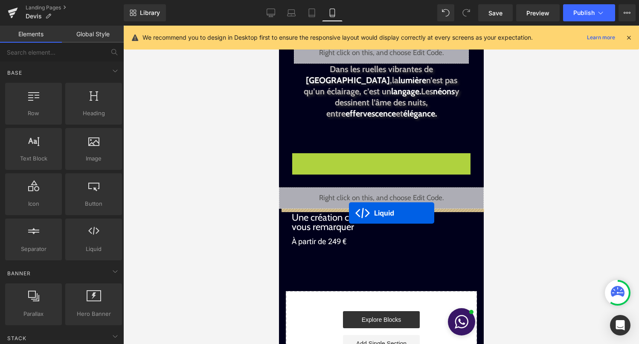
drag, startPoint x: 378, startPoint y: 160, endPoint x: 349, endPoint y: 213, distance: 60.4
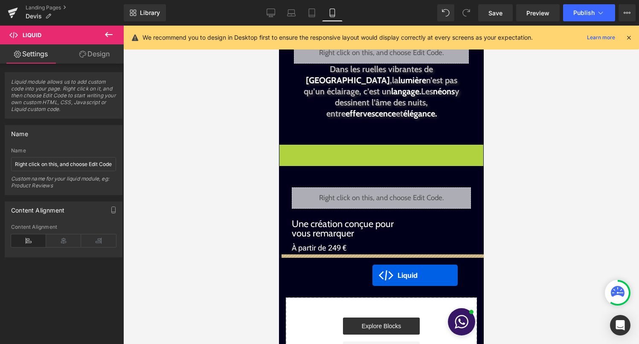
drag, startPoint x: 372, startPoint y: 154, endPoint x: 373, endPoint y: 271, distance: 117.4
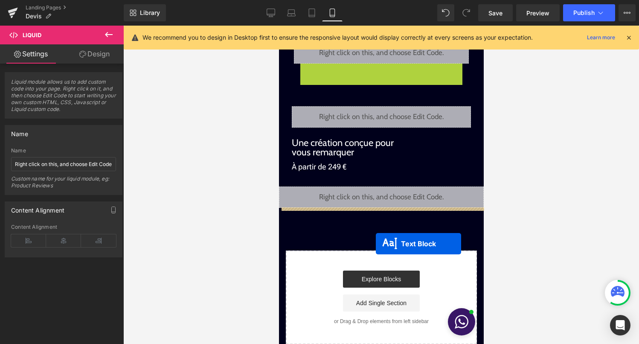
drag, startPoint x: 380, startPoint y: 92, endPoint x: 377, endPoint y: 233, distance: 141.3
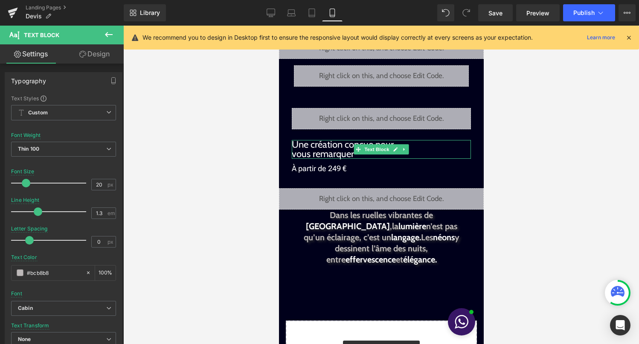
scroll to position [0, 0]
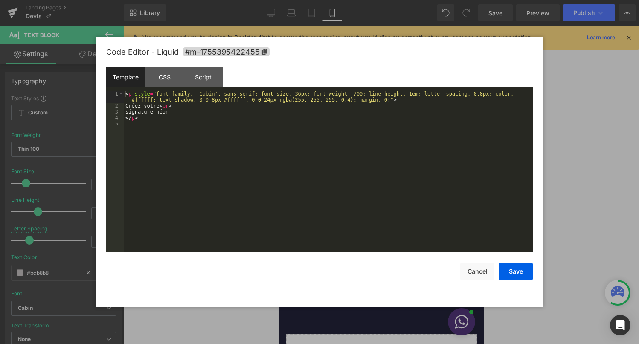
click at [393, 130] on div "Liquid" at bounding box center [381, 132] width 179 height 21
drag, startPoint x: 163, startPoint y: 106, endPoint x: 132, endPoint y: 107, distance: 30.7
click at [132, 107] on div "< p style = "font-family: 'Cabin', sans-serif; font-size: 36px; font-weight: 70…" at bounding box center [328, 180] width 409 height 179
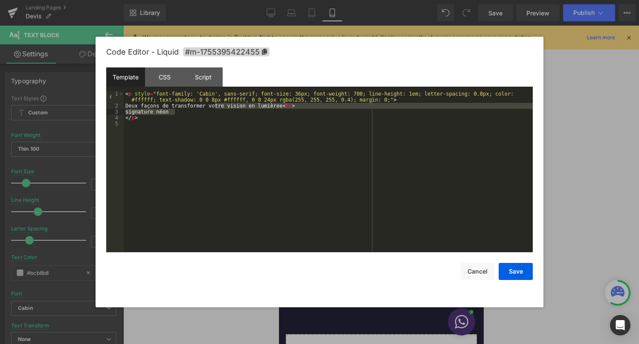
drag, startPoint x: 214, startPoint y: 107, endPoint x: 289, endPoint y: 108, distance: 75.1
click at [289, 108] on div "< p style = "font-family: 'Cabin', sans-serif; font-size: 36px; font-weight: 70…" at bounding box center [328, 180] width 409 height 179
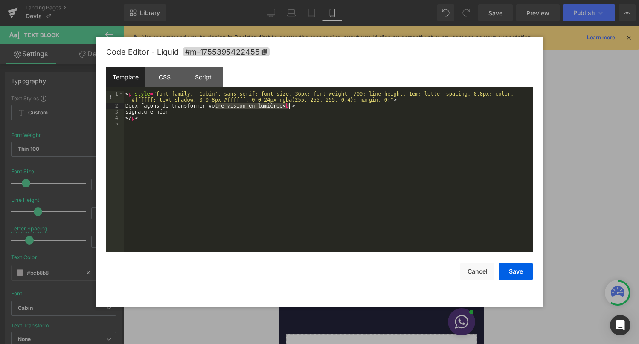
click at [289, 108] on div "< p style = "font-family: 'Cabin', sans-serif; font-size: 36px; font-weight: 70…" at bounding box center [328, 180] width 409 height 179
drag, startPoint x: 288, startPoint y: 107, endPoint x: 216, endPoint y: 106, distance: 72.1
click at [216, 106] on div "< p style = "font-family: 'Cabin', sans-serif; font-size: 36px; font-weight: 70…" at bounding box center [328, 180] width 409 height 179
drag, startPoint x: 181, startPoint y: 113, endPoint x: 131, endPoint y: 114, distance: 49.9
click at [131, 114] on div "< p style = "font-family: 'Cabin', sans-serif; font-size: 36px; font-weight: 70…" at bounding box center [328, 180] width 409 height 179
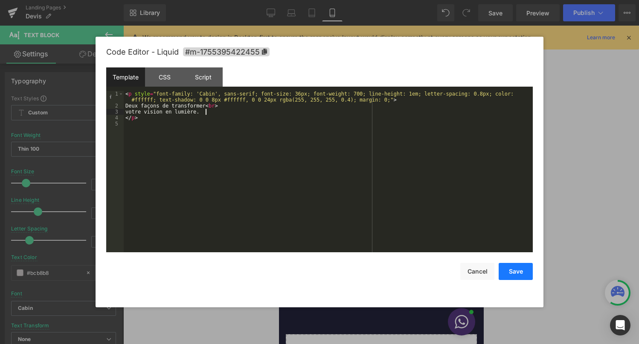
click at [522, 271] on button "Save" at bounding box center [516, 271] width 34 height 17
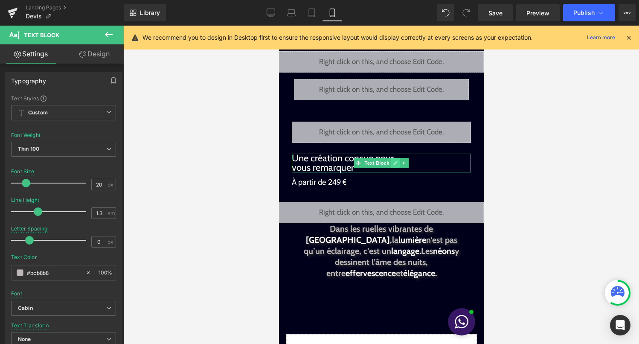
click at [393, 165] on icon at bounding box center [395, 162] width 5 height 5
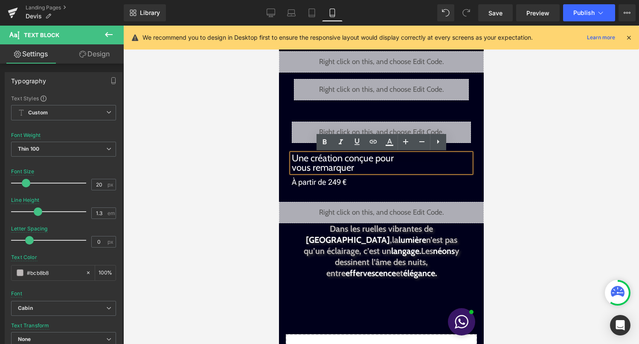
click at [385, 169] on p "Une création conçue pour vous remarquer" at bounding box center [381, 163] width 179 height 19
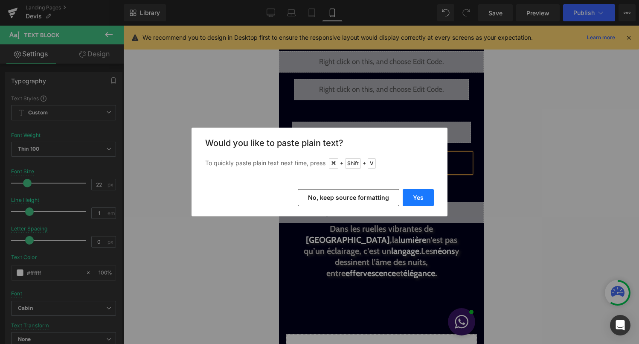
click at [417, 202] on button "Yes" at bounding box center [418, 197] width 31 height 17
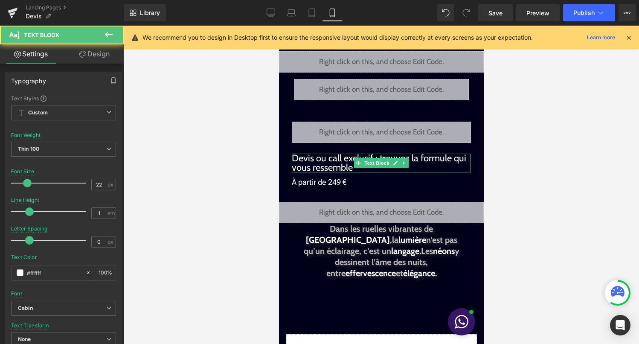
click at [445, 166] on p "Devis ou call exclusif : trouvez la formule qui vous ressemble" at bounding box center [381, 163] width 179 height 19
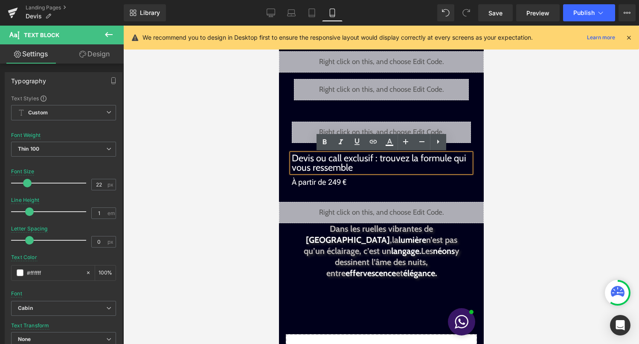
click at [380, 160] on p "Devis ou call exclusif : trouvez la formule qui vous ressemble" at bounding box center [381, 163] width 179 height 19
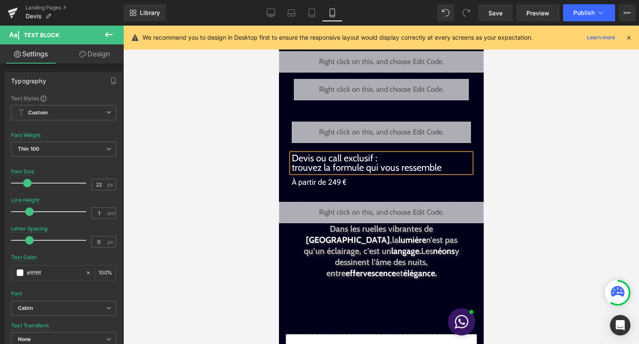
click at [315, 160] on p "Devis ou call exclusif : trouvez la formule qui vous ressemble" at bounding box center [381, 163] width 179 height 19
click at [522, 173] on div at bounding box center [381, 185] width 516 height 318
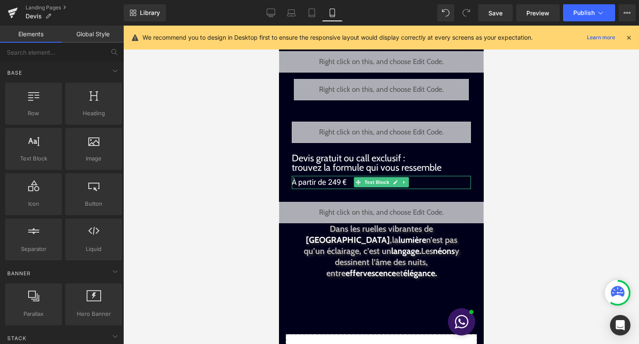
click at [315, 183] on p "À partir de 249 €" at bounding box center [381, 182] width 179 height 13
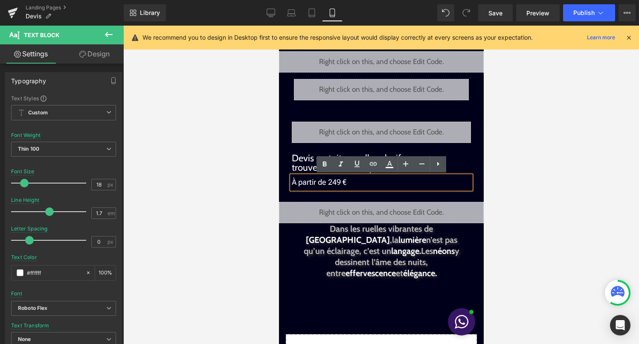
click at [547, 149] on div at bounding box center [381, 185] width 516 height 318
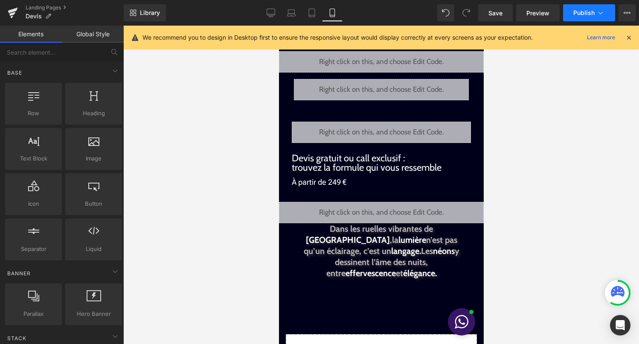
click at [593, 16] on span "Publish" at bounding box center [584, 12] width 21 height 7
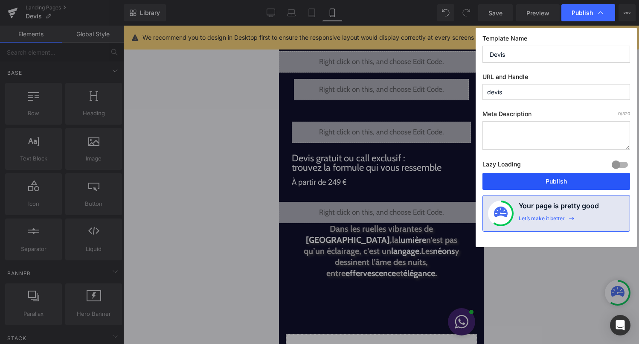
click at [569, 177] on button "Publish" at bounding box center [557, 181] width 148 height 17
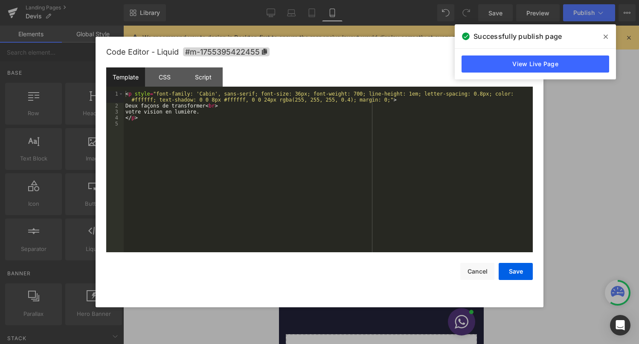
click at [389, 131] on link at bounding box center [390, 128] width 9 height 10
click at [472, 271] on button "Cancel" at bounding box center [478, 271] width 34 height 17
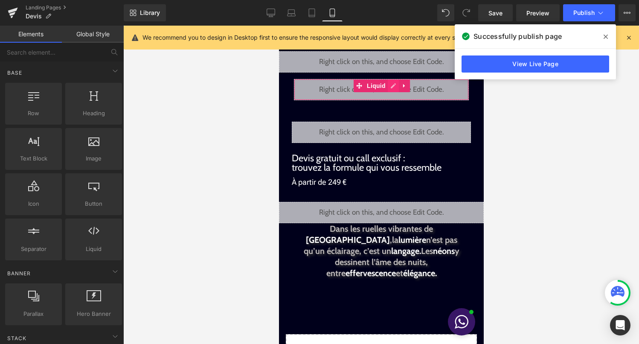
click at [394, 89] on link at bounding box center [393, 85] width 11 height 13
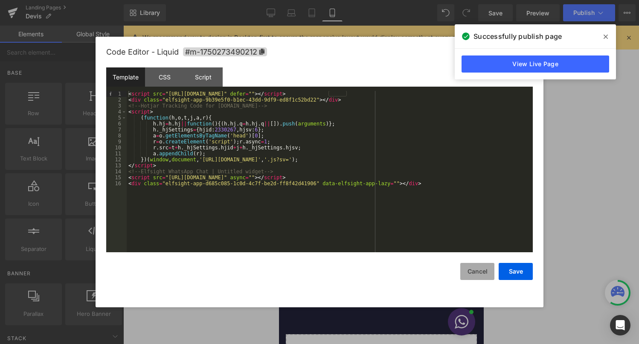
click at [471, 270] on button "Cancel" at bounding box center [478, 271] width 34 height 17
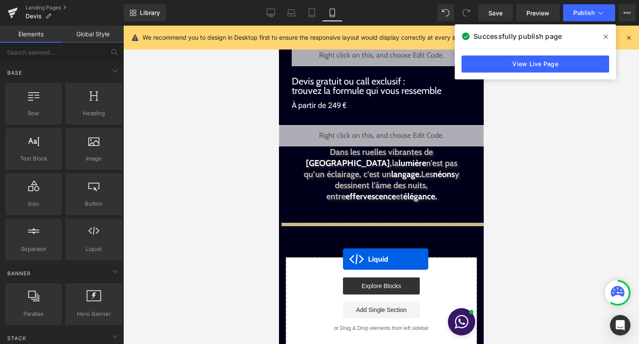
scroll to position [145, 0]
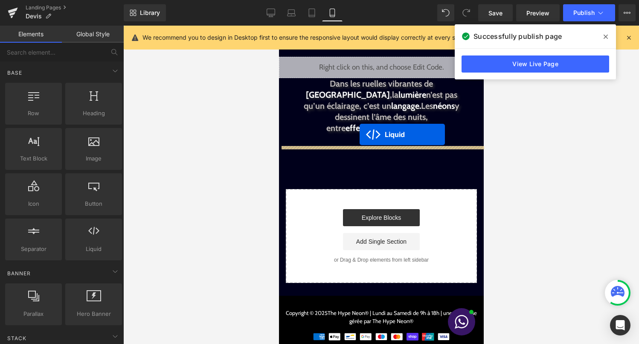
drag, startPoint x: 358, startPoint y: 86, endPoint x: 358, endPoint y: 137, distance: 51.6
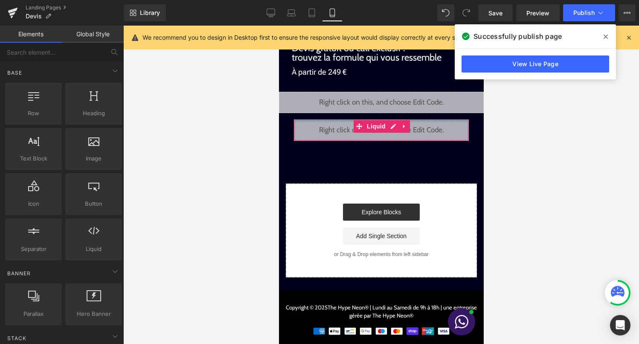
scroll to position [0, 0]
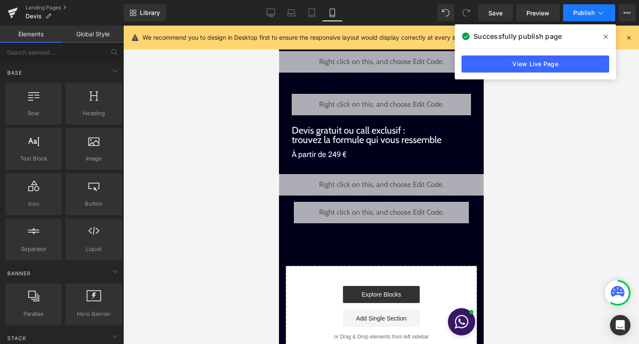
click at [581, 15] on span "Publish" at bounding box center [584, 12] width 21 height 7
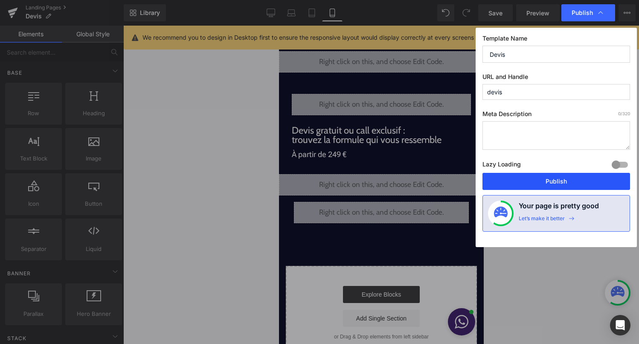
click at [536, 181] on button "Publish" at bounding box center [557, 181] width 148 height 17
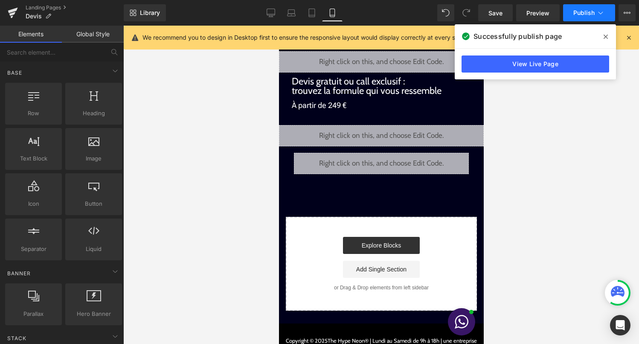
click at [585, 14] on span "Publish" at bounding box center [584, 12] width 21 height 7
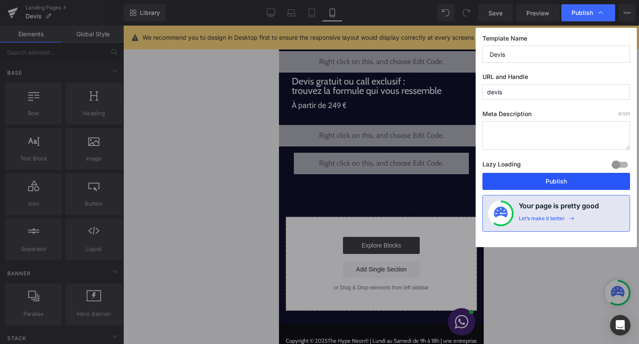
click at [541, 183] on button "Publish" at bounding box center [557, 181] width 148 height 17
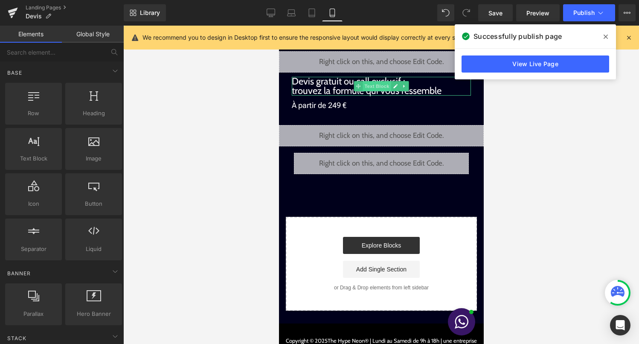
click at [364, 87] on span "Text Block" at bounding box center [376, 86] width 28 height 10
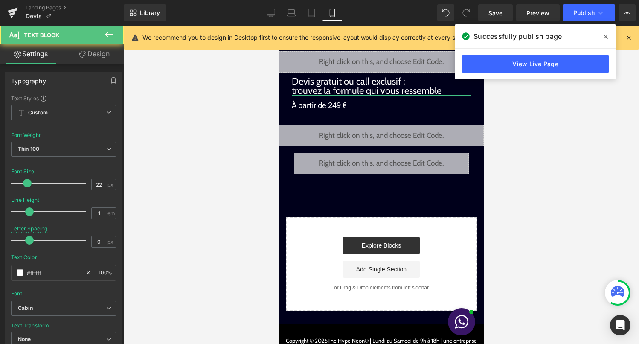
click at [97, 57] on link "Design" at bounding box center [95, 53] width 62 height 19
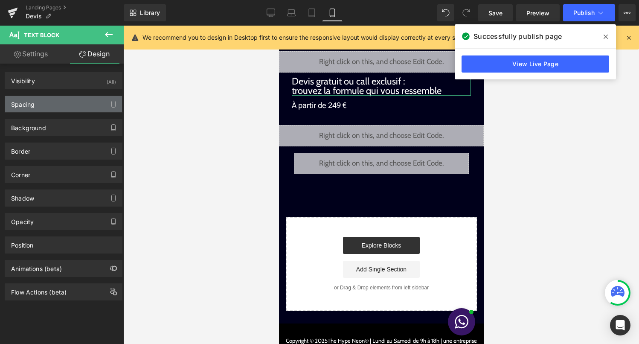
click at [69, 106] on div "Spacing" at bounding box center [63, 104] width 117 height 16
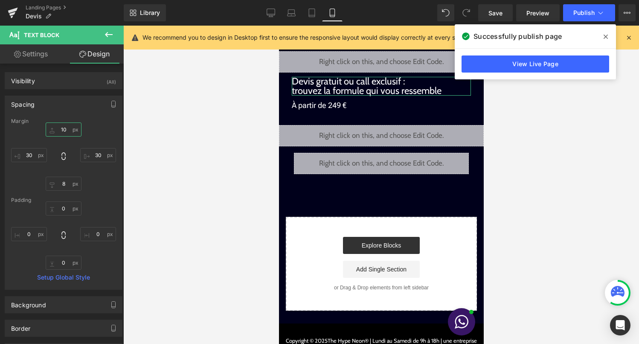
click at [65, 126] on input "10" at bounding box center [64, 129] width 36 height 14
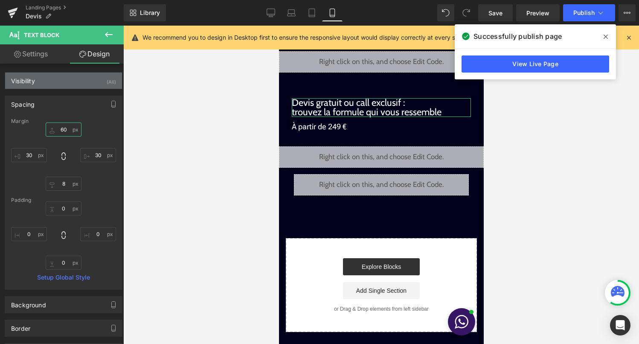
type input "60"
click at [99, 81] on div "Visibility (All)" at bounding box center [63, 81] width 117 height 16
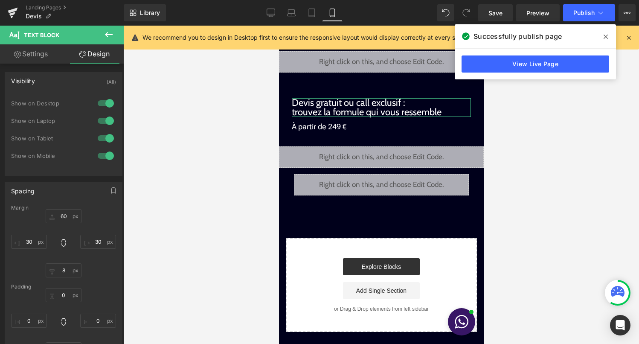
click at [106, 106] on div at bounding box center [106, 103] width 20 height 14
click at [106, 117] on div at bounding box center [106, 121] width 20 height 14
click at [106, 133] on div at bounding box center [106, 138] width 20 height 14
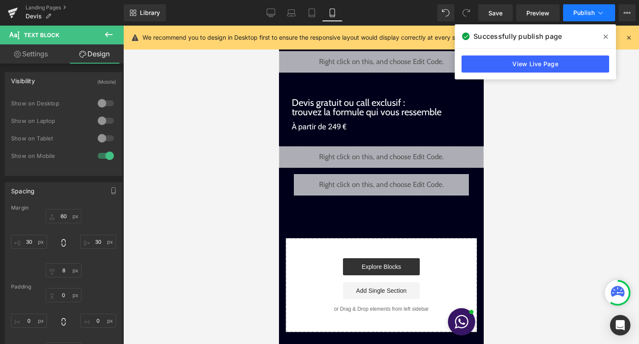
click at [581, 10] on span "Publish" at bounding box center [584, 12] width 21 height 7
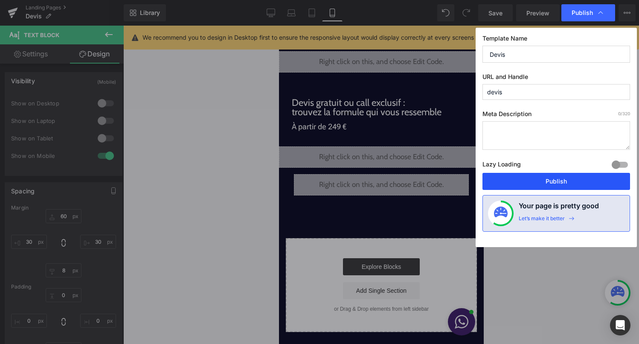
click at [537, 180] on button "Publish" at bounding box center [557, 181] width 148 height 17
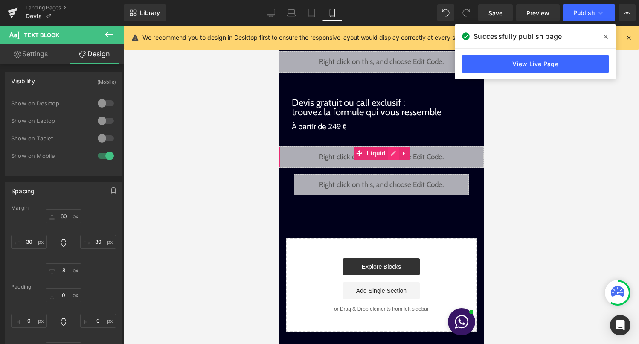
click at [392, 153] on div "Liquid" at bounding box center [381, 156] width 205 height 21
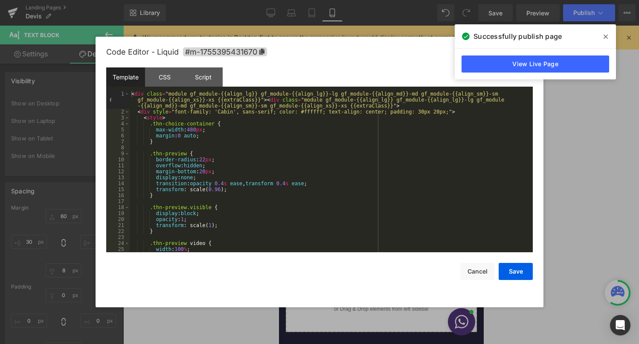
click at [297, 171] on div "< div class = "module gf_module-{{align_lg}} gf_module-{{align_lg}}-lg gf_modul…" at bounding box center [330, 183] width 400 height 185
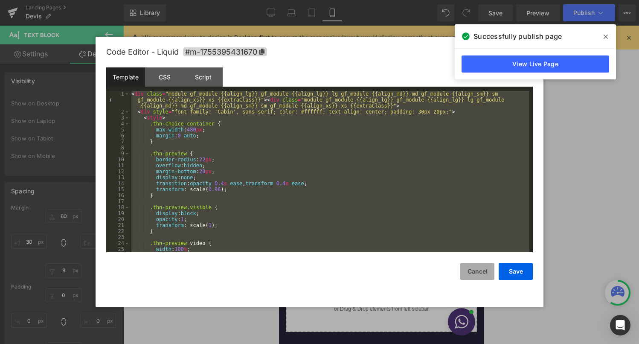
click at [475, 276] on button "Cancel" at bounding box center [478, 271] width 34 height 17
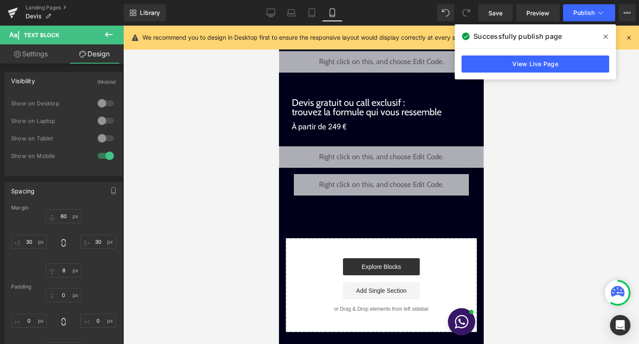
click at [389, 180] on div "Liquid" at bounding box center [381, 184] width 175 height 21
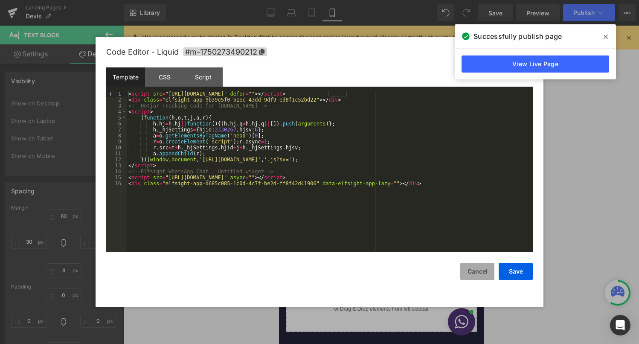
click at [479, 267] on button "Cancel" at bounding box center [478, 271] width 34 height 17
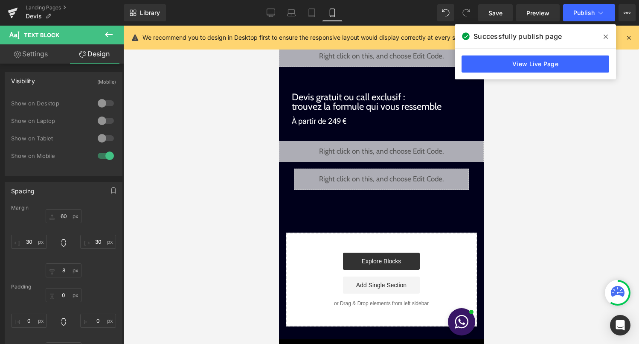
scroll to position [0, 0]
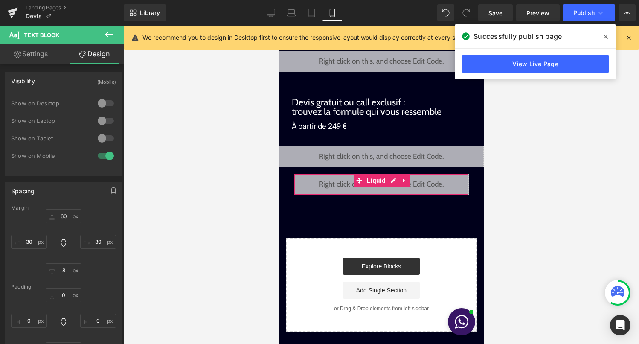
click at [394, 181] on div "Liquid" at bounding box center [381, 184] width 175 height 21
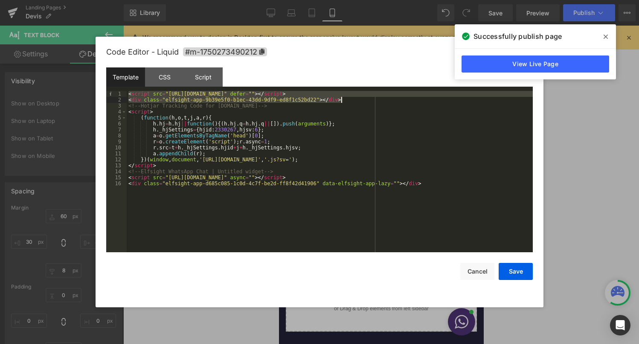
drag, startPoint x: 128, startPoint y: 92, endPoint x: 368, endPoint y: 99, distance: 240.0
click at [368, 99] on div "< script src = "[URL][DOMAIN_NAME]" defer = "" > </ script > < div class = "elf…" at bounding box center [330, 177] width 406 height 173
click at [478, 272] on button "Cancel" at bounding box center [478, 271] width 34 height 17
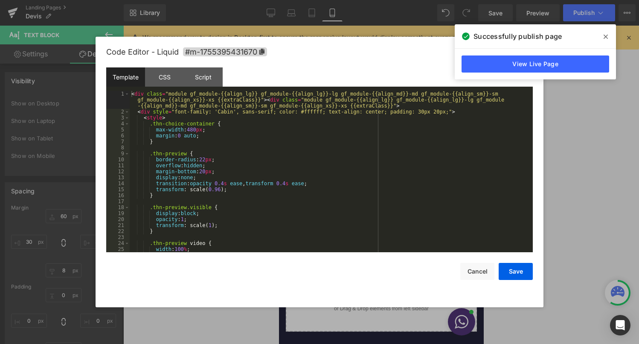
click at [391, 152] on div "Liquid" at bounding box center [381, 156] width 205 height 21
click at [332, 185] on div "< div class = "module gf_module-{{align_lg}} gf_module-{{align_lg}}-lg gf_modul…" at bounding box center [330, 183] width 400 height 185
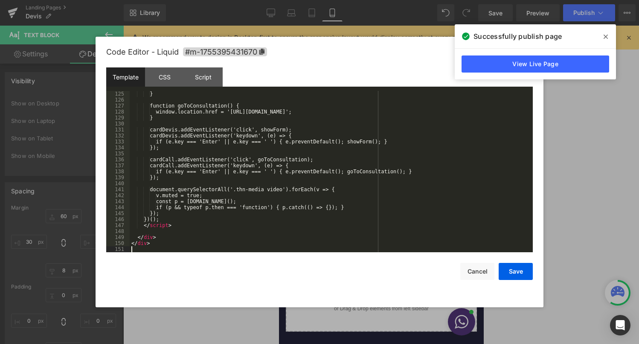
scroll to position [747, 0]
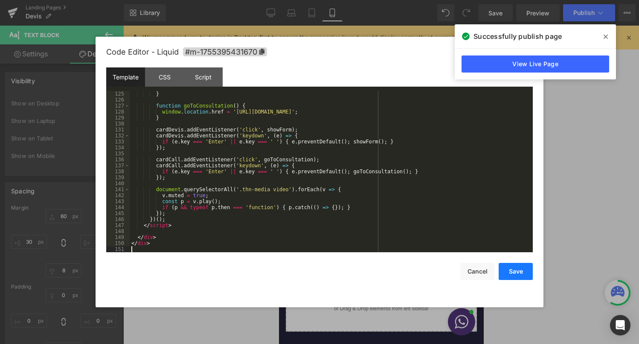
click at [519, 269] on button "Save" at bounding box center [516, 271] width 34 height 17
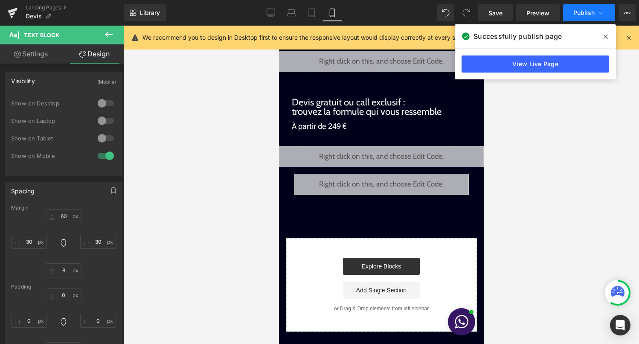
click at [584, 17] on button "Publish" at bounding box center [589, 12] width 52 height 17
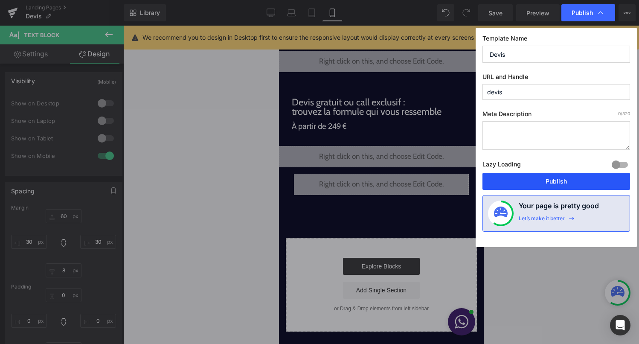
click at [560, 188] on button "Publish" at bounding box center [557, 181] width 148 height 17
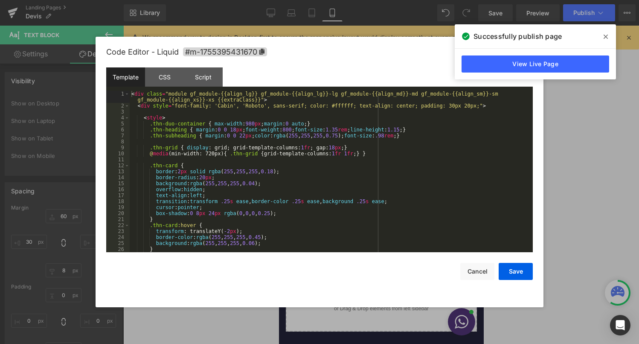
click at [392, 152] on div "Liquid" at bounding box center [381, 156] width 205 height 21
click at [367, 177] on div "< div class = "module gf_module-{{align_lg}} gf_module-{{align_lg}}-lg gf_modul…" at bounding box center [330, 180] width 400 height 179
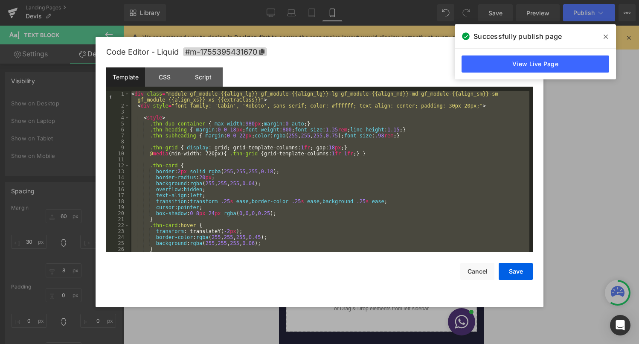
scroll to position [902, 0]
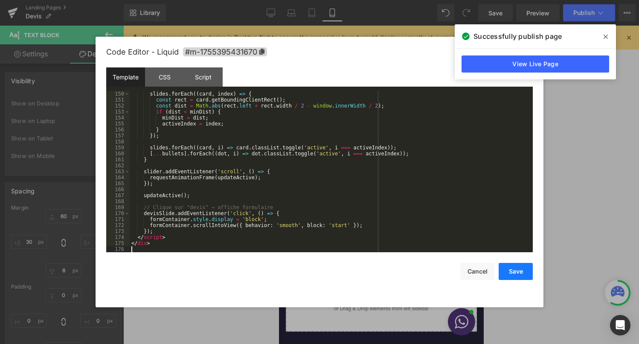
click at [504, 268] on button "Save" at bounding box center [516, 271] width 34 height 17
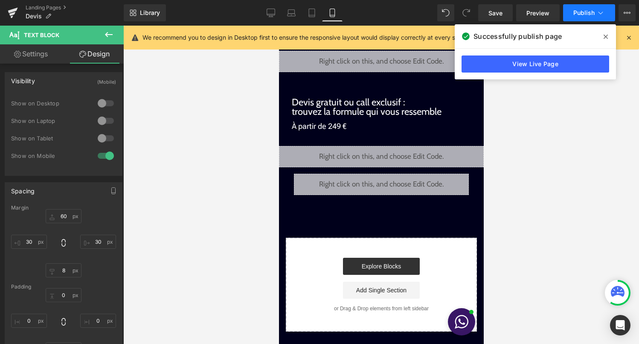
click at [594, 20] on button "Publish" at bounding box center [589, 12] width 52 height 17
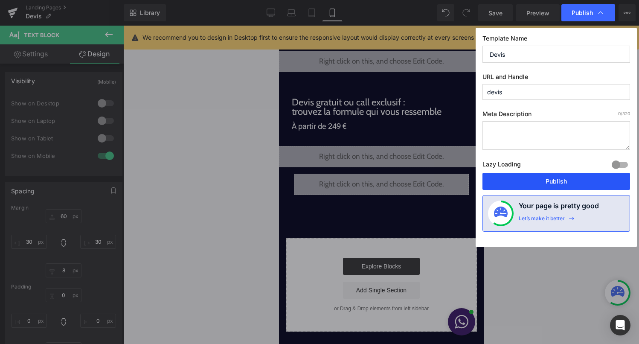
click at [574, 184] on button "Publish" at bounding box center [557, 181] width 148 height 17
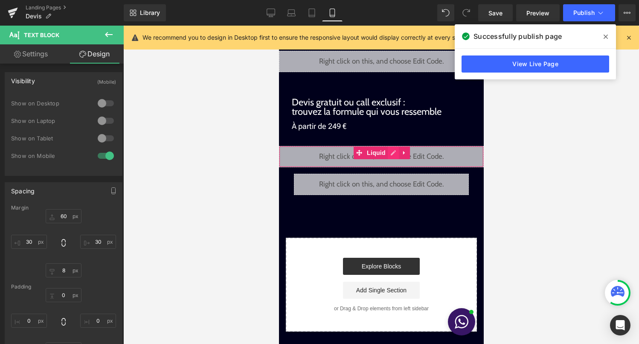
click at [390, 152] on div "Liquid" at bounding box center [381, 156] width 205 height 21
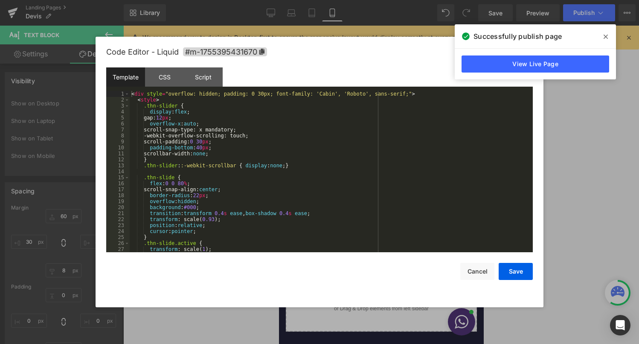
click at [341, 201] on div "< div style = "overflow: hidden; padding: 0 30px; font-family: 'Cabin', 'Roboto…" at bounding box center [330, 177] width 400 height 173
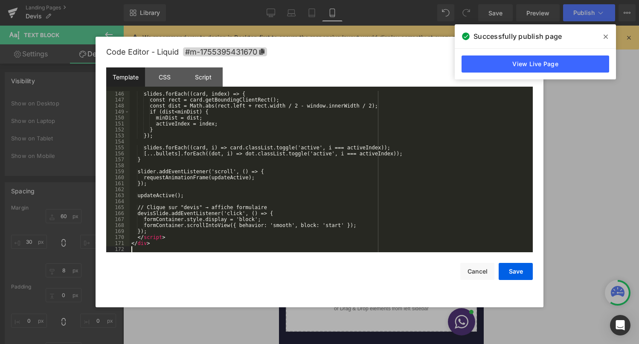
scroll to position [884, 0]
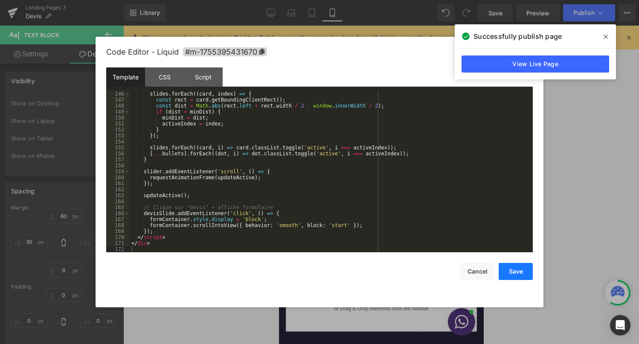
click at [518, 272] on button "Save" at bounding box center [516, 271] width 34 height 17
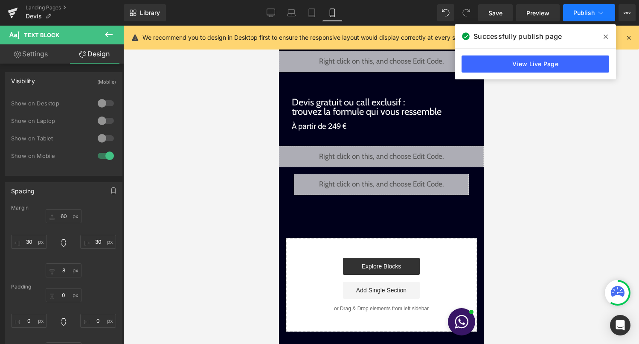
click at [593, 14] on span "Publish" at bounding box center [584, 12] width 21 height 7
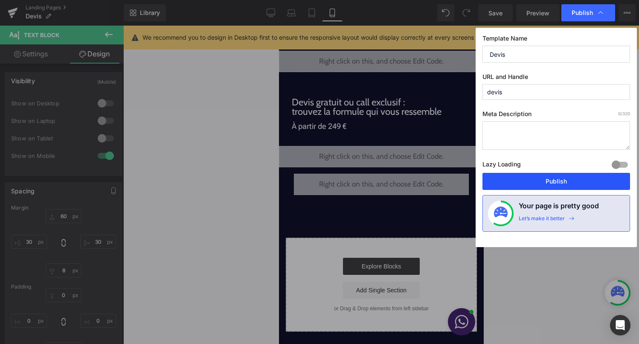
click at [551, 183] on button "Publish" at bounding box center [557, 181] width 148 height 17
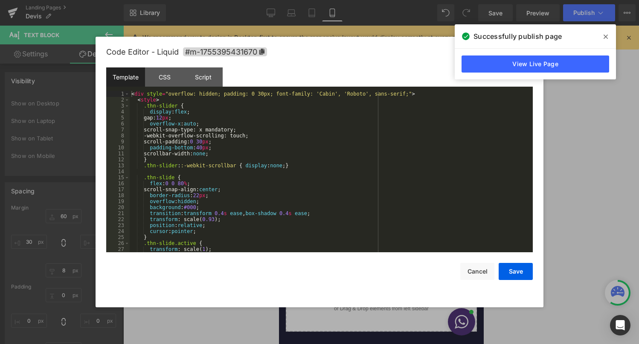
click at [392, 152] on div "Liquid" at bounding box center [381, 156] width 205 height 21
click at [349, 214] on div "< div style = "overflow: hidden; padding: 0 30px; font-family: 'Cabin', 'Roboto…" at bounding box center [330, 177] width 400 height 173
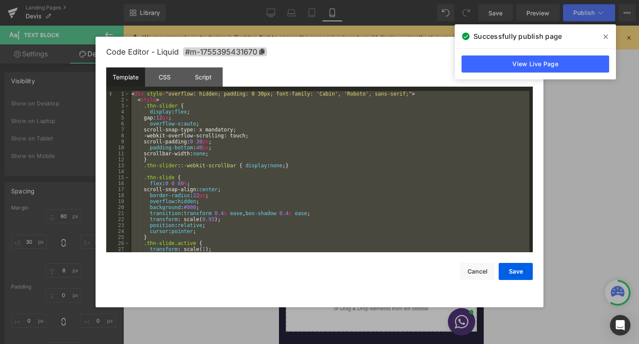
scroll to position [920, 0]
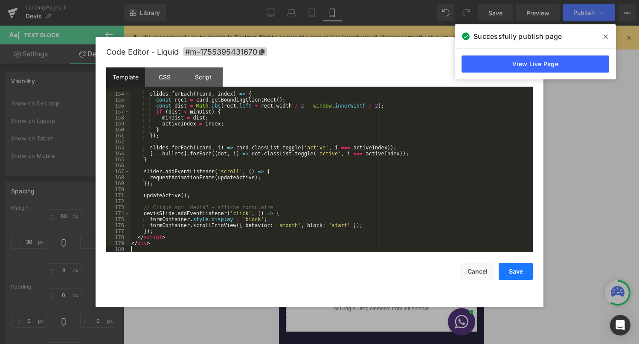
click at [522, 274] on button "Save" at bounding box center [516, 271] width 34 height 17
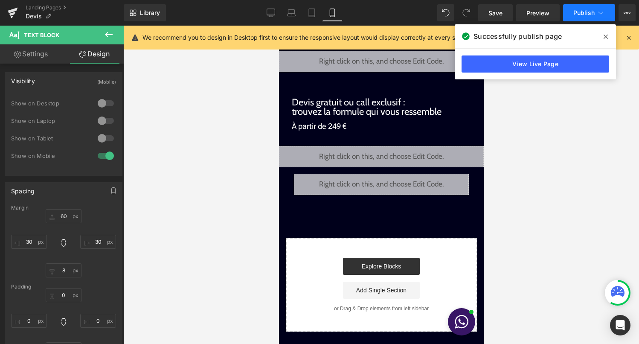
click at [589, 16] on span "Publish" at bounding box center [584, 12] width 21 height 7
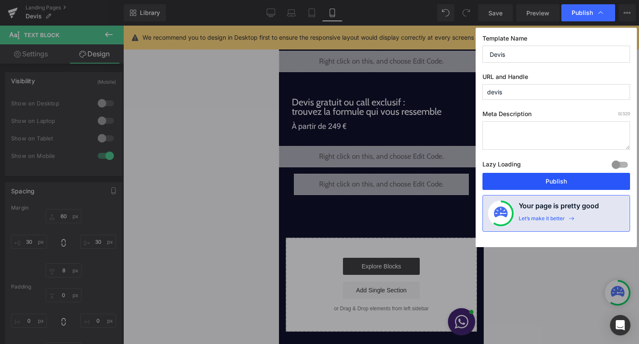
click at [565, 182] on button "Publish" at bounding box center [557, 181] width 148 height 17
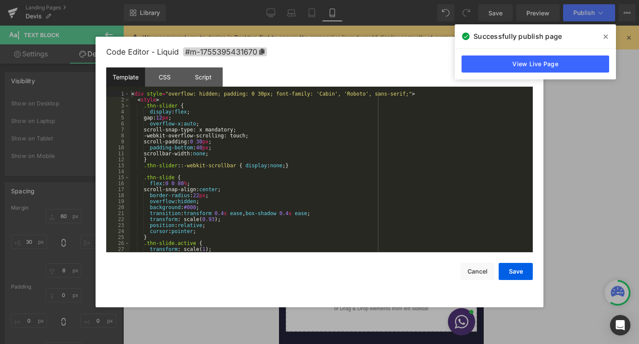
click at [393, 153] on icon at bounding box center [391, 153] width 4 height 4
click at [256, 229] on div "< div style = "overflow: hidden; padding: 0 30px; font-family: 'Cabin', 'Roboto…" at bounding box center [330, 177] width 400 height 173
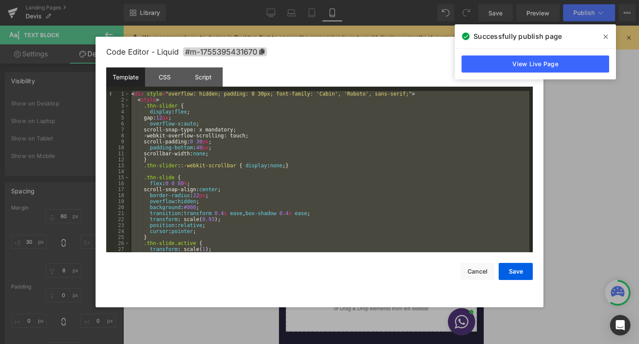
scroll to position [1159, 0]
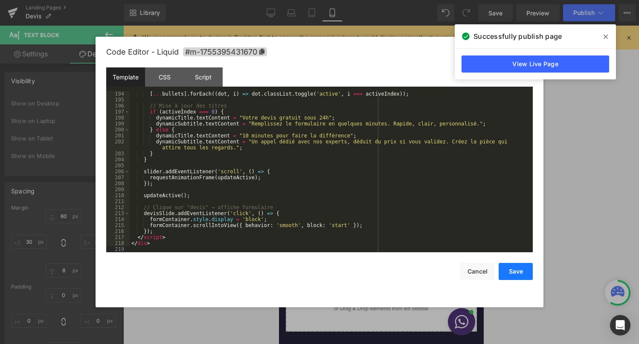
click at [519, 271] on button "Save" at bounding box center [516, 271] width 34 height 17
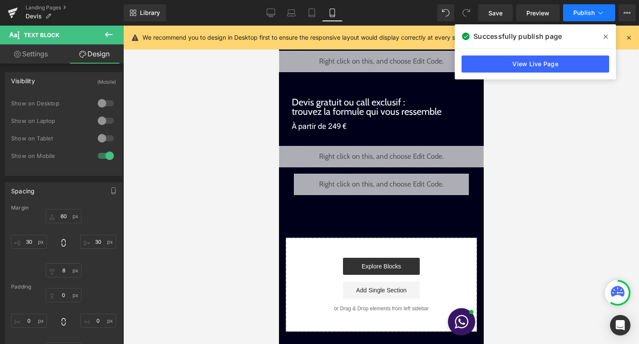
click at [593, 16] on span "Publish" at bounding box center [584, 12] width 21 height 7
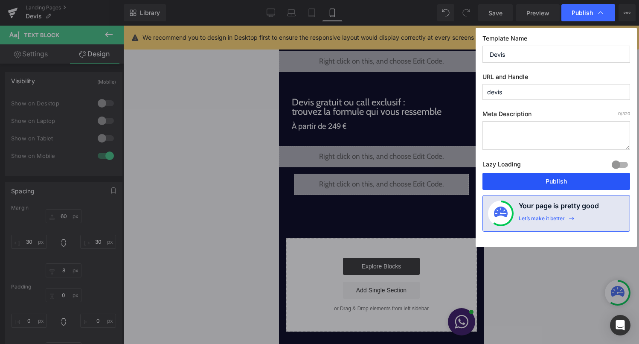
click at [563, 182] on button "Publish" at bounding box center [557, 181] width 148 height 17
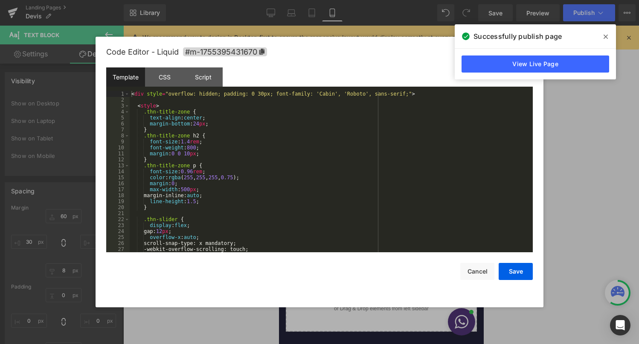
click at [395, 155] on div "Liquid" at bounding box center [381, 156] width 205 height 21
click at [370, 183] on div "< div style = "overflow: hidden; padding: 0 30px; font-family: 'Cabin', 'Roboto…" at bounding box center [330, 177] width 400 height 173
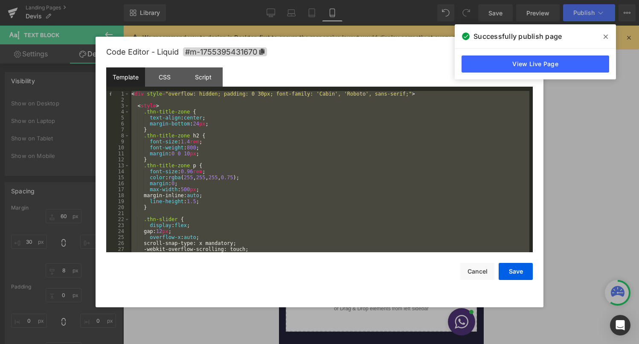
scroll to position [1141, 0]
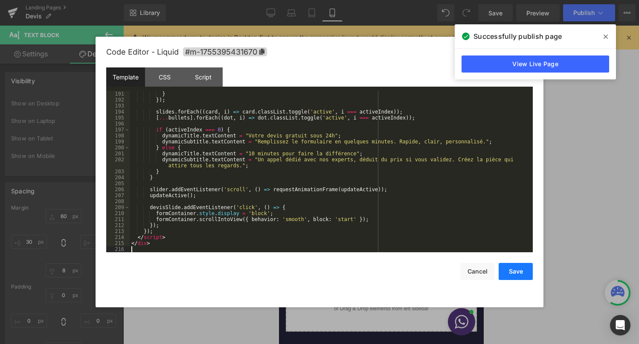
click at [521, 270] on button "Save" at bounding box center [516, 271] width 34 height 17
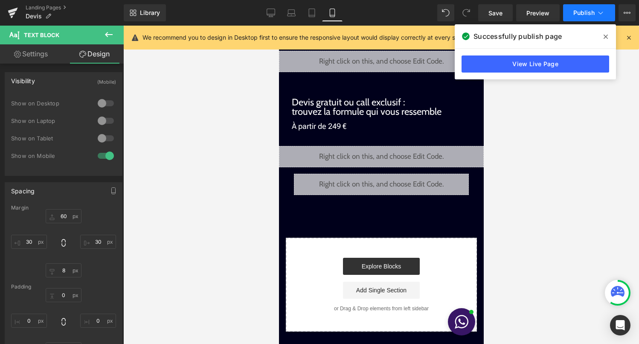
click at [589, 17] on button "Publish" at bounding box center [589, 12] width 52 height 17
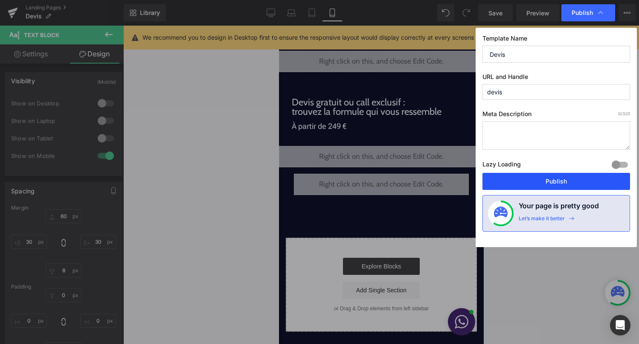
click at [549, 183] on button "Publish" at bounding box center [557, 181] width 148 height 17
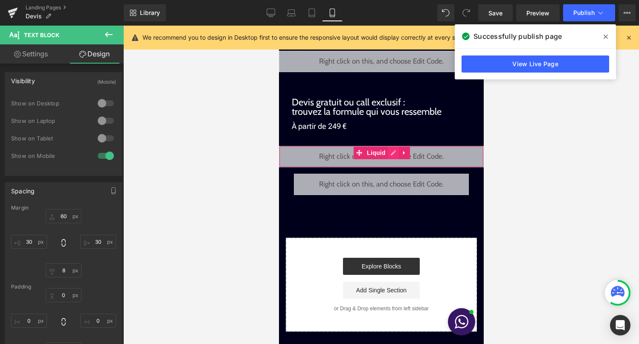
click at [392, 153] on div "Liquid" at bounding box center [381, 156] width 205 height 21
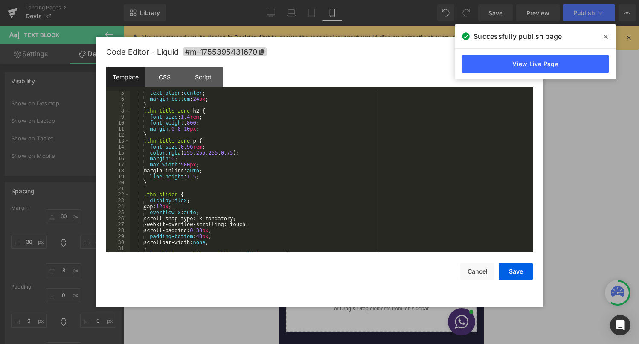
scroll to position [0, 0]
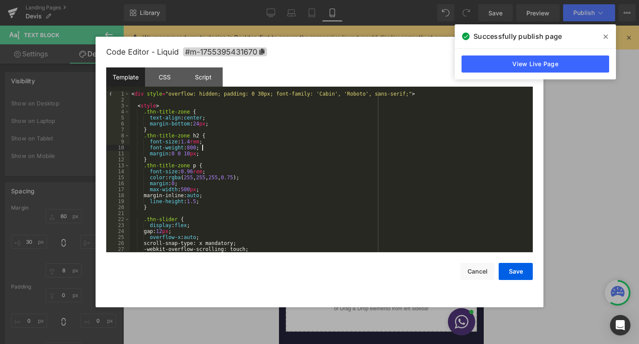
click at [235, 146] on div "< div style = "overflow: hidden; padding: 0 30px; font-family: 'Cabin', 'Roboto…" at bounding box center [330, 177] width 400 height 173
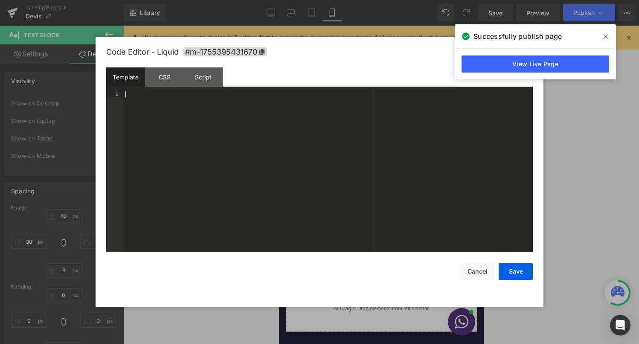
scroll to position [795, 0]
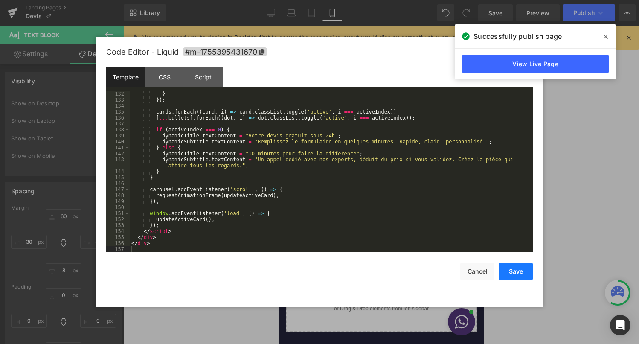
click at [515, 271] on button "Save" at bounding box center [516, 271] width 34 height 17
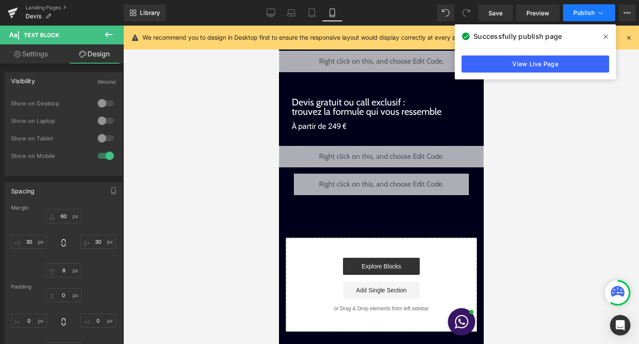
click at [585, 10] on span "Publish" at bounding box center [584, 12] width 21 height 7
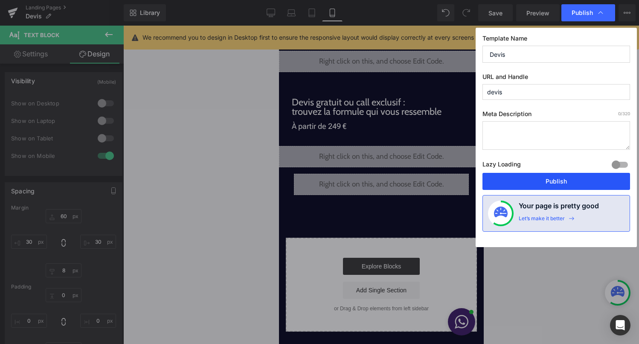
click at [546, 184] on button "Publish" at bounding box center [557, 181] width 148 height 17
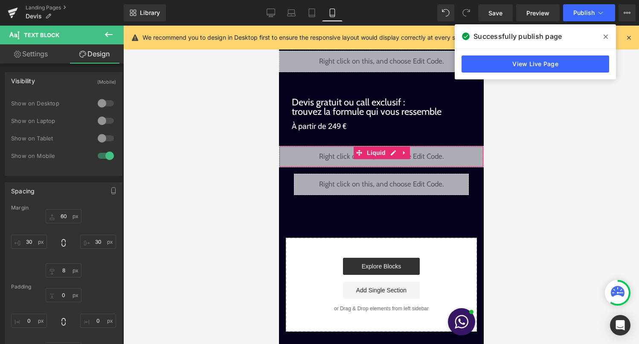
click at [393, 152] on div "Liquid" at bounding box center [381, 156] width 205 height 21
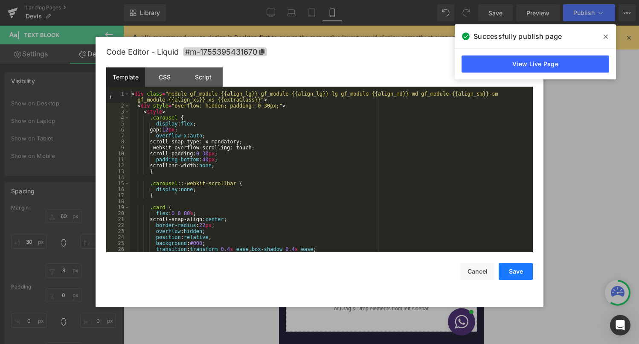
click at [525, 275] on button "Save" at bounding box center [516, 271] width 34 height 17
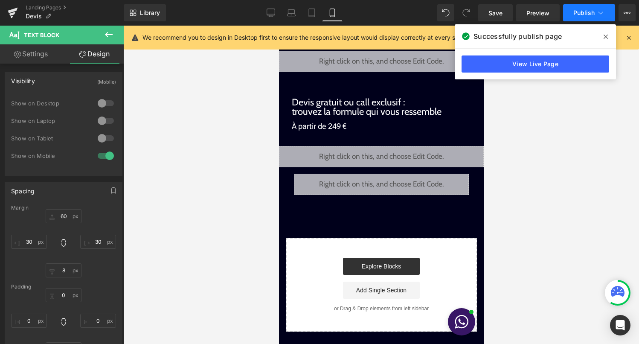
click at [596, 8] on button "Publish" at bounding box center [589, 12] width 52 height 17
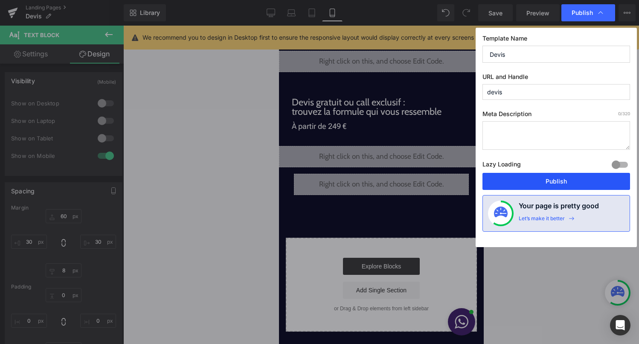
click at [538, 184] on button "Publish" at bounding box center [557, 181] width 148 height 17
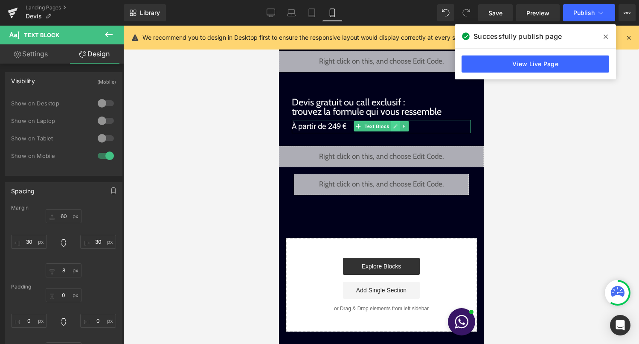
click at [395, 127] on icon at bounding box center [395, 126] width 4 height 4
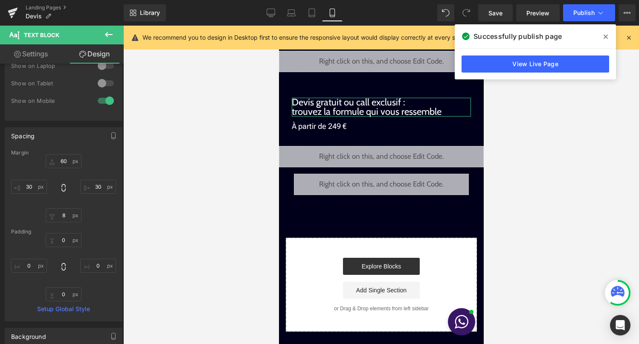
scroll to position [18, 0]
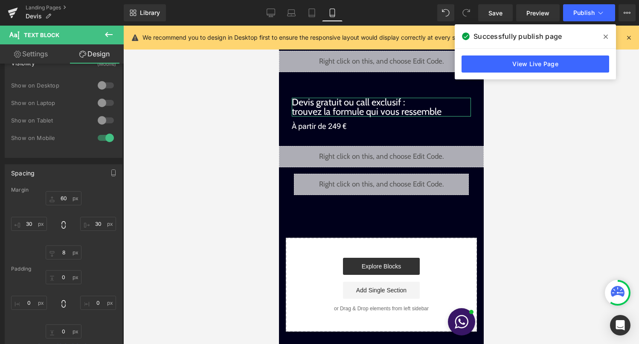
click at [47, 52] on link "Settings" at bounding box center [31, 53] width 62 height 19
type input "100"
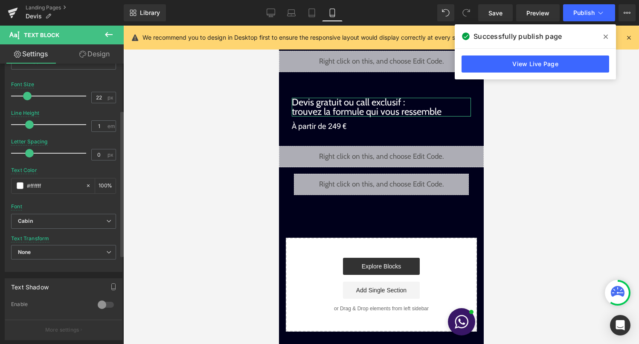
scroll to position [89, 0]
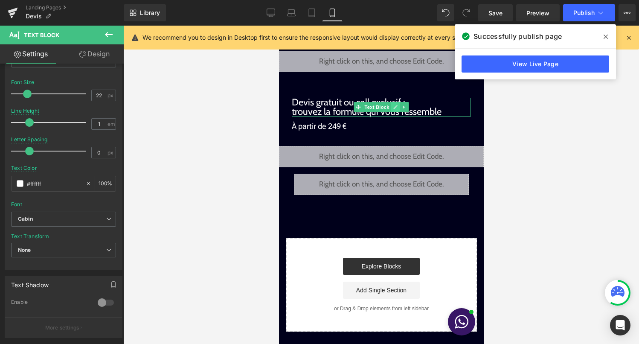
click at [393, 107] on icon at bounding box center [395, 107] width 5 height 5
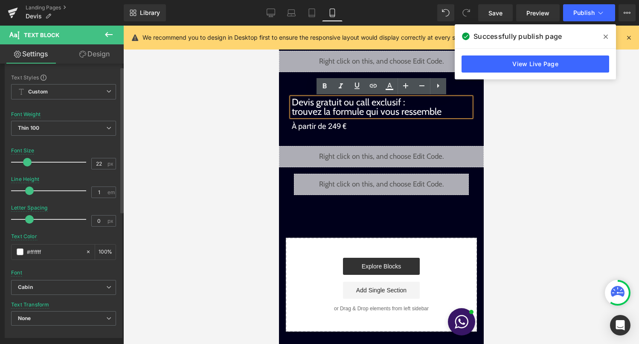
scroll to position [0, 0]
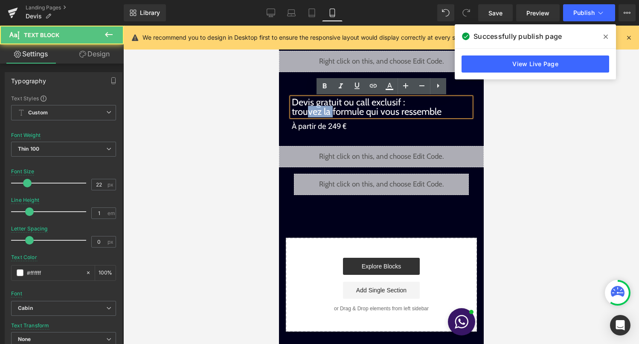
drag, startPoint x: 333, startPoint y: 109, endPoint x: 306, endPoint y: 108, distance: 26.9
click at [306, 108] on p "Devis gratuit ou call exclusif : trouvez la formule qui vous ressemble" at bounding box center [381, 107] width 179 height 19
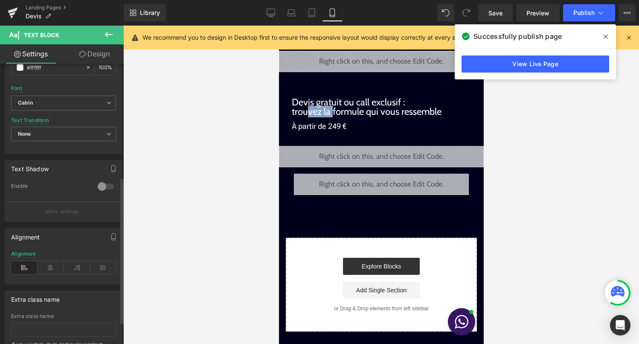
scroll to position [260, 0]
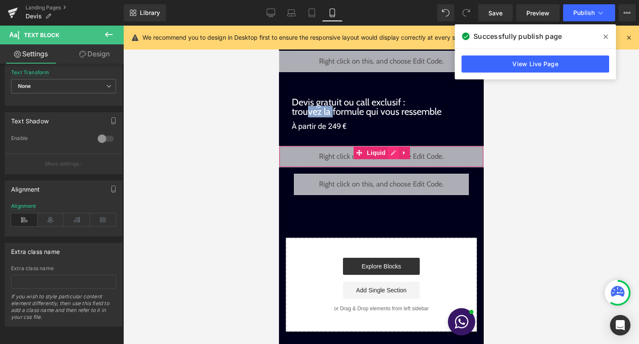
click at [391, 152] on div "Liquid" at bounding box center [381, 156] width 205 height 21
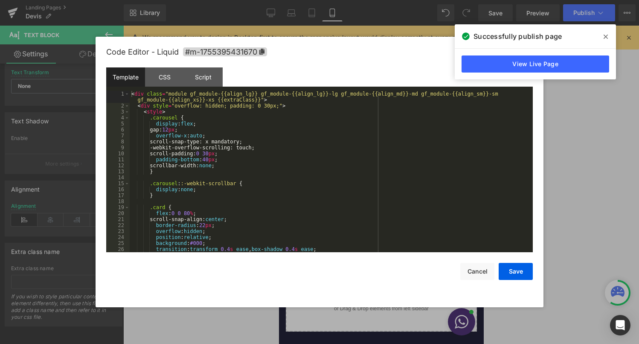
click at [373, 177] on div "< div class = "module gf_module-{{align_lg}} gf_module-{{align_lg}}-lg gf_modul…" at bounding box center [330, 180] width 400 height 179
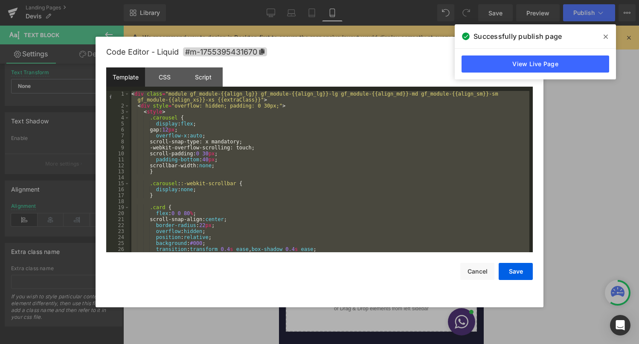
scroll to position [657, 0]
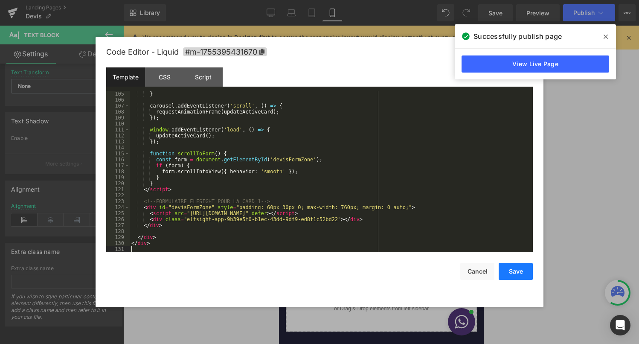
click at [519, 274] on button "Save" at bounding box center [516, 271] width 34 height 17
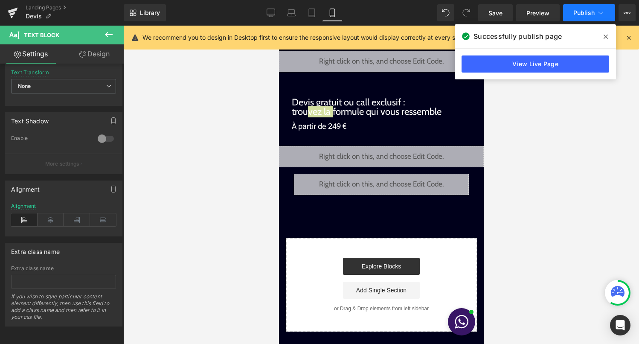
click at [592, 11] on span "Publish" at bounding box center [584, 12] width 21 height 7
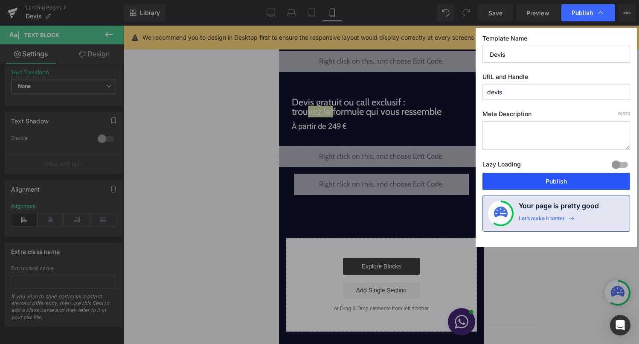
click at [542, 184] on button "Publish" at bounding box center [557, 181] width 148 height 17
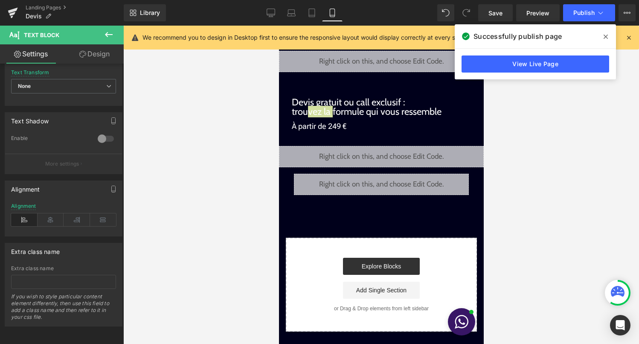
scroll to position [0, 0]
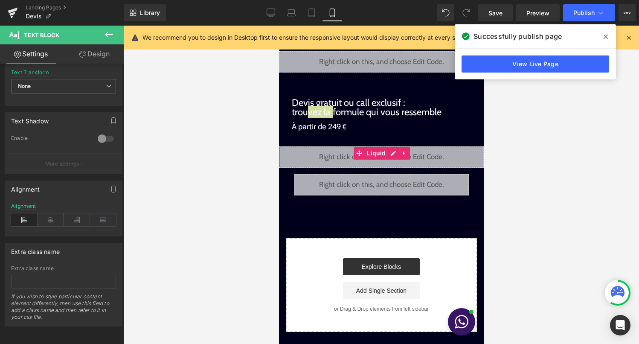
click at [393, 158] on div "Liquid" at bounding box center [381, 156] width 205 height 21
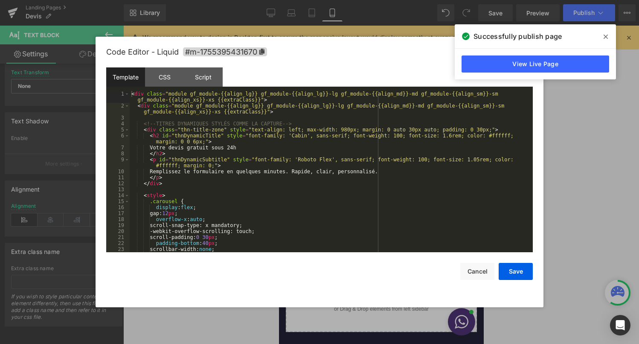
click at [373, 187] on div "< div class = "module gf_module-{{align_lg}} gf_module-{{align_lg}}-lg gf_modul…" at bounding box center [330, 180] width 400 height 179
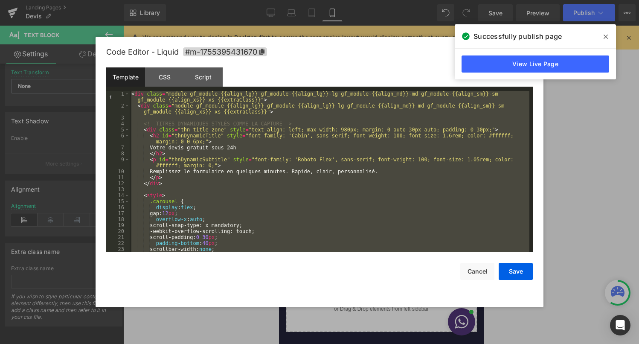
scroll to position [854, 0]
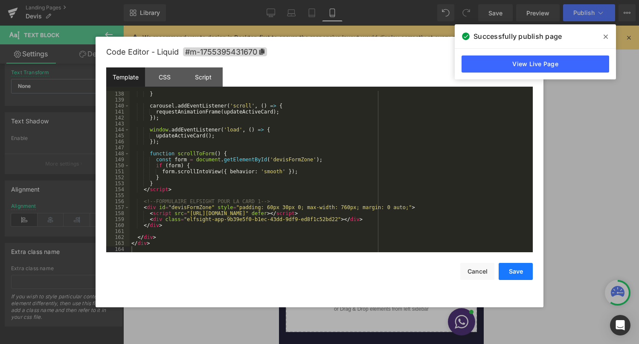
click at [511, 271] on button "Save" at bounding box center [516, 271] width 34 height 17
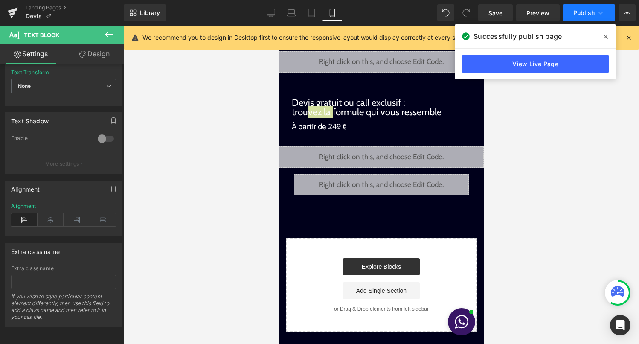
click at [600, 8] on button "Publish" at bounding box center [589, 12] width 52 height 17
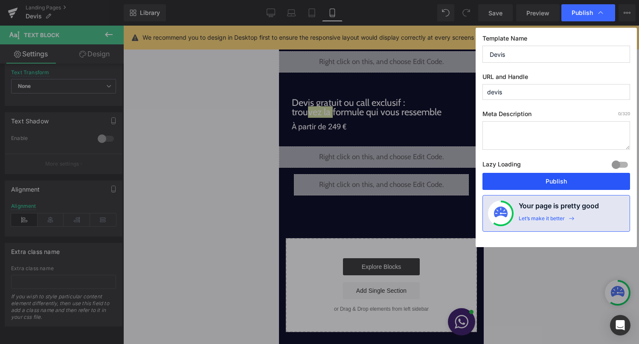
click at [554, 186] on button "Publish" at bounding box center [557, 181] width 148 height 17
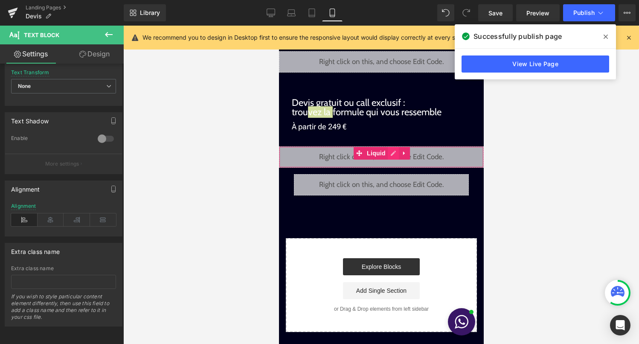
click at [393, 155] on div "Liquid" at bounding box center [381, 156] width 205 height 21
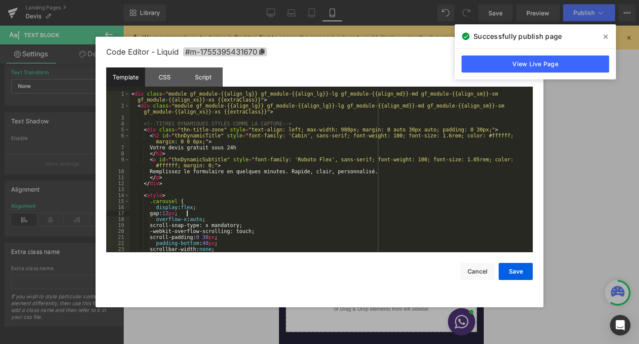
click at [318, 213] on div "< div class = "module gf_module-{{align_lg}} gf_module-{{align_lg}}-lg gf_modul…" at bounding box center [330, 180] width 400 height 179
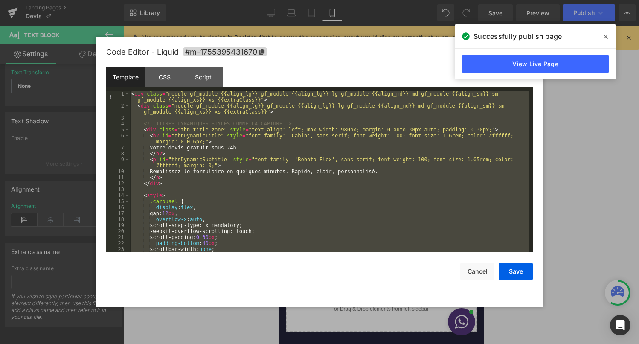
scroll to position [866, 0]
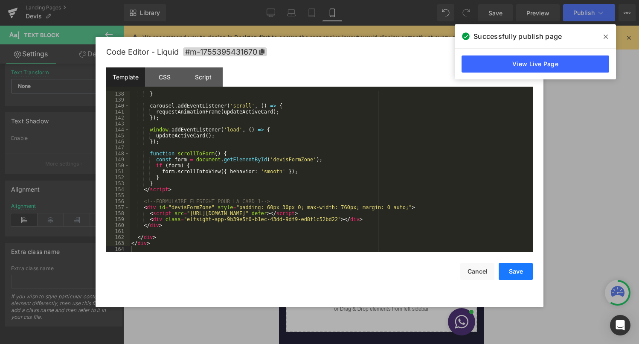
click at [521, 270] on button "Save" at bounding box center [516, 271] width 34 height 17
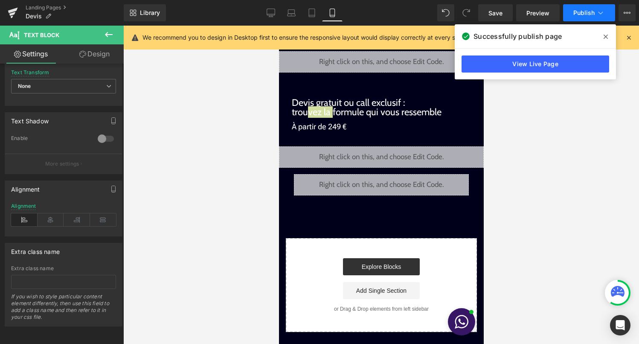
click at [590, 7] on button "Publish" at bounding box center [589, 12] width 52 height 17
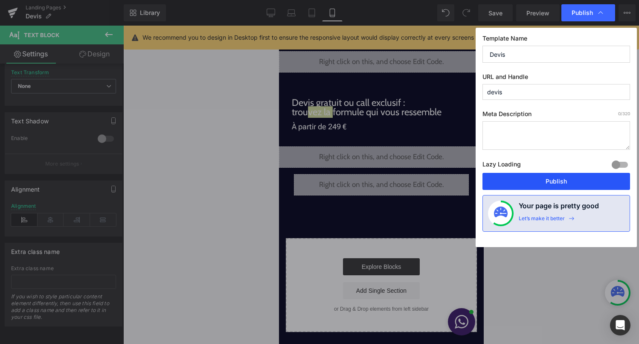
click at [542, 177] on button "Publish" at bounding box center [557, 181] width 148 height 17
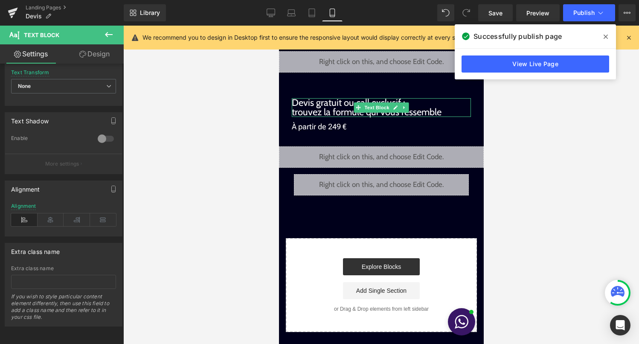
click at [396, 102] on p "Devis gratuit ou call exclusif : trouvez la formule qui vous ressemble" at bounding box center [381, 107] width 179 height 19
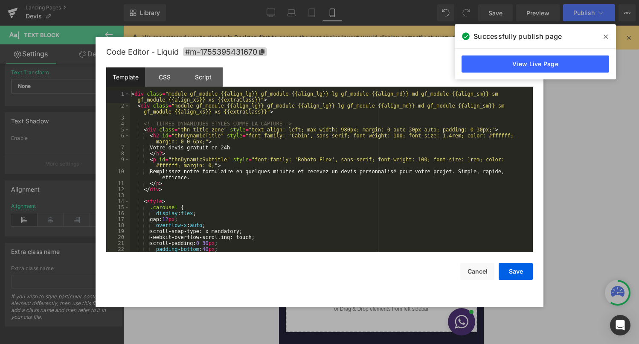
click at [392, 155] on div "Liquid" at bounding box center [381, 156] width 205 height 21
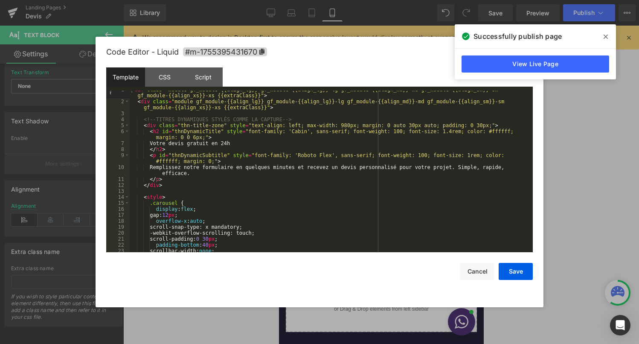
scroll to position [5, 0]
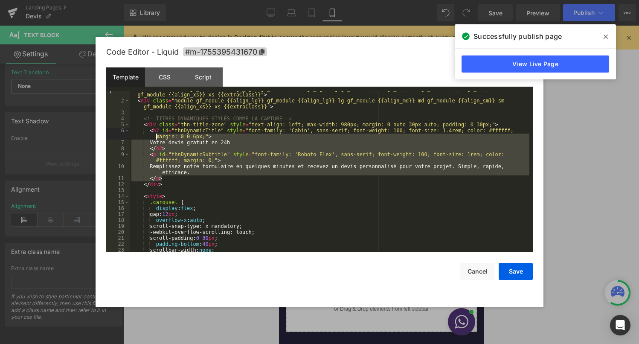
drag, startPoint x: 173, startPoint y: 179, endPoint x: 143, endPoint y: 137, distance: 52.1
click at [143, 137] on div "< div class = "module gf_module-{{align_lg}} gf_module-{{align_lg}}-lg gf_modul…" at bounding box center [330, 175] width 400 height 179
click at [166, 169] on div "< div class = "module gf_module-{{align_lg}} gf_module-{{align_lg}}-lg gf_modul…" at bounding box center [330, 175] width 400 height 179
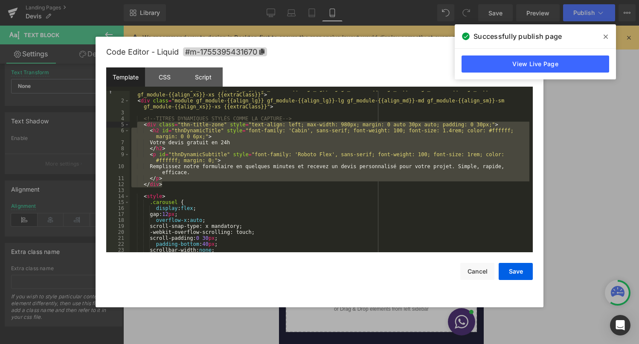
drag, startPoint x: 167, startPoint y: 186, endPoint x: 138, endPoint y: 125, distance: 67.6
click at [138, 125] on div "< div class = "module gf_module-{{align_lg}} gf_module-{{align_lg}}-lg gf_modul…" at bounding box center [330, 175] width 400 height 179
click at [487, 271] on button "Cancel" at bounding box center [478, 271] width 34 height 17
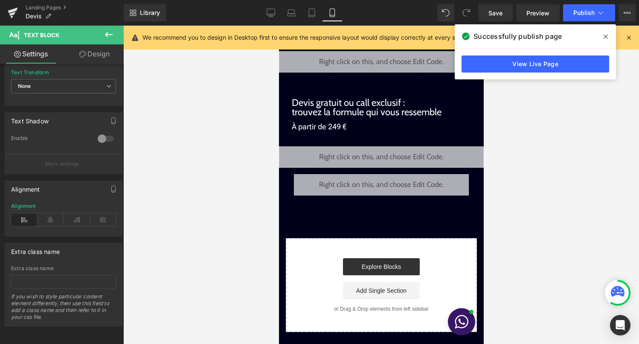
click at [111, 35] on icon at bounding box center [109, 34] width 10 height 10
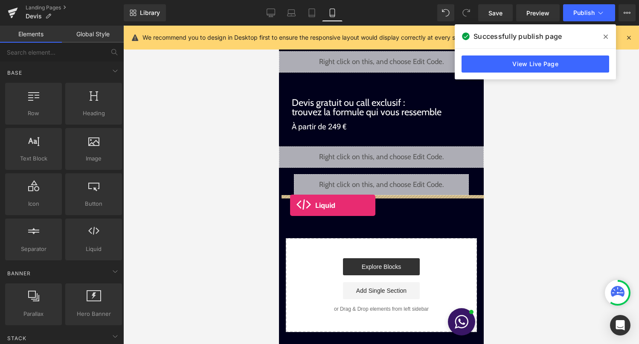
drag, startPoint x: 365, startPoint y: 262, endPoint x: 290, endPoint y: 205, distance: 94.2
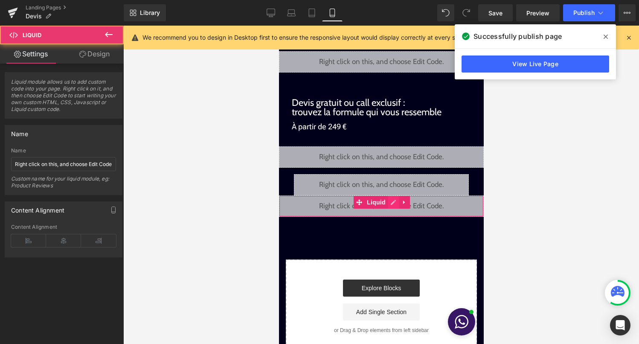
click at [394, 204] on div "Liquid" at bounding box center [381, 205] width 205 height 21
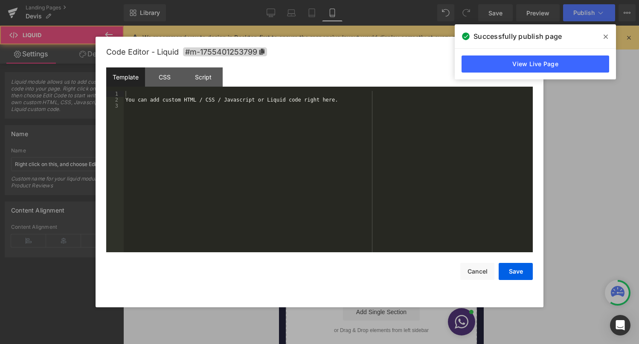
click at [315, 207] on div "You can add custom HTML / CSS / Javascript or Liquid code right here." at bounding box center [328, 177] width 409 height 173
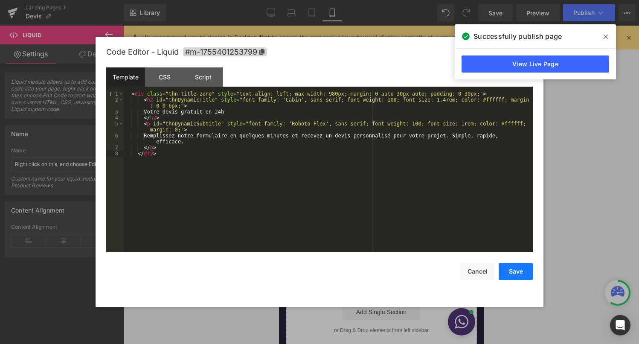
click at [508, 274] on button "Save" at bounding box center [516, 271] width 34 height 17
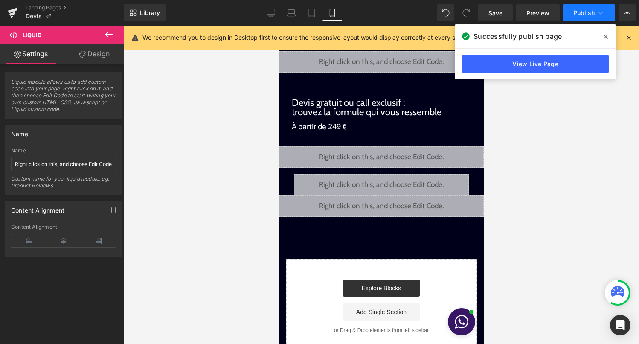
click at [582, 15] on span "Publish" at bounding box center [584, 12] width 21 height 7
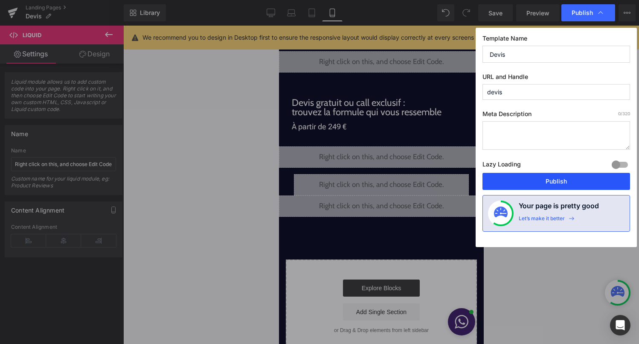
click at [551, 178] on button "Publish" at bounding box center [557, 181] width 148 height 17
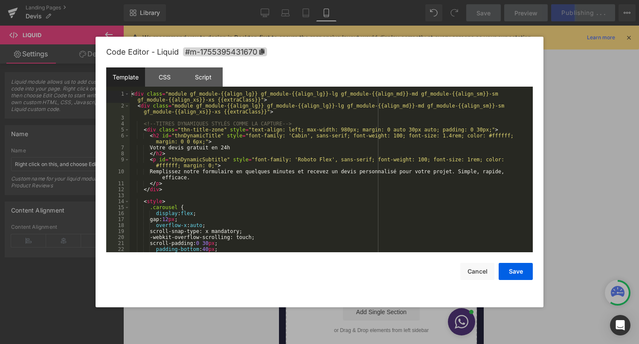
click at [391, 154] on div "Liquid" at bounding box center [381, 156] width 205 height 21
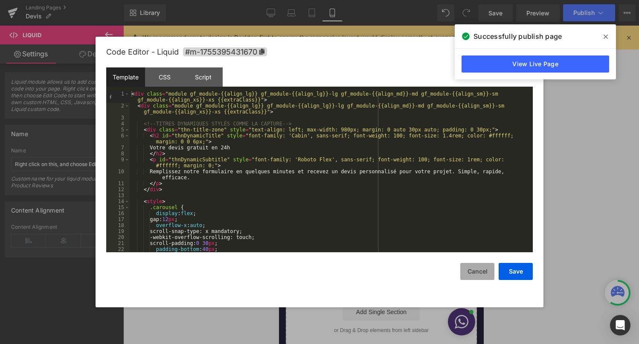
click at [472, 273] on button "Cancel" at bounding box center [478, 271] width 34 height 17
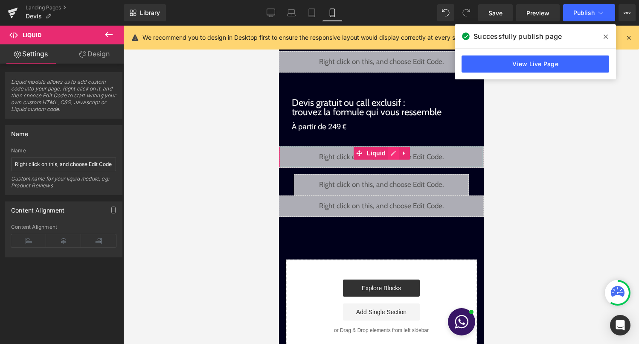
click at [394, 154] on div "Liquid" at bounding box center [381, 156] width 205 height 21
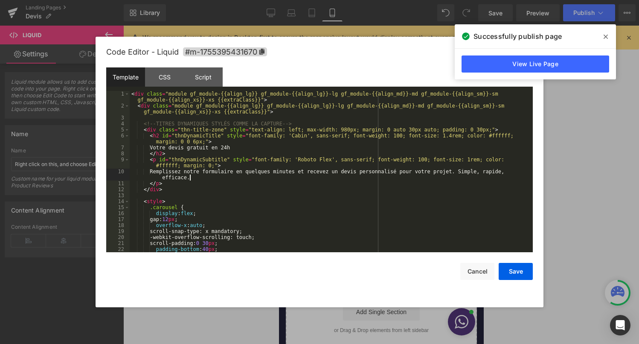
click at [358, 177] on div "< div class = "module gf_module-{{align_lg}} gf_module-{{align_lg}}-lg gf_modul…" at bounding box center [330, 180] width 400 height 179
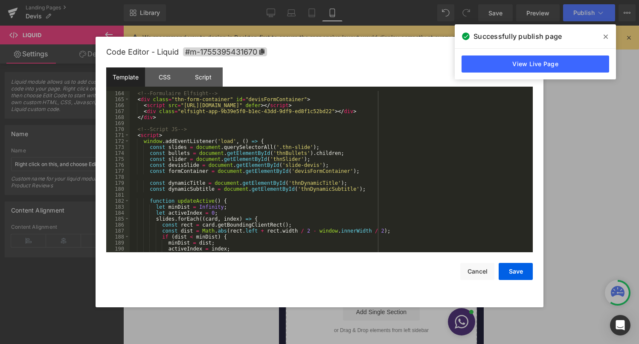
scroll to position [0, 0]
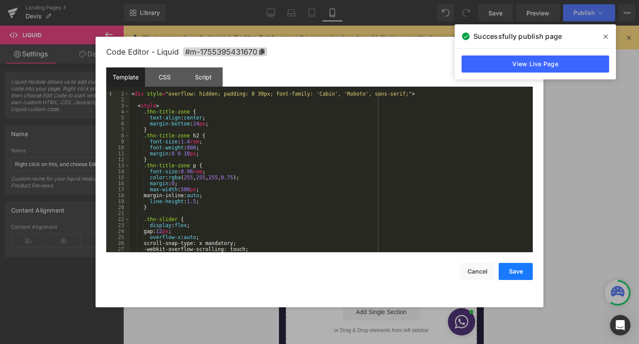
click at [508, 272] on button "Save" at bounding box center [516, 271] width 34 height 17
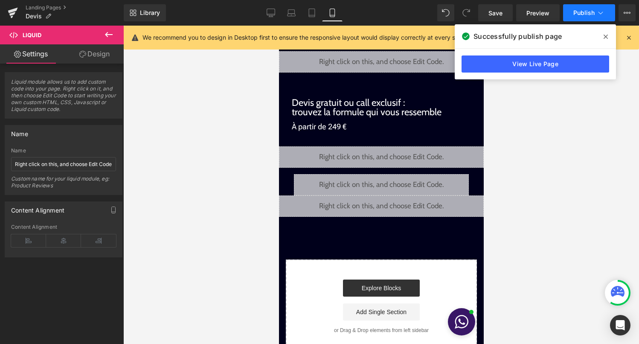
click at [589, 16] on span "Publish" at bounding box center [584, 12] width 21 height 7
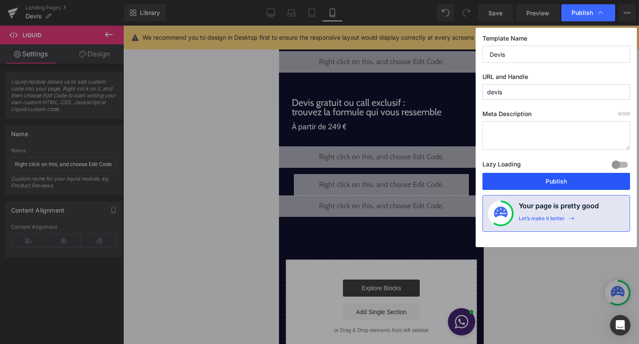
click at [546, 178] on button "Publish" at bounding box center [557, 181] width 148 height 17
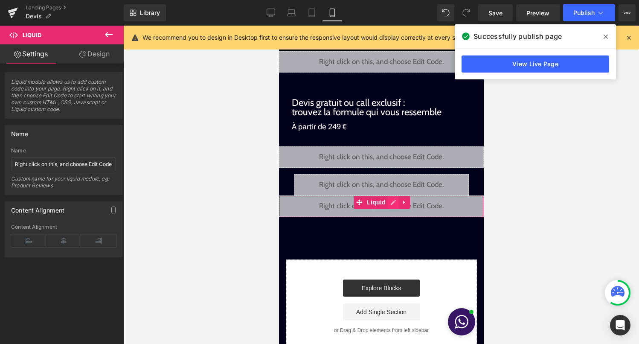
click at [390, 203] on div "Liquid" at bounding box center [381, 205] width 205 height 21
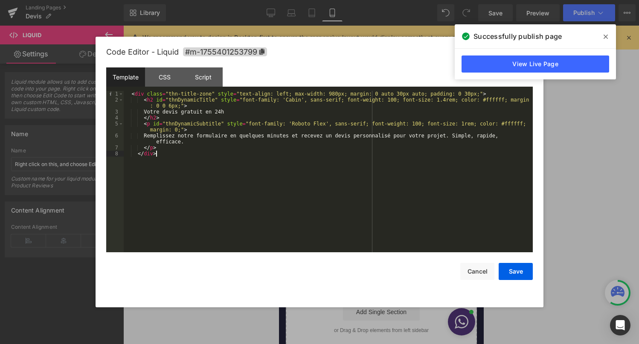
click at [200, 181] on div "< div class = "thn-title-zone" style = "text-align: left; max-width: 980px; mar…" at bounding box center [328, 177] width 409 height 173
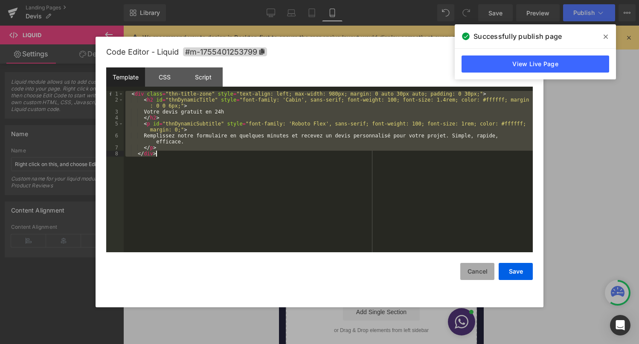
click at [468, 266] on button "Cancel" at bounding box center [478, 271] width 34 height 17
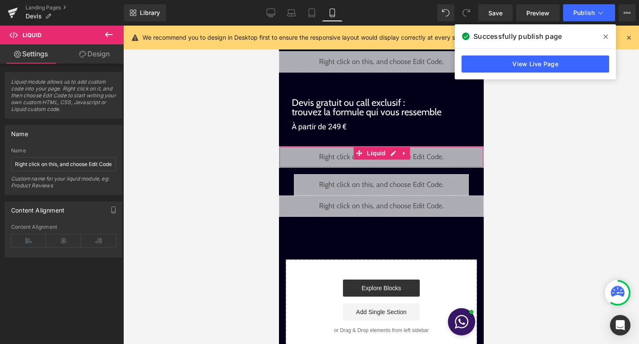
click at [394, 151] on div "Liquid" at bounding box center [381, 156] width 205 height 21
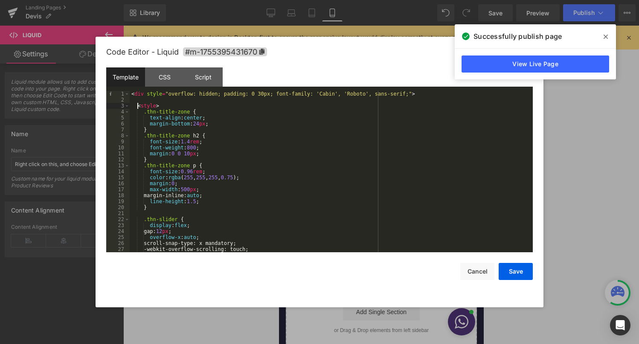
click at [137, 107] on div "< div style = "overflow: hidden; padding: 0 30px; font-family: 'Cabin', 'Roboto…" at bounding box center [330, 177] width 400 height 173
click at [136, 103] on div "< div style = "overflow: hidden; padding: 0 30px; font-family: 'Cabin', 'Roboto…" at bounding box center [330, 177] width 400 height 173
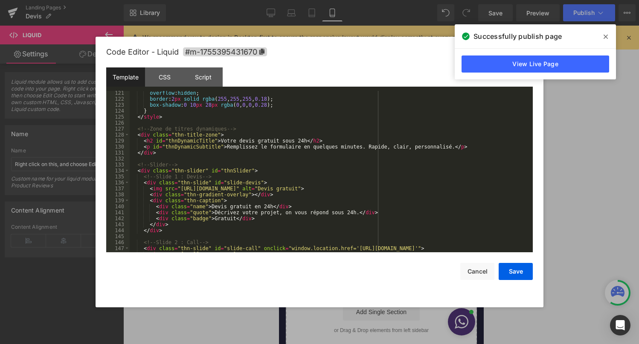
scroll to position [712, 0]
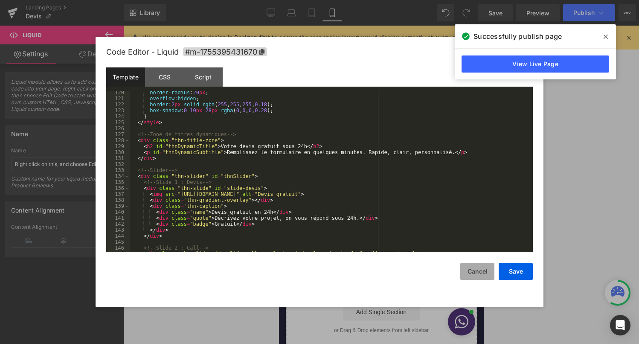
click at [474, 272] on button "Cancel" at bounding box center [478, 271] width 34 height 17
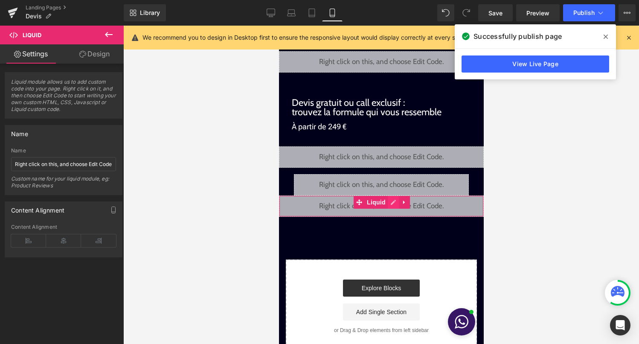
click at [393, 205] on div "Liquid" at bounding box center [381, 205] width 205 height 21
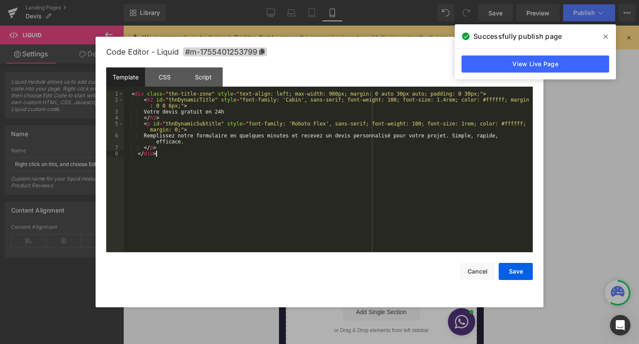
click at [303, 212] on div "< div class = "thn-title-zone" style = "text-align: left; max-width: 980px; mar…" at bounding box center [328, 177] width 409 height 173
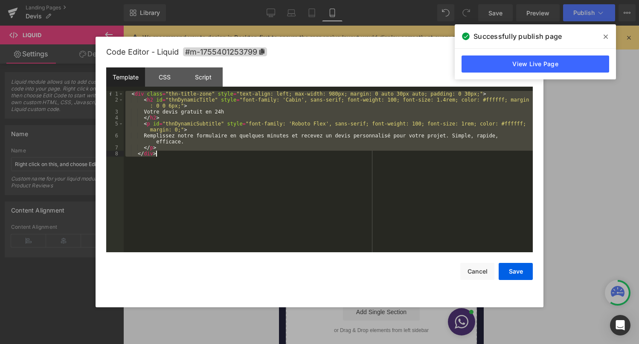
click at [177, 324] on div at bounding box center [319, 172] width 639 height 344
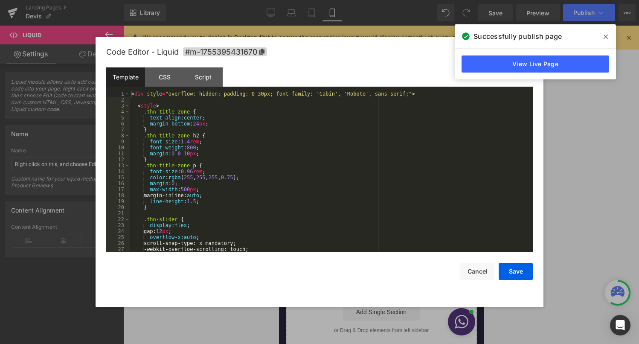
click at [389, 153] on div "Liquid" at bounding box center [381, 156] width 205 height 21
click at [294, 192] on div "< div style = "overflow: hidden; padding: 0 30px; font-family: 'Cabin', 'Roboto…" at bounding box center [330, 177] width 400 height 173
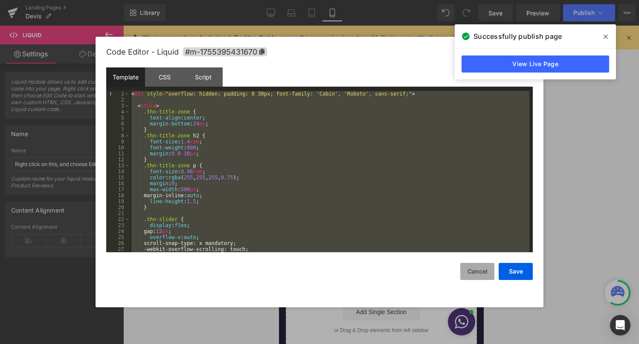
click at [477, 274] on button "Cancel" at bounding box center [478, 271] width 34 height 17
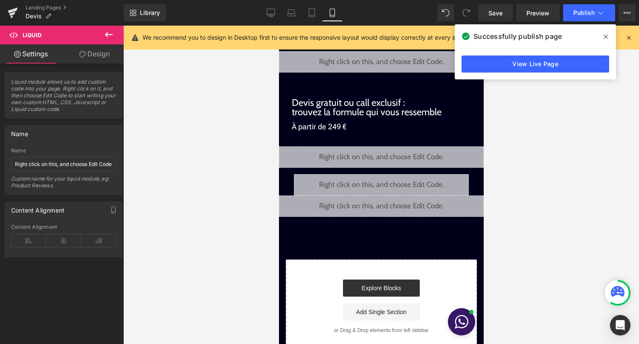
click at [390, 152] on div "Liquid" at bounding box center [381, 156] width 205 height 21
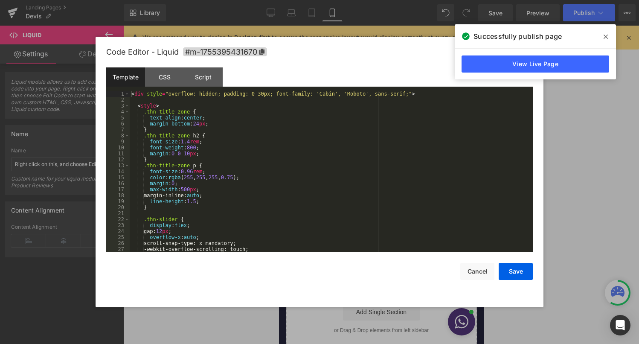
click at [366, 166] on div "< div style = "overflow: hidden; padding: 0 30px; font-family: 'Cabin', 'Roboto…" at bounding box center [330, 177] width 400 height 173
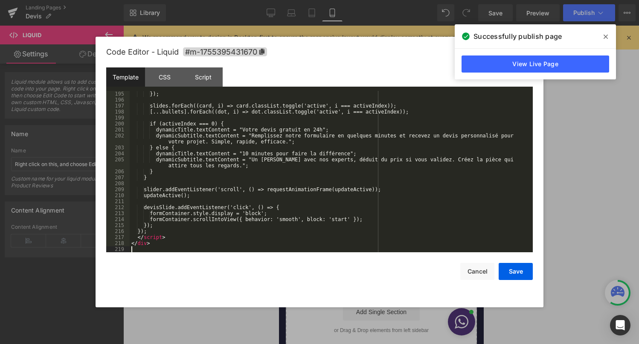
scroll to position [1171, 0]
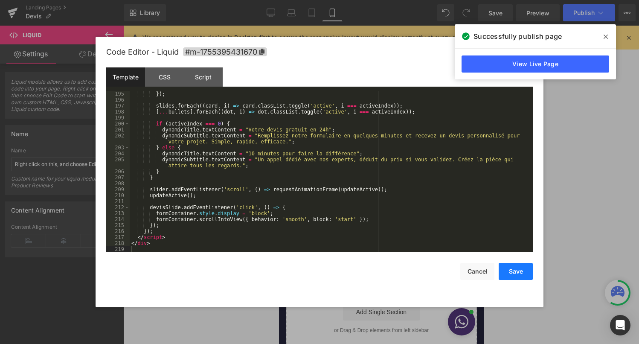
click at [507, 273] on button "Save" at bounding box center [516, 271] width 34 height 17
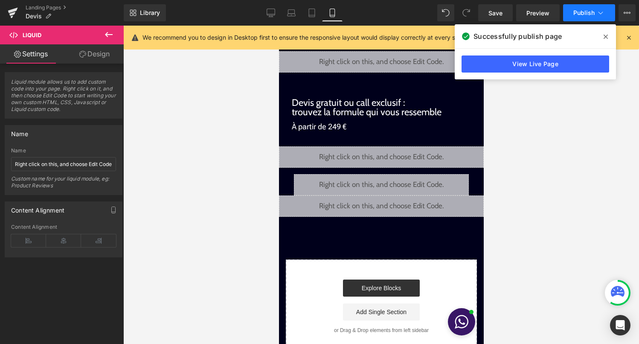
click at [595, 17] on button "Publish" at bounding box center [589, 12] width 52 height 17
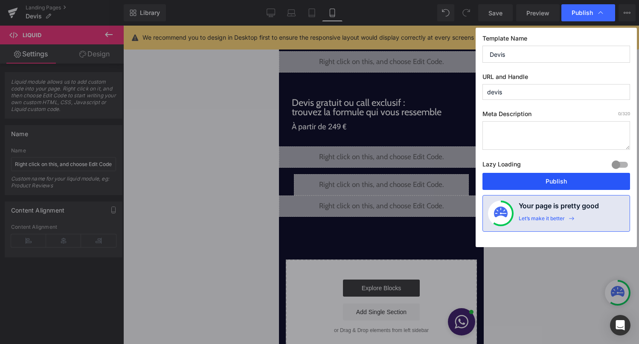
click at [551, 184] on button "Publish" at bounding box center [557, 181] width 148 height 17
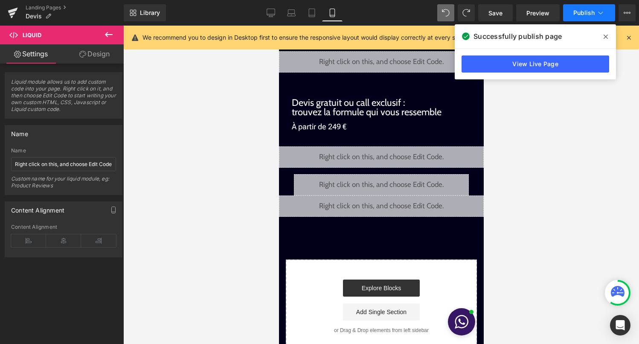
click at [588, 15] on span "Publish" at bounding box center [584, 12] width 21 height 7
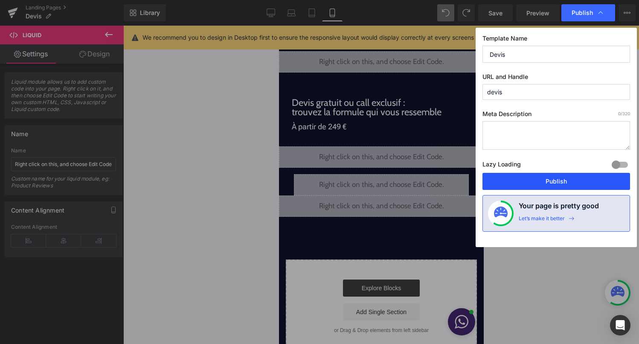
click at [535, 183] on button "Publish" at bounding box center [557, 181] width 148 height 17
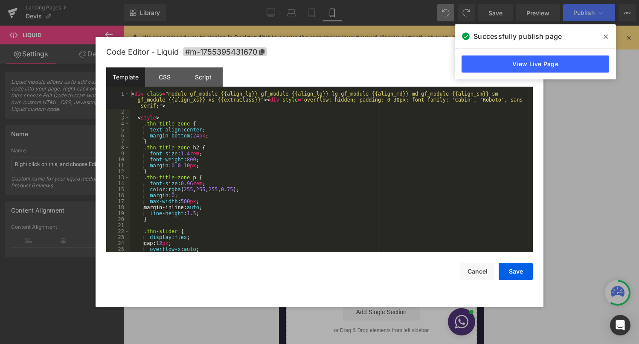
click at [394, 154] on div "Liquid" at bounding box center [381, 156] width 205 height 21
click at [325, 186] on div "< div class = "module gf_module-{{align_lg}} gf_module-{{align_lg}}-lg gf_modul…" at bounding box center [330, 183] width 400 height 185
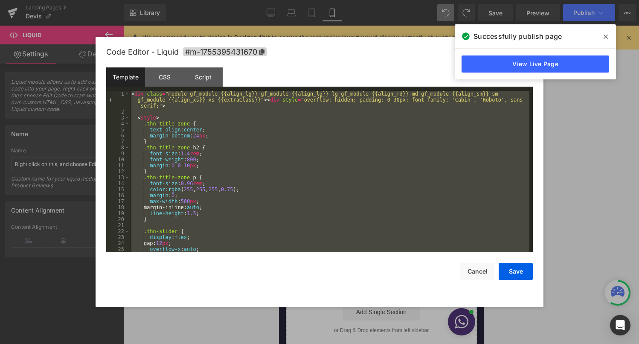
scroll to position [1082, 0]
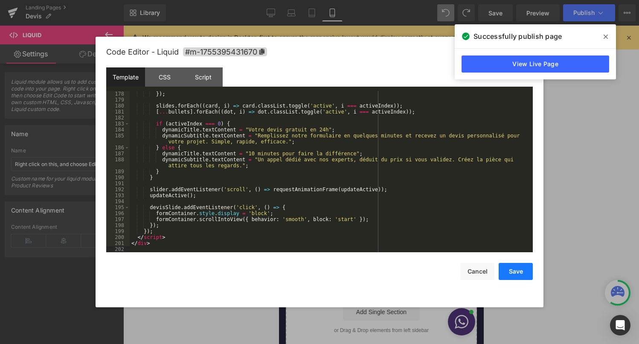
click at [522, 270] on button "Save" at bounding box center [516, 271] width 34 height 17
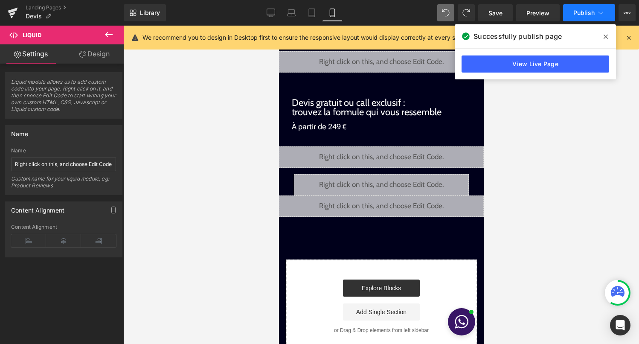
click at [596, 13] on button "Publish" at bounding box center [589, 12] width 52 height 17
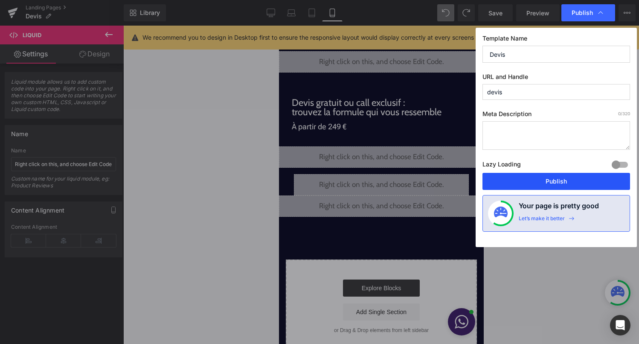
click at [542, 183] on button "Publish" at bounding box center [557, 181] width 148 height 17
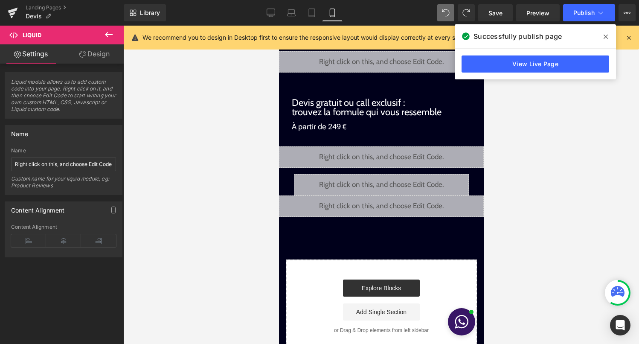
click at [604, 38] on icon at bounding box center [606, 36] width 4 height 7
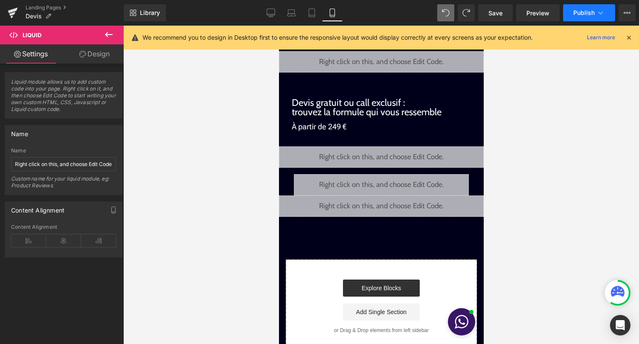
click at [593, 15] on span "Publish" at bounding box center [584, 12] width 21 height 7
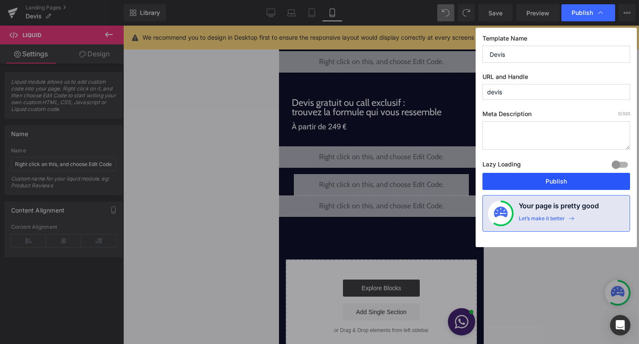
click at [550, 180] on button "Publish" at bounding box center [557, 181] width 148 height 17
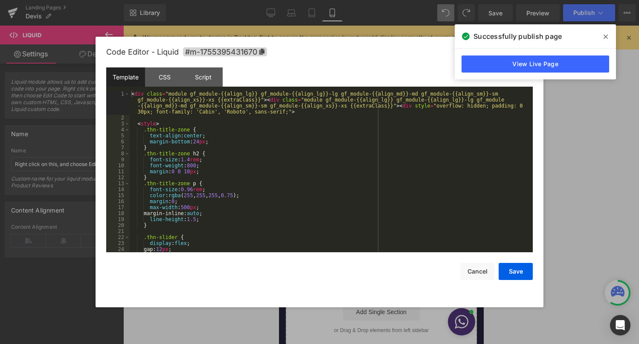
click at [393, 153] on div "Liquid" at bounding box center [381, 156] width 205 height 21
click at [484, 277] on button "Cancel" at bounding box center [478, 271] width 34 height 17
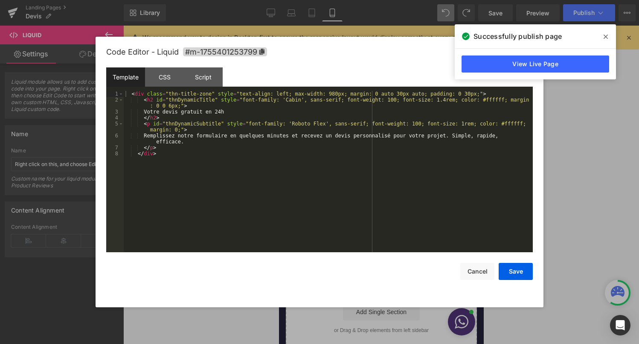
click at [393, 207] on div "Liquid" at bounding box center [381, 205] width 205 height 21
click at [310, 181] on div "< div class = "thn-title-zone" style = "text-align: left; max-width: 980px; mar…" at bounding box center [328, 177] width 409 height 173
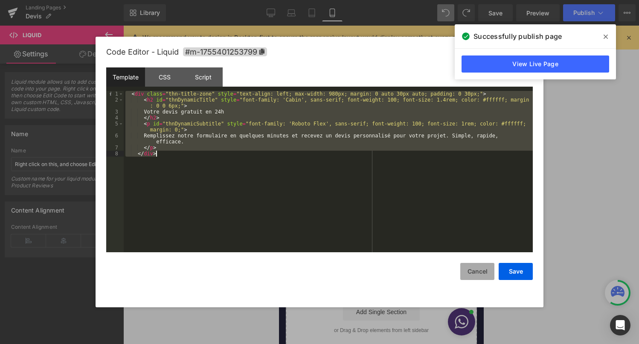
click at [477, 272] on button "Cancel" at bounding box center [478, 271] width 34 height 17
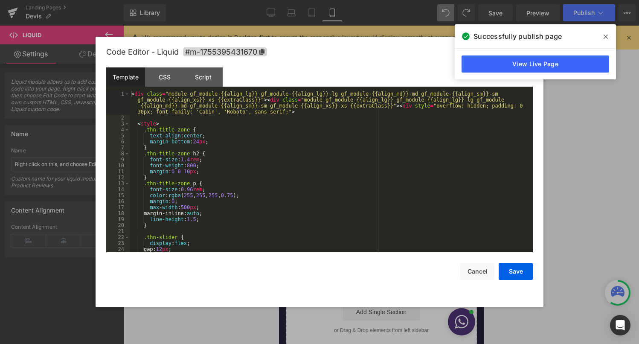
click at [391, 152] on div "Liquid" at bounding box center [381, 156] width 205 height 21
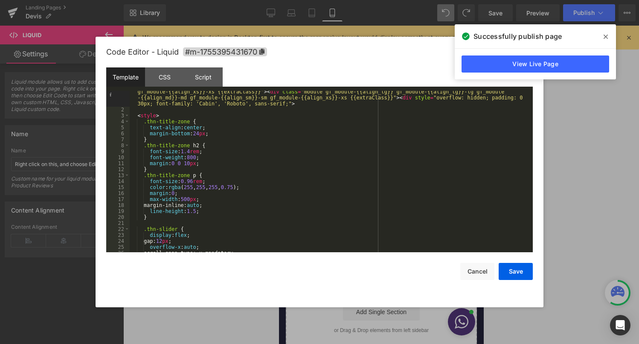
scroll to position [0, 0]
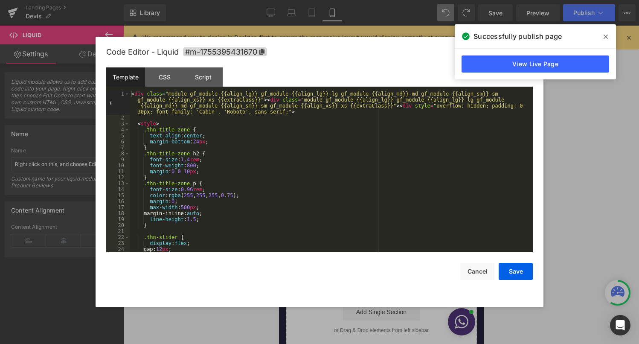
click at [160, 119] on div "< div class = "module gf_module-{{align_lg}} gf_module-{{align_lg}}-lg gf_modul…" at bounding box center [330, 186] width 400 height 191
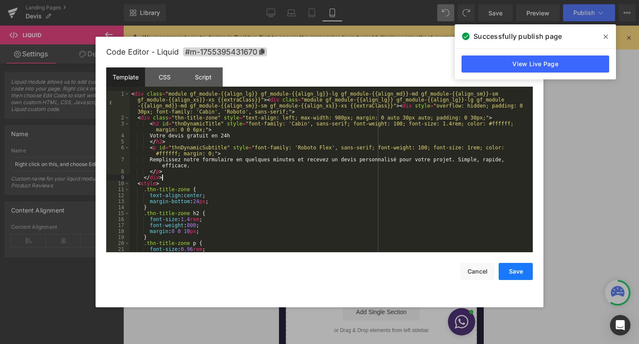
click at [515, 277] on button "Save" at bounding box center [516, 271] width 34 height 17
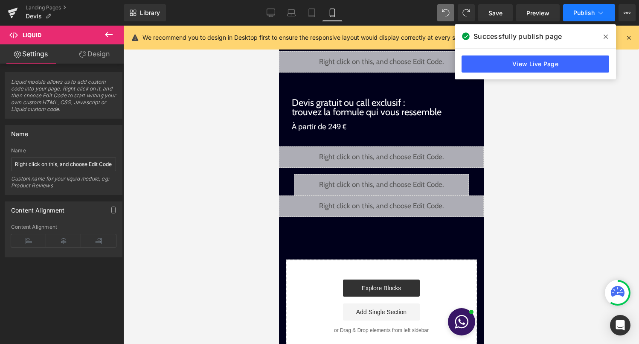
click at [582, 17] on button "Publish" at bounding box center [589, 12] width 52 height 17
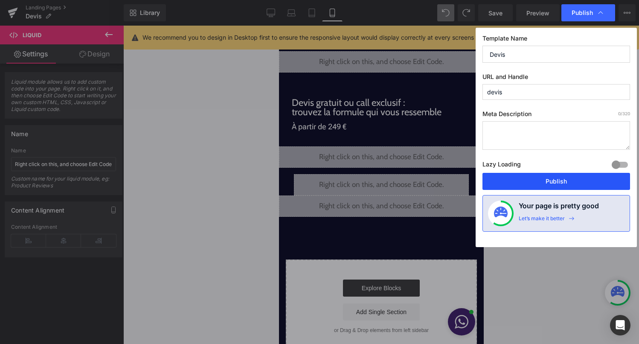
click at [536, 182] on button "Publish" at bounding box center [557, 181] width 148 height 17
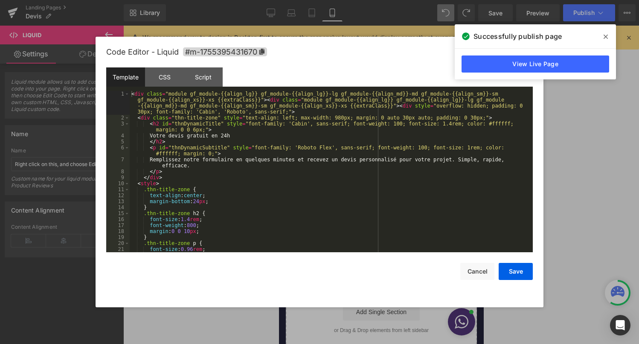
click at [390, 154] on div "Liquid" at bounding box center [381, 156] width 205 height 21
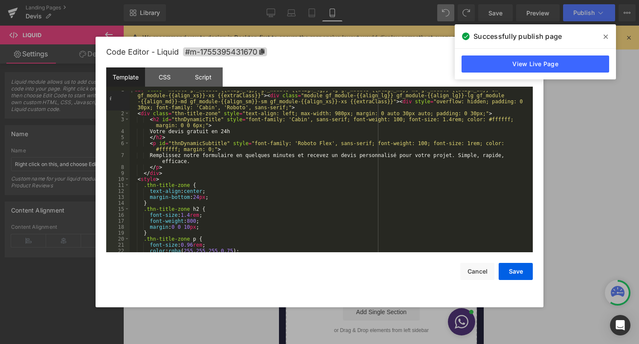
scroll to position [4, 0]
drag, startPoint x: 194, startPoint y: 164, endPoint x: 173, endPoint y: 155, distance: 22.6
click at [173, 155] on div "< div class = "module gf_module-{{align_lg}} gf_module-{{align_lg}}-lg gf_modul…" at bounding box center [330, 182] width 400 height 191
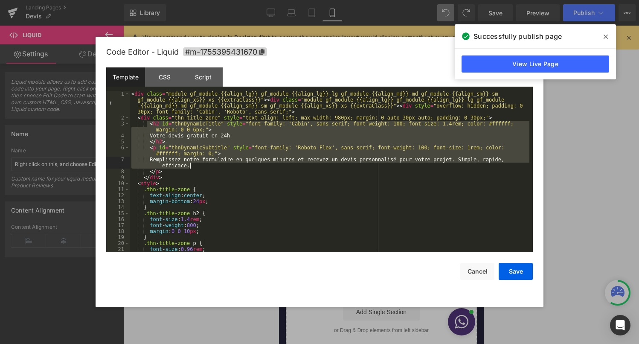
drag, startPoint x: 146, startPoint y: 125, endPoint x: 204, endPoint y: 168, distance: 72.2
click at [204, 168] on div "< div class = "module gf_module-{{align_lg}} gf_module-{{align_lg}}-lg gf_modul…" at bounding box center [330, 186] width 400 height 191
click at [216, 152] on div "< div class = "module gf_module-{{align_lg}} gf_module-{{align_lg}}-lg gf_modul…" at bounding box center [330, 186] width 400 height 191
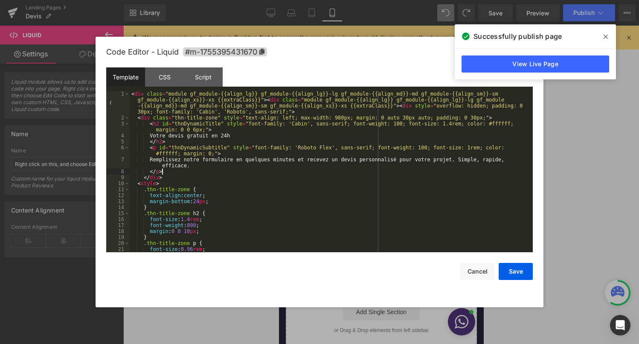
click at [168, 172] on div "< div class = "module gf_module-{{align_lg}} gf_module-{{align_lg}}-lg gf_modul…" at bounding box center [330, 186] width 400 height 191
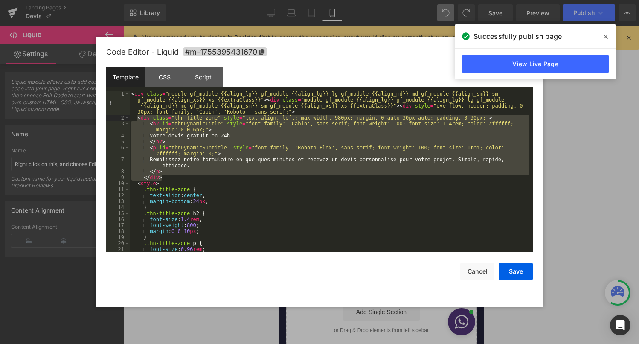
drag, startPoint x: 166, startPoint y: 177, endPoint x: 137, endPoint y: 120, distance: 64.1
click at [137, 120] on div "< div class = "module gf_module-{{align_lg}} gf_module-{{align_lg}}-lg gf_modul…" at bounding box center [330, 186] width 400 height 191
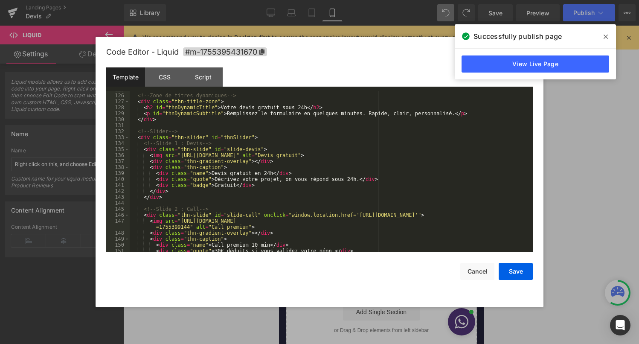
scroll to position [770, 0]
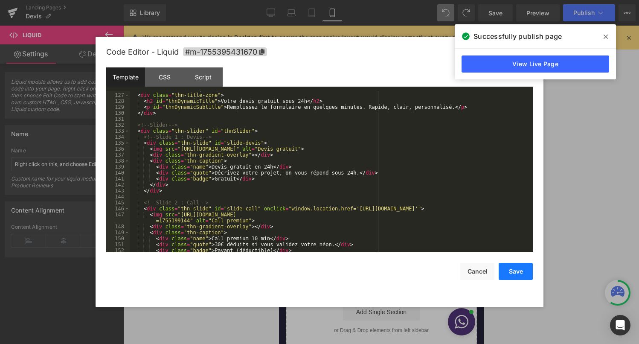
click at [514, 271] on button "Save" at bounding box center [516, 271] width 34 height 17
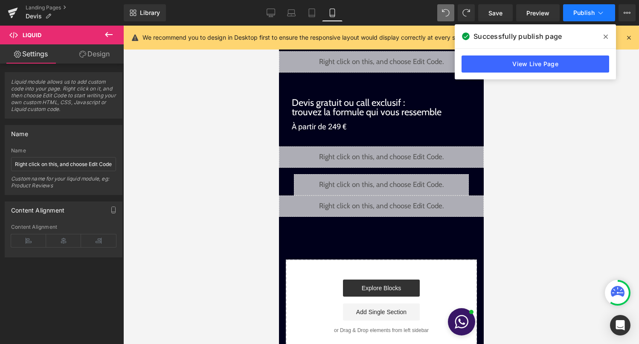
click at [589, 15] on span "Publish" at bounding box center [584, 12] width 21 height 7
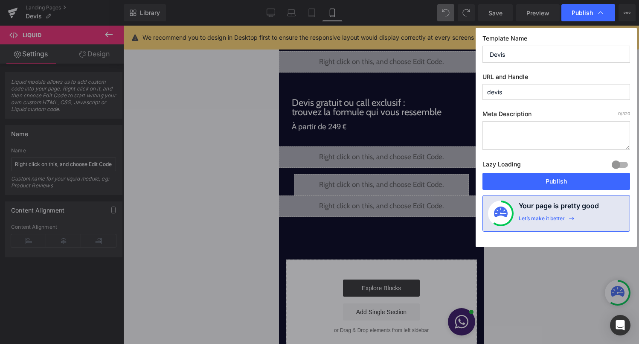
click at [534, 192] on div "Template Name [PERSON_NAME] URL and Handle devis Meta Description 0 /320 Lazy L…" at bounding box center [556, 137] width 161 height 219
click at [536, 185] on button "Publish" at bounding box center [557, 181] width 148 height 17
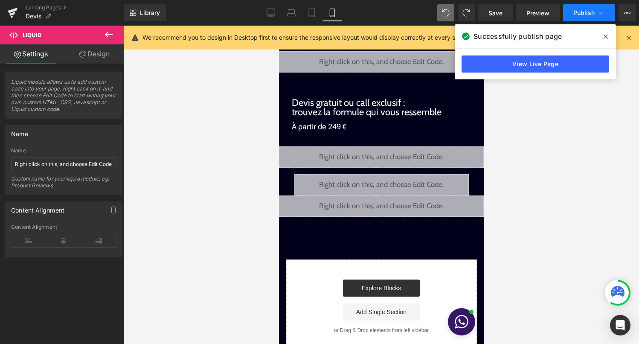
click at [581, 17] on button "Publish" at bounding box center [589, 12] width 52 height 17
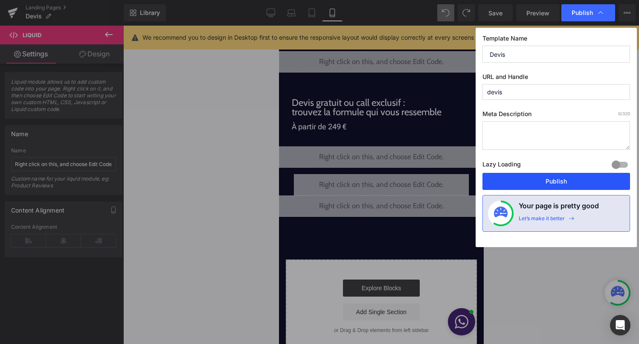
click at [534, 186] on button "Publish" at bounding box center [557, 181] width 148 height 17
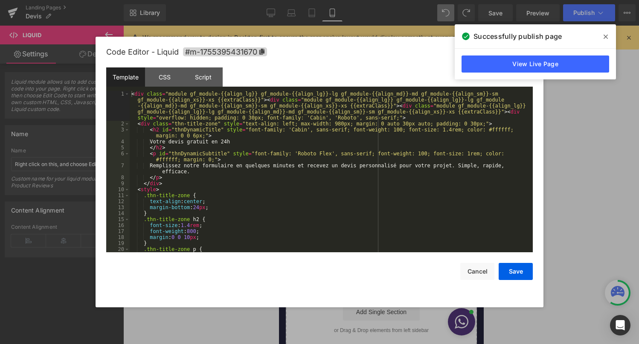
click at [392, 152] on div "Liquid" at bounding box center [381, 156] width 205 height 21
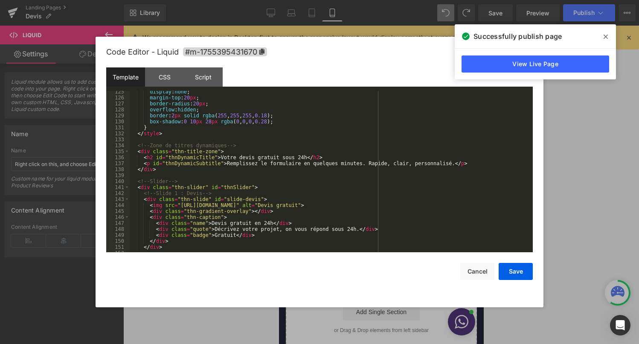
scroll to position [777, 0]
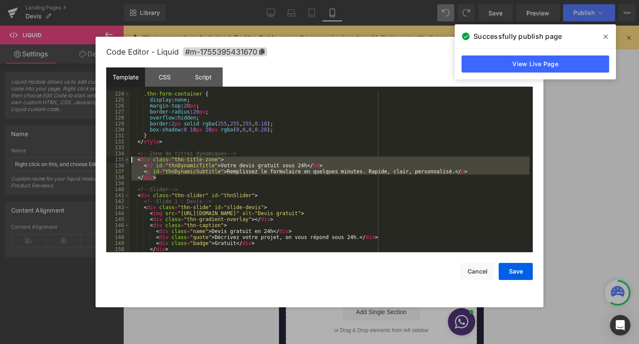
drag, startPoint x: 163, startPoint y: 179, endPoint x: 129, endPoint y: 159, distance: 40.2
click at [129, 159] on pre "124 125 126 127 128 129 130 131 132 133 134 135 136 137 138 139 140 141 142 143…" at bounding box center [319, 171] width 427 height 161
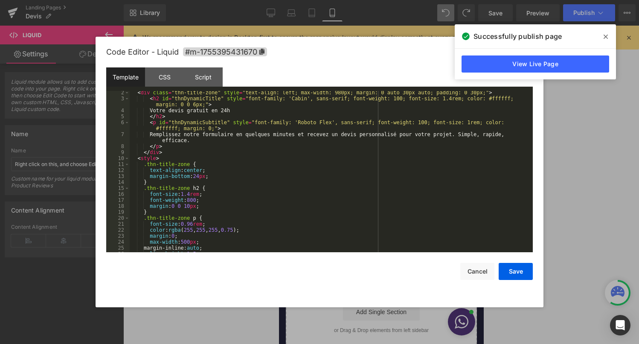
scroll to position [0, 0]
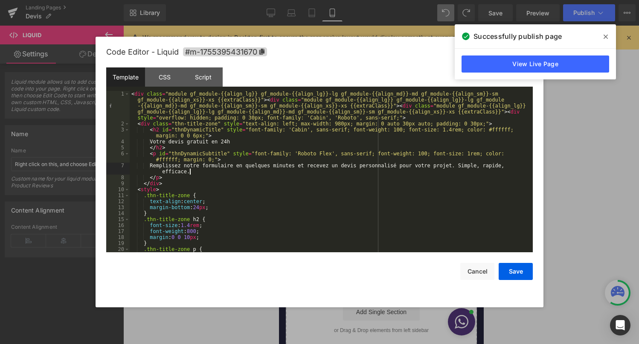
click at [202, 172] on div "< div class = "module gf_module-{{align_lg}} gf_module-{{align_lg}}-lg gf_modul…" at bounding box center [330, 189] width 400 height 197
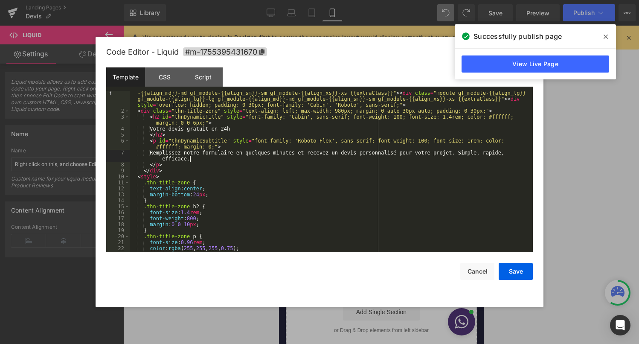
scroll to position [13, 0]
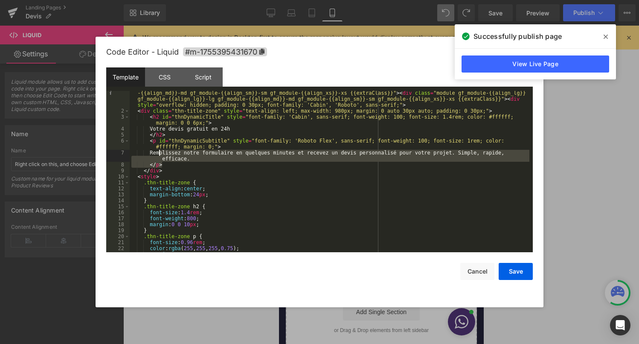
drag, startPoint x: 166, startPoint y: 164, endPoint x: 160, endPoint y: 151, distance: 14.9
click at [160, 151] on div "< div class = "module gf_module-{{align_lg}} gf_module-{{align_lg}}-lg gf_modul…" at bounding box center [330, 176] width 400 height 197
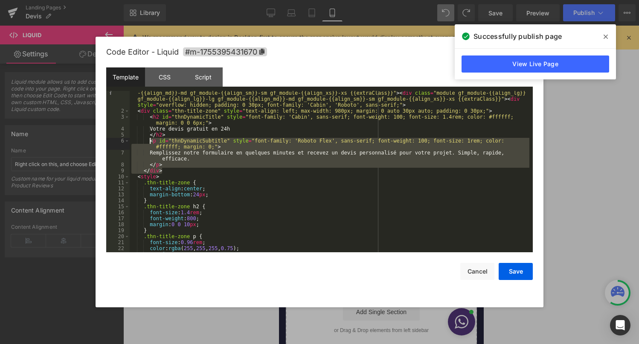
drag, startPoint x: 163, startPoint y: 171, endPoint x: 150, endPoint y: 141, distance: 32.7
click at [150, 141] on div "< div class = "module gf_module-{{align_lg}} gf_module-{{align_lg}}-lg gf_modul…" at bounding box center [330, 176] width 400 height 197
click at [185, 150] on div "< div class = "module gf_module-{{align_lg}} gf_module-{{align_lg}}-lg gf_modul…" at bounding box center [330, 176] width 400 height 197
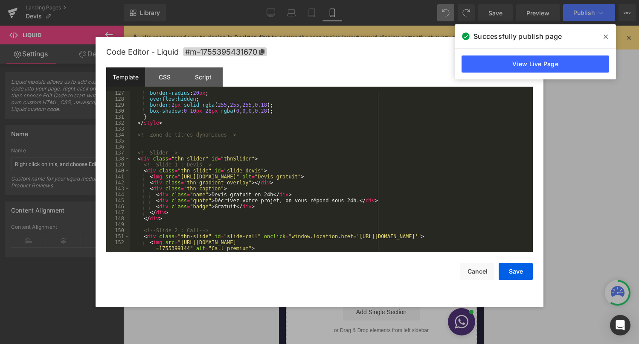
scroll to position [793, 0]
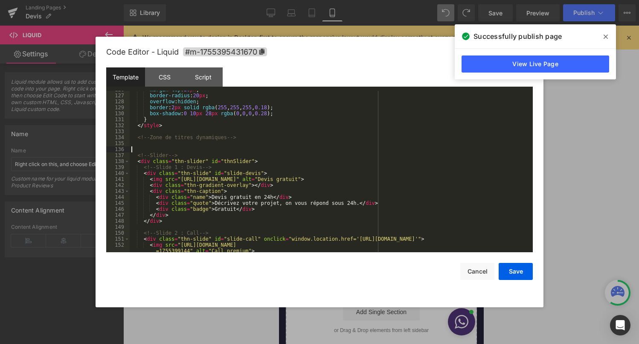
click at [185, 149] on div "margin-top : 20 px ; border-radius : 20 px ; overflow : hidden ; border : 2 px …" at bounding box center [330, 176] width 400 height 179
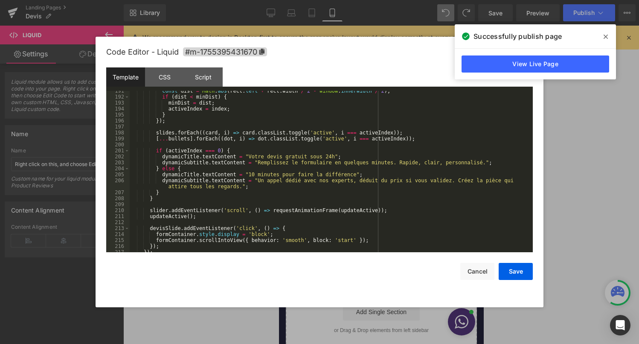
scroll to position [1207, 0]
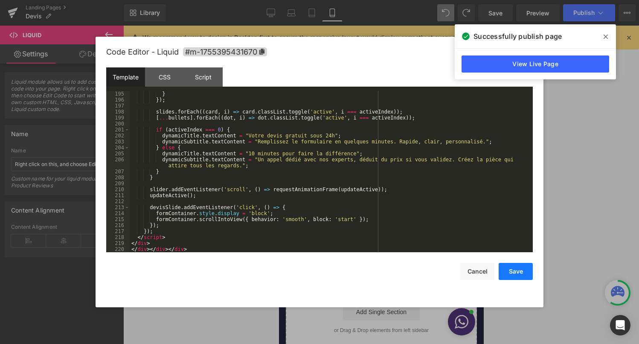
click at [517, 268] on button "Save" at bounding box center [516, 271] width 34 height 17
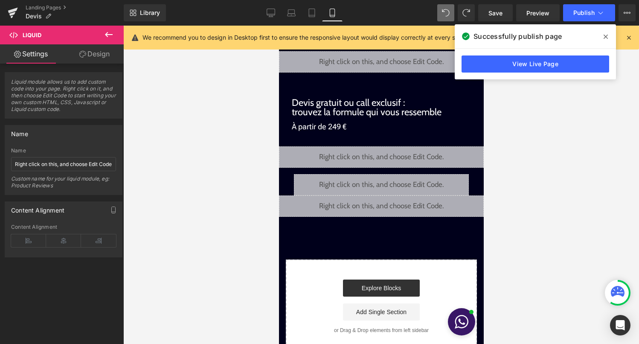
click at [599, 22] on div "Library Mobile Desktop Laptop Tablet Mobile Save Preview Publish Scheduled View…" at bounding box center [382, 13] width 516 height 26
click at [599, 17] on button "Publish" at bounding box center [589, 12] width 52 height 17
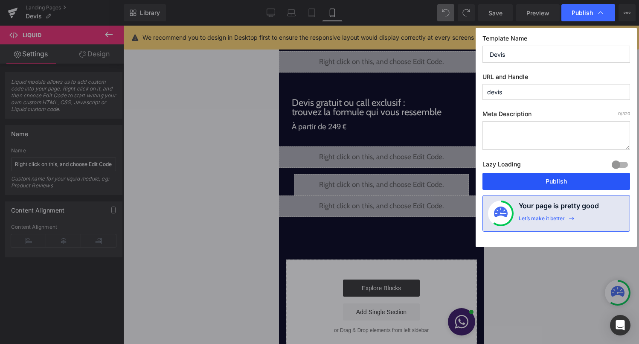
click at [540, 178] on button "Publish" at bounding box center [557, 181] width 148 height 17
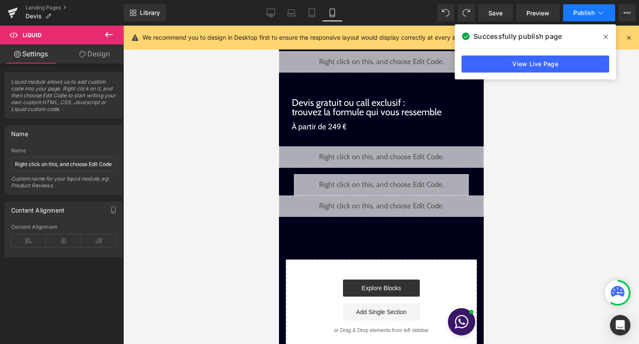
click at [575, 17] on button "Publish" at bounding box center [589, 12] width 52 height 17
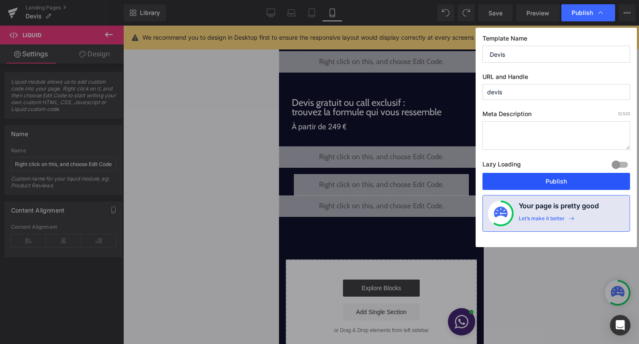
click at [534, 189] on button "Publish" at bounding box center [557, 181] width 148 height 17
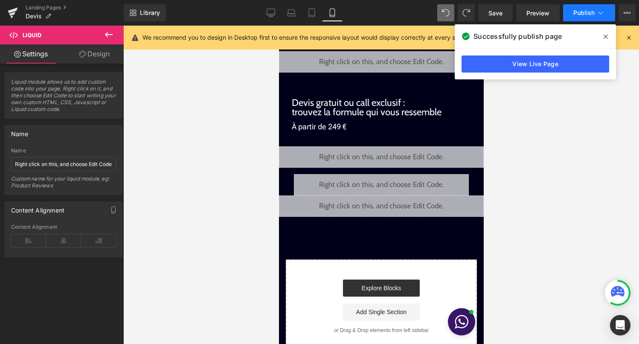
click at [574, 20] on button "Publish" at bounding box center [589, 12] width 52 height 17
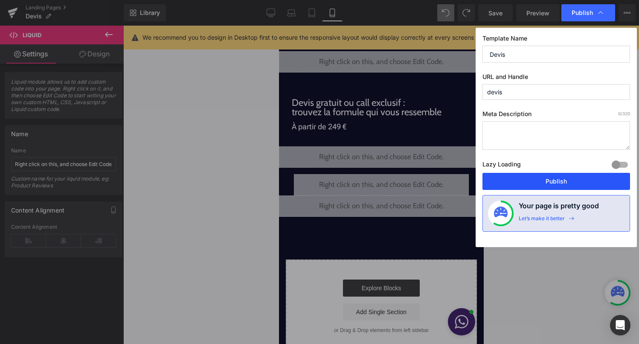
click at [504, 186] on button "Publish" at bounding box center [557, 181] width 148 height 17
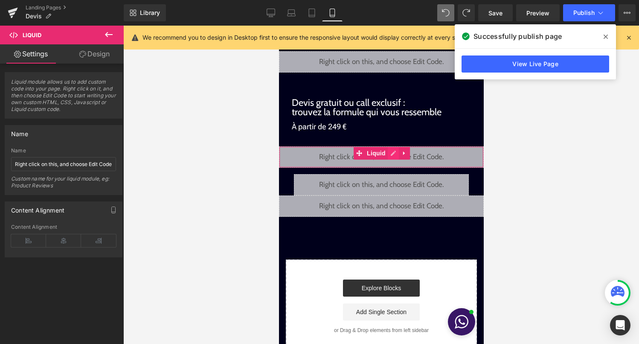
click at [393, 155] on div "Liquid" at bounding box center [381, 156] width 205 height 21
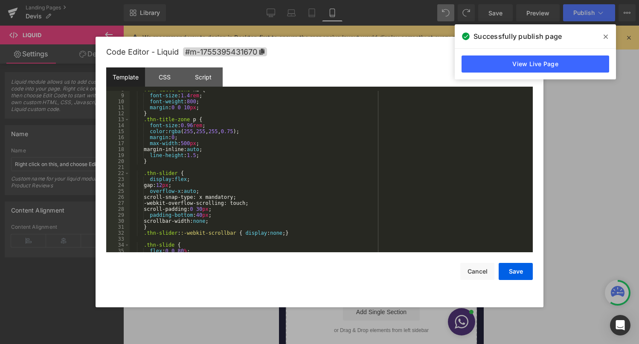
scroll to position [69, 0]
click at [238, 192] on div ".thn-title-zone h2 { font-size : 1.4 rem ; font-weight : 800 ; margin : 0 0 10 …" at bounding box center [330, 173] width 400 height 173
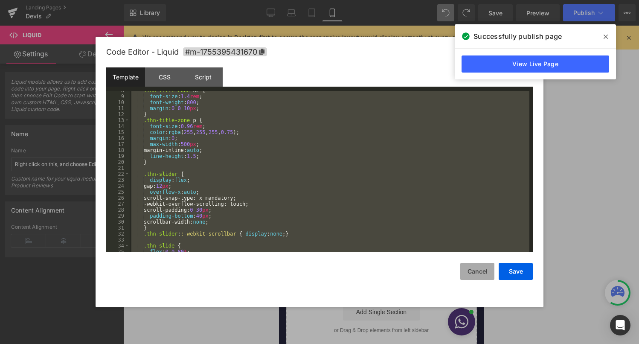
click at [483, 272] on button "Cancel" at bounding box center [478, 271] width 34 height 17
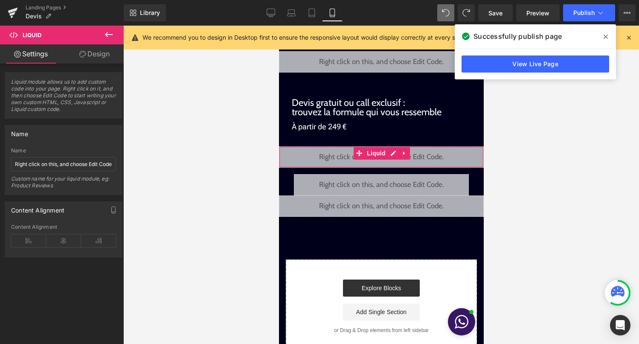
click at [394, 153] on div "Liquid" at bounding box center [381, 156] width 205 height 21
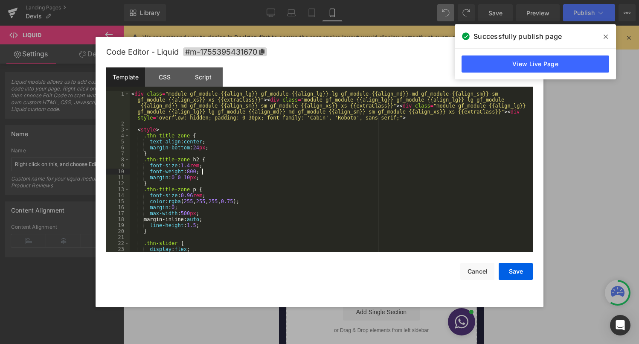
click at [318, 169] on div "< div class = "module gf_module-{{align_lg}} gf_module-{{align_lg}}-lg gf_modul…" at bounding box center [330, 189] width 400 height 197
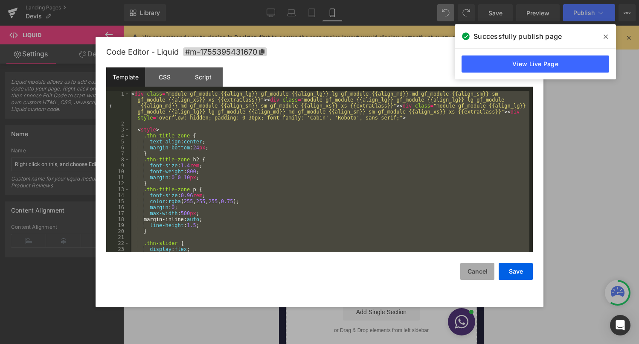
click at [469, 269] on button "Cancel" at bounding box center [478, 271] width 34 height 17
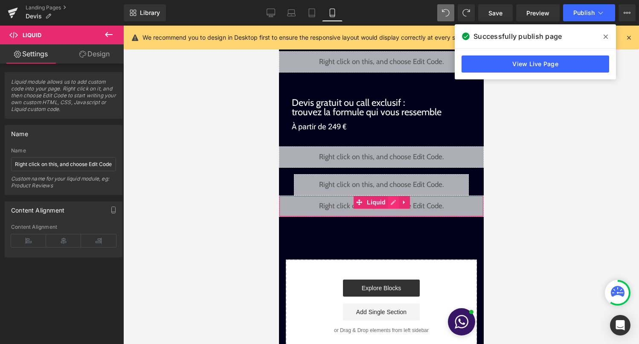
click at [390, 204] on div "Liquid" at bounding box center [381, 205] width 205 height 21
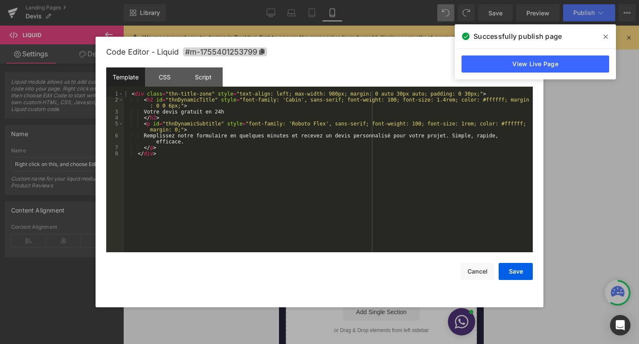
click at [312, 198] on div "< div class = "thn-title-zone" style = "text-align: left; max-width: 980px; mar…" at bounding box center [328, 177] width 409 height 173
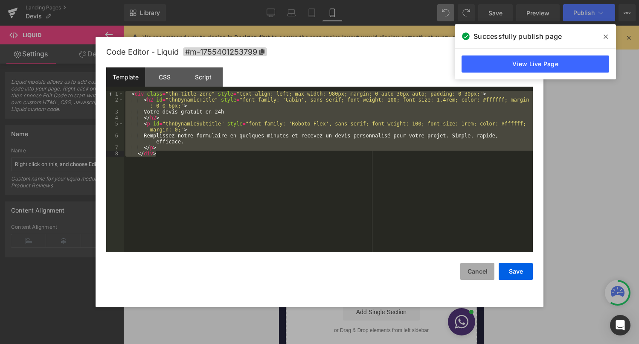
click at [467, 271] on button "Cancel" at bounding box center [478, 271] width 34 height 17
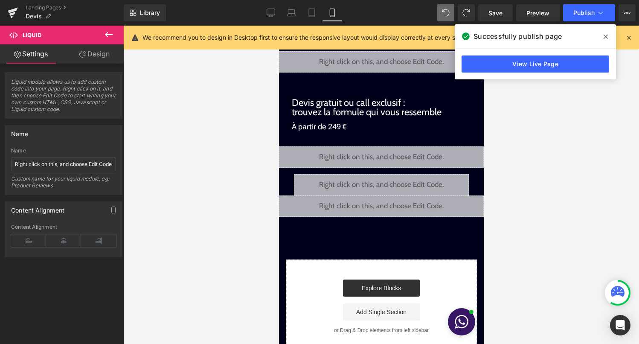
click at [395, 155] on div "Liquid" at bounding box center [381, 156] width 205 height 21
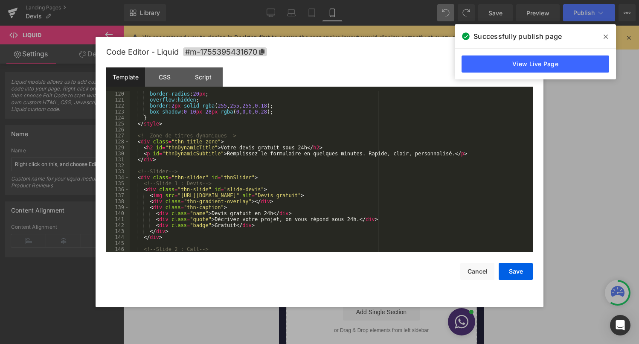
scroll to position [750, 0]
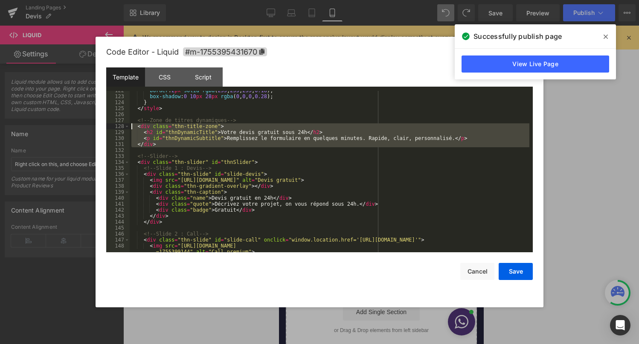
drag, startPoint x: 161, startPoint y: 148, endPoint x: 131, endPoint y: 128, distance: 36.2
click at [131, 128] on div "border : 2 px solid rgba ( 255 , 255 , 255 , 0.18 ); box-shadow : 0 10 px 28 px…" at bounding box center [330, 176] width 400 height 179
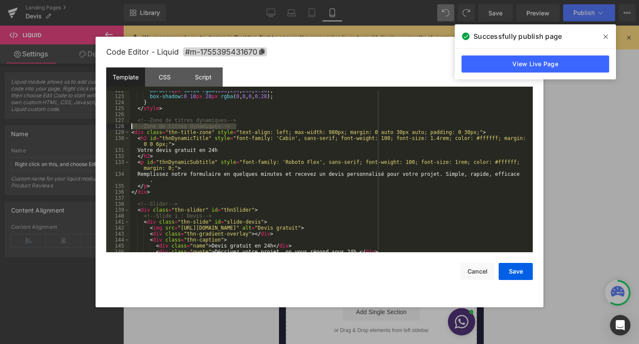
drag, startPoint x: 239, startPoint y: 126, endPoint x: 130, endPoint y: 125, distance: 109.7
click at [130, 125] on div "border : 2 px solid rgba ( 255 , 255 , 255 , 0.18 ); box-shadow : 0 10 px 28 px…" at bounding box center [330, 173] width 400 height 173
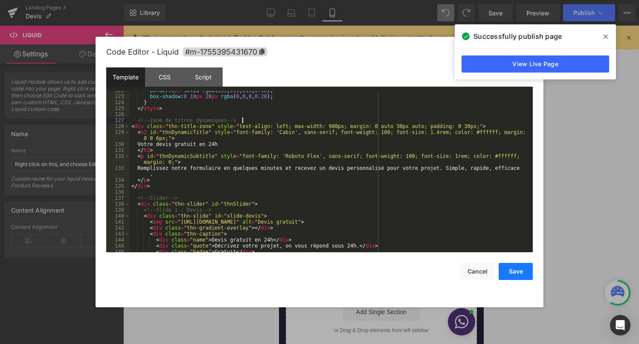
click at [509, 271] on button "Save" at bounding box center [516, 271] width 34 height 17
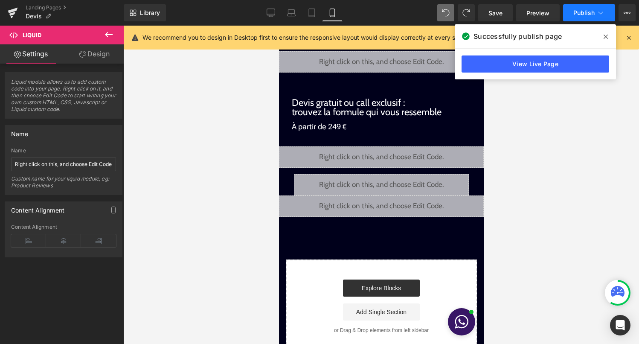
click at [568, 10] on button "Publish" at bounding box center [589, 12] width 52 height 17
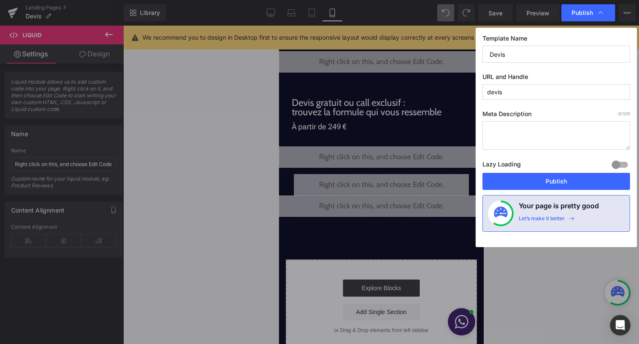
click at [556, 164] on div "Lazy Loading Build Upgrade plan to unlock" at bounding box center [557, 166] width 148 height 14
click at [549, 185] on button "Publish" at bounding box center [557, 181] width 148 height 17
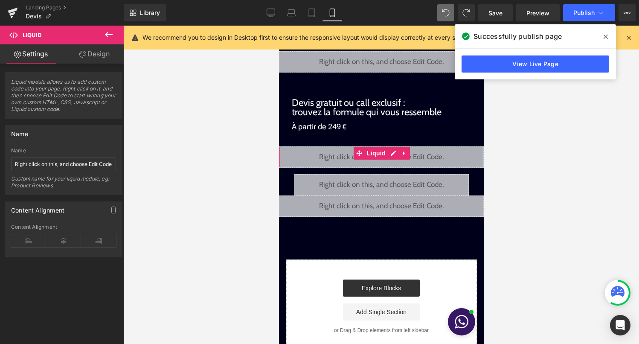
click at [397, 154] on div "Liquid" at bounding box center [381, 156] width 205 height 21
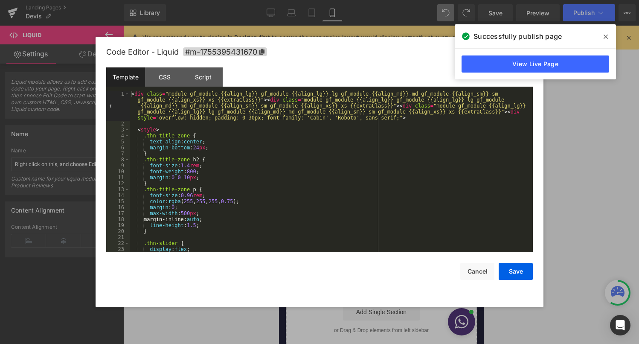
click at [332, 190] on div "< div class = "module gf_module-{{align_lg}} gf_module-{{align_lg}}-lg gf_modul…" at bounding box center [330, 189] width 400 height 197
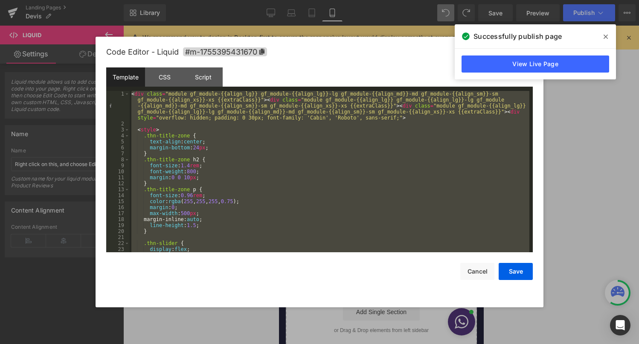
scroll to position [1165, 0]
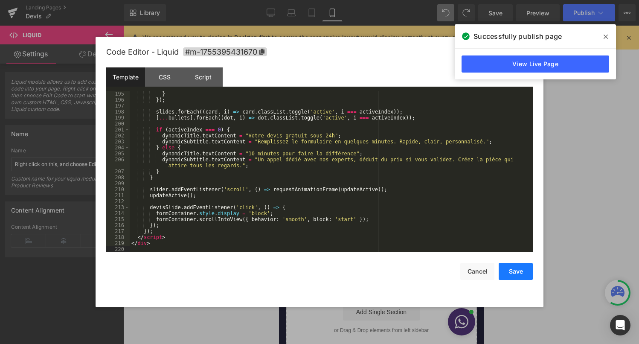
click at [518, 271] on button "Save" at bounding box center [516, 271] width 34 height 17
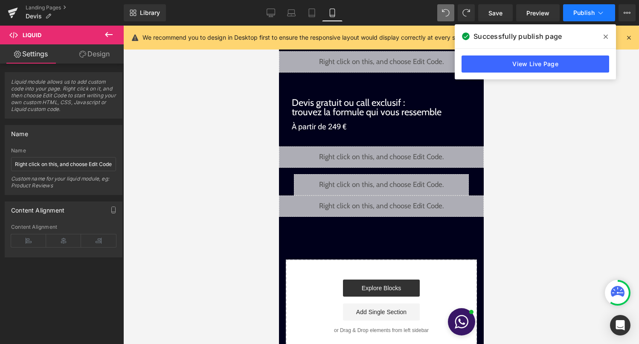
click at [595, 14] on button "Publish" at bounding box center [589, 12] width 52 height 17
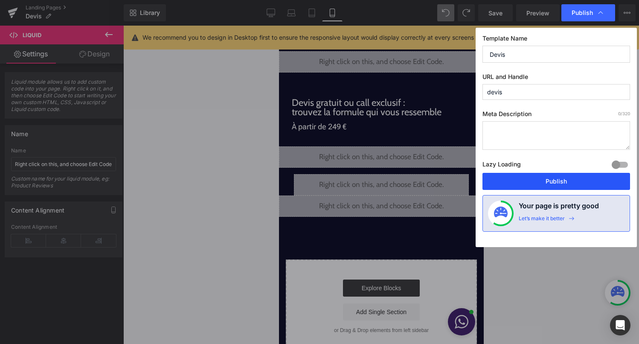
click at [568, 183] on button "Publish" at bounding box center [557, 181] width 148 height 17
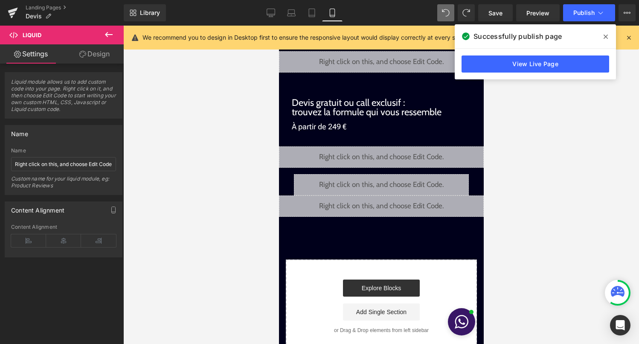
click at [394, 152] on div "Liquid" at bounding box center [381, 156] width 205 height 21
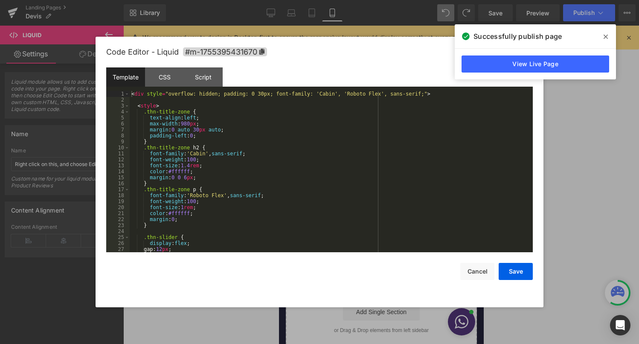
click at [351, 179] on div "< div style = "overflow: hidden; padding: 0 30px; font-family: 'Cabin', 'Roboto…" at bounding box center [330, 177] width 400 height 173
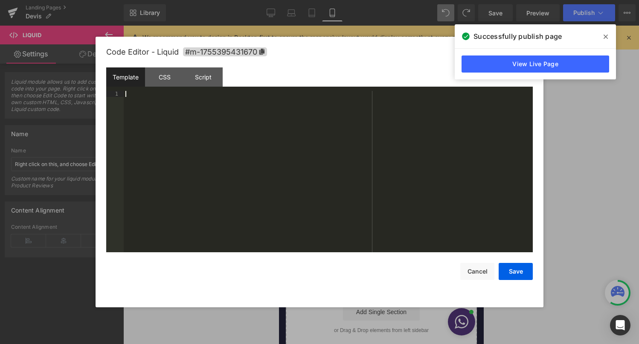
scroll to position [1070, 0]
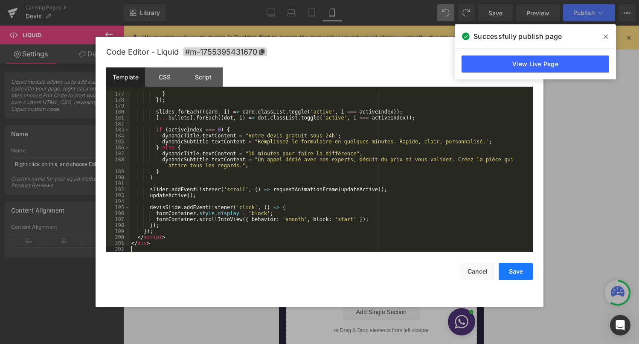
click at [512, 265] on button "Save" at bounding box center [516, 271] width 34 height 17
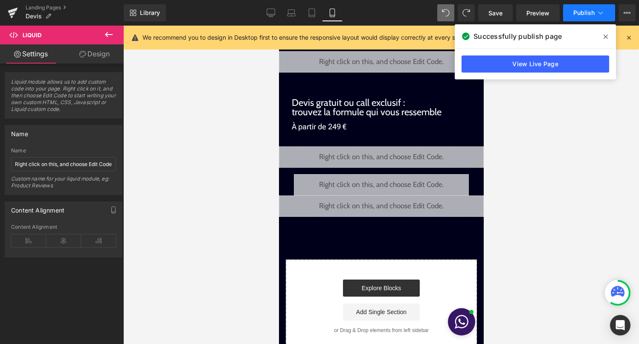
click at [585, 15] on span "Publish" at bounding box center [584, 12] width 21 height 7
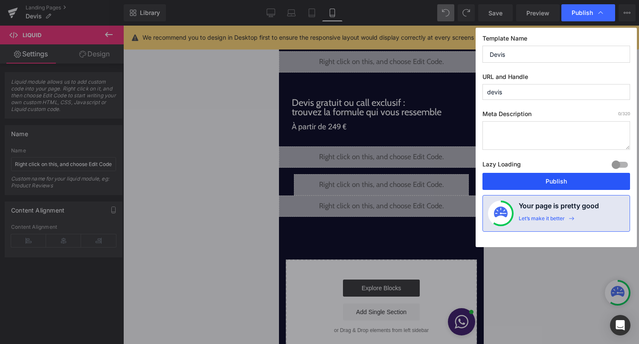
click at [545, 187] on button "Publish" at bounding box center [557, 181] width 148 height 17
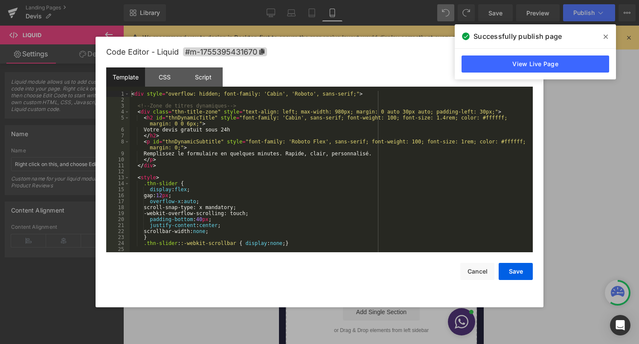
click at [391, 150] on div "Liquid" at bounding box center [381, 156] width 205 height 21
click at [351, 202] on div "< div style = "overflow: hidden; font-family: 'Cabin', 'Roboto', sans-serif;" >…" at bounding box center [330, 177] width 400 height 173
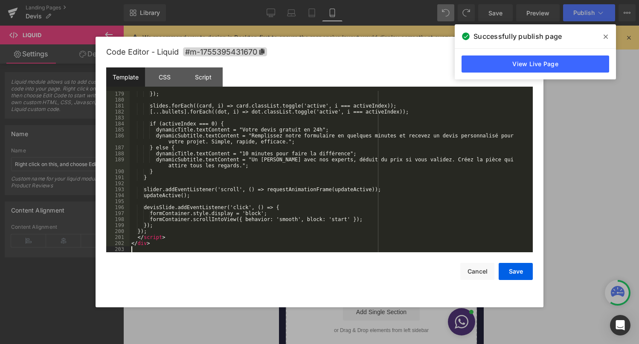
scroll to position [1088, 0]
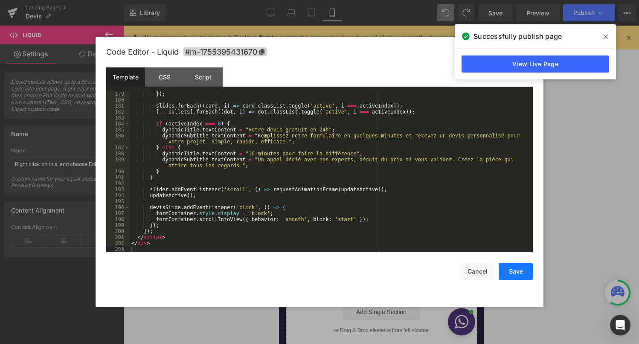
click at [518, 271] on button "Save" at bounding box center [516, 271] width 34 height 17
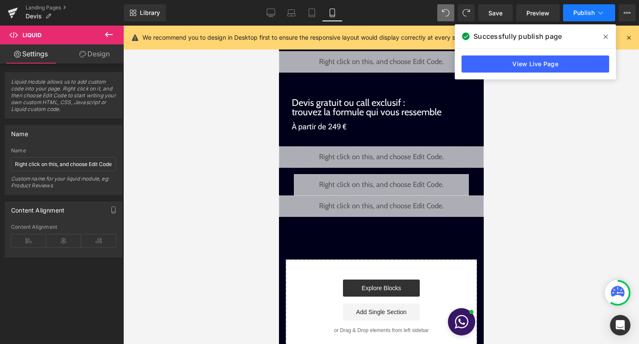
click at [589, 18] on button "Publish" at bounding box center [589, 12] width 52 height 17
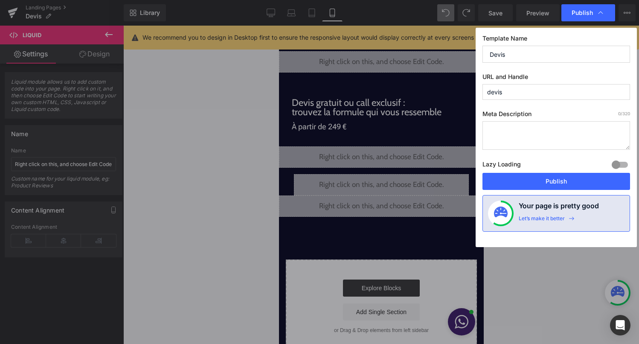
click at [568, 169] on div "Lazy Loading Build Upgrade plan to unlock" at bounding box center [557, 166] width 148 height 14
click at [568, 176] on button "Publish" at bounding box center [557, 181] width 148 height 17
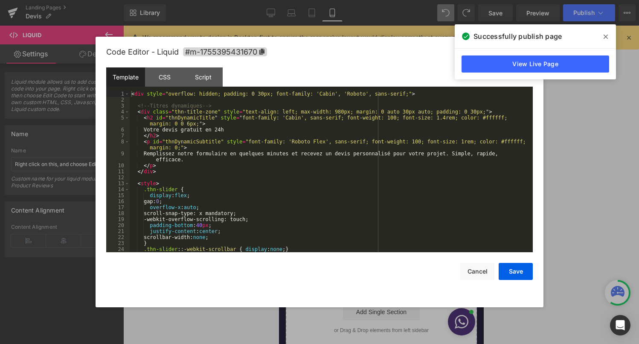
click at [393, 152] on icon at bounding box center [391, 153] width 4 height 4
click at [359, 178] on div "< div style = "overflow: hidden; padding: 0 30px; font-family: 'Cabin', 'Roboto…" at bounding box center [330, 177] width 400 height 173
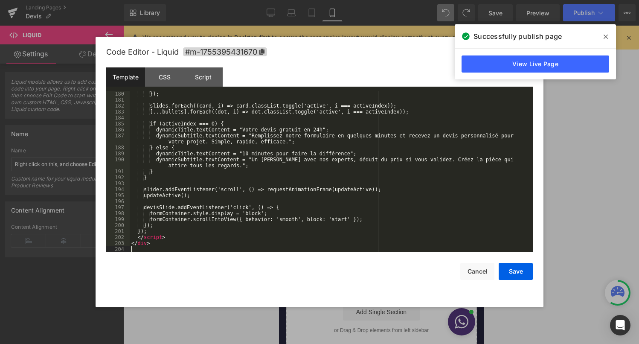
scroll to position [1094, 0]
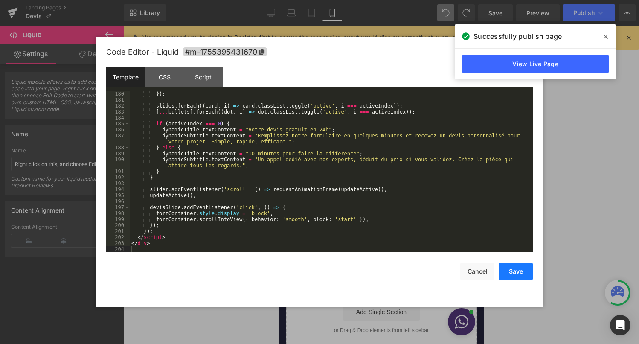
click at [528, 271] on button "Save" at bounding box center [516, 271] width 34 height 17
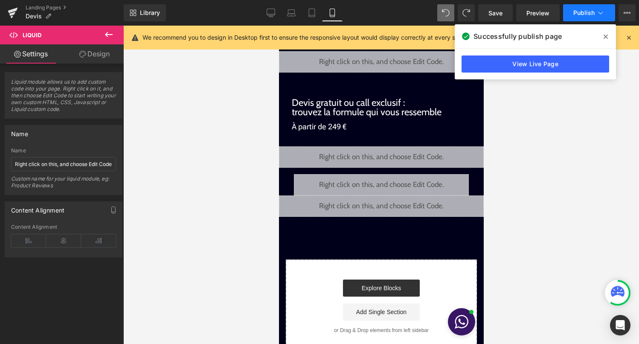
click at [582, 6] on button "Publish" at bounding box center [589, 12] width 52 height 17
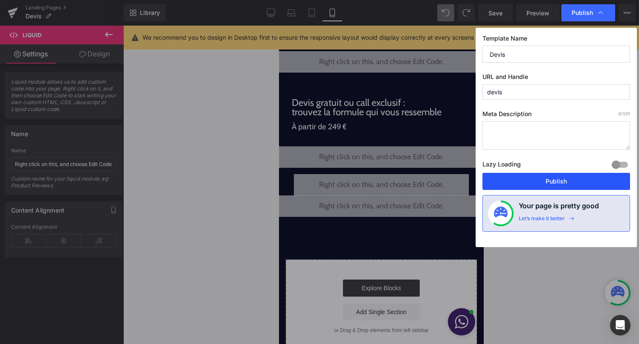
click at [530, 175] on button "Publish" at bounding box center [557, 181] width 148 height 17
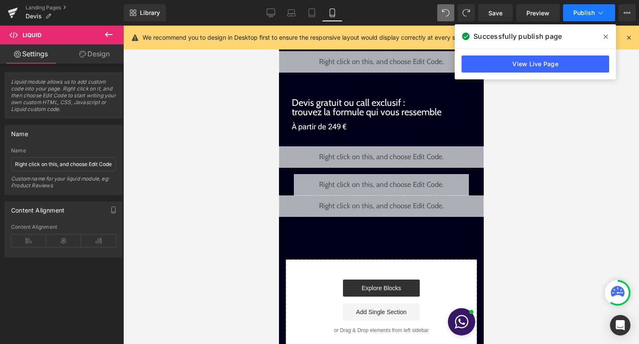
click at [571, 15] on button "Publish" at bounding box center [589, 12] width 52 height 17
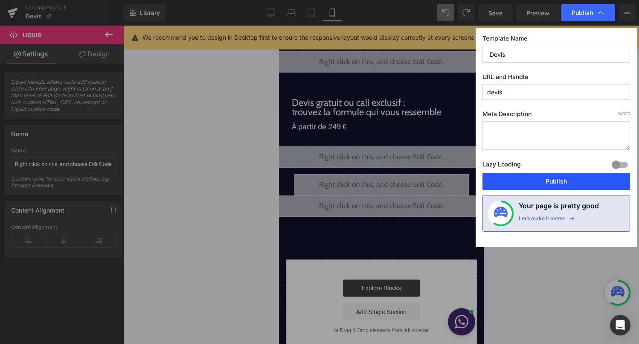
click at [547, 182] on button "Publish" at bounding box center [557, 181] width 148 height 17
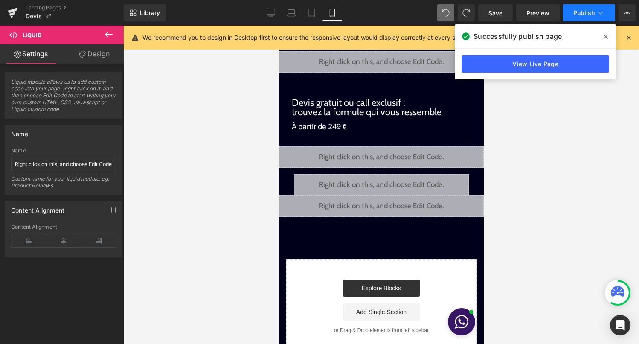
click at [591, 16] on button "Publish" at bounding box center [589, 12] width 52 height 17
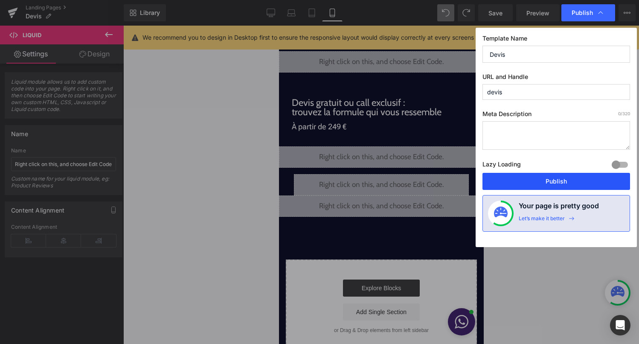
click at [571, 179] on button "Publish" at bounding box center [557, 181] width 148 height 17
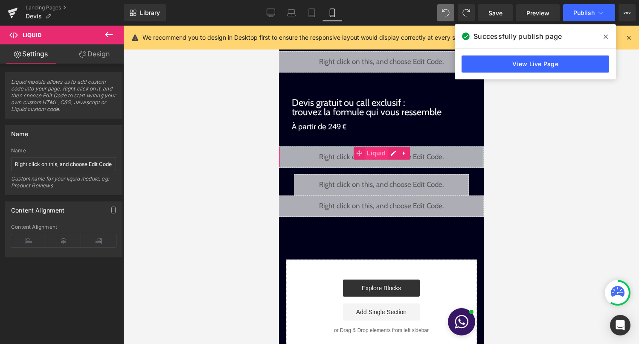
click at [384, 152] on span "Liquid" at bounding box center [376, 153] width 23 height 13
click at [107, 48] on link "Design" at bounding box center [95, 53] width 62 height 19
click at [0, 0] on div "Spacing" at bounding box center [0, 0] width 0 height 0
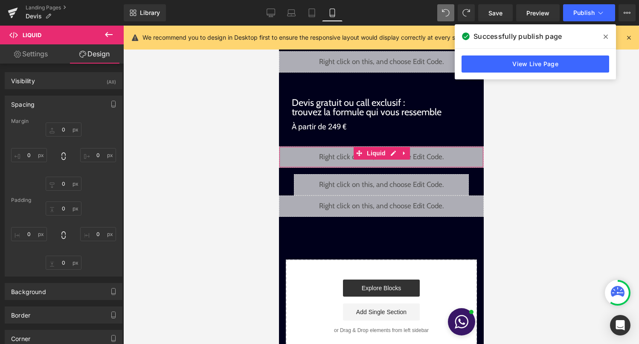
type input "30"
type input "0"
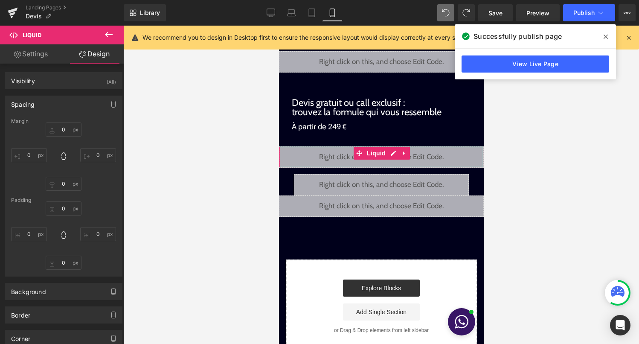
type input "0"
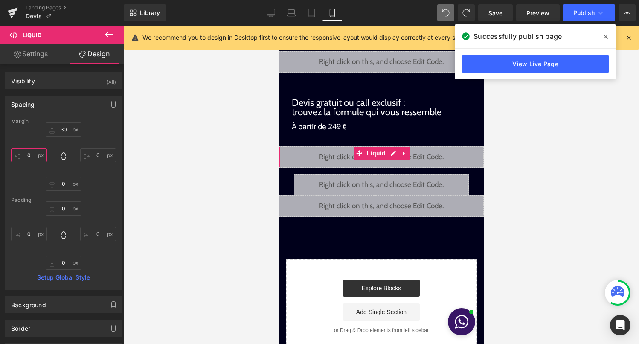
click at [32, 153] on input "0" at bounding box center [29, 155] width 36 height 14
type input "30"
click at [92, 154] on input "0" at bounding box center [98, 155] width 36 height 14
type input "3°"
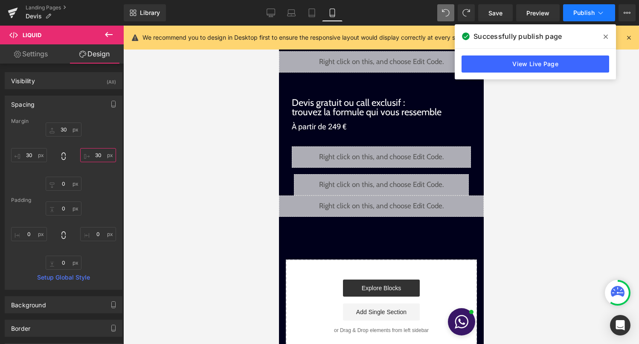
type input "30"
click at [588, 7] on button "Publish" at bounding box center [589, 12] width 52 height 17
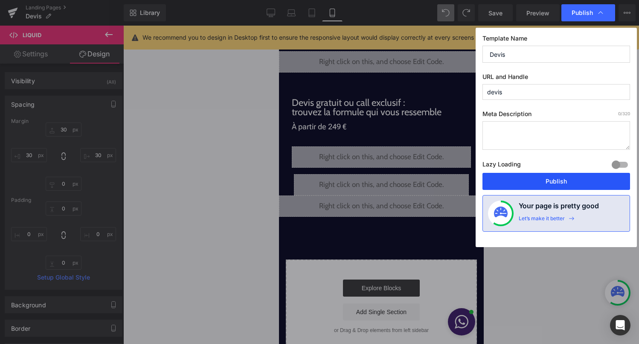
click at [531, 185] on button "Publish" at bounding box center [557, 181] width 148 height 17
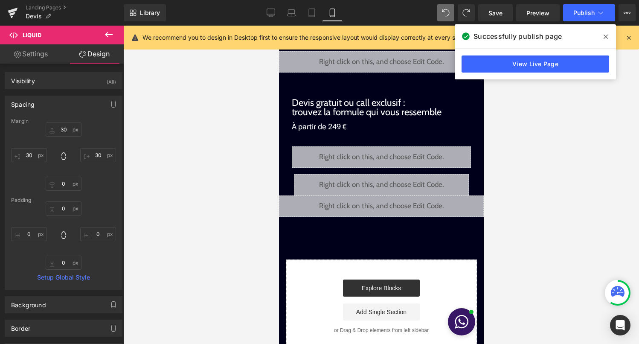
click at [357, 106] on icon at bounding box center [358, 107] width 5 height 5
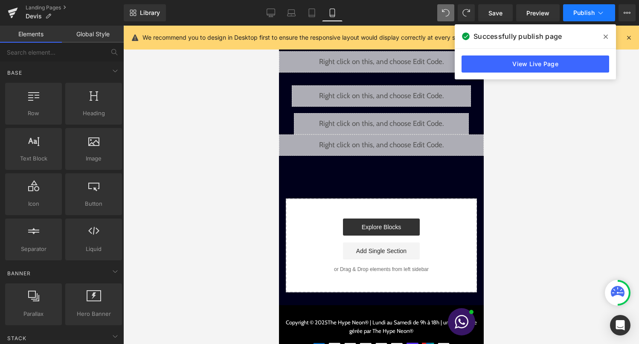
click at [577, 16] on span "Publish" at bounding box center [584, 12] width 21 height 7
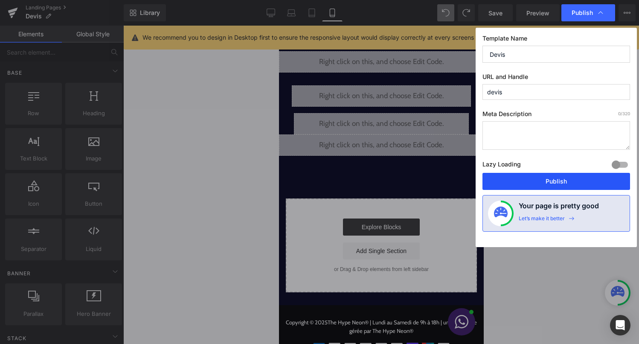
click at [544, 175] on button "Publish" at bounding box center [557, 181] width 148 height 17
